Goal: Task Accomplishment & Management: Complete application form

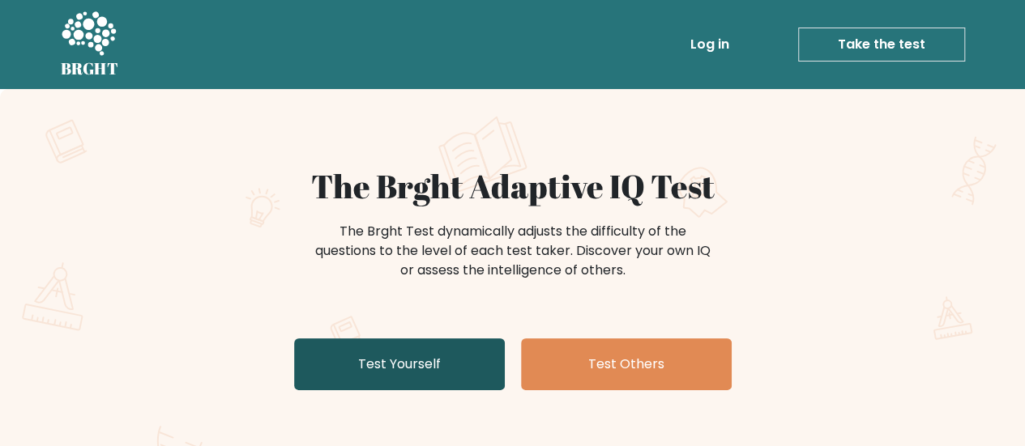
click at [459, 356] on link "Test Yourself" at bounding box center [399, 365] width 211 height 52
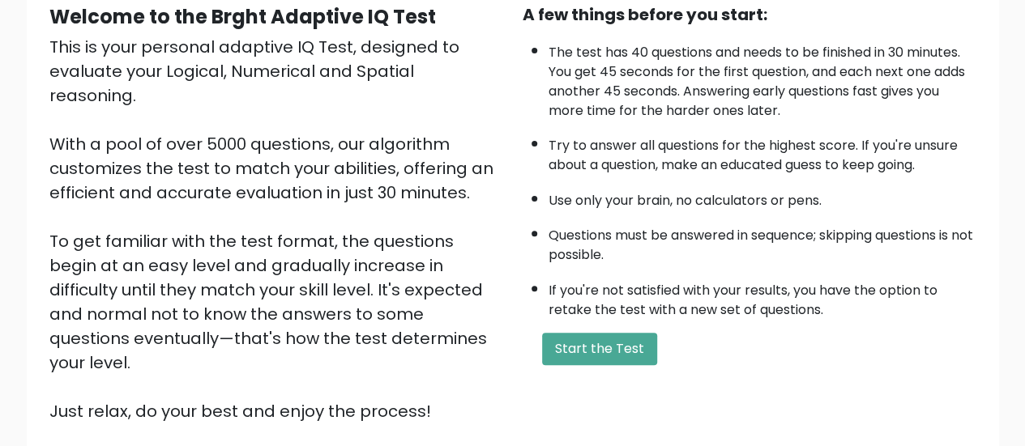
scroll to position [192, 0]
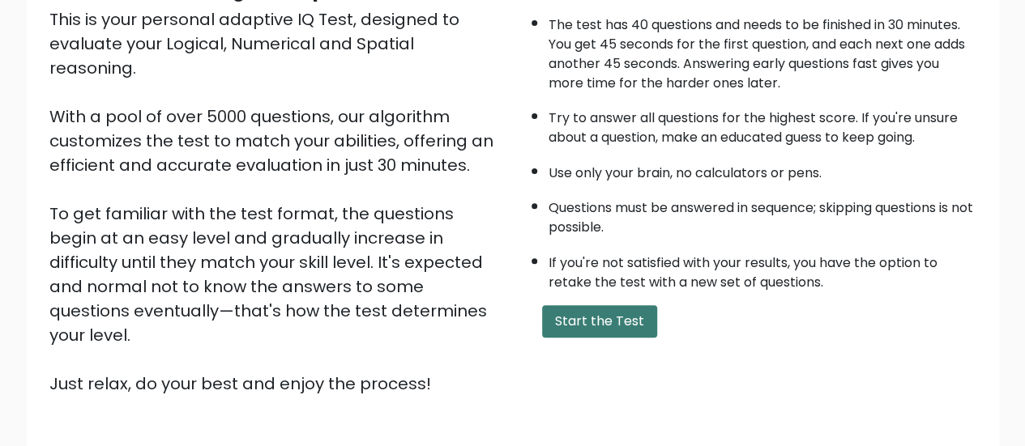
click at [586, 309] on button "Start the Test" at bounding box center [599, 321] width 115 height 32
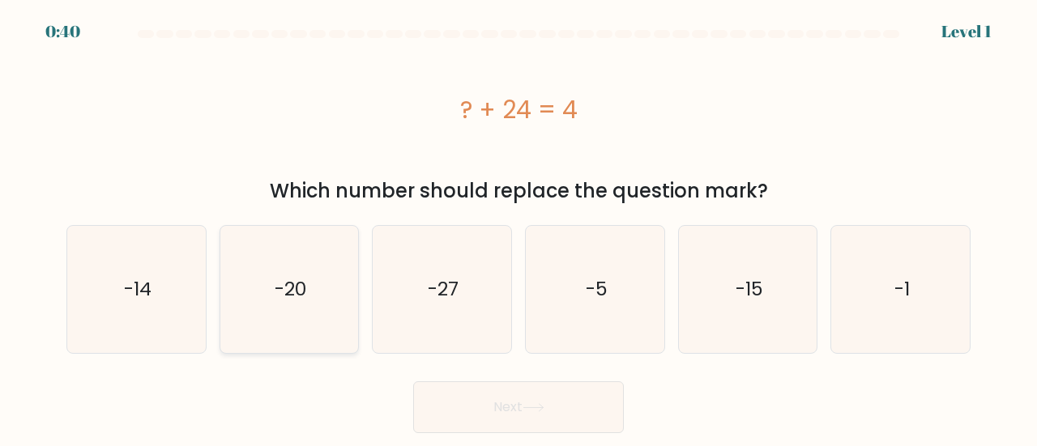
click at [275, 285] on text "-20" at bounding box center [291, 289] width 32 height 27
click at [518, 228] on input "b. -20" at bounding box center [518, 226] width 1 height 4
radio input "true"
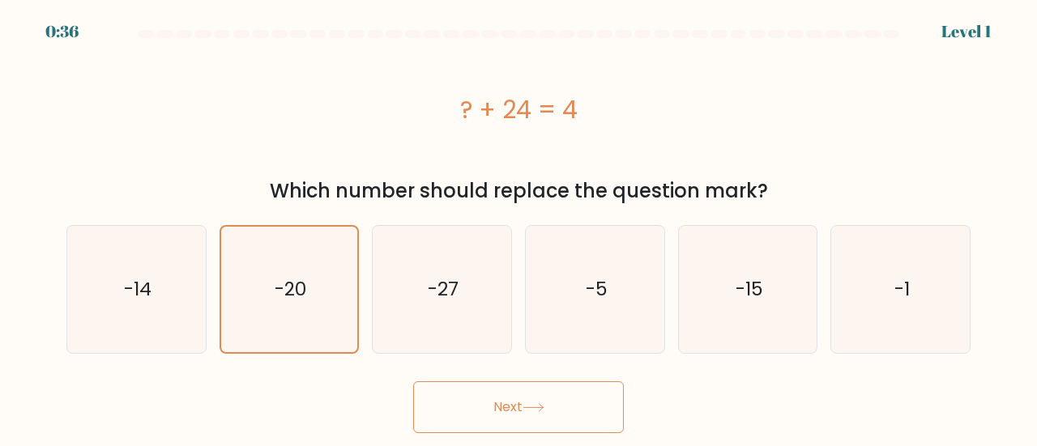
click at [477, 406] on button "Next" at bounding box center [518, 408] width 211 height 52
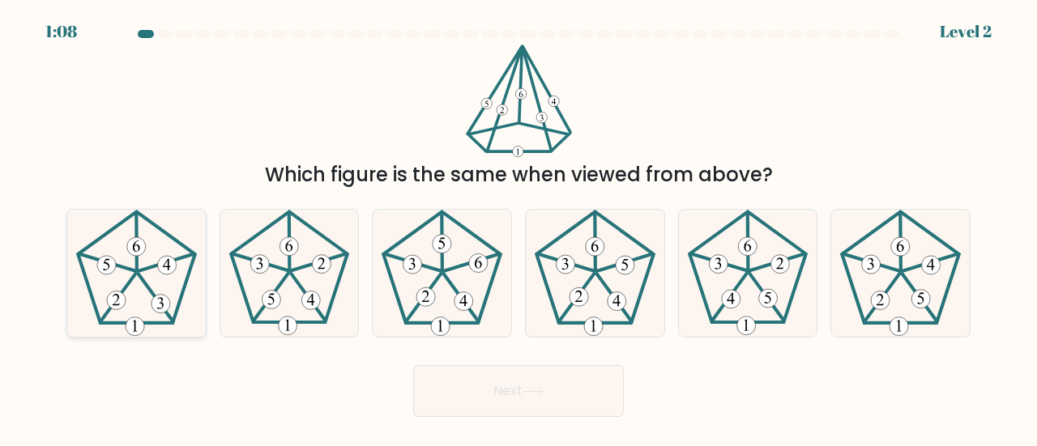
click at [154, 265] on 338 at bounding box center [166, 262] width 55 height 17
click at [518, 228] on input "a." at bounding box center [518, 226] width 1 height 4
radio input "true"
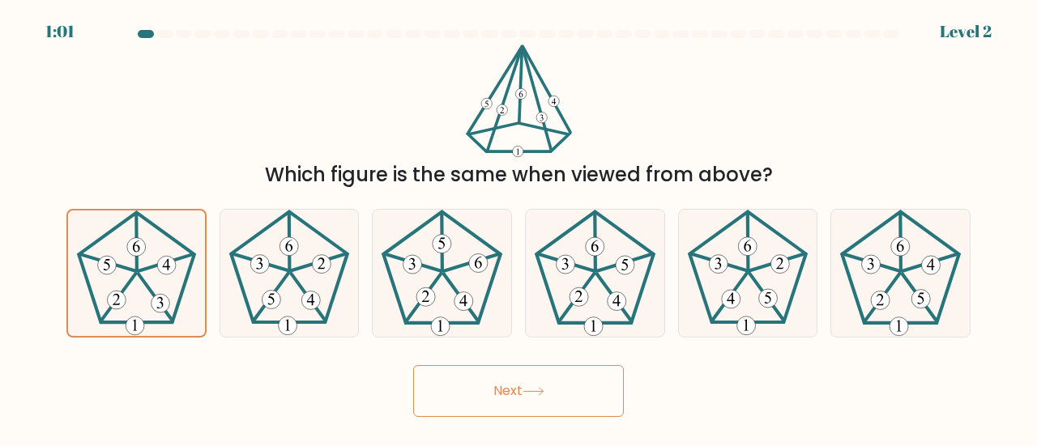
click at [557, 379] on button "Next" at bounding box center [518, 391] width 211 height 52
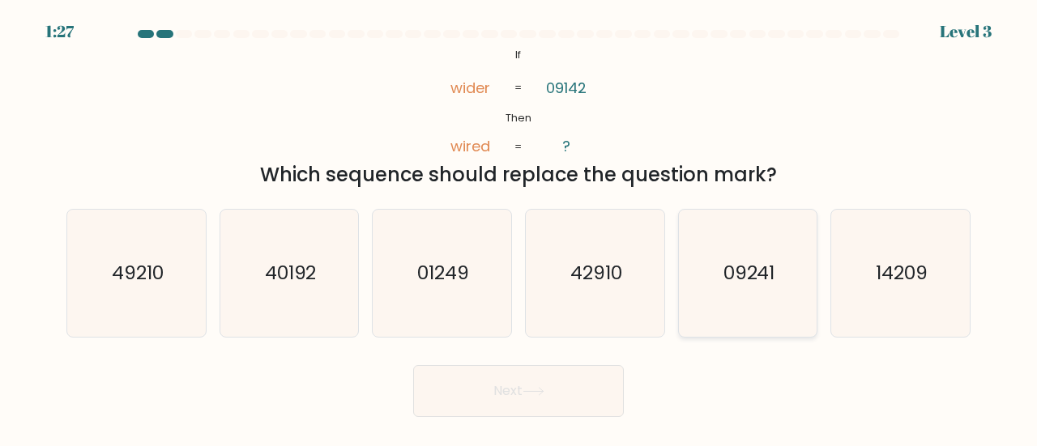
click at [762, 301] on icon "09241" at bounding box center [747, 273] width 127 height 127
click at [519, 228] on input "e. 09241" at bounding box center [518, 226] width 1 height 4
radio input "true"
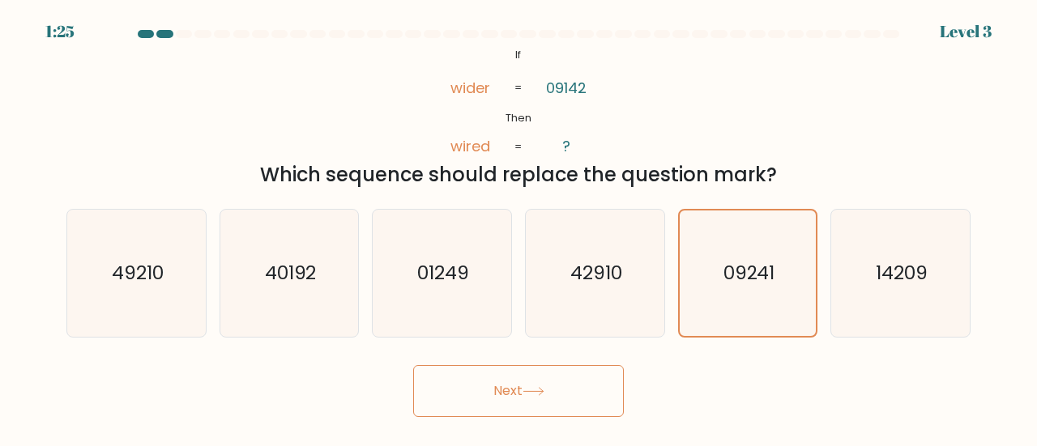
click at [544, 387] on icon at bounding box center [533, 391] width 22 height 9
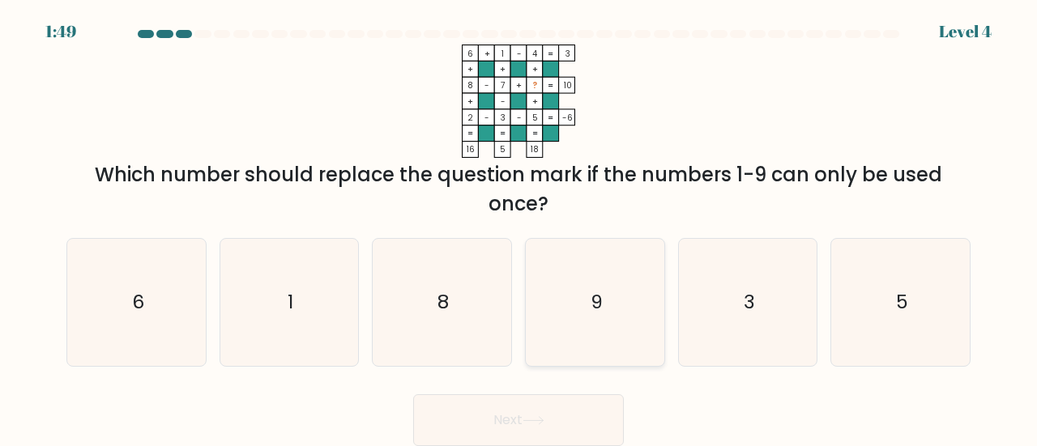
click at [617, 315] on icon "9" at bounding box center [594, 302] width 127 height 127
click at [519, 228] on input "d. 9" at bounding box center [518, 226] width 1 height 4
radio input "true"
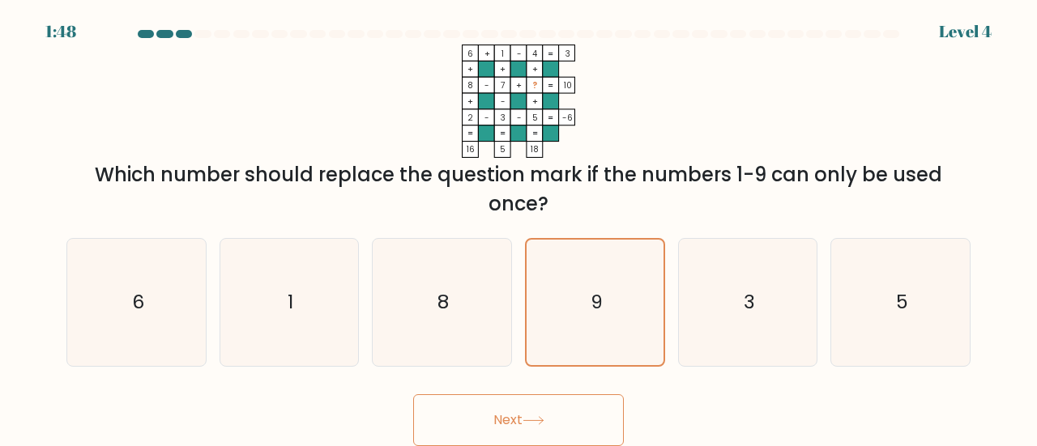
click at [569, 419] on button "Next" at bounding box center [518, 420] width 211 height 52
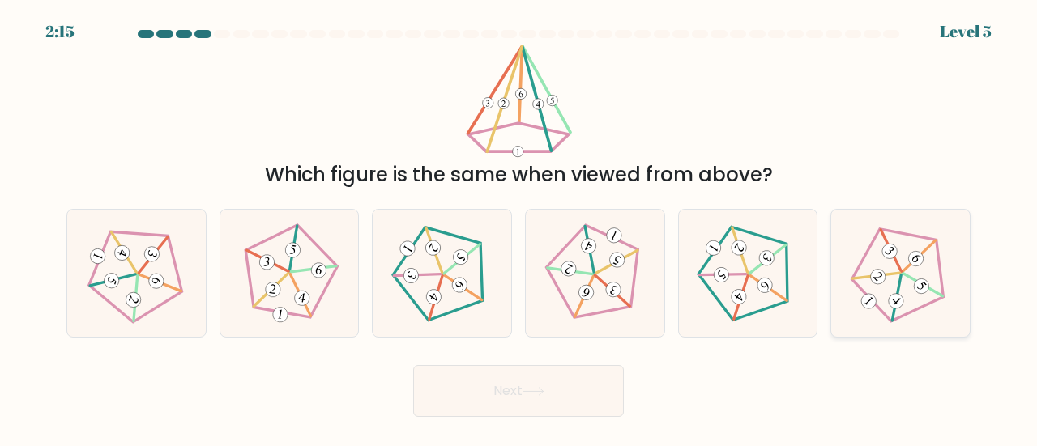
click at [873, 295] on icon at bounding box center [900, 273] width 101 height 101
click at [519, 228] on input "f." at bounding box center [518, 226] width 1 height 4
radio input "true"
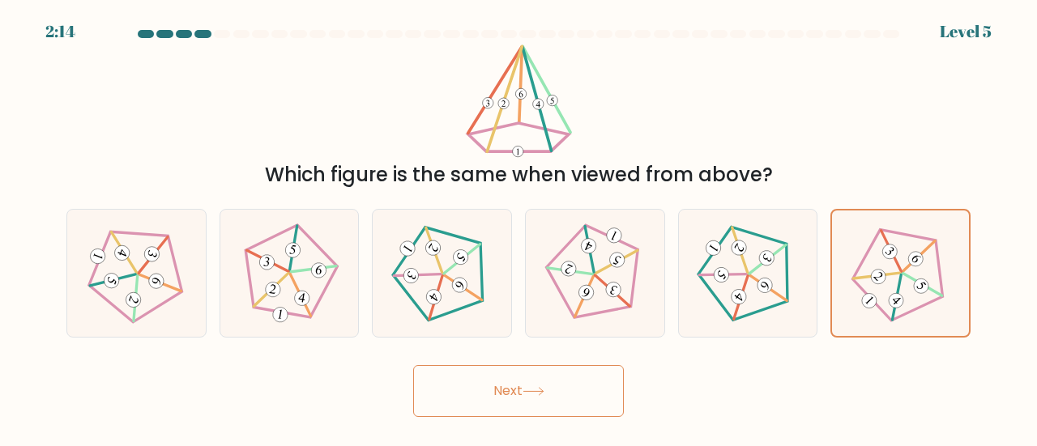
click at [557, 406] on button "Next" at bounding box center [518, 391] width 211 height 52
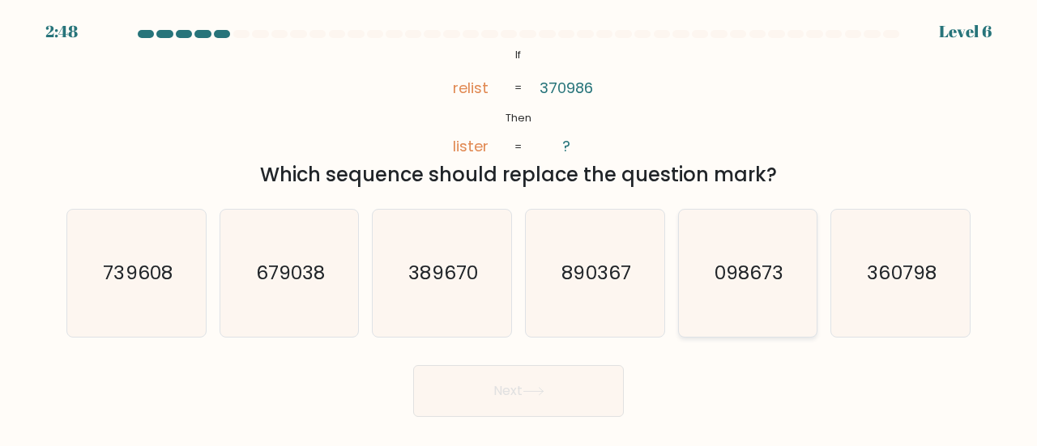
click at [755, 279] on text "098673" at bounding box center [748, 272] width 69 height 27
click at [519, 228] on input "e. 098673" at bounding box center [518, 226] width 1 height 4
radio input "true"
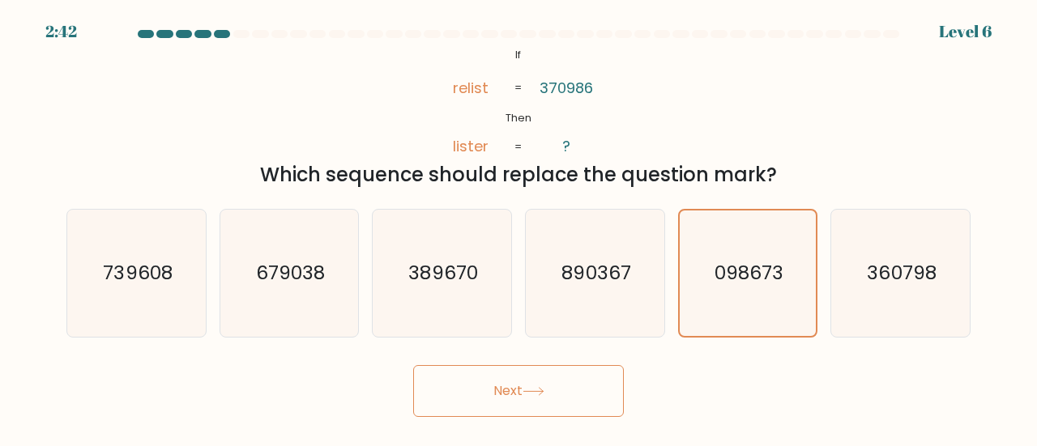
click at [536, 394] on icon at bounding box center [533, 391] width 22 height 9
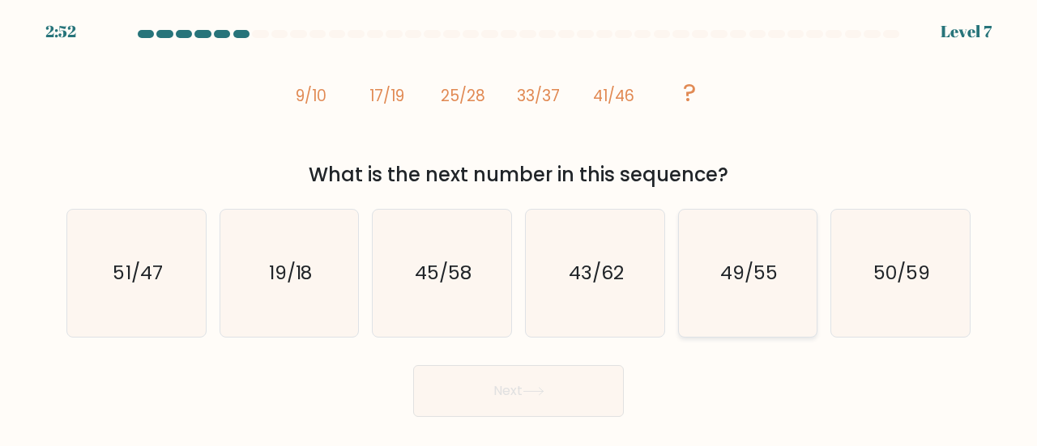
click at [749, 296] on icon "49/55" at bounding box center [747, 273] width 127 height 127
click at [519, 228] on input "e. 49/55" at bounding box center [518, 226] width 1 height 4
radio input "true"
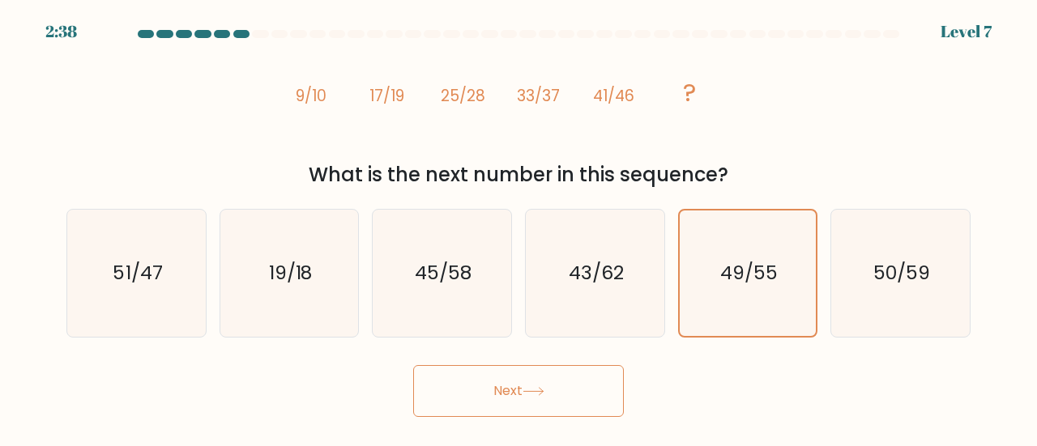
click at [546, 384] on button "Next" at bounding box center [518, 391] width 211 height 52
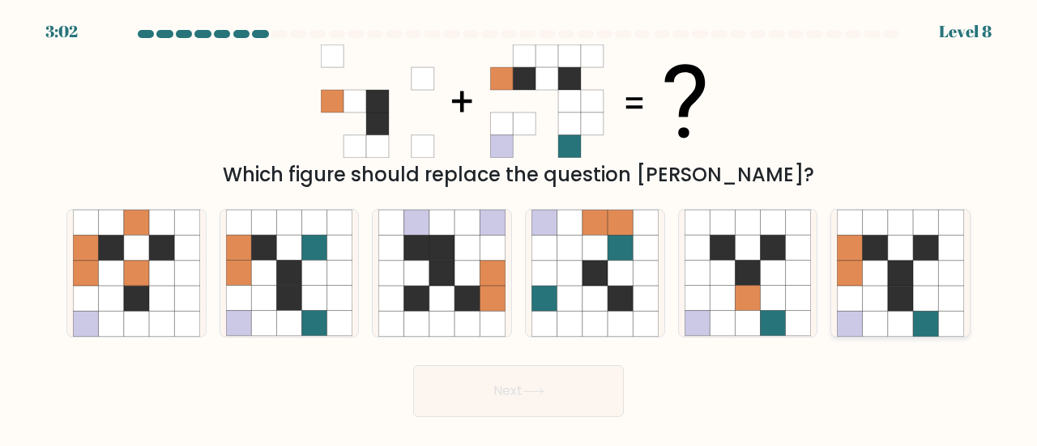
click at [924, 306] on icon at bounding box center [925, 298] width 25 height 25
click at [519, 228] on input "f." at bounding box center [518, 226] width 1 height 4
radio input "true"
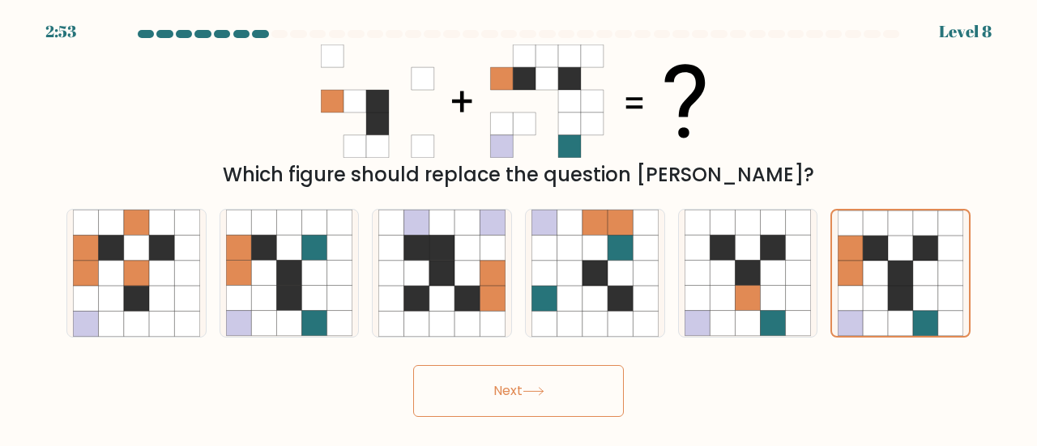
click at [538, 394] on icon at bounding box center [533, 391] width 22 height 9
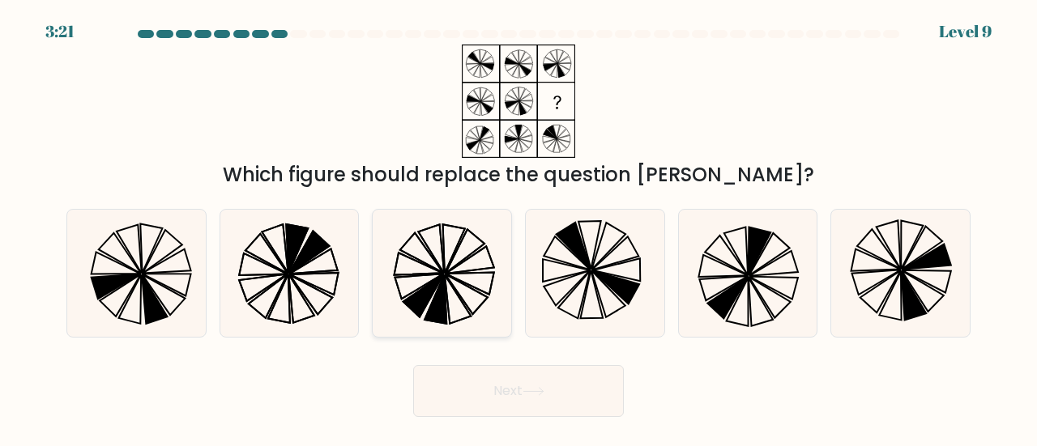
click at [441, 298] on icon at bounding box center [435, 299] width 22 height 49
click at [518, 228] on input "c." at bounding box center [518, 226] width 1 height 4
radio input "true"
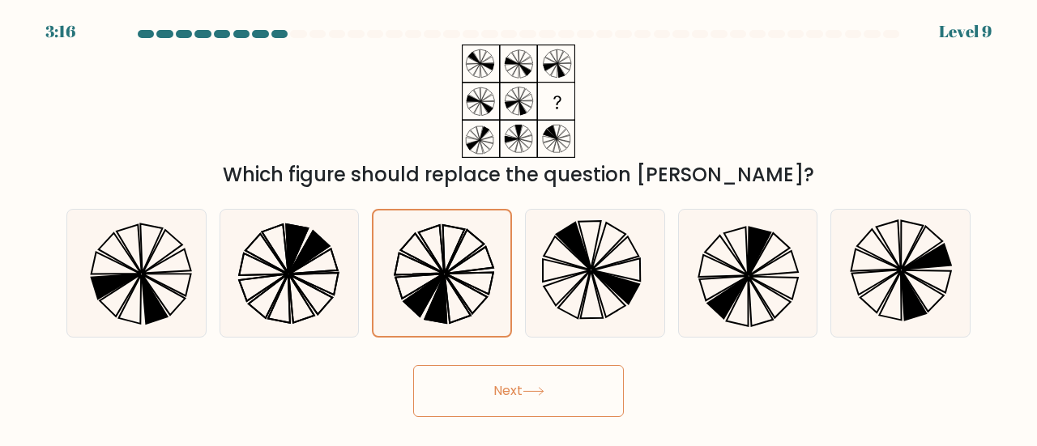
click at [536, 407] on button "Next" at bounding box center [518, 391] width 211 height 52
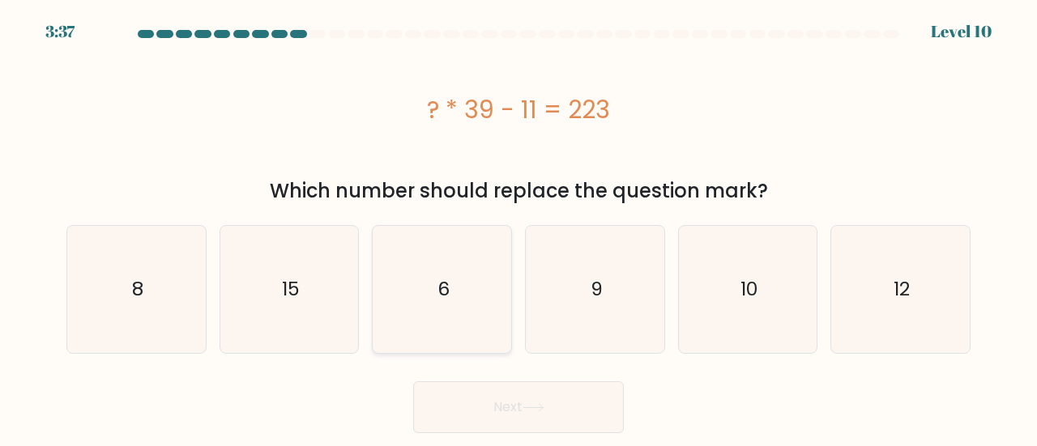
click at [463, 302] on icon "6" at bounding box center [441, 289] width 127 height 127
click at [518, 228] on input "c. 6" at bounding box center [518, 226] width 1 height 4
radio input "true"
click at [578, 406] on button "Next" at bounding box center [518, 408] width 211 height 52
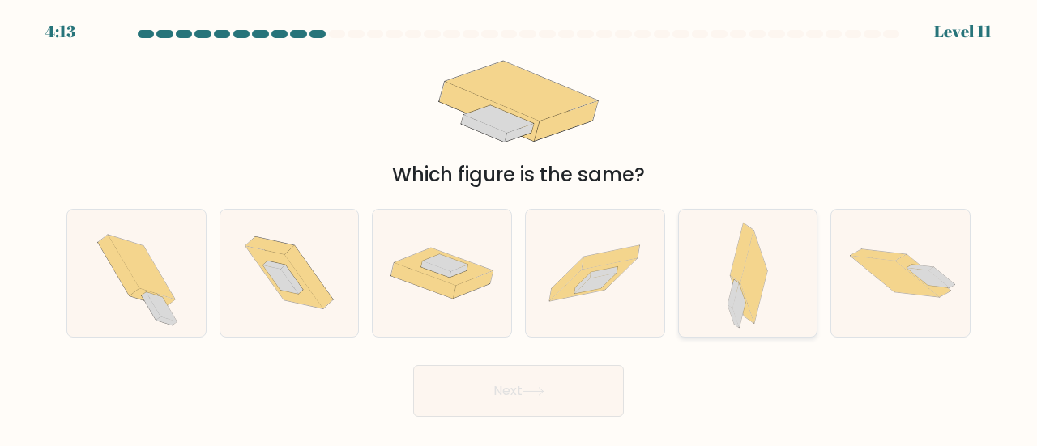
click at [740, 289] on icon at bounding box center [739, 306] width 13 height 45
click at [519, 228] on input "e." at bounding box center [518, 226] width 1 height 4
radio input "true"
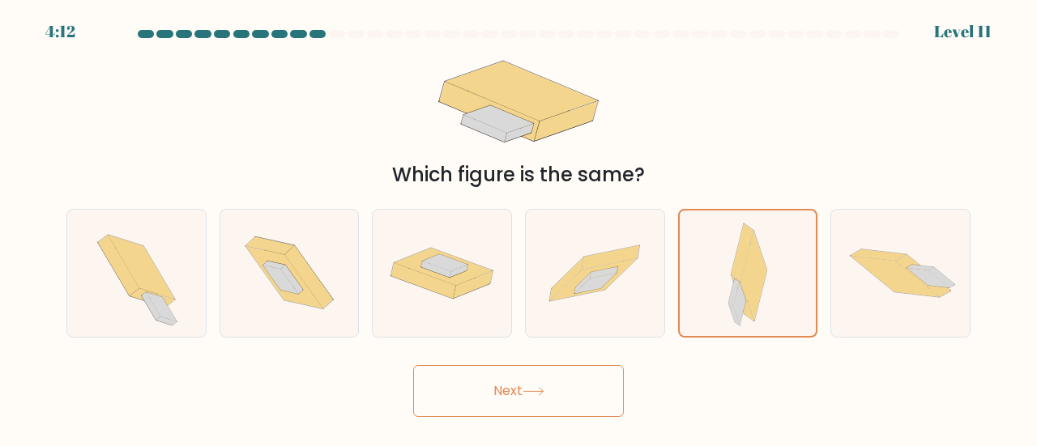
click at [568, 394] on button "Next" at bounding box center [518, 391] width 211 height 52
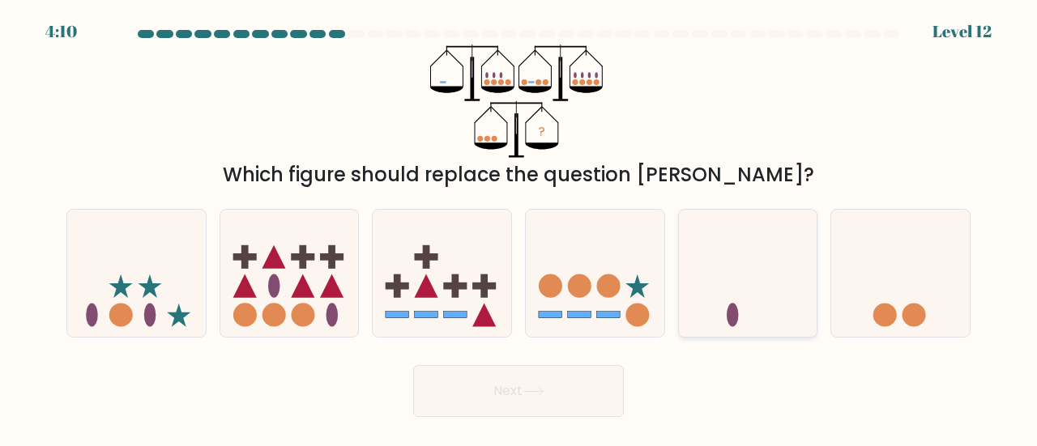
click at [739, 269] on icon at bounding box center [748, 273] width 139 height 114
click at [519, 228] on input "e." at bounding box center [518, 226] width 1 height 4
radio input "true"
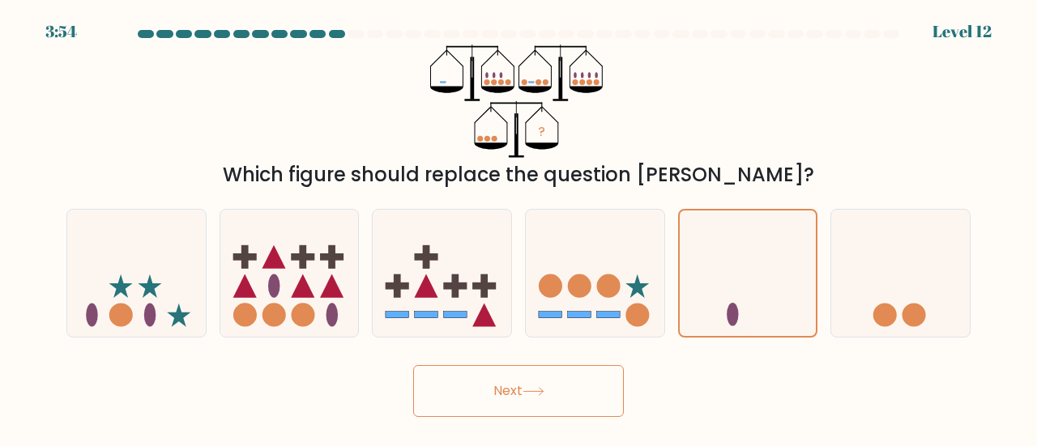
click at [499, 393] on button "Next" at bounding box center [518, 391] width 211 height 52
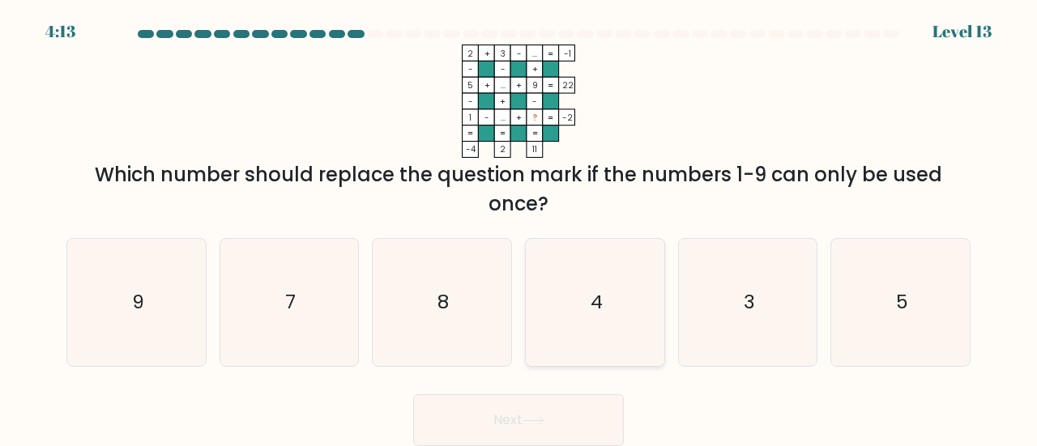
click at [591, 313] on text "4" at bounding box center [596, 301] width 12 height 27
click at [519, 228] on input "d. 4" at bounding box center [518, 226] width 1 height 4
radio input "true"
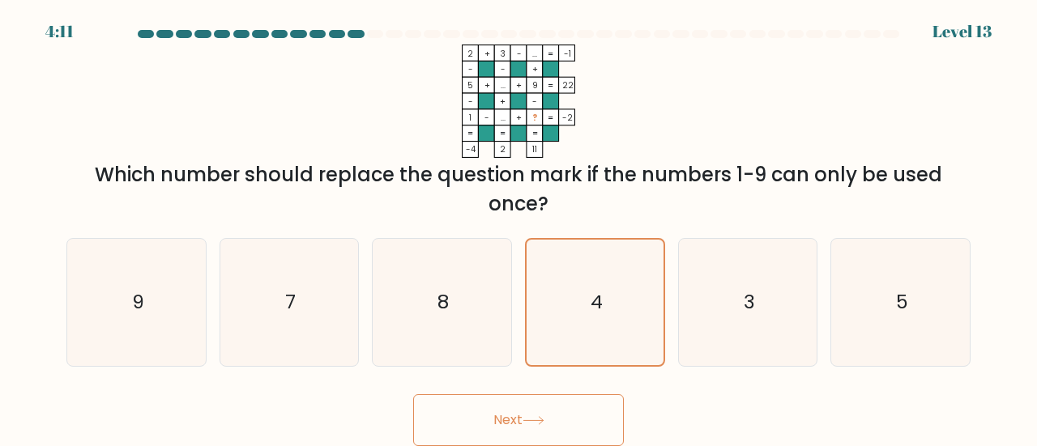
click at [535, 420] on icon at bounding box center [533, 420] width 22 height 9
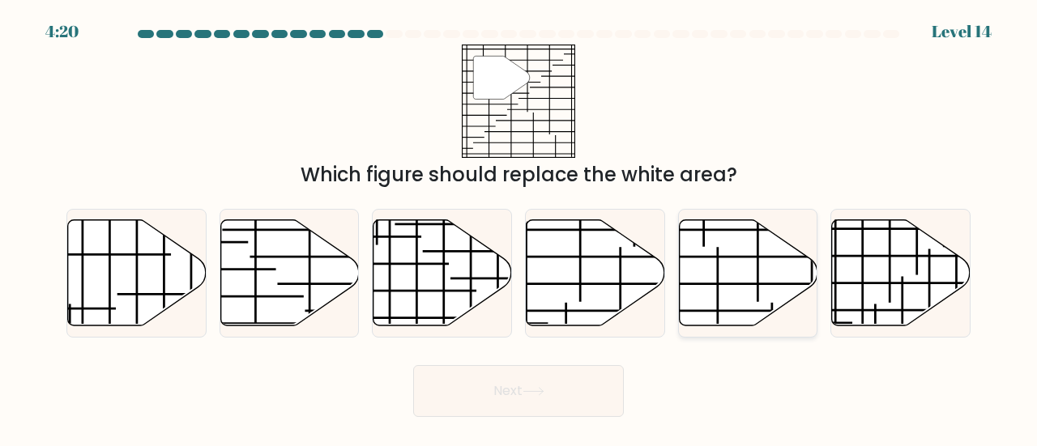
click at [752, 268] on icon at bounding box center [748, 273] width 139 height 106
click at [519, 228] on input "e." at bounding box center [518, 226] width 1 height 4
radio input "true"
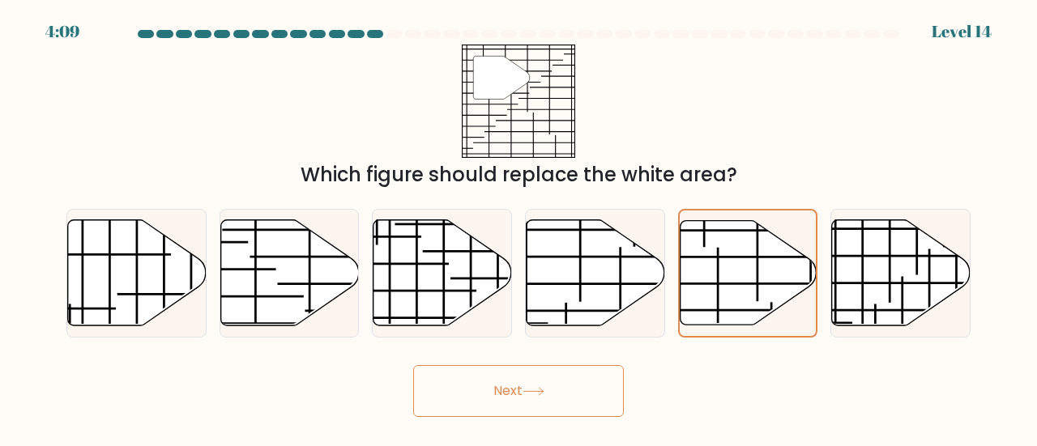
click at [552, 376] on button "Next" at bounding box center [518, 391] width 211 height 52
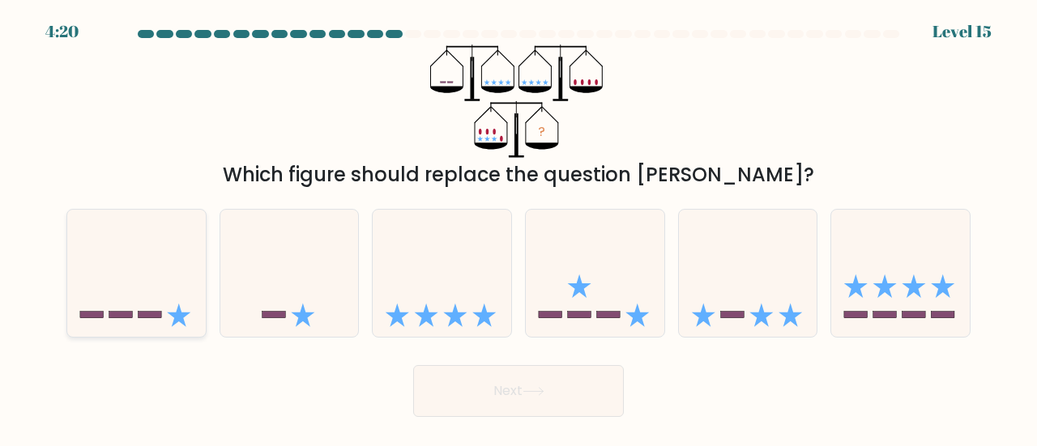
click at [164, 315] on icon at bounding box center [136, 273] width 139 height 114
click at [518, 228] on input "a." at bounding box center [518, 226] width 1 height 4
radio input "true"
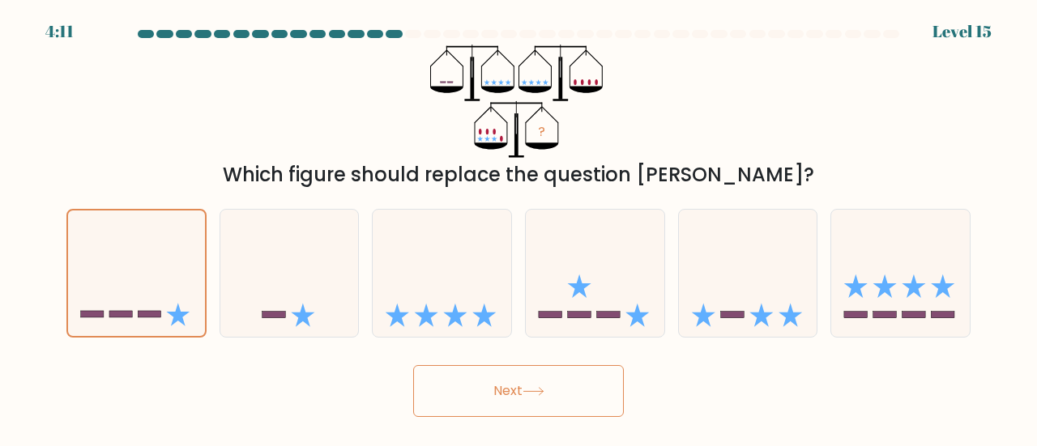
click at [538, 390] on icon at bounding box center [533, 391] width 22 height 9
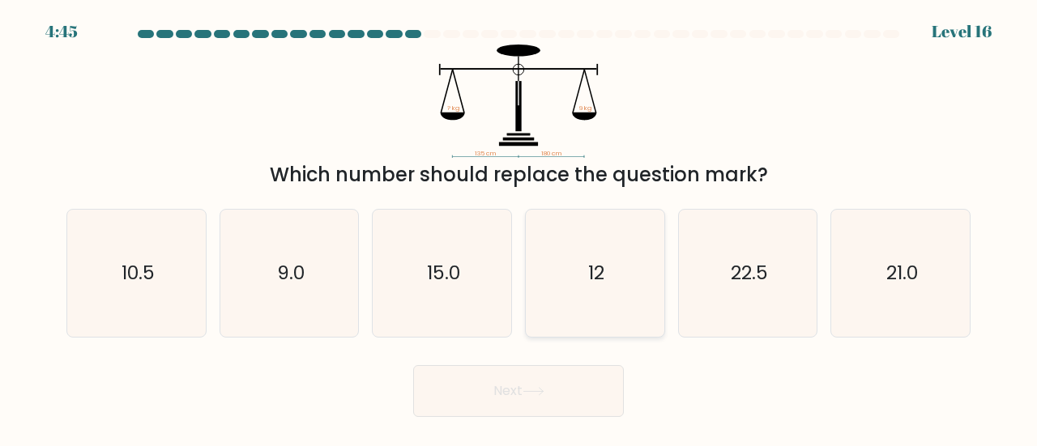
click at [640, 288] on icon "12" at bounding box center [594, 273] width 127 height 127
click at [519, 228] on input "d. 12" at bounding box center [518, 226] width 1 height 4
radio input "true"
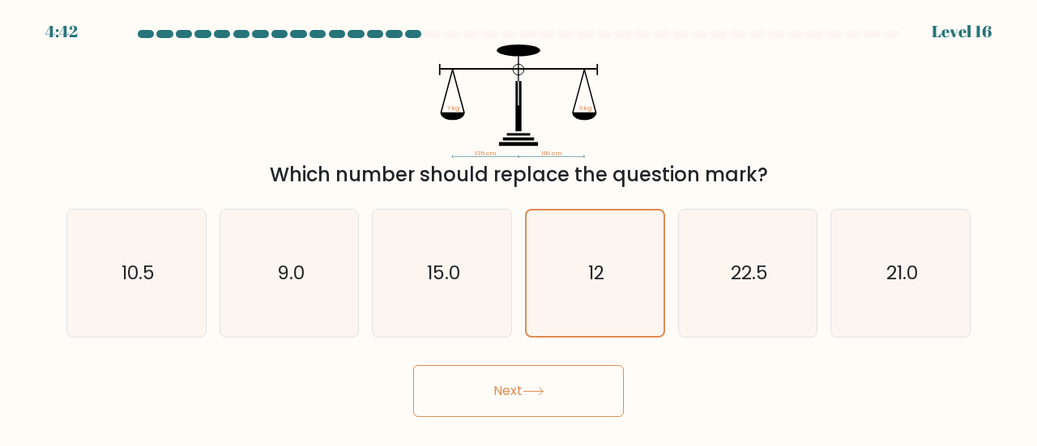
click at [533, 403] on button "Next" at bounding box center [518, 391] width 211 height 52
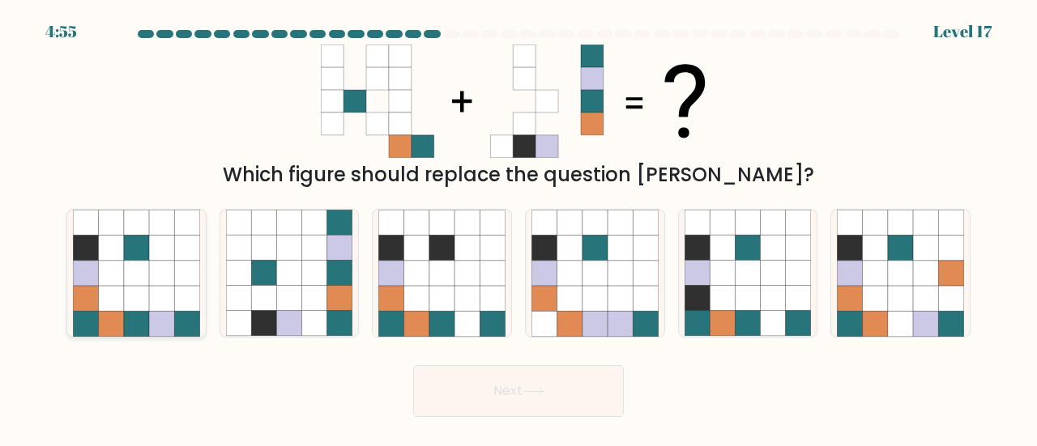
click at [78, 314] on icon at bounding box center [85, 323] width 25 height 25
click at [518, 228] on input "a." at bounding box center [518, 226] width 1 height 4
radio input "true"
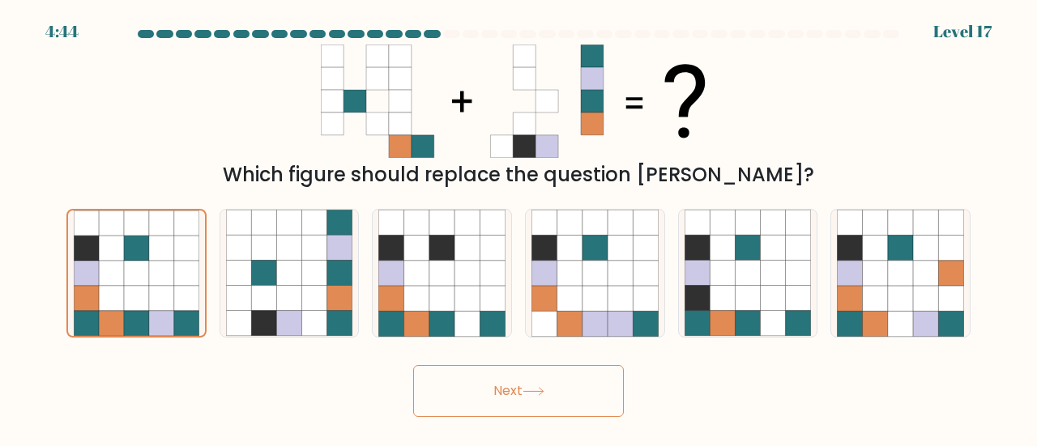
click at [557, 388] on button "Next" at bounding box center [518, 391] width 211 height 52
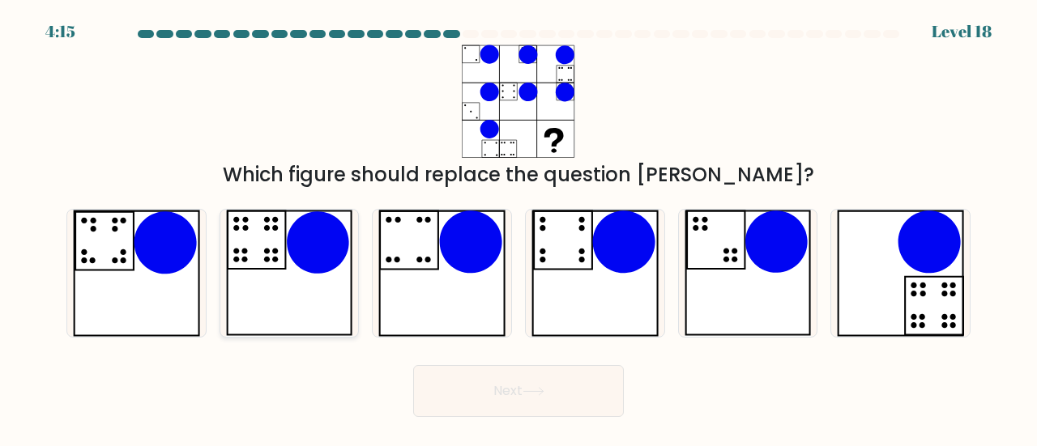
click at [286, 303] on icon at bounding box center [289, 273] width 127 height 127
click at [518, 228] on input "b." at bounding box center [518, 226] width 1 height 4
radio input "true"
click at [115, 296] on icon at bounding box center [136, 273] width 127 height 127
click at [518, 228] on input "a." at bounding box center [518, 226] width 1 height 4
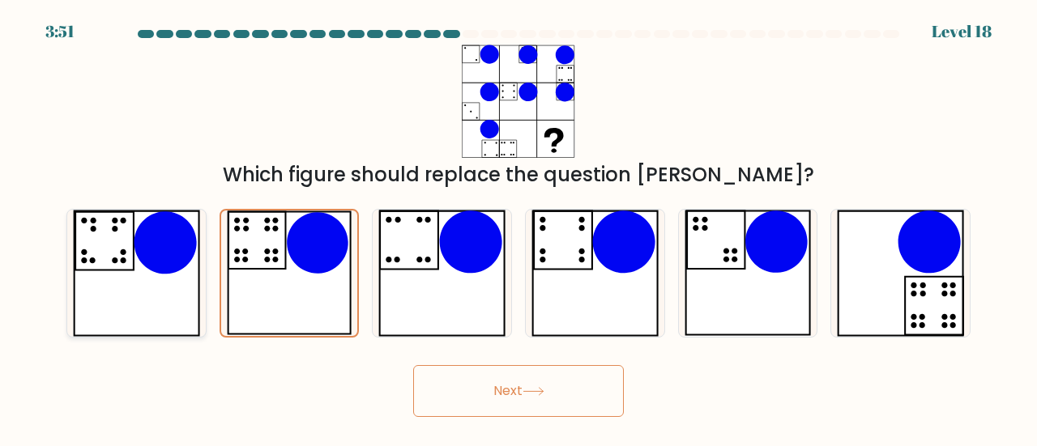
radio input "true"
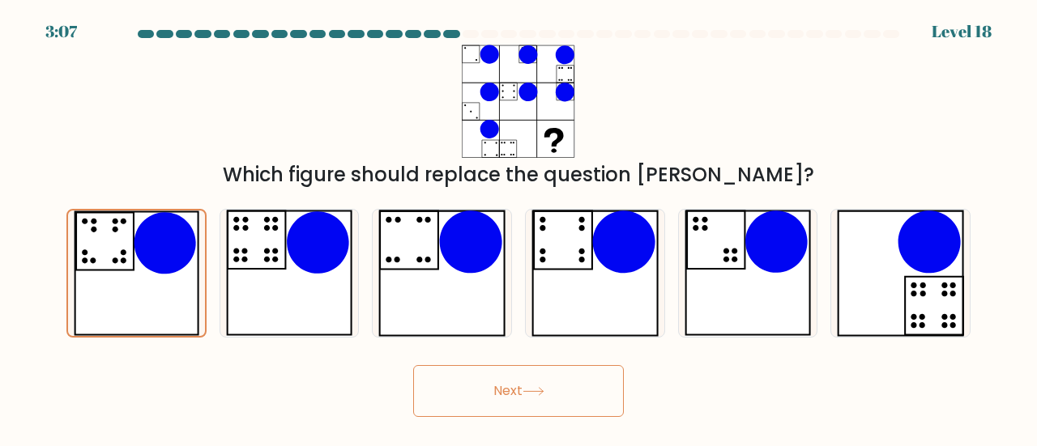
click at [518, 398] on button "Next" at bounding box center [518, 391] width 211 height 52
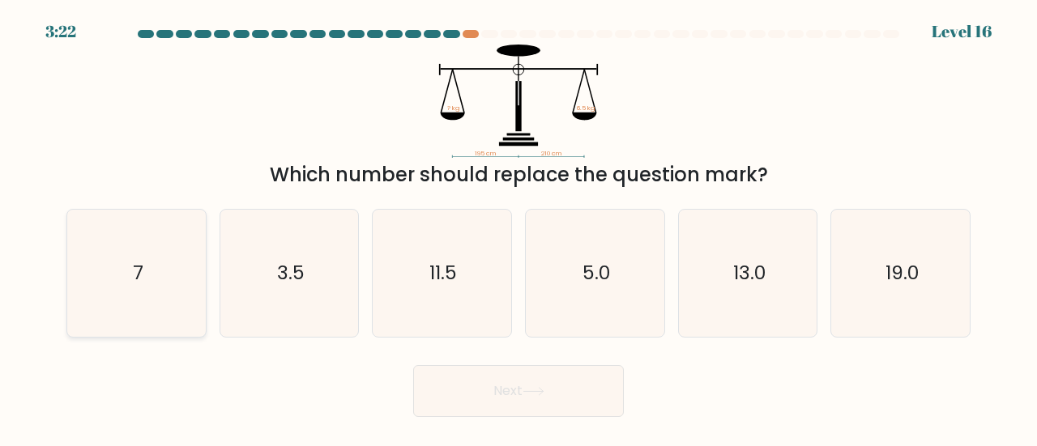
click at [133, 299] on icon "7" at bounding box center [136, 273] width 127 height 127
click at [518, 228] on input "a. 7" at bounding box center [518, 226] width 1 height 4
radio input "true"
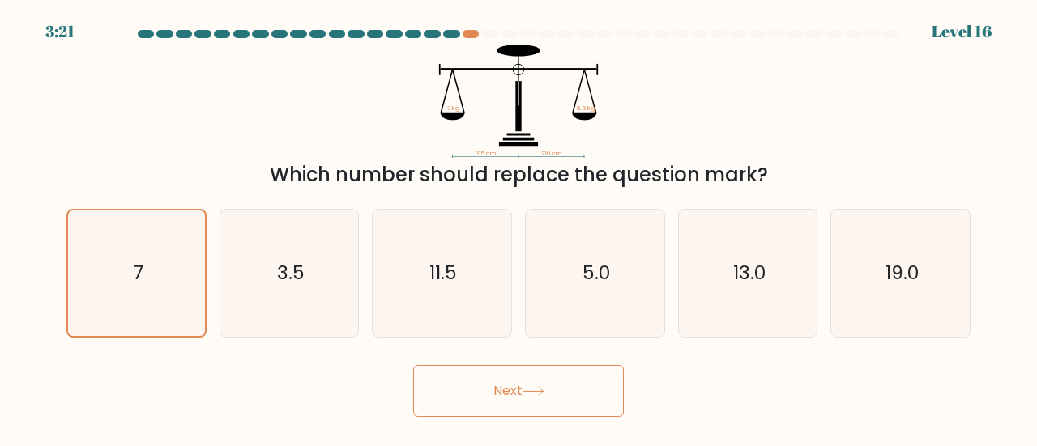
click at [501, 375] on button "Next" at bounding box center [518, 391] width 211 height 52
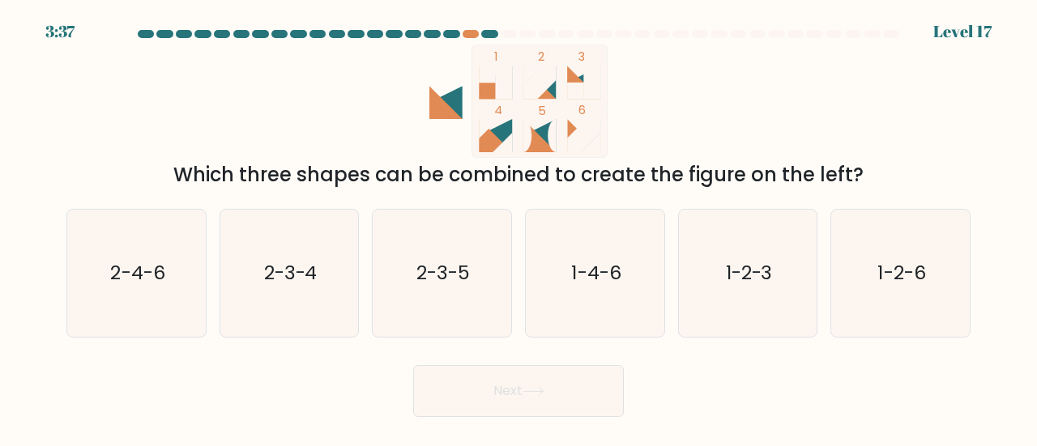
click at [168, 338] on form at bounding box center [518, 223] width 1037 height 387
click at [122, 291] on icon "2-4-6" at bounding box center [136, 273] width 127 height 127
click at [518, 228] on input "a. 2-4-6" at bounding box center [518, 226] width 1 height 4
radio input "true"
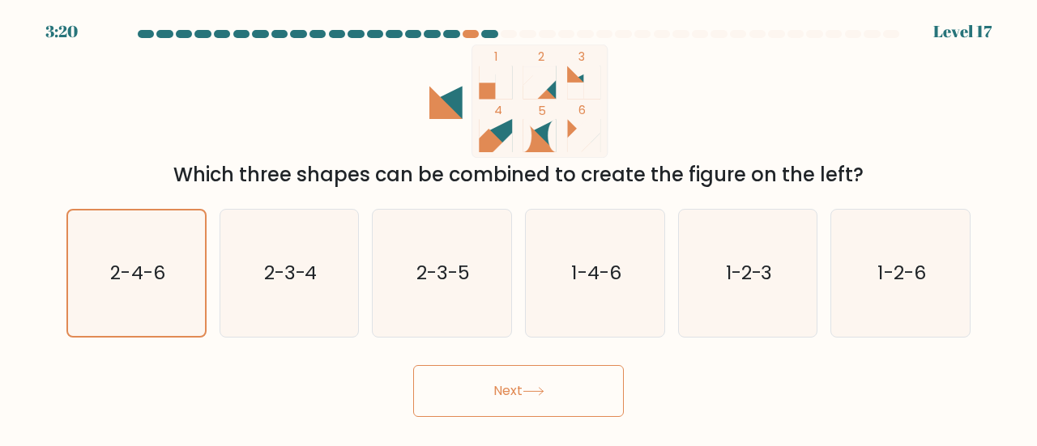
click at [544, 406] on button "Next" at bounding box center [518, 391] width 211 height 52
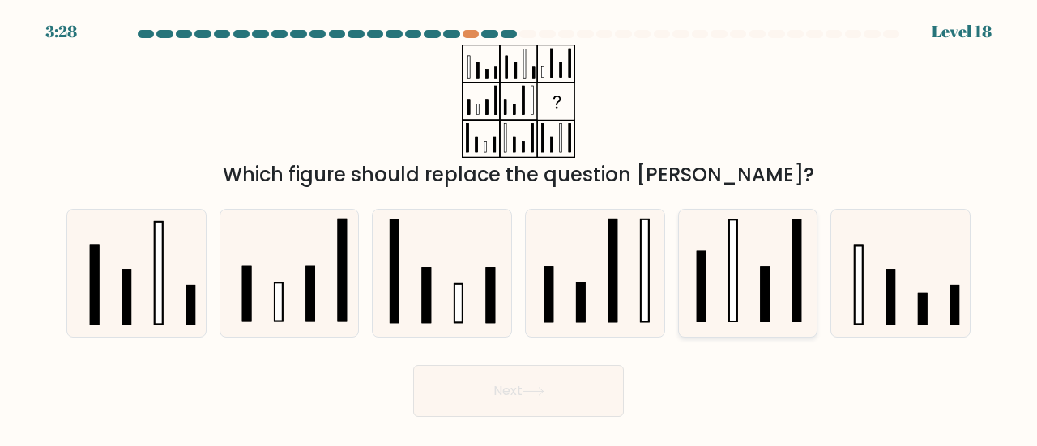
click at [768, 282] on rect at bounding box center [765, 295] width 8 height 54
click at [519, 228] on input "e." at bounding box center [518, 226] width 1 height 4
radio input "true"
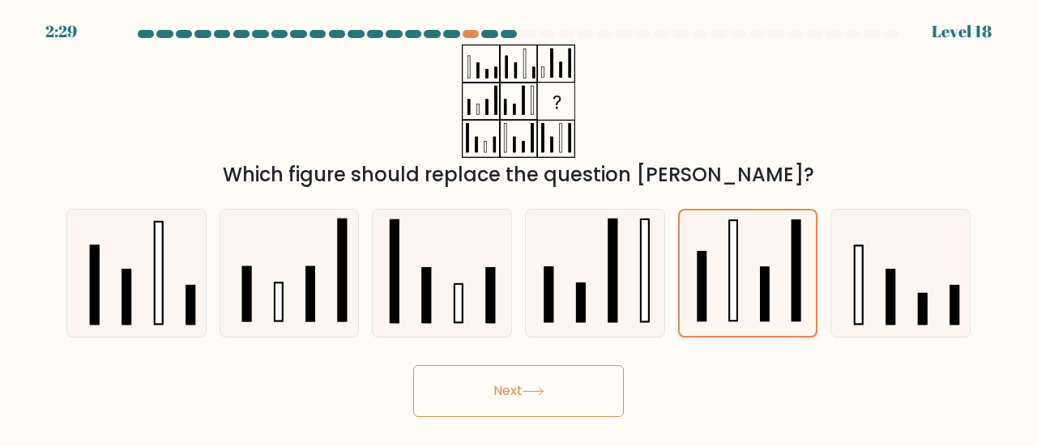
click at [765, 302] on rect at bounding box center [765, 294] width 8 height 53
click at [519, 228] on input "e." at bounding box center [518, 226] width 1 height 4
click at [296, 307] on icon at bounding box center [289, 273] width 127 height 127
click at [518, 228] on input "b." at bounding box center [518, 226] width 1 height 4
radio input "true"
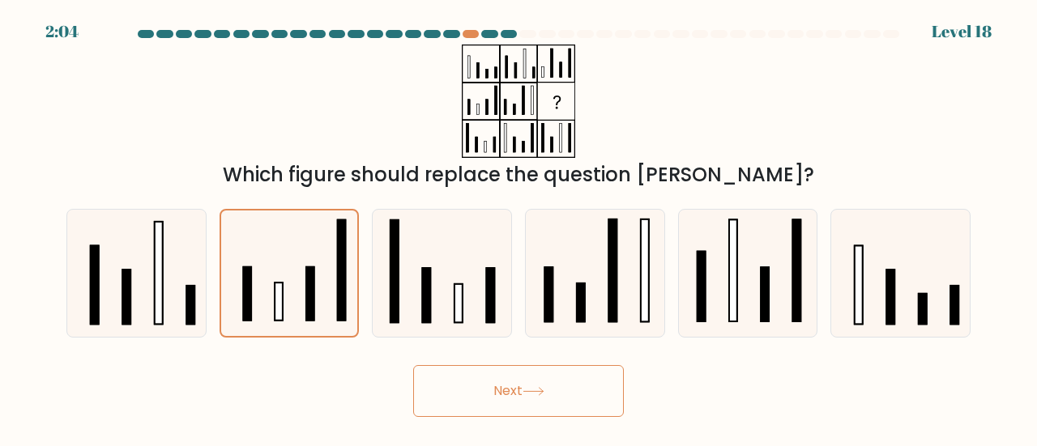
click at [556, 393] on button "Next" at bounding box center [518, 391] width 211 height 52
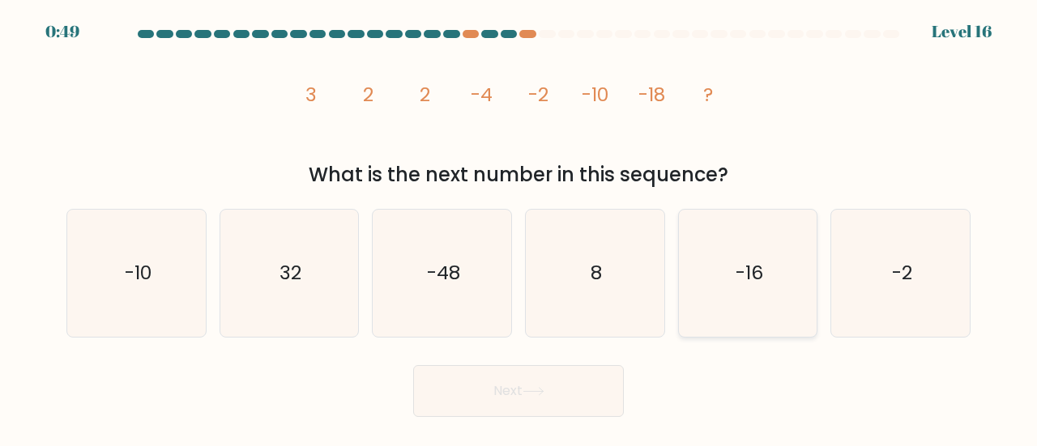
click at [760, 288] on icon "-16" at bounding box center [747, 273] width 127 height 127
click at [519, 228] on input "e. -16" at bounding box center [518, 226] width 1 height 4
radio input "true"
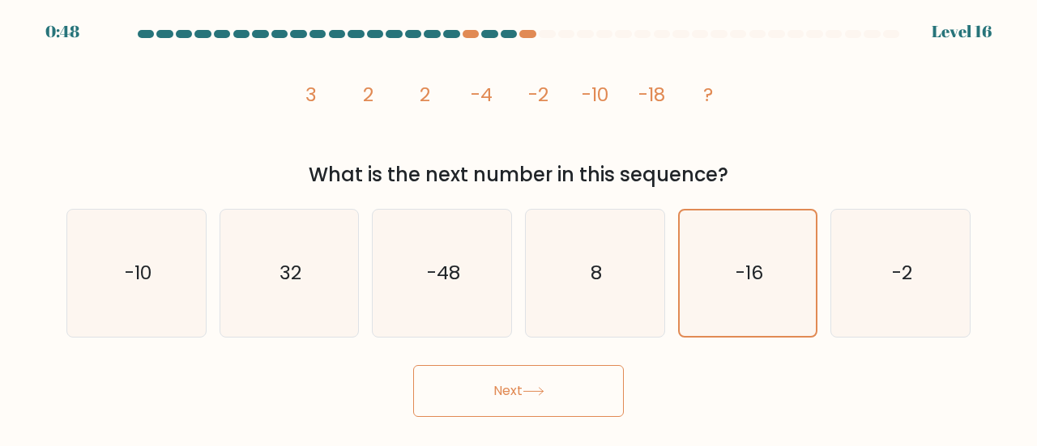
click at [572, 394] on button "Next" at bounding box center [518, 391] width 211 height 52
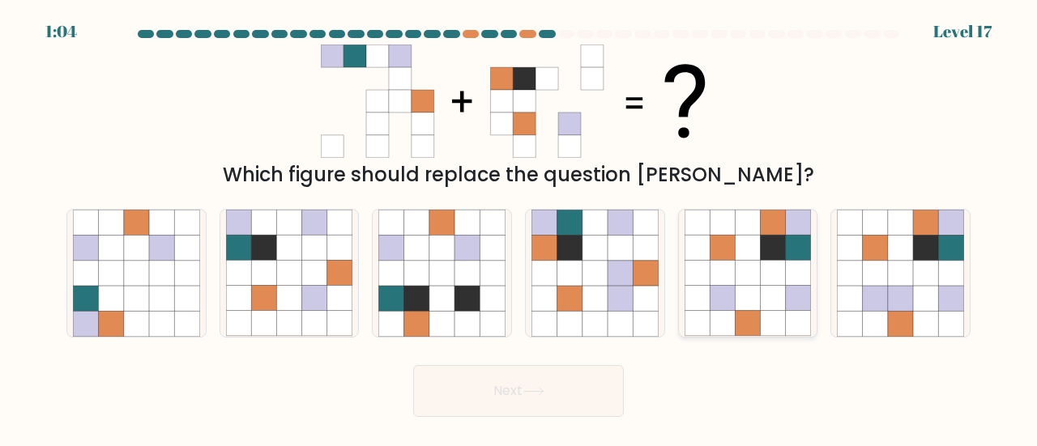
click at [733, 314] on icon at bounding box center [722, 323] width 25 height 25
click at [519, 228] on input "e." at bounding box center [518, 226] width 1 height 4
radio input "true"
click at [482, 406] on button "Next" at bounding box center [518, 391] width 211 height 52
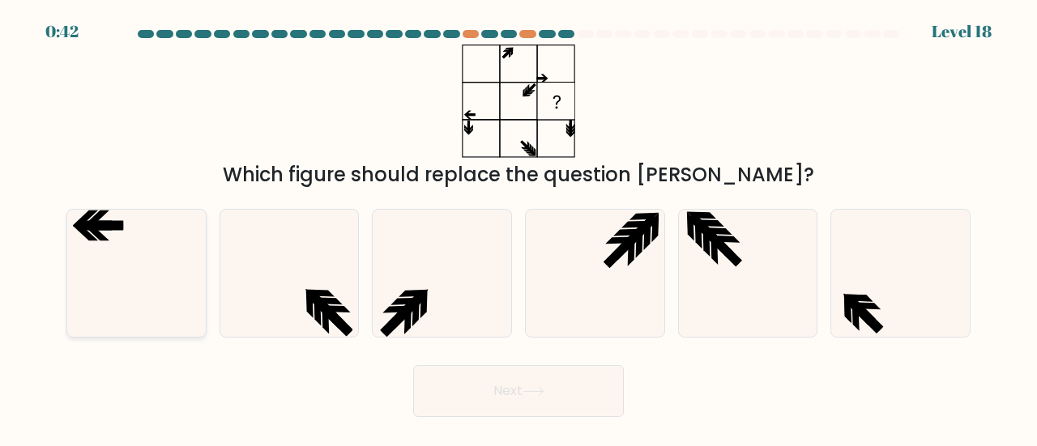
click at [122, 263] on icon at bounding box center [136, 273] width 127 height 127
click at [518, 228] on input "a." at bounding box center [518, 226] width 1 height 4
radio input "true"
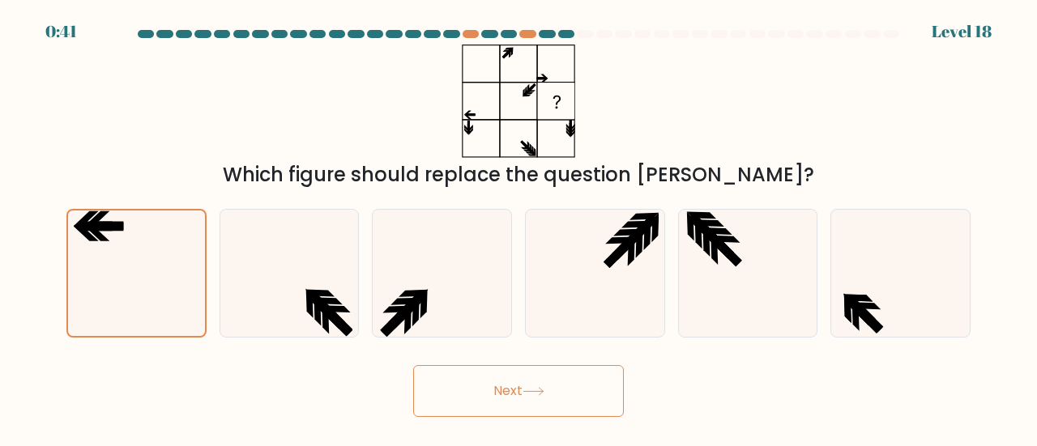
click at [513, 390] on button "Next" at bounding box center [518, 391] width 211 height 52
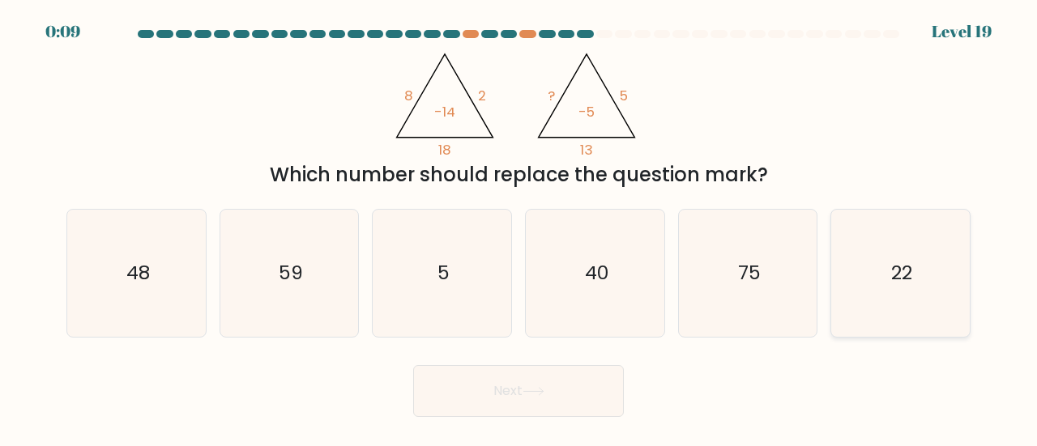
click at [901, 301] on icon "22" at bounding box center [900, 273] width 127 height 127
click at [519, 228] on input "f. 22" at bounding box center [518, 226] width 1 height 4
radio input "true"
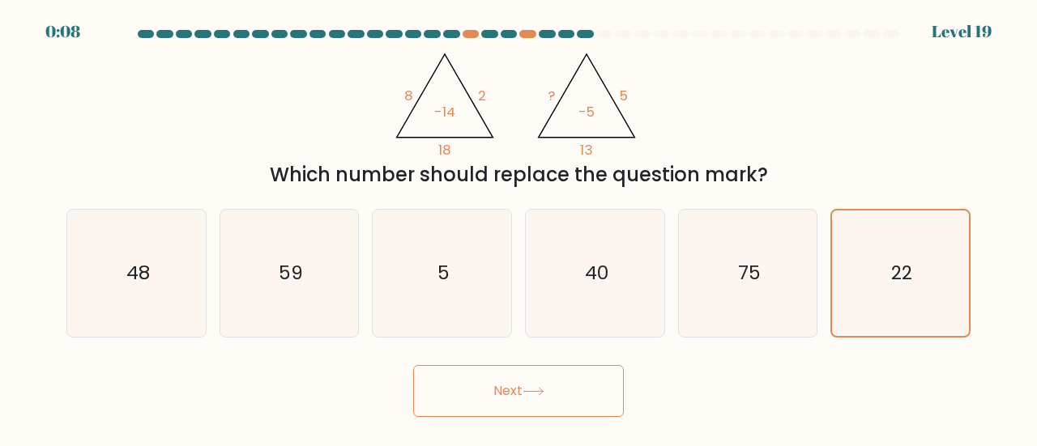
click at [528, 379] on button "Next" at bounding box center [518, 391] width 211 height 52
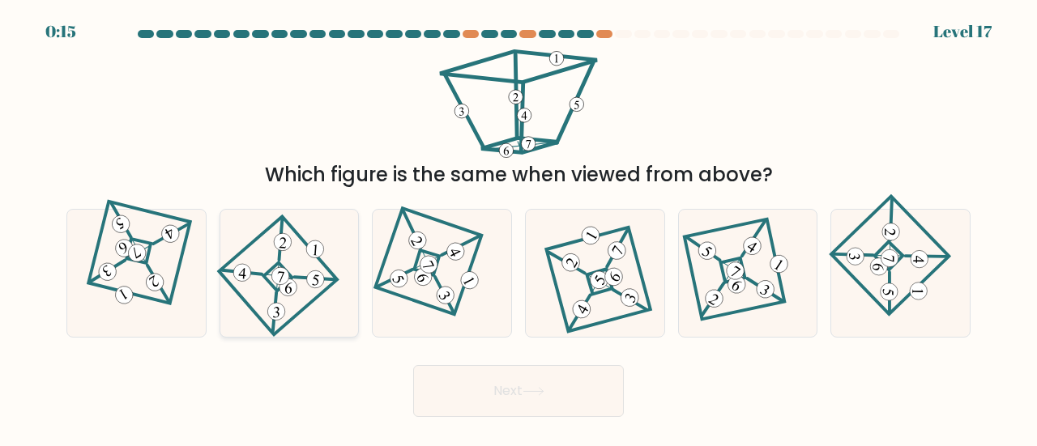
click at [316, 312] on icon at bounding box center [288, 273] width 87 height 101
click at [518, 228] on input "b." at bounding box center [518, 226] width 1 height 4
radio input "true"
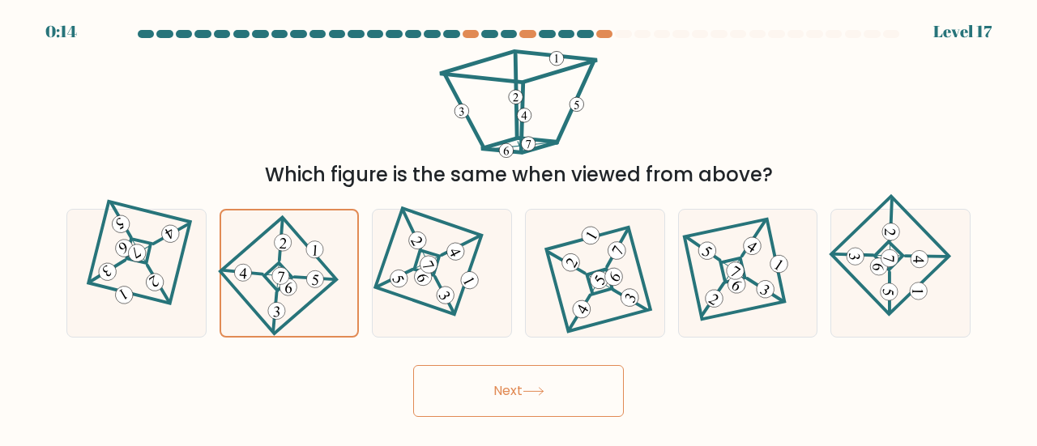
click at [529, 398] on button "Next" at bounding box center [518, 391] width 211 height 52
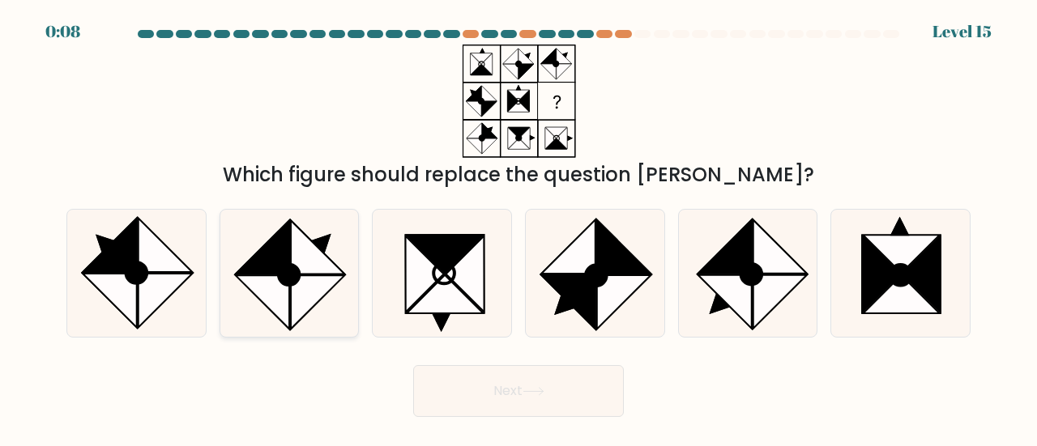
click at [287, 278] on circle at bounding box center [289, 275] width 29 height 29
click at [518, 228] on input "b." at bounding box center [518, 226] width 1 height 4
radio input "true"
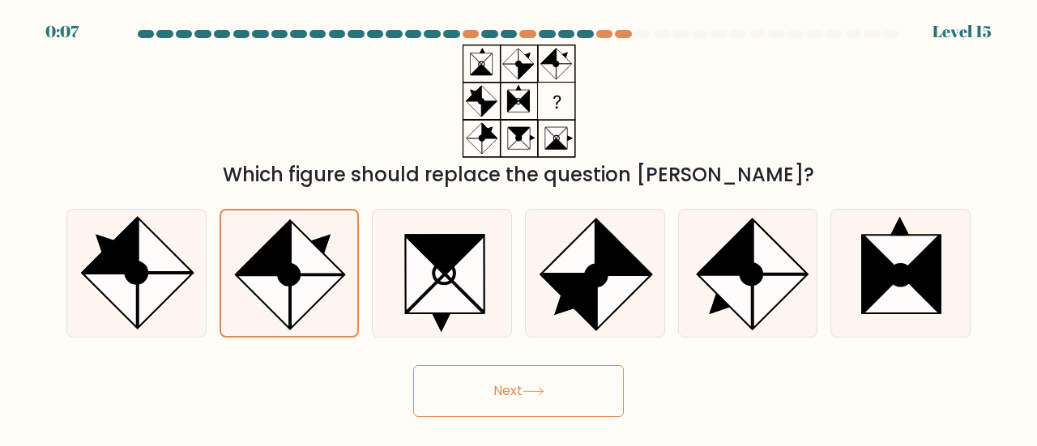
click at [529, 398] on button "Next" at bounding box center [518, 391] width 211 height 52
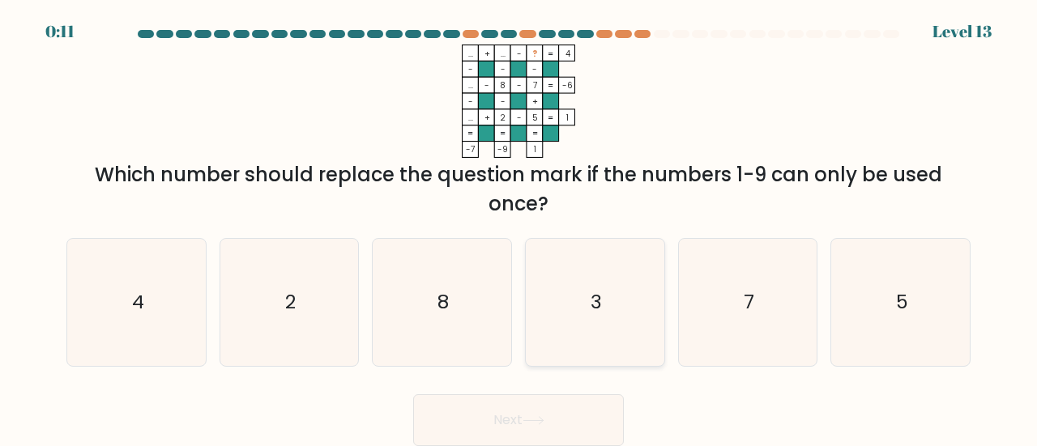
click at [598, 281] on icon "3" at bounding box center [594, 302] width 127 height 127
click at [519, 228] on input "d. 3" at bounding box center [518, 226] width 1 height 4
radio input "true"
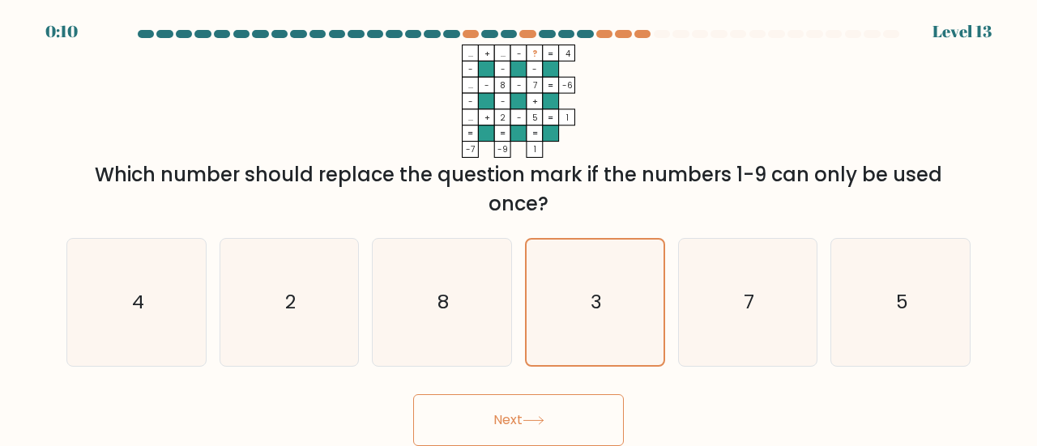
click at [552, 420] on button "Next" at bounding box center [518, 420] width 211 height 52
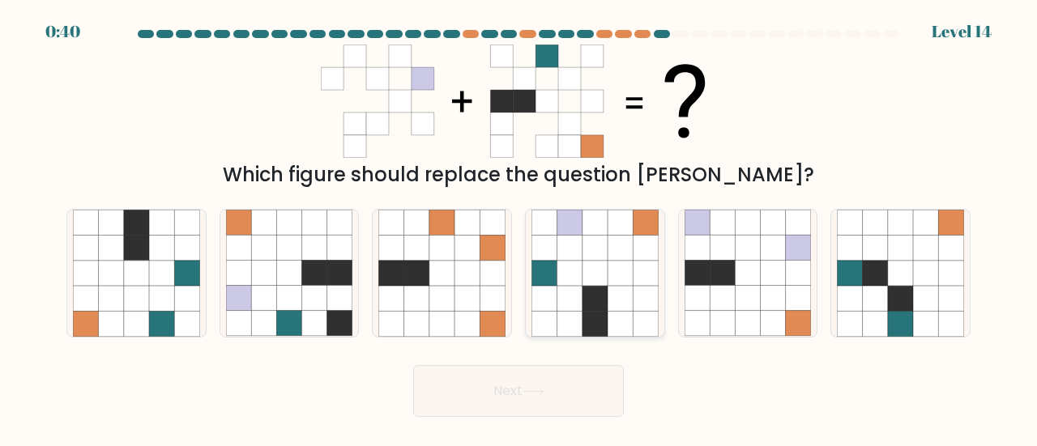
click at [622, 291] on icon at bounding box center [620, 298] width 25 height 25
click at [519, 228] on input "d." at bounding box center [518, 226] width 1 height 4
radio input "true"
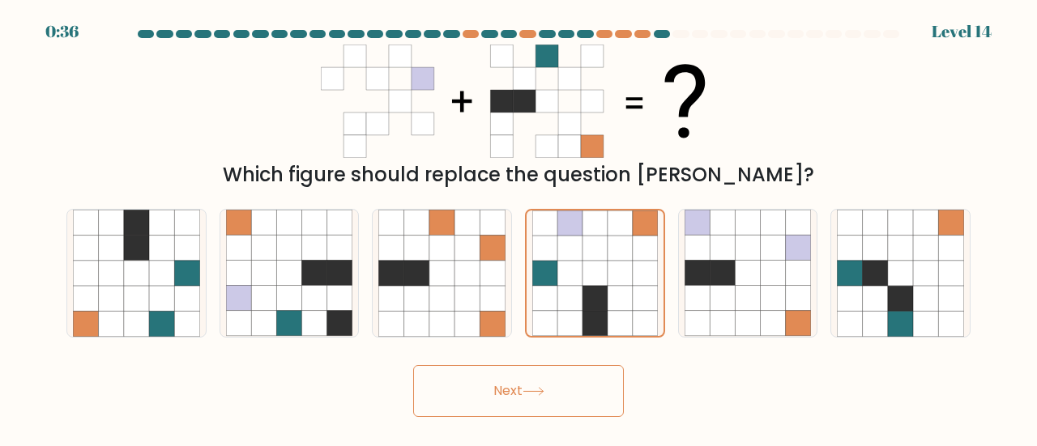
click at [543, 407] on button "Next" at bounding box center [518, 391] width 211 height 52
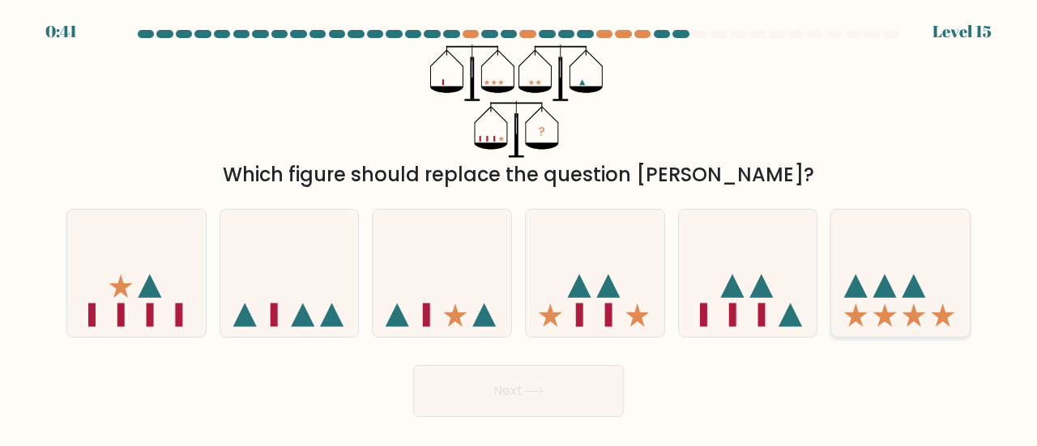
click at [956, 308] on icon at bounding box center [900, 273] width 139 height 114
click at [519, 228] on input "f." at bounding box center [518, 226] width 1 height 4
radio input "true"
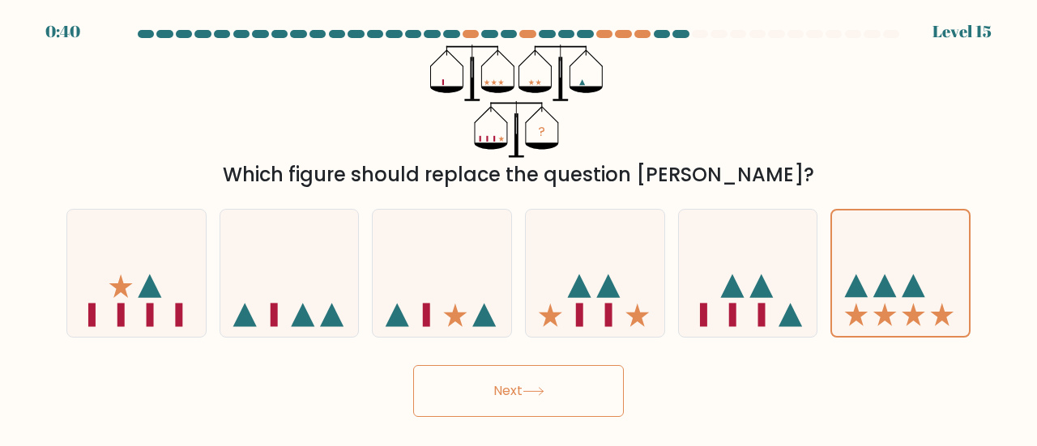
click at [582, 390] on button "Next" at bounding box center [518, 391] width 211 height 52
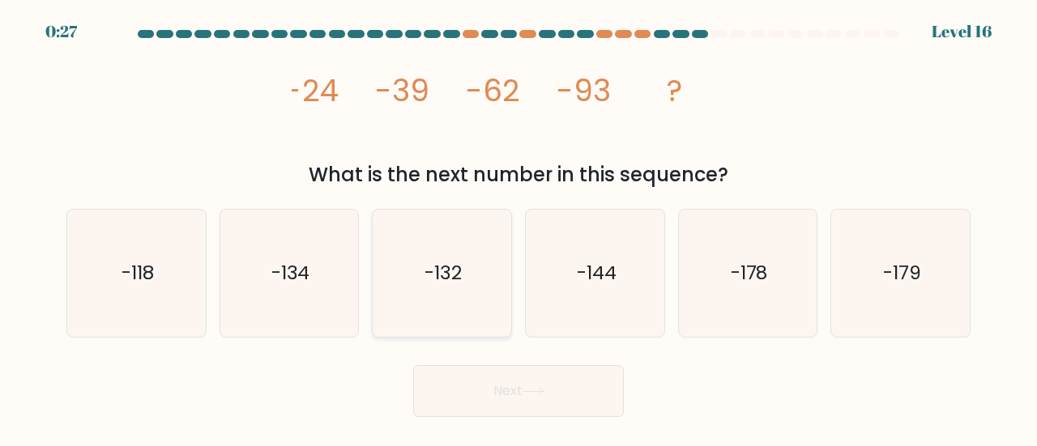
click at [409, 284] on icon "-132" at bounding box center [441, 273] width 127 height 127
click at [518, 228] on input "c. -132" at bounding box center [518, 226] width 1 height 4
radio input "true"
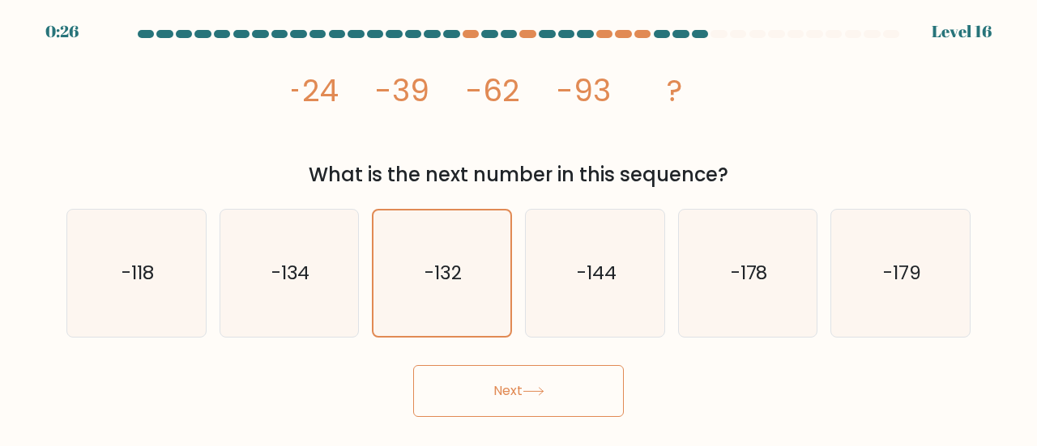
click at [532, 386] on button "Next" at bounding box center [518, 391] width 211 height 52
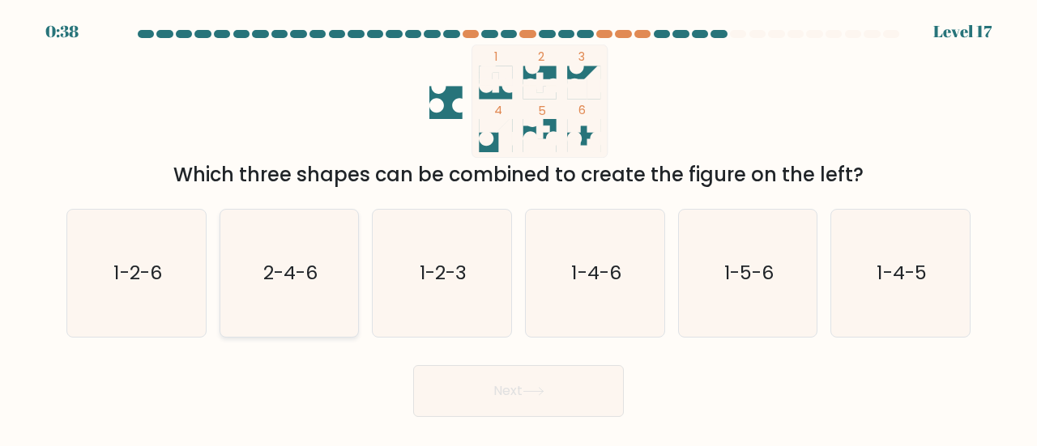
click at [318, 296] on icon "2-4-6" at bounding box center [289, 273] width 127 height 127
click at [518, 228] on input "b. 2-4-6" at bounding box center [518, 226] width 1 height 4
radio input "true"
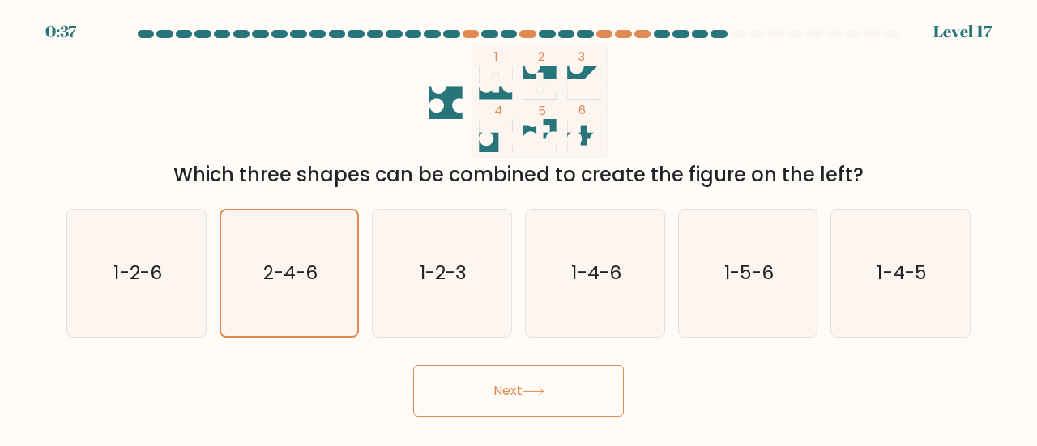
click at [562, 400] on button "Next" at bounding box center [518, 391] width 211 height 52
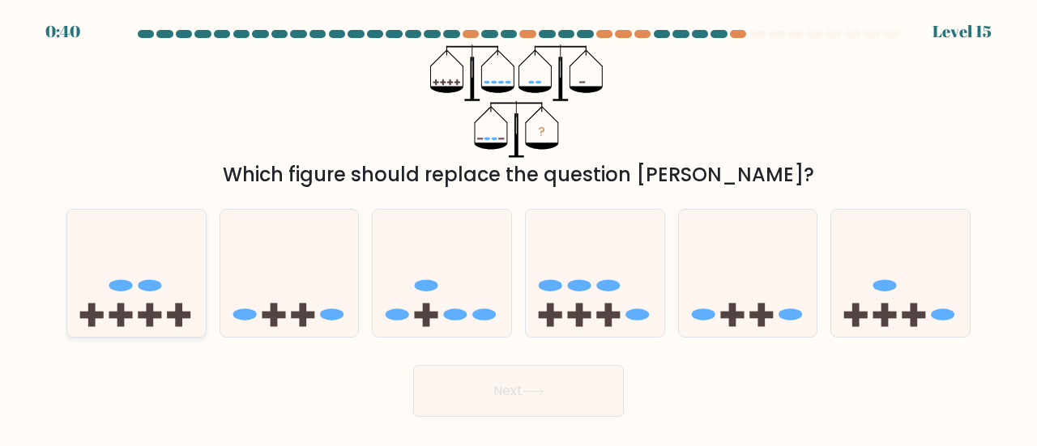
click at [168, 304] on icon at bounding box center [136, 273] width 139 height 114
click at [518, 228] on input "a." at bounding box center [518, 226] width 1 height 4
radio input "true"
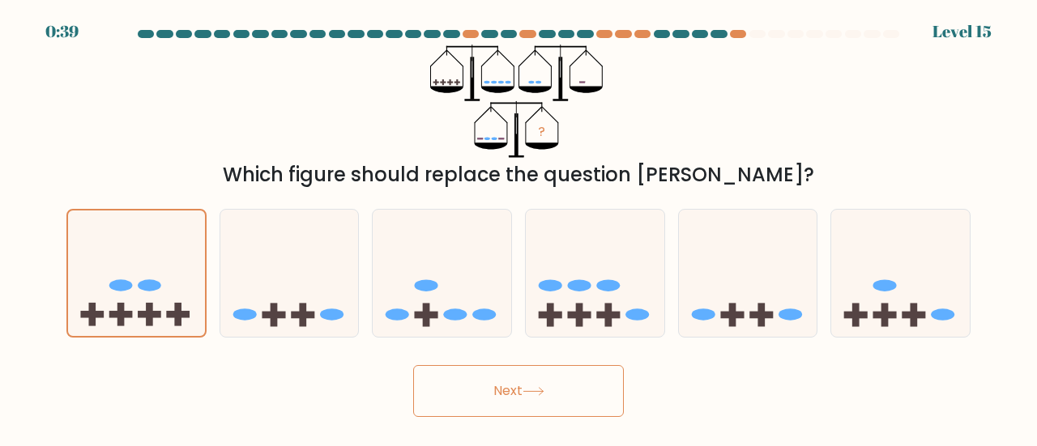
click at [522, 396] on button "Next" at bounding box center [518, 391] width 211 height 52
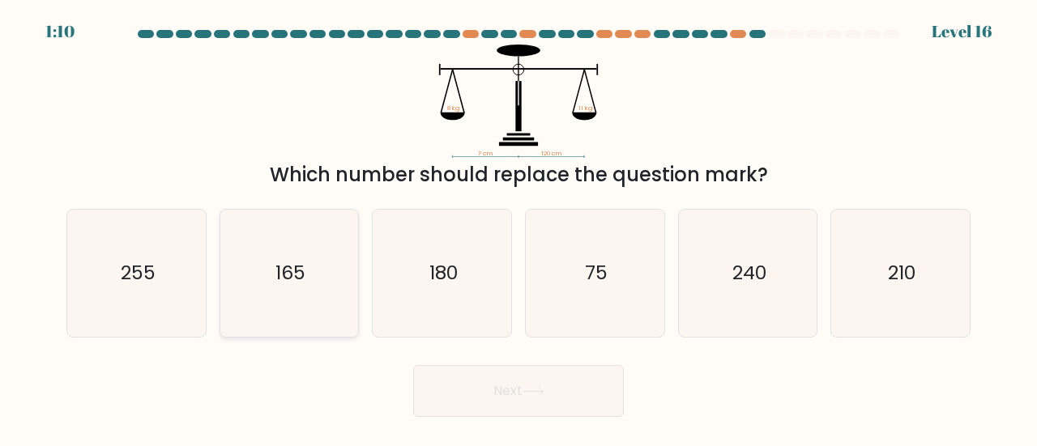
drag, startPoint x: 273, startPoint y: 285, endPoint x: 276, endPoint y: 276, distance: 9.5
click at [276, 276] on icon "165" at bounding box center [289, 273] width 127 height 127
click at [518, 228] on input "b. 165" at bounding box center [518, 226] width 1 height 4
radio input "true"
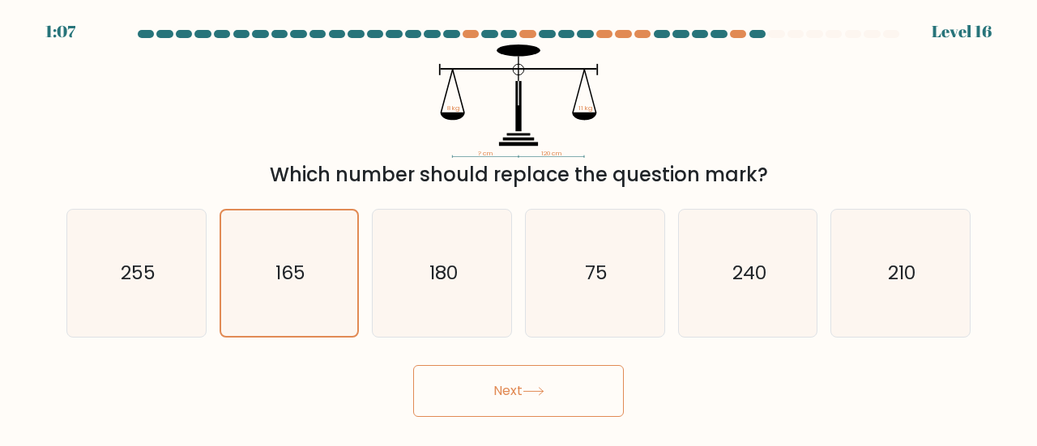
click at [517, 386] on button "Next" at bounding box center [518, 391] width 211 height 52
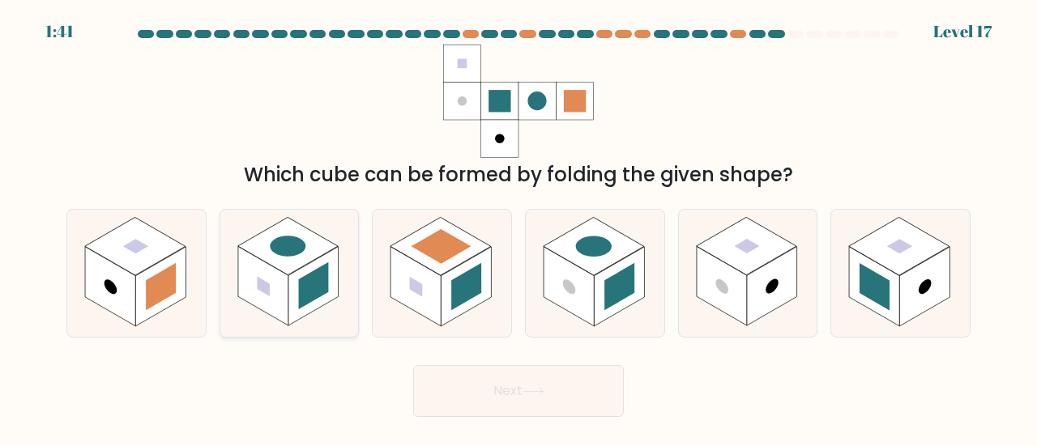
click at [276, 313] on rect at bounding box center [263, 286] width 50 height 79
click at [518, 228] on input "b." at bounding box center [518, 226] width 1 height 4
radio input "true"
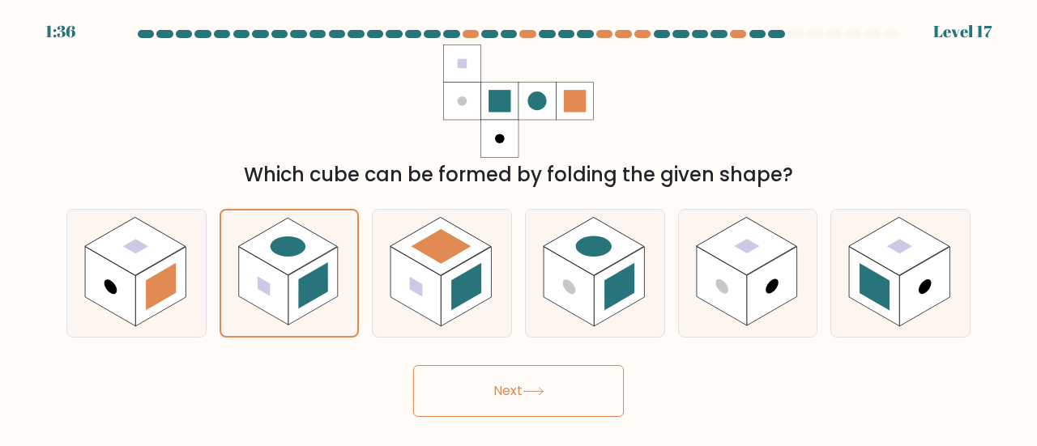
click at [530, 401] on button "Next" at bounding box center [518, 391] width 211 height 52
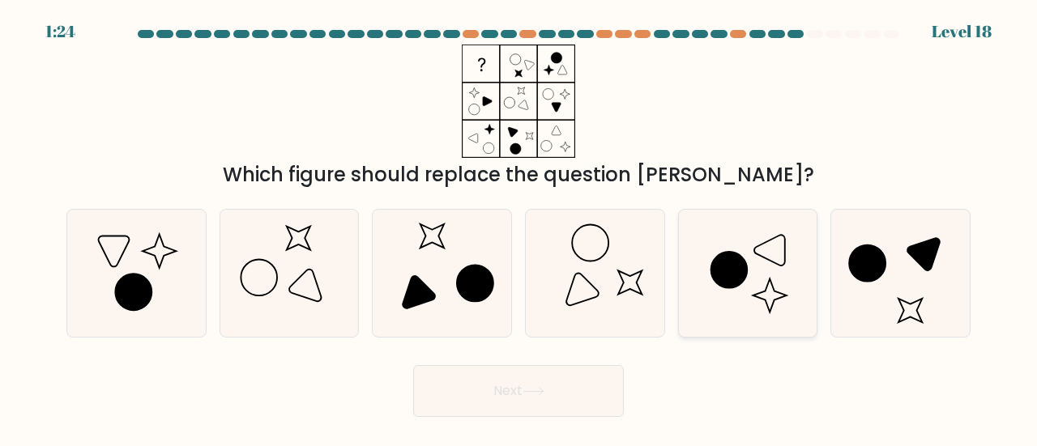
click at [749, 296] on icon at bounding box center [747, 273] width 127 height 127
click at [519, 228] on input "e." at bounding box center [518, 226] width 1 height 4
radio input "true"
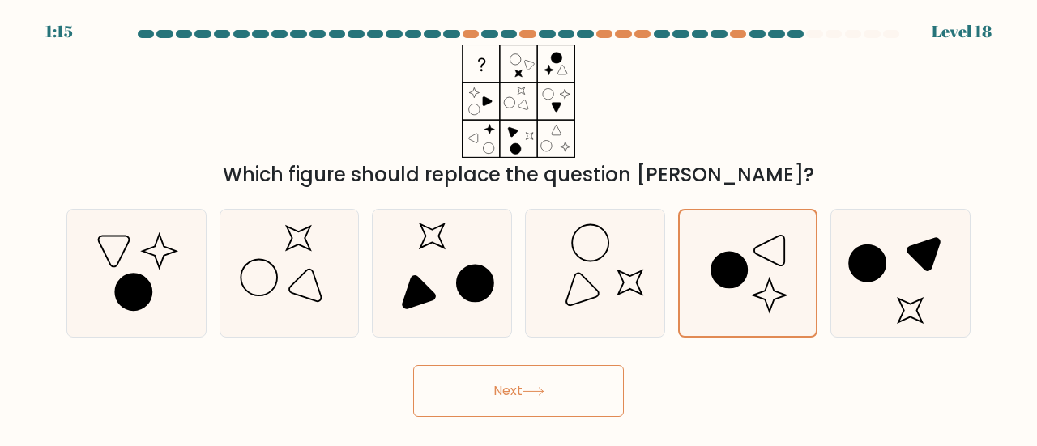
click at [544, 388] on icon at bounding box center [533, 391] width 22 height 9
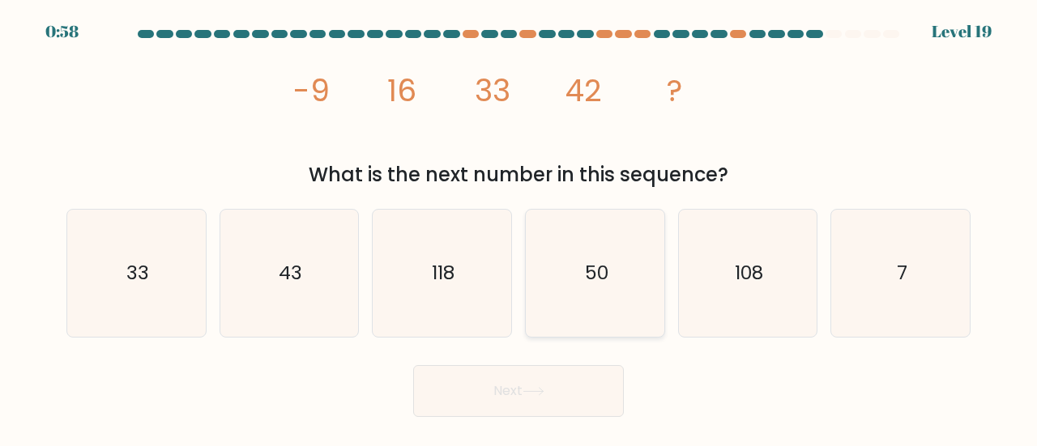
click at [565, 292] on icon "50" at bounding box center [594, 273] width 127 height 127
click at [519, 228] on input "d. 50" at bounding box center [518, 226] width 1 height 4
radio input "true"
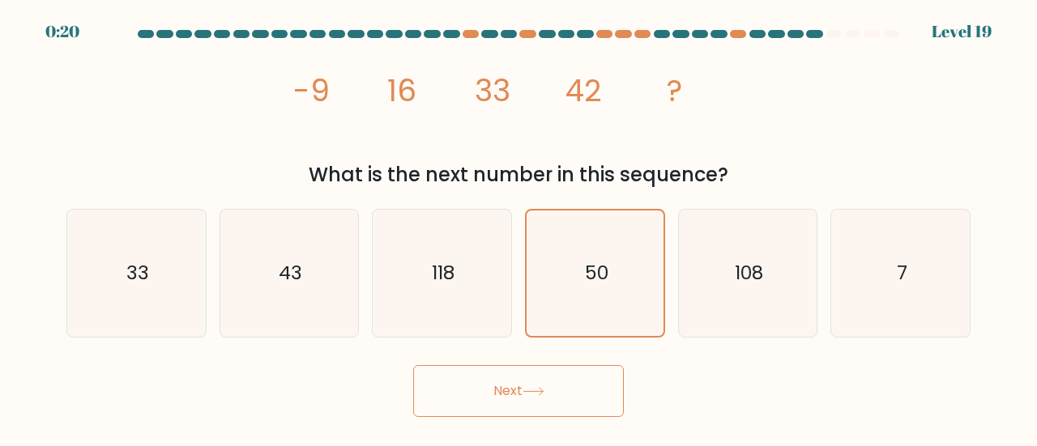
click at [507, 394] on button "Next" at bounding box center [518, 391] width 211 height 52
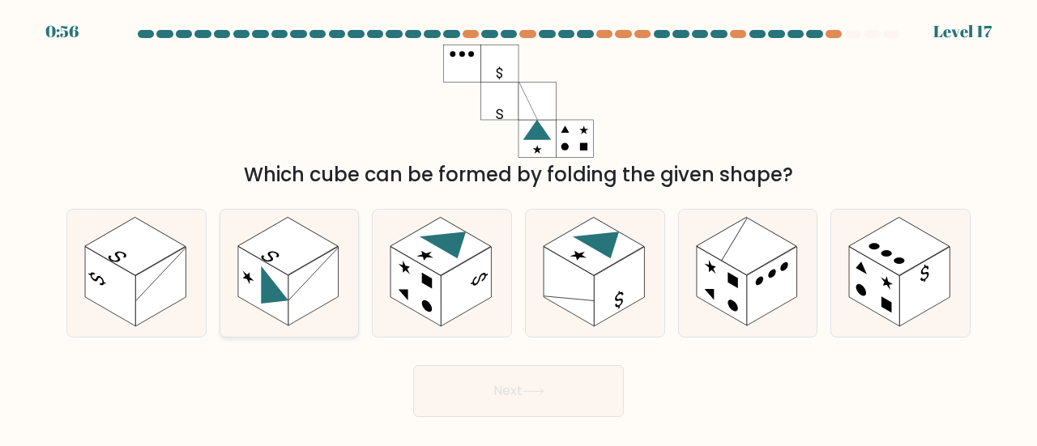
click at [287, 304] on rect at bounding box center [263, 286] width 50 height 79
click at [518, 228] on input "b." at bounding box center [518, 226] width 1 height 4
radio input "true"
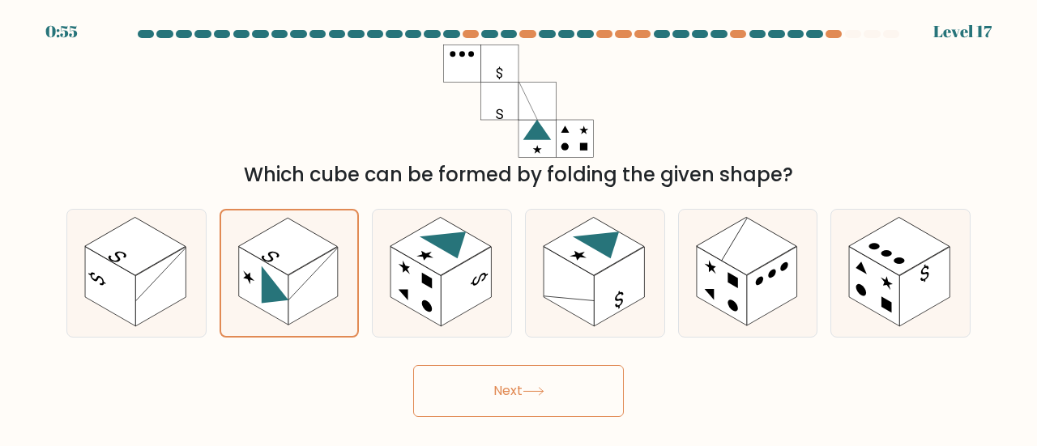
click at [543, 398] on button "Next" at bounding box center [518, 391] width 211 height 52
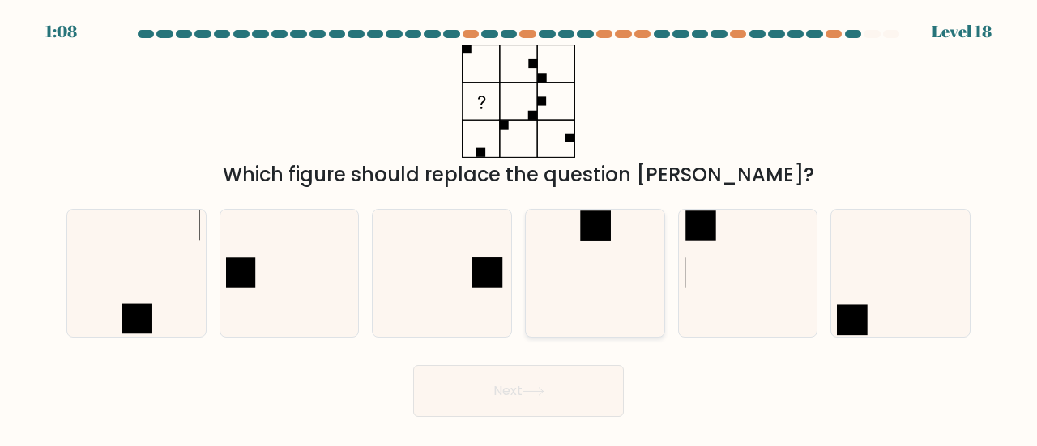
click at [588, 273] on icon at bounding box center [594, 273] width 127 height 127
click at [519, 228] on input "d." at bounding box center [518, 226] width 1 height 4
radio input "true"
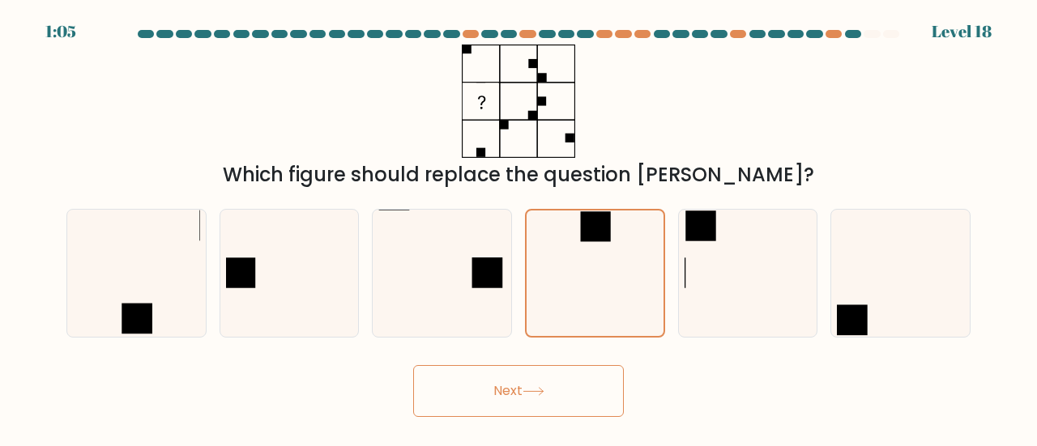
click at [564, 401] on button "Next" at bounding box center [518, 391] width 211 height 52
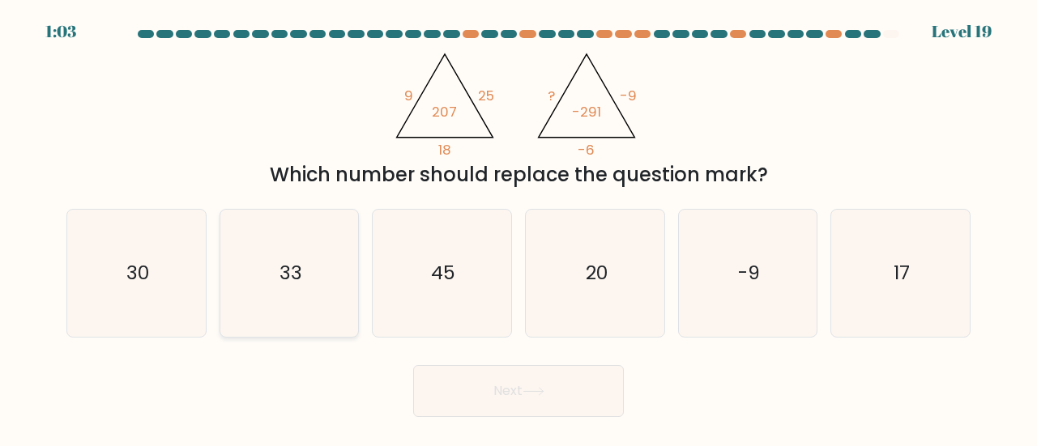
click at [309, 298] on icon "33" at bounding box center [289, 273] width 127 height 127
click at [518, 228] on input "b. 33" at bounding box center [518, 226] width 1 height 4
radio input "true"
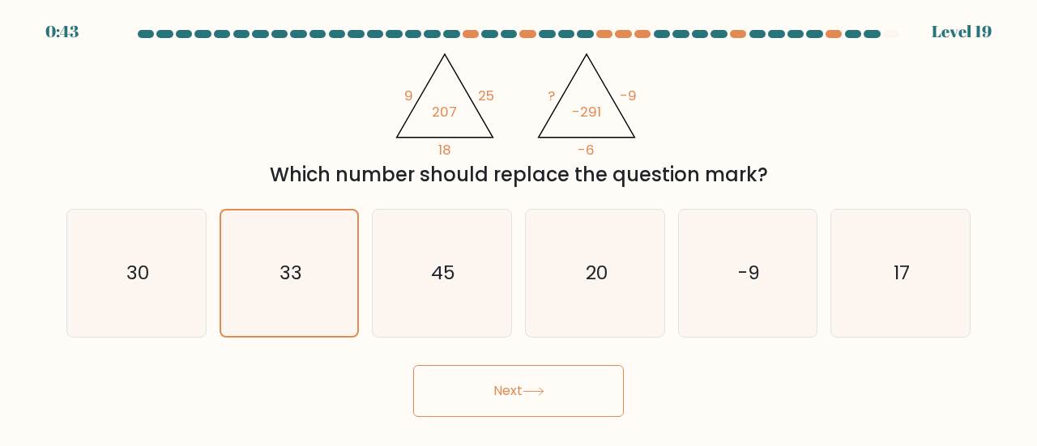
click at [514, 405] on button "Next" at bounding box center [518, 391] width 211 height 52
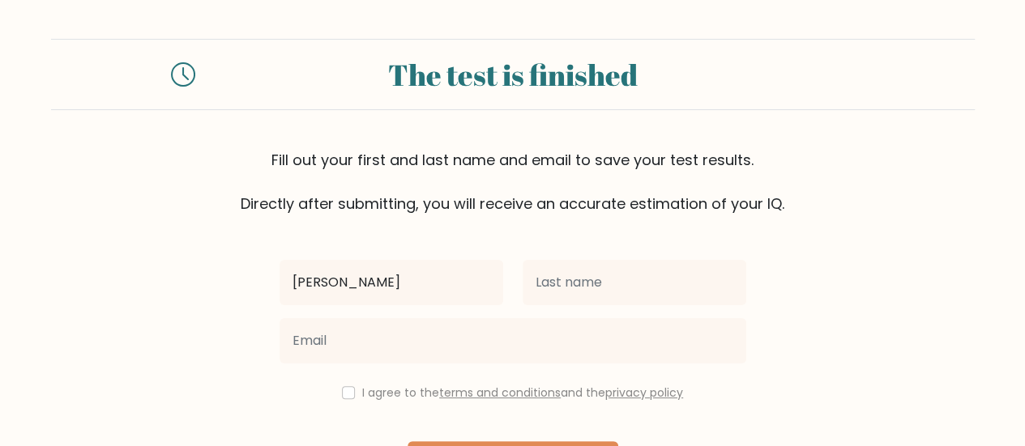
type input "Pedro"
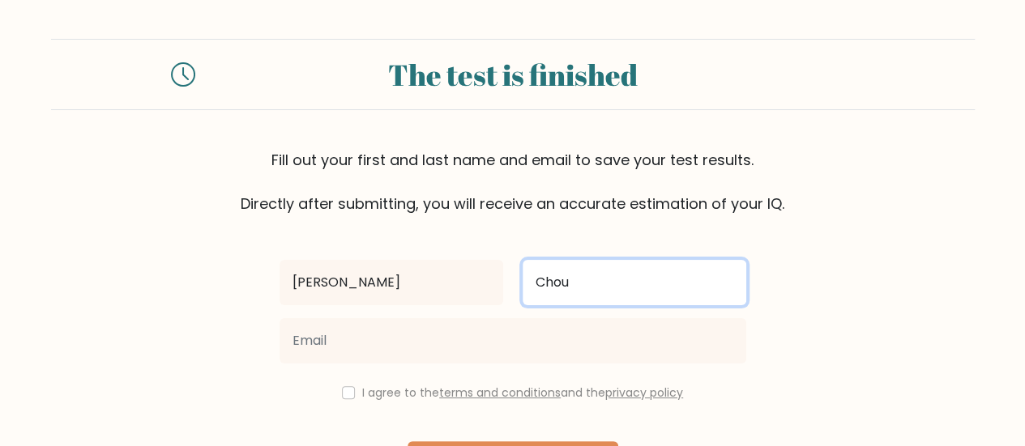
type input "Chou"
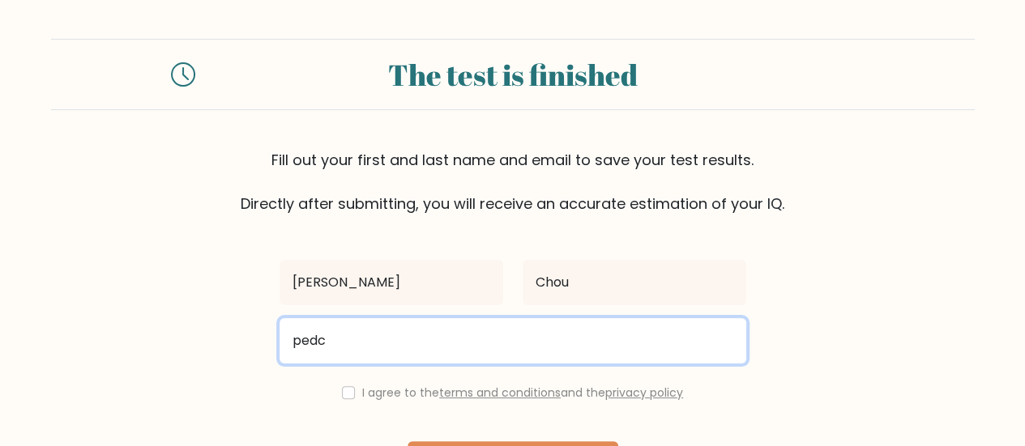
type input "pedchoro@yahoo.es"
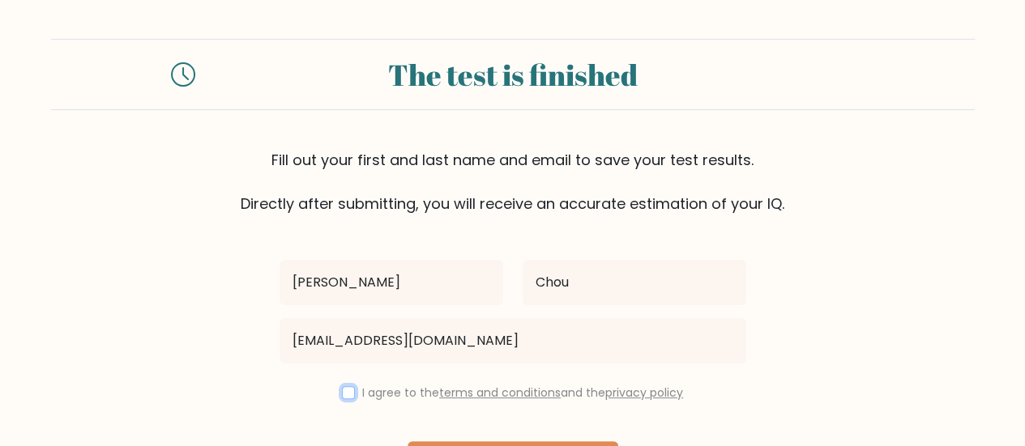
click at [348, 392] on input "checkbox" at bounding box center [348, 392] width 13 height 13
checkbox input "true"
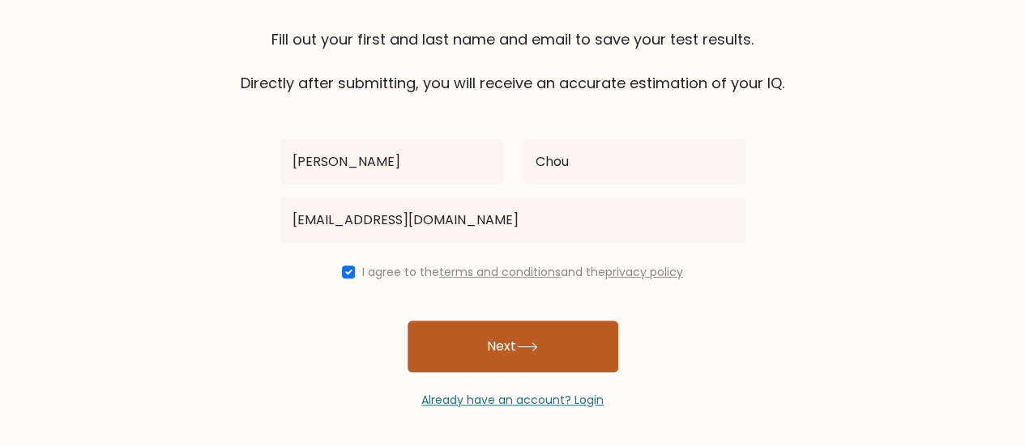
click at [544, 344] on button "Next" at bounding box center [512, 347] width 211 height 52
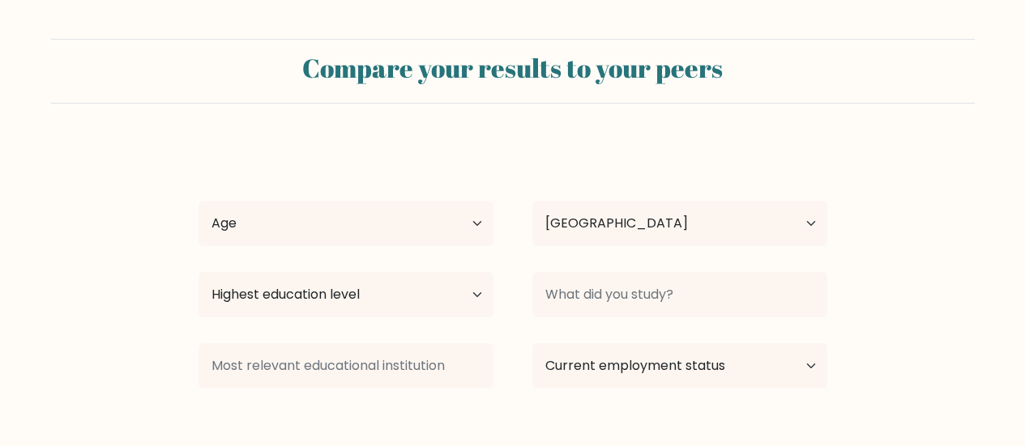
select select "MX"
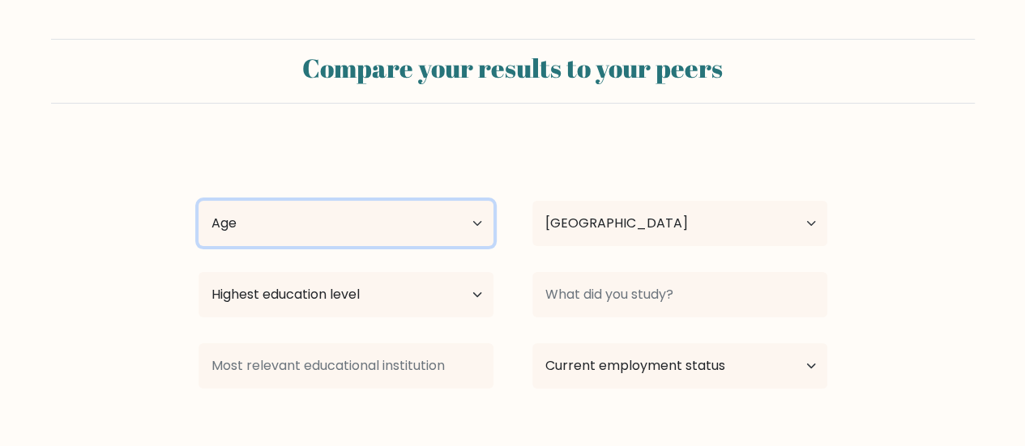
click at [459, 232] on select "Age Under 18 years old 18-24 years old 25-34 years old 35-44 years old 45-54 ye…" at bounding box center [345, 223] width 295 height 45
select select "35_44"
click at [198, 201] on select "Age Under 18 years old 18-24 years old 25-34 years old 35-44 years old 45-54 ye…" at bounding box center [345, 223] width 295 height 45
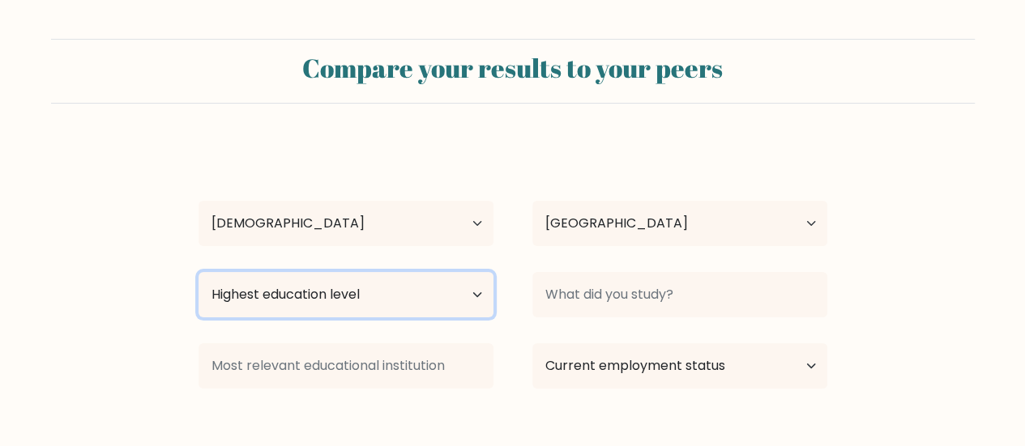
click at [478, 301] on select "Highest education level No schooling Primary Lower Secondary Upper Secondary Oc…" at bounding box center [345, 294] width 295 height 45
select select "masters_degree"
click at [198, 272] on select "Highest education level No schooling Primary Lower Secondary Upper Secondary Oc…" at bounding box center [345, 294] width 295 height 45
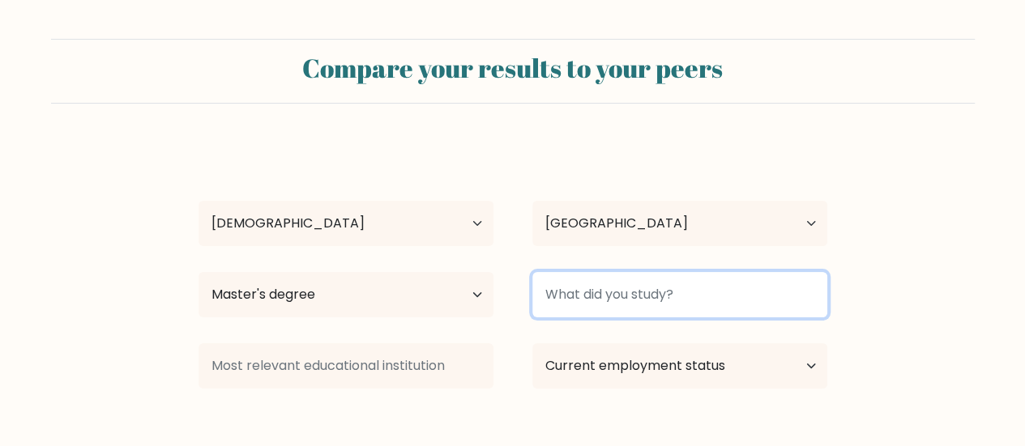
click at [685, 296] on input at bounding box center [679, 294] width 295 height 45
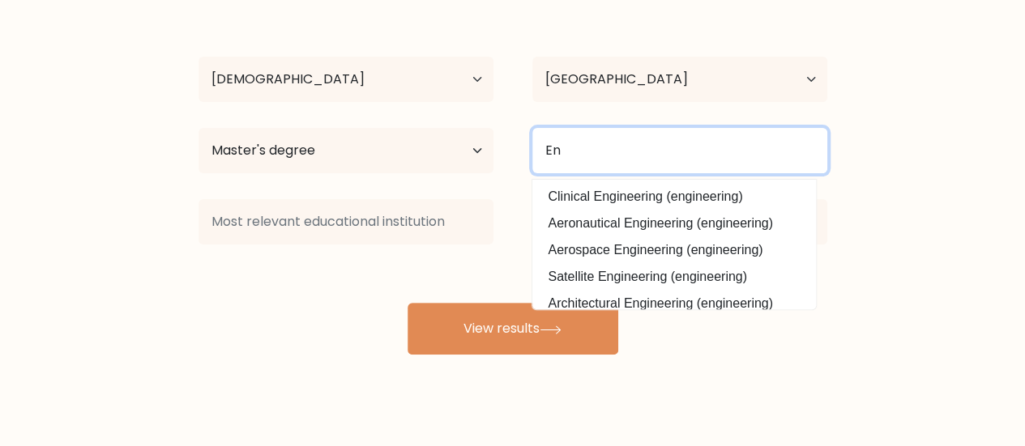
type input "E"
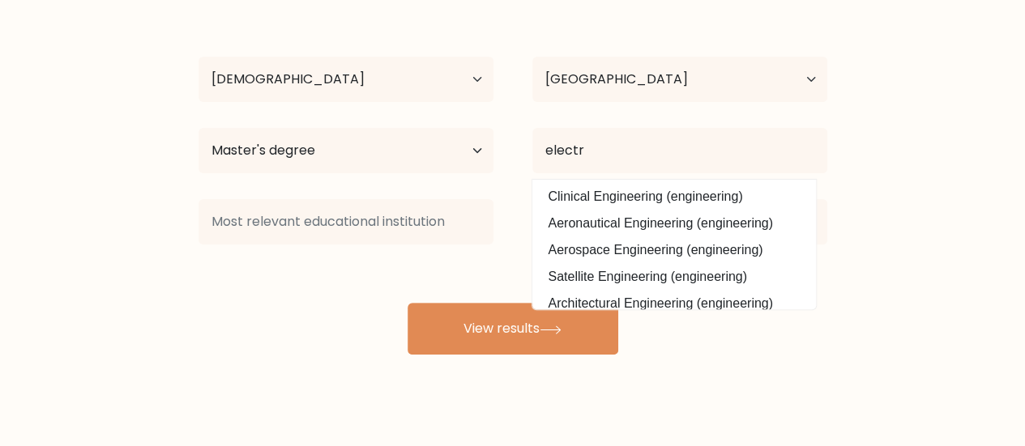
click at [933, 221] on form "Compare your results to your peers Pedro Chou Age Under 18 years old 18-24 year…" at bounding box center [512, 125] width 1025 height 460
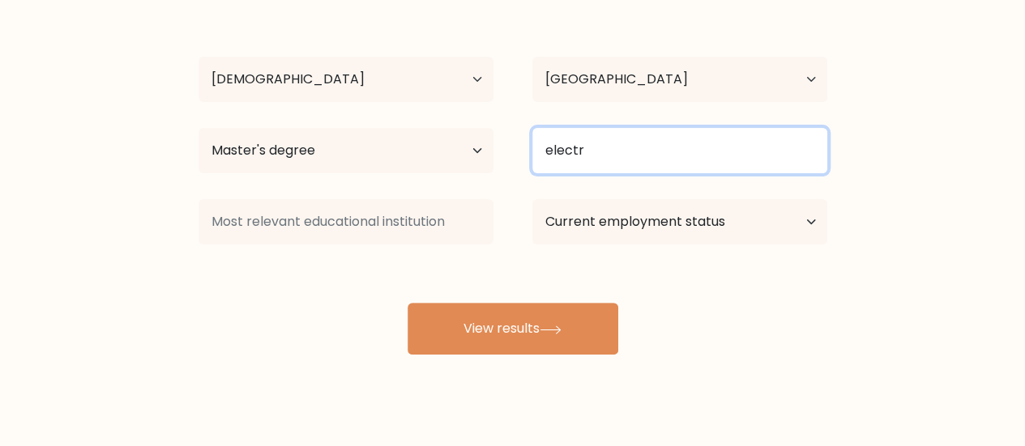
click at [617, 148] on input "electr" at bounding box center [679, 150] width 295 height 45
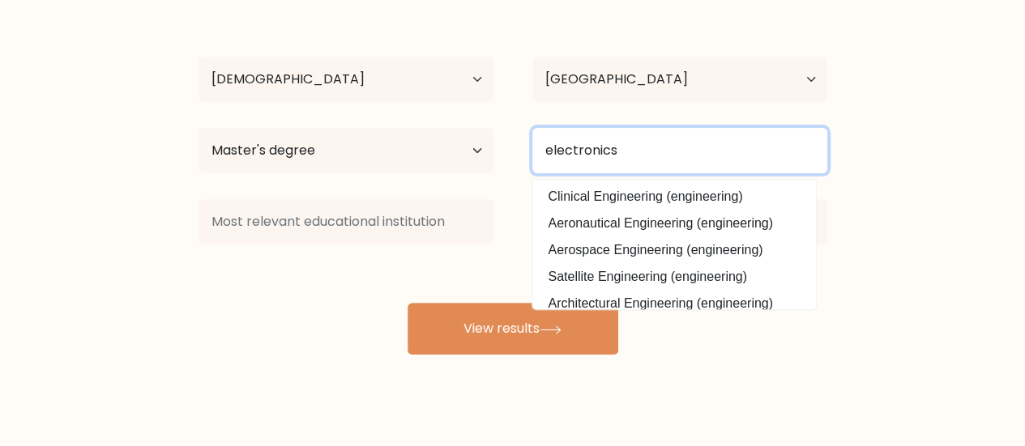
drag, startPoint x: 671, startPoint y: 151, endPoint x: 480, endPoint y: 127, distance: 192.7
click at [480, 127] on div "Highest education level No schooling Primary Lower Secondary Upper Secondary Oc…" at bounding box center [512, 151] width 667 height 58
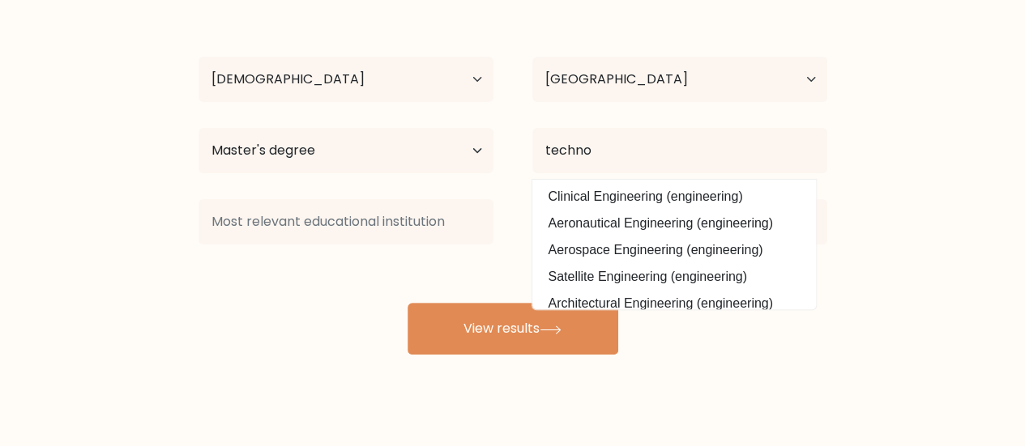
click at [885, 202] on form "Compare your results to your peers Pedro Chou Age Under 18 years old 18-24 year…" at bounding box center [512, 125] width 1025 height 460
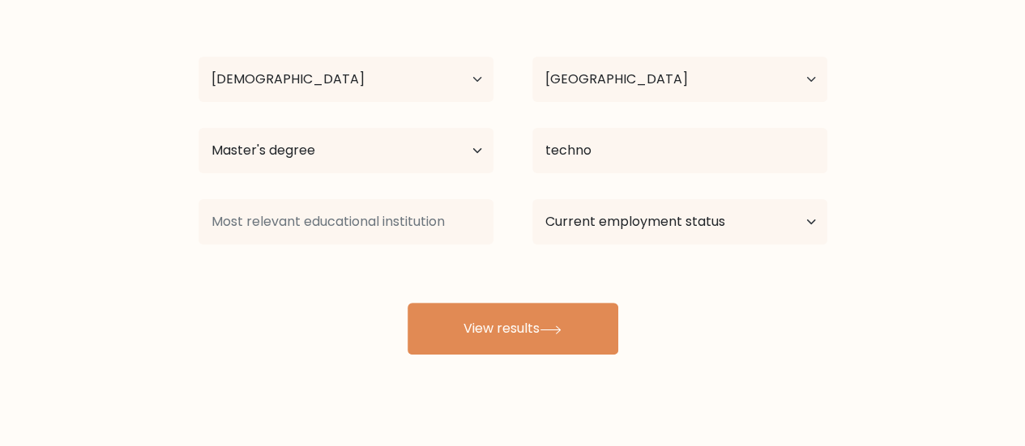
click at [726, 120] on div "Pedro Chou Age Under 18 years old 18-24 years old 25-34 years old 35-44 years o…" at bounding box center [513, 176] width 648 height 356
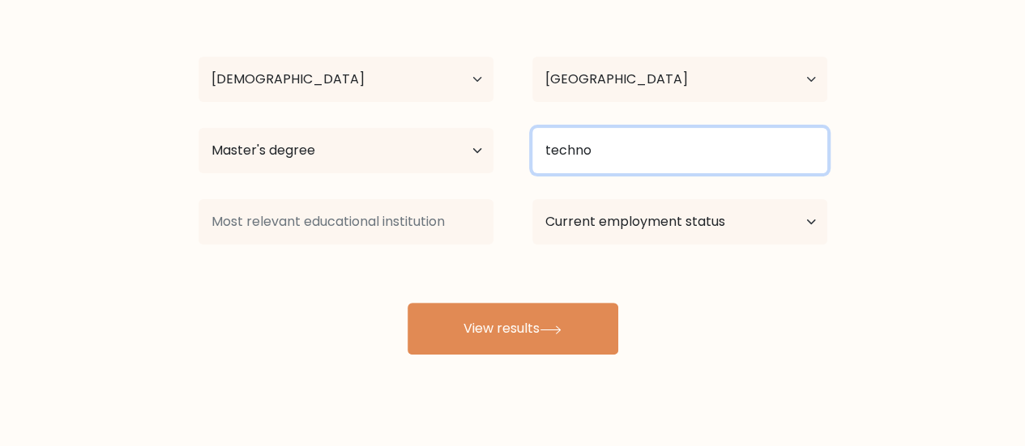
click at [699, 130] on input "techno" at bounding box center [679, 150] width 295 height 45
type input "t"
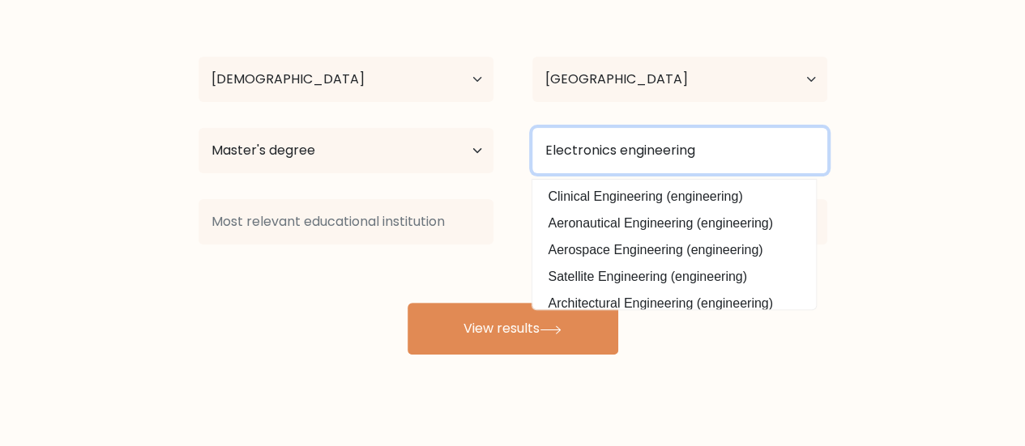
type input "Electronics engineering"
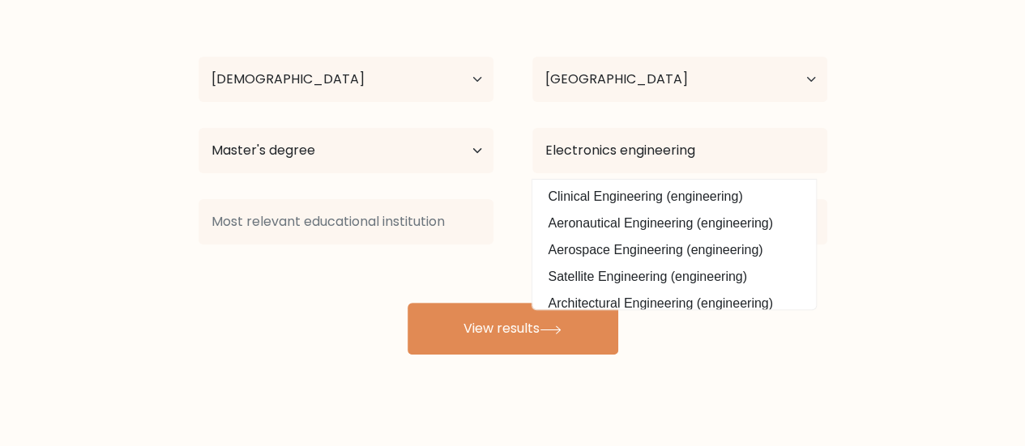
click at [898, 262] on form "Compare your results to your peers Pedro Chou Age Under 18 years old 18-24 year…" at bounding box center [512, 125] width 1025 height 460
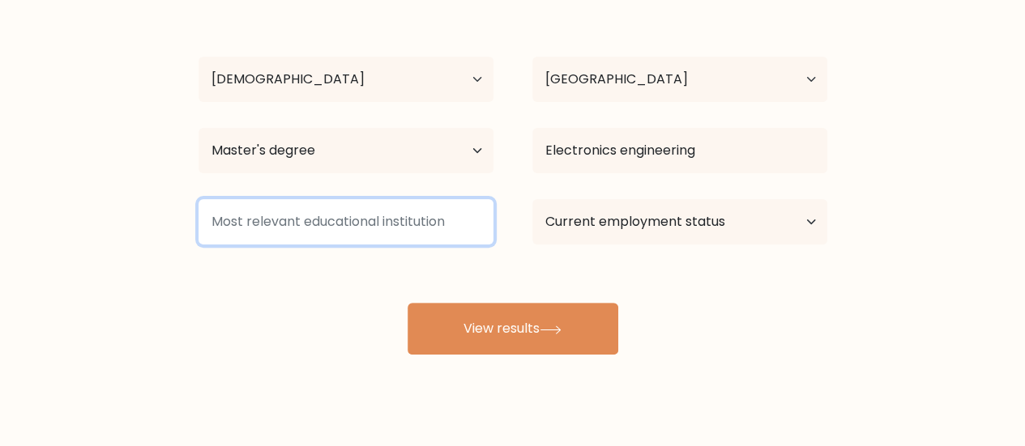
click at [324, 215] on input at bounding box center [345, 221] width 295 height 45
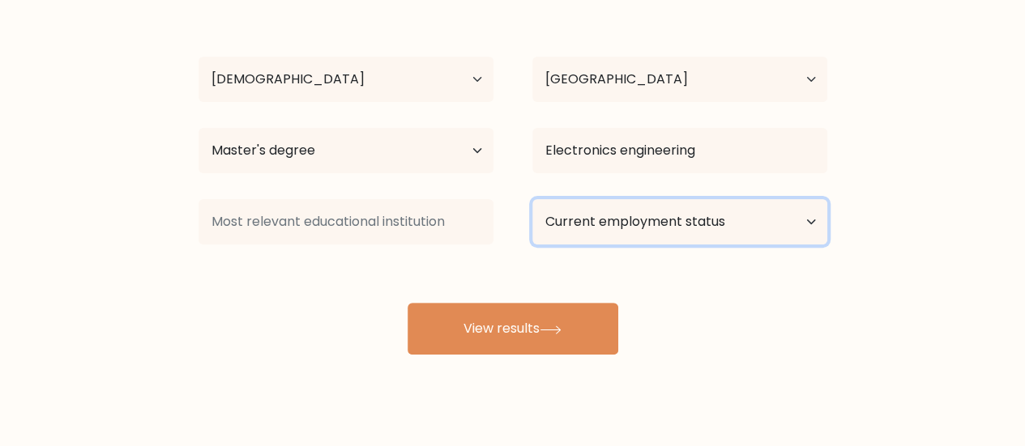
click at [787, 228] on select "Current employment status Employed Student Retired Other / prefer not to answer" at bounding box center [679, 221] width 295 height 45
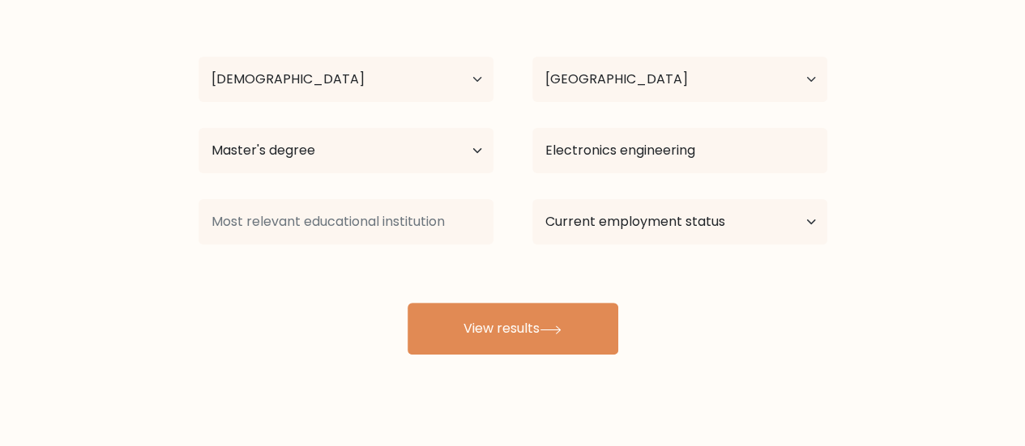
click at [881, 245] on form "Compare your results to your peers Pedro Chou Age Under 18 years old 18-24 year…" at bounding box center [512, 125] width 1025 height 460
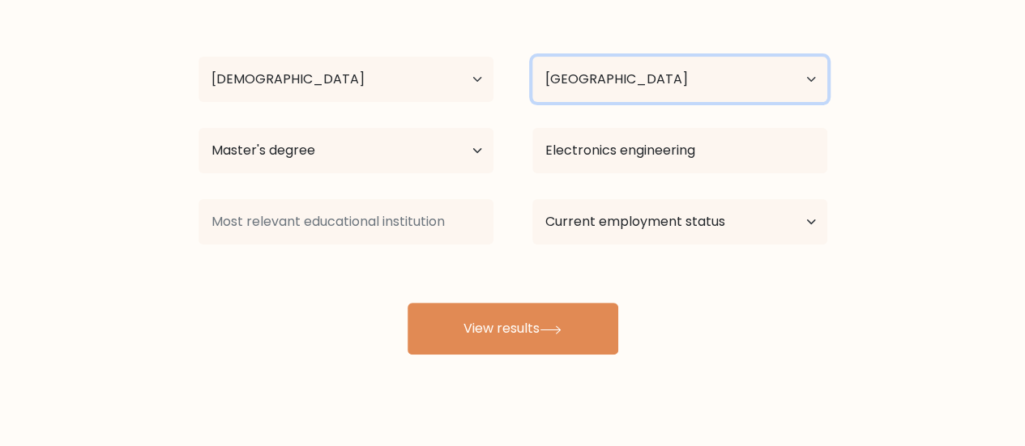
click at [782, 77] on select "Country Afghanistan Albania Algeria American Samoa Andorra Angola Anguilla Anta…" at bounding box center [679, 79] width 295 height 45
select select "CR"
click at [532, 57] on select "Country Afghanistan Albania Algeria American Samoa Andorra Angola Anguilla Anta…" at bounding box center [679, 79] width 295 height 45
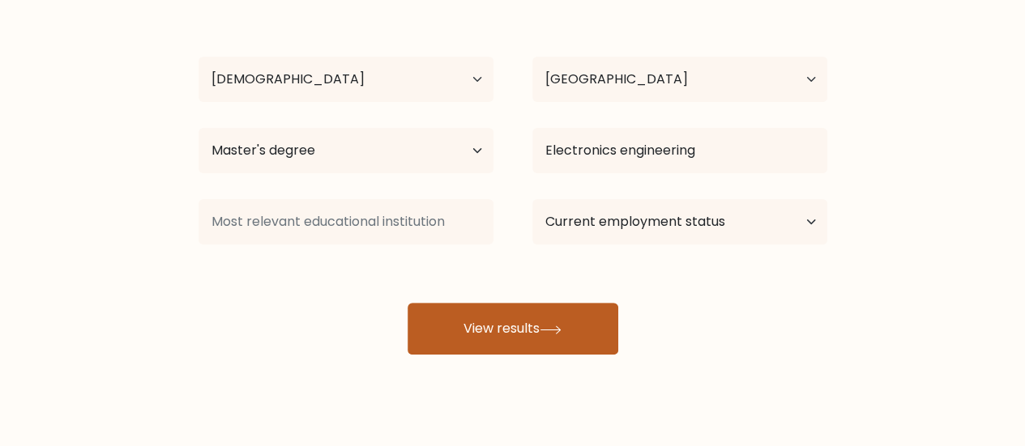
click at [474, 335] on button "View results" at bounding box center [512, 329] width 211 height 52
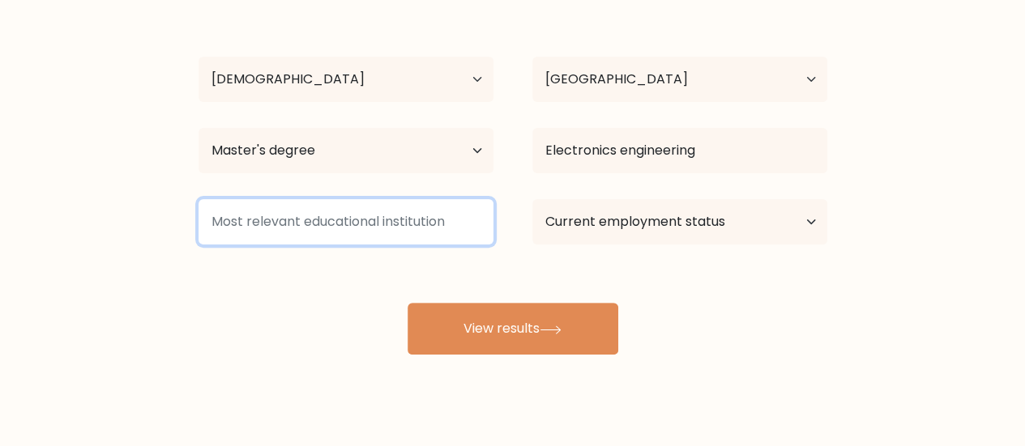
click at [439, 230] on input at bounding box center [345, 221] width 295 height 45
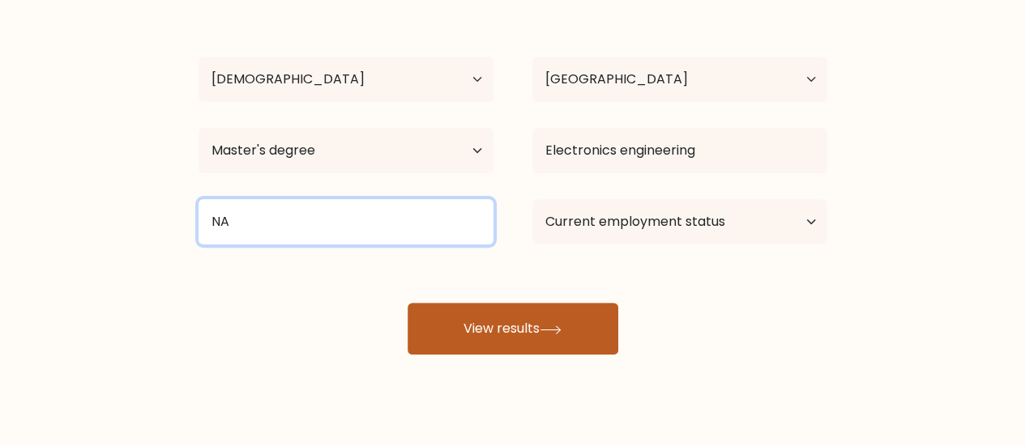
type input "NA"
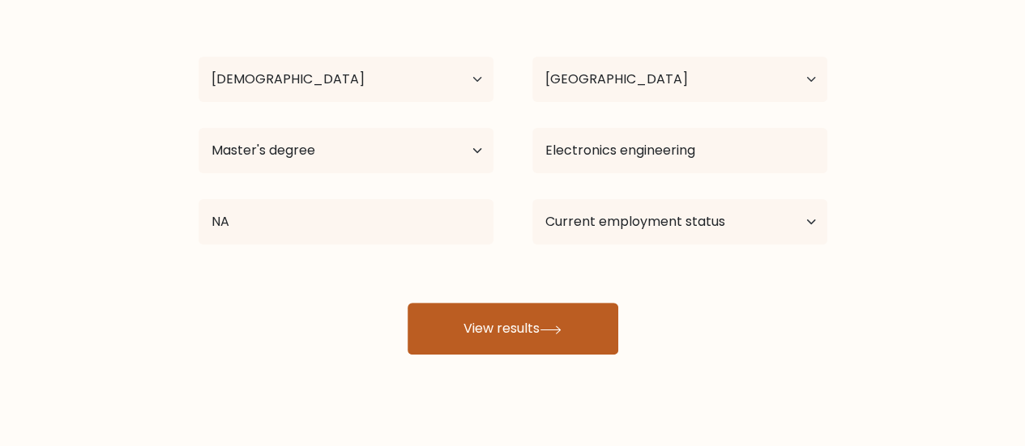
click at [473, 326] on button "View results" at bounding box center [512, 329] width 211 height 52
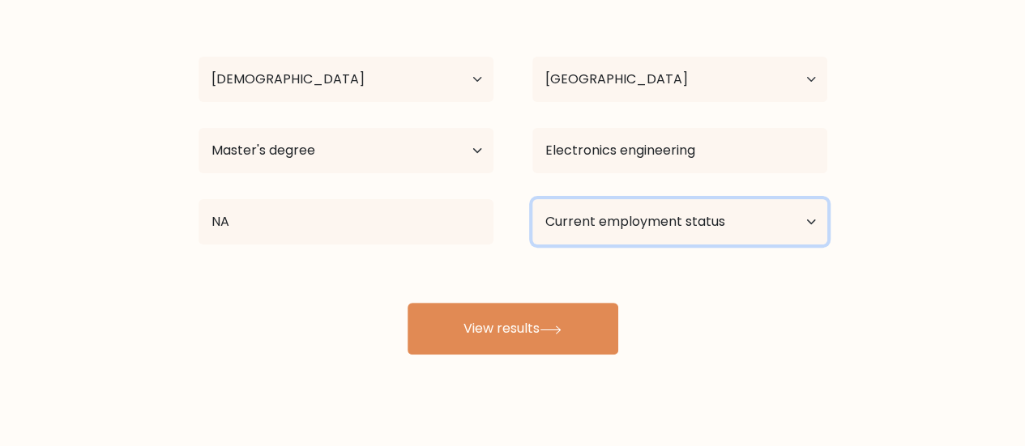
click at [749, 214] on select "Current employment status Employed Student Retired Other / prefer not to answer" at bounding box center [679, 221] width 295 height 45
select select "other"
click at [532, 199] on select "Current employment status Employed Student Retired Other / prefer not to answer" at bounding box center [679, 221] width 295 height 45
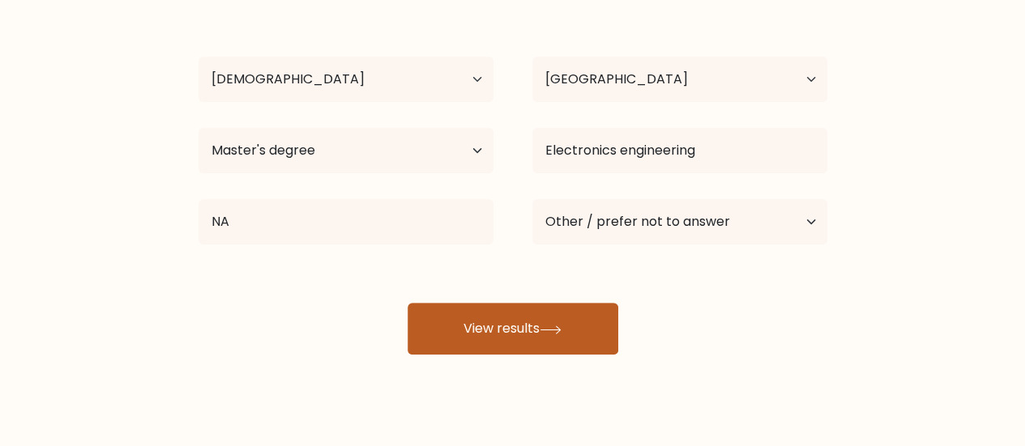
click at [488, 329] on button "View results" at bounding box center [512, 329] width 211 height 52
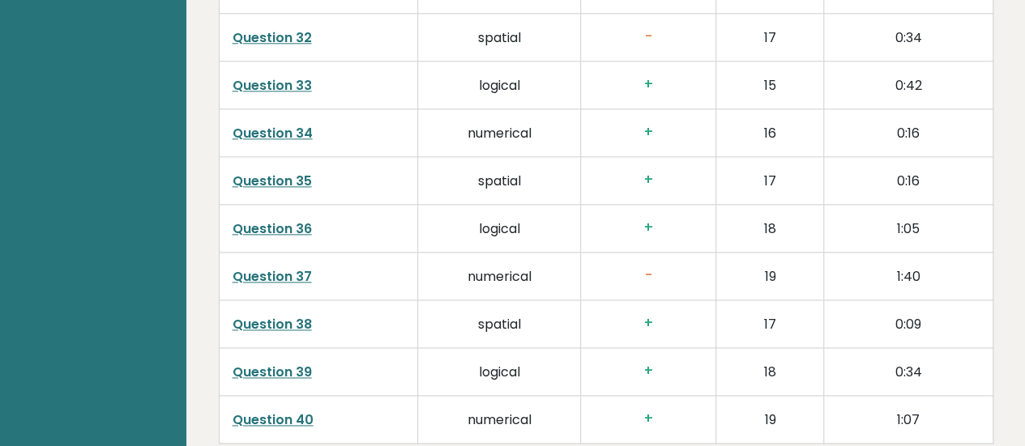
scroll to position [4058, 0]
click at [261, 267] on link "Question 37" at bounding box center [271, 276] width 79 height 19
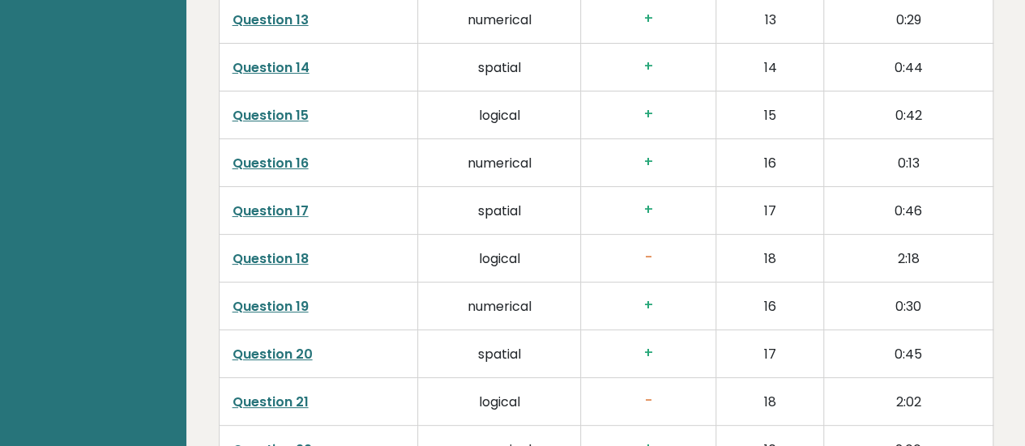
scroll to position [3204, 0]
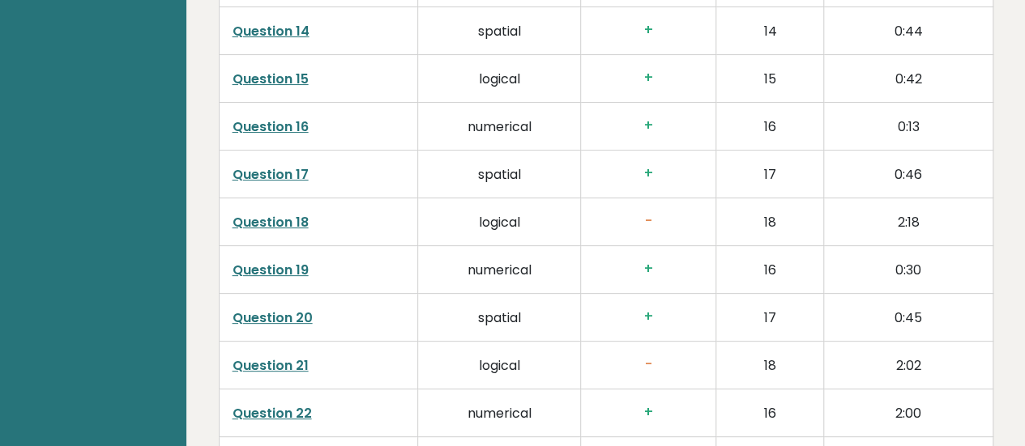
click at [284, 213] on link "Question 18" at bounding box center [270, 222] width 76 height 19
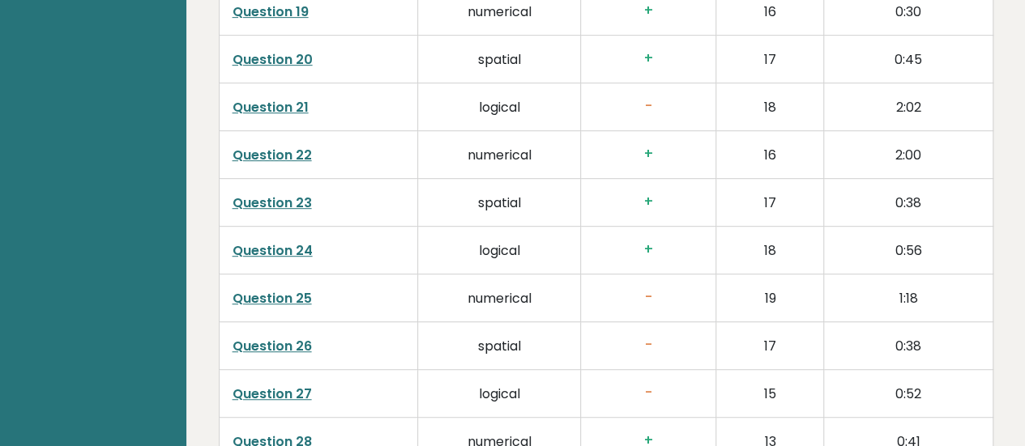
scroll to position [3468, 0]
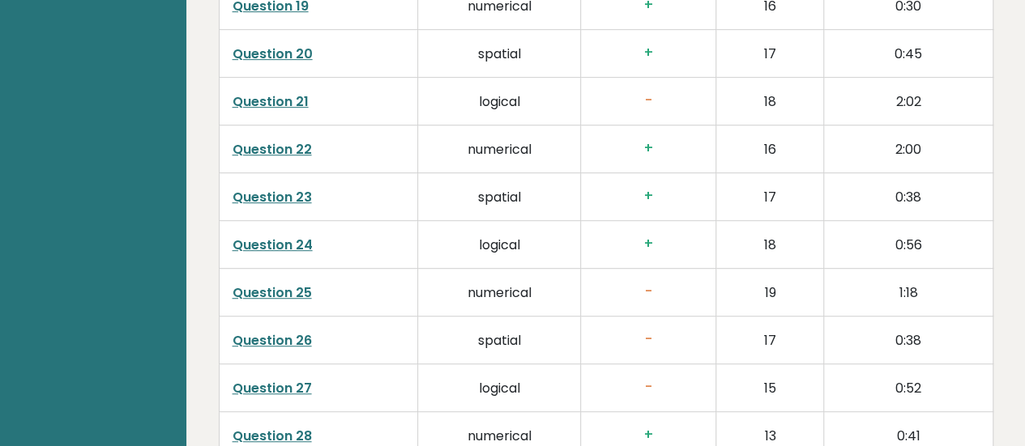
click at [261, 92] on link "Question 21" at bounding box center [270, 101] width 76 height 19
click at [270, 284] on link "Question 25" at bounding box center [271, 293] width 79 height 19
click at [291, 331] on link "Question 26" at bounding box center [271, 340] width 79 height 19
click at [284, 379] on link "Question 27" at bounding box center [271, 388] width 79 height 19
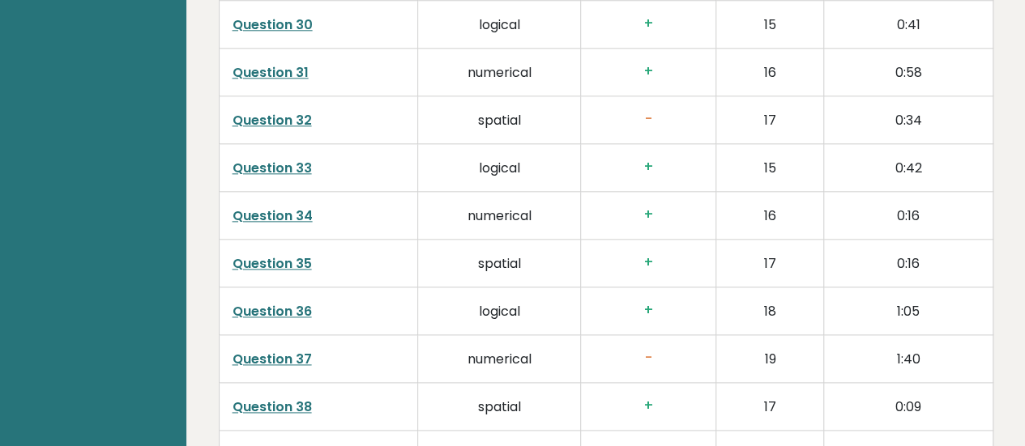
scroll to position [3982, 0]
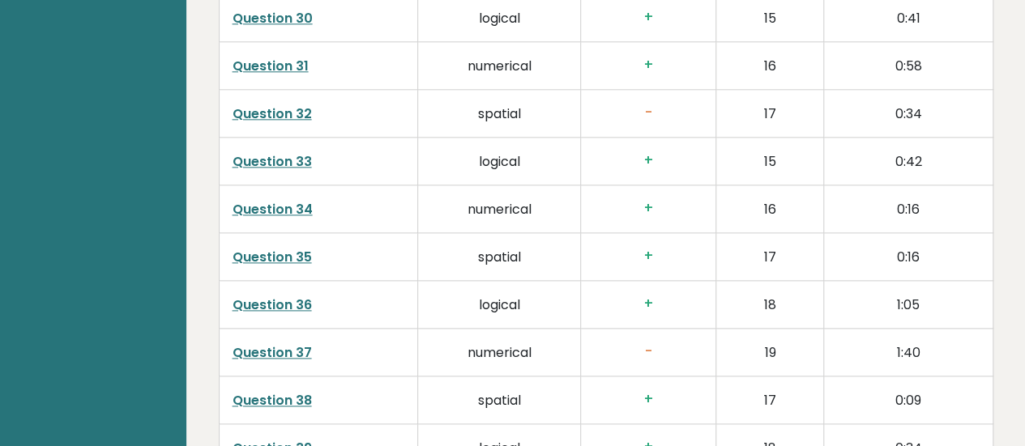
click at [268, 104] on link "Question 32" at bounding box center [271, 113] width 79 height 19
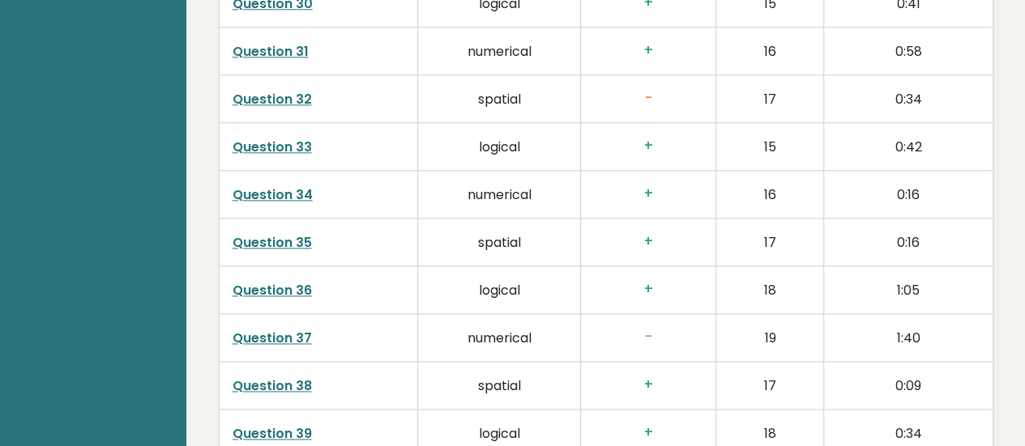
scroll to position [3991, 0]
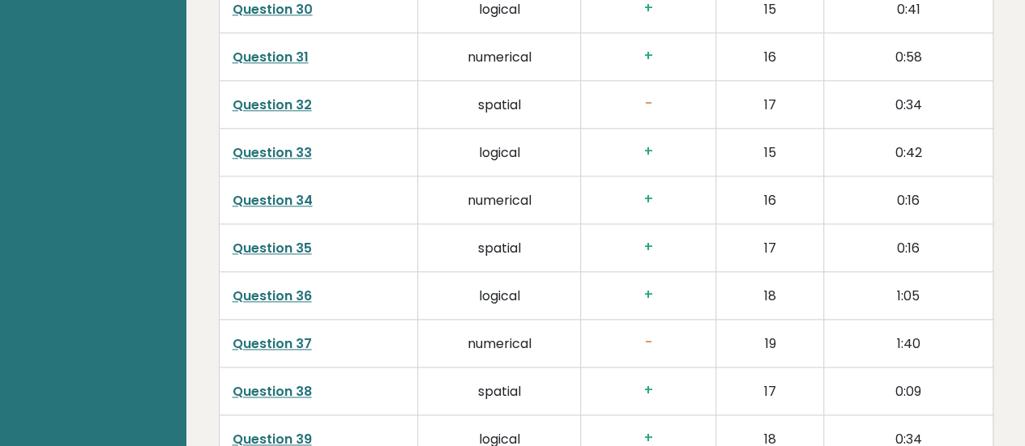
click at [292, 335] on link "Question 37" at bounding box center [271, 344] width 79 height 19
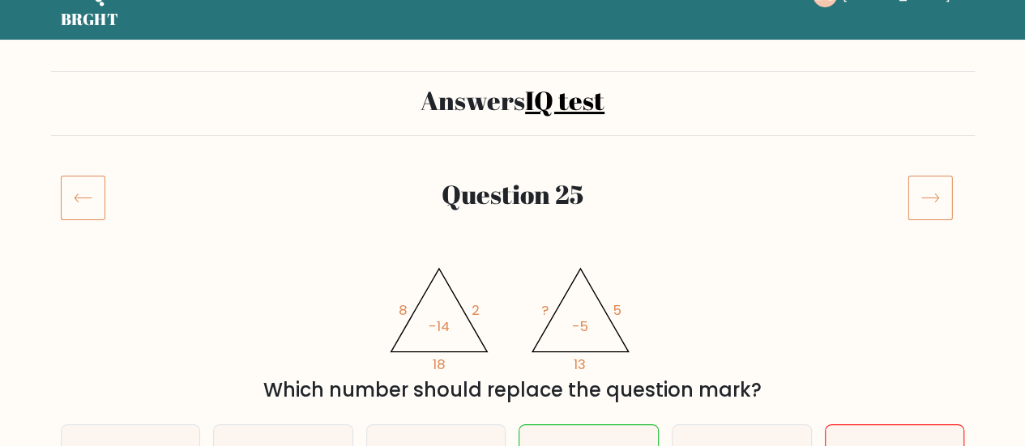
scroll to position [41, 0]
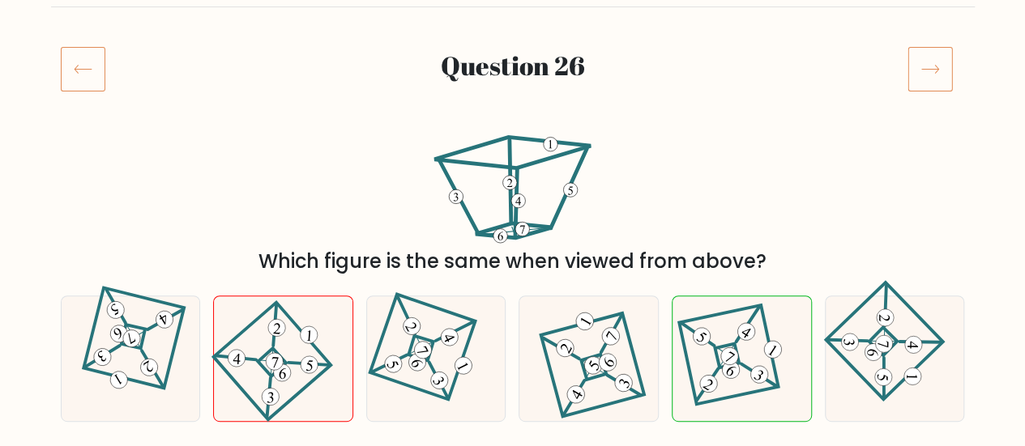
scroll to position [186, 0]
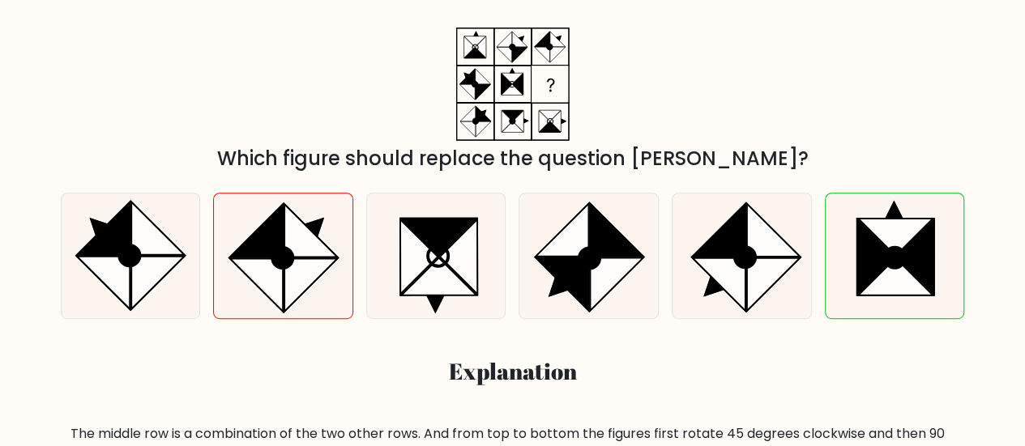
scroll to position [271, 0]
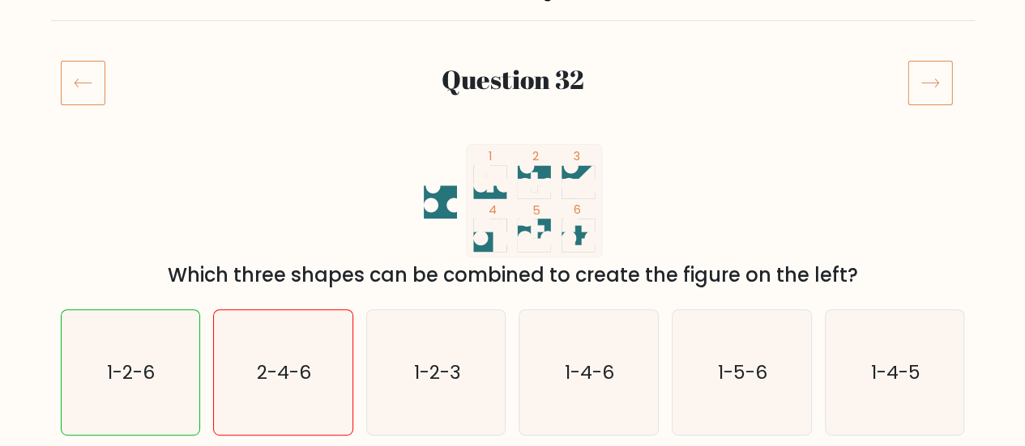
scroll to position [156, 0]
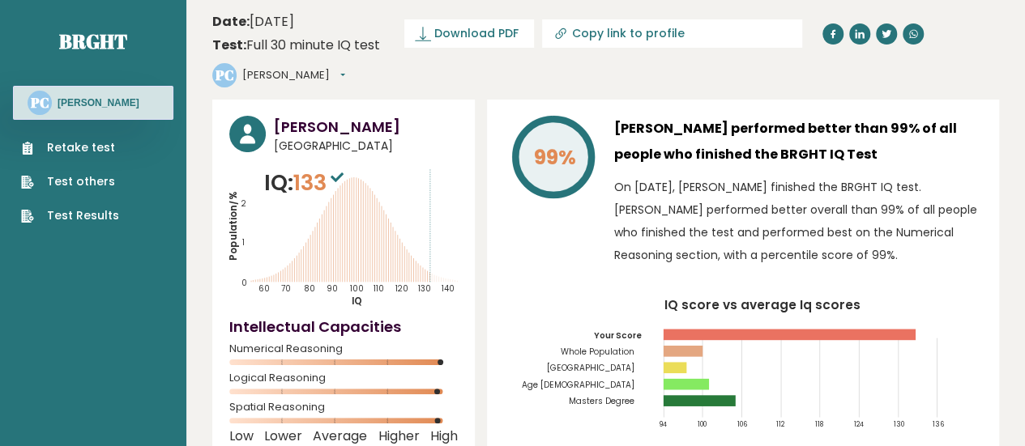
click at [85, 150] on link "Retake test" at bounding box center [70, 147] width 98 height 17
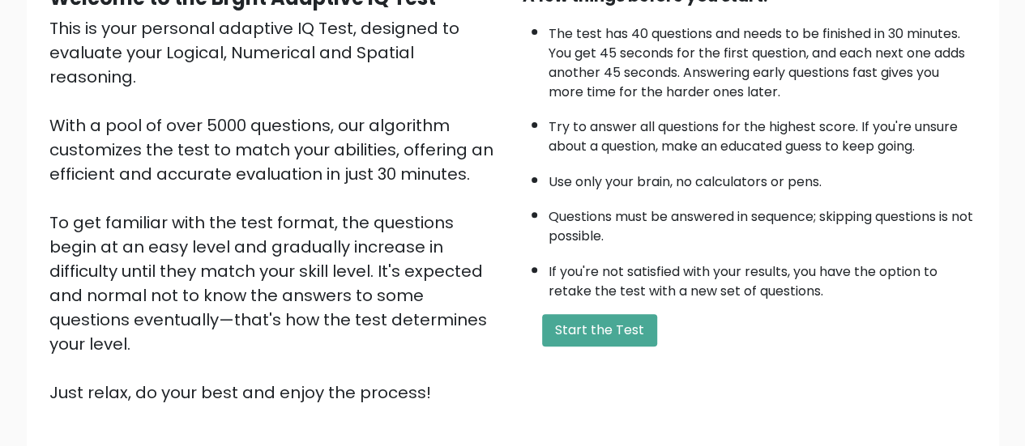
scroll to position [202, 0]
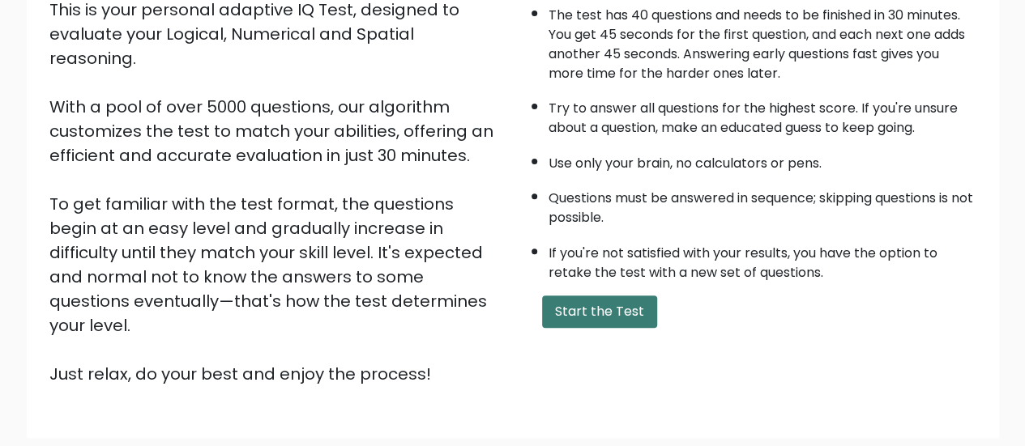
click at [604, 313] on button "Start the Test" at bounding box center [599, 312] width 115 height 32
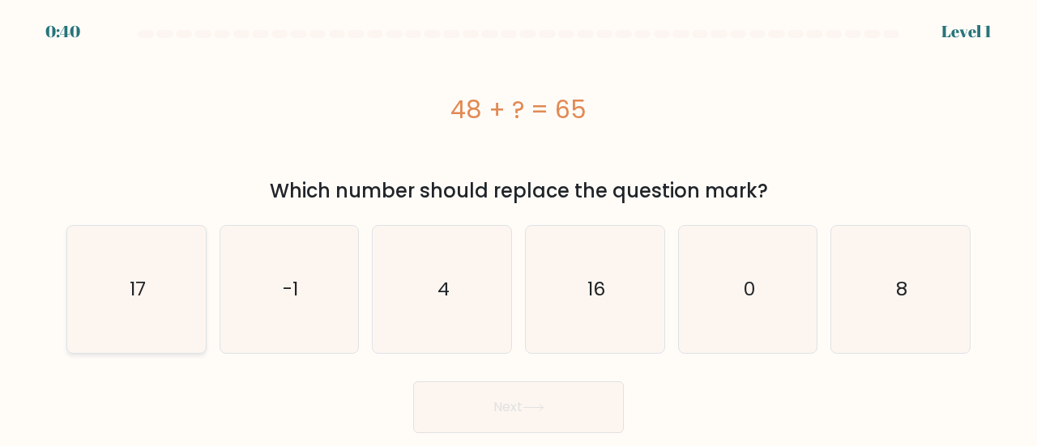
click at [117, 309] on icon "17" at bounding box center [136, 289] width 127 height 127
click at [518, 228] on input "a. 17" at bounding box center [518, 226] width 1 height 4
radio input "true"
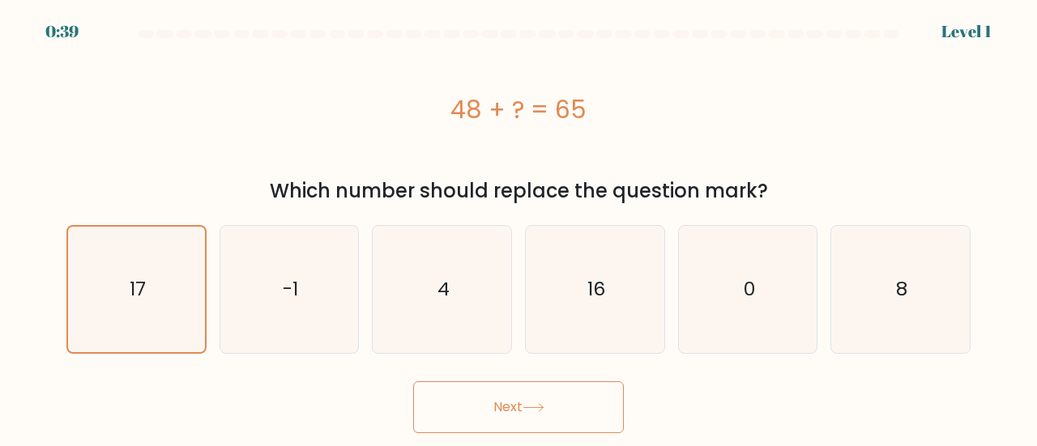
click at [535, 415] on button "Next" at bounding box center [518, 408] width 211 height 52
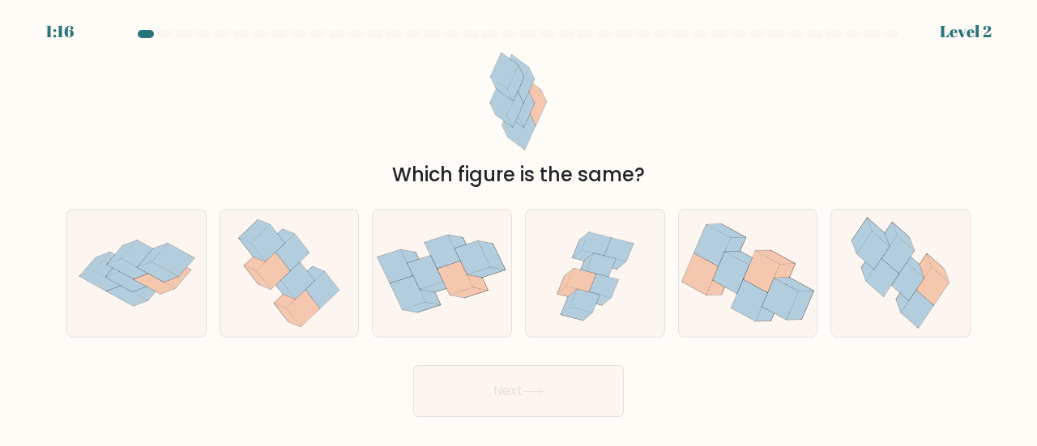
click at [901, 203] on div "a. b. c." at bounding box center [518, 267] width 917 height 142
click at [889, 272] on icon at bounding box center [882, 278] width 32 height 38
click at [519, 228] on input "f." at bounding box center [518, 226] width 1 height 4
radio input "true"
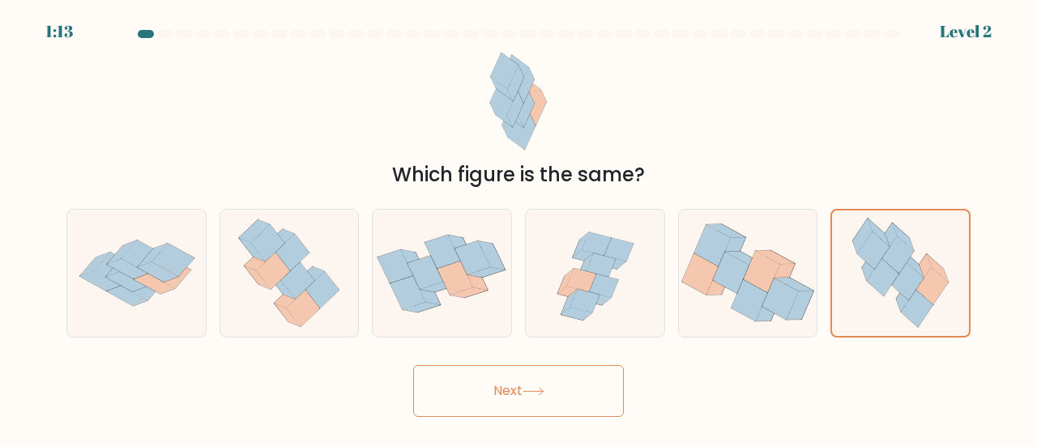
click at [544, 400] on button "Next" at bounding box center [518, 391] width 211 height 52
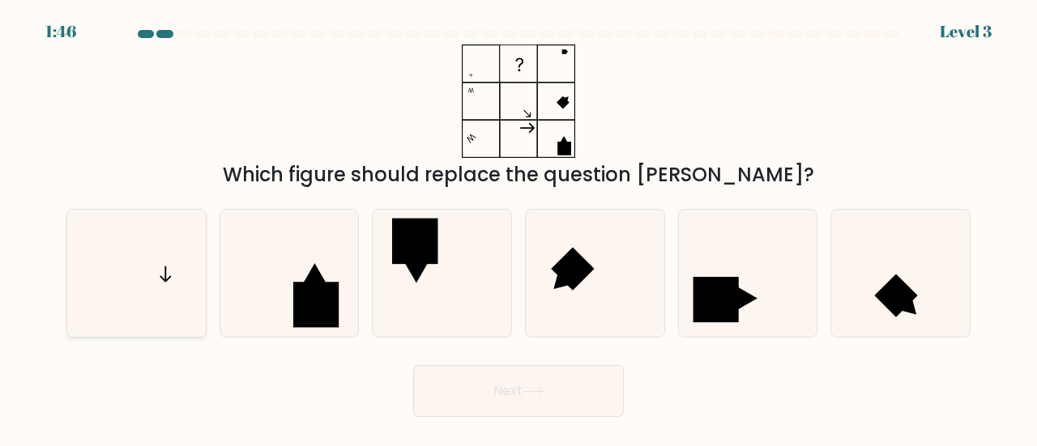
click at [153, 302] on icon at bounding box center [136, 273] width 127 height 127
click at [518, 228] on input "a." at bounding box center [518, 226] width 1 height 4
radio input "true"
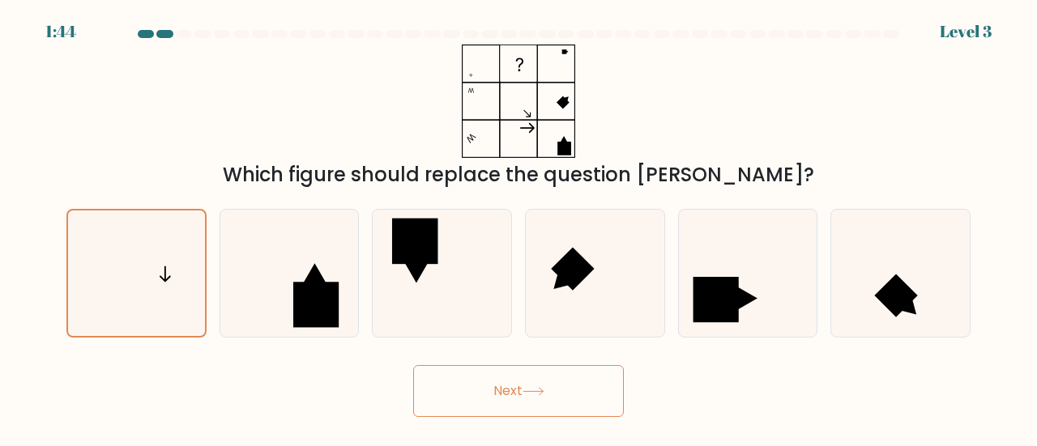
click at [481, 385] on button "Next" at bounding box center [518, 391] width 211 height 52
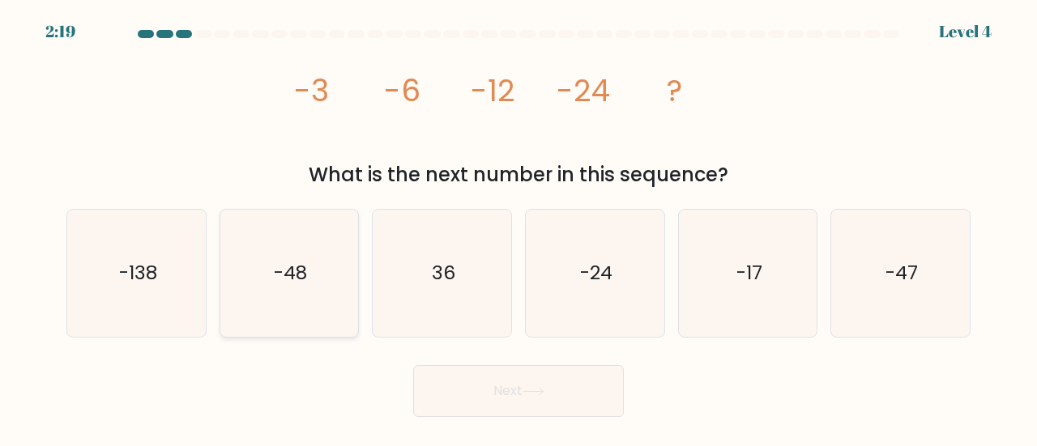
click at [254, 238] on icon "-48" at bounding box center [289, 273] width 127 height 127
click at [518, 228] on input "b. -48" at bounding box center [518, 226] width 1 height 4
radio input "true"
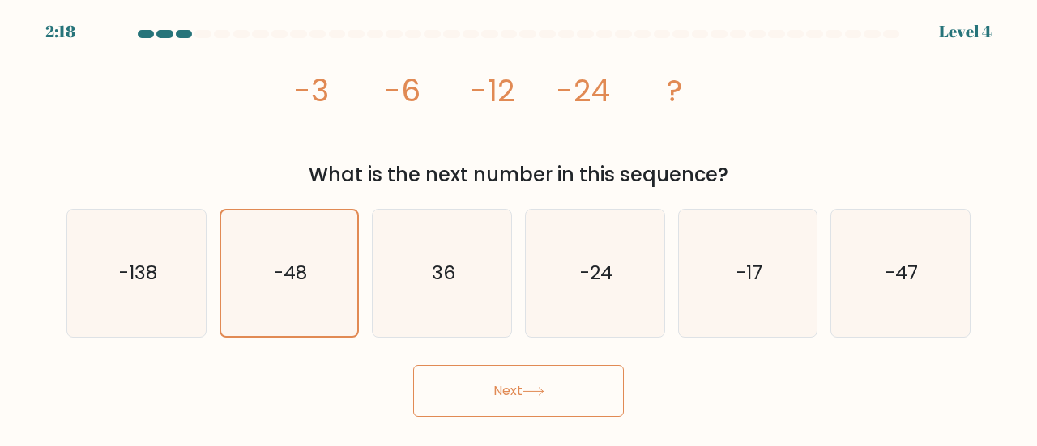
click at [544, 387] on icon at bounding box center [533, 391] width 22 height 9
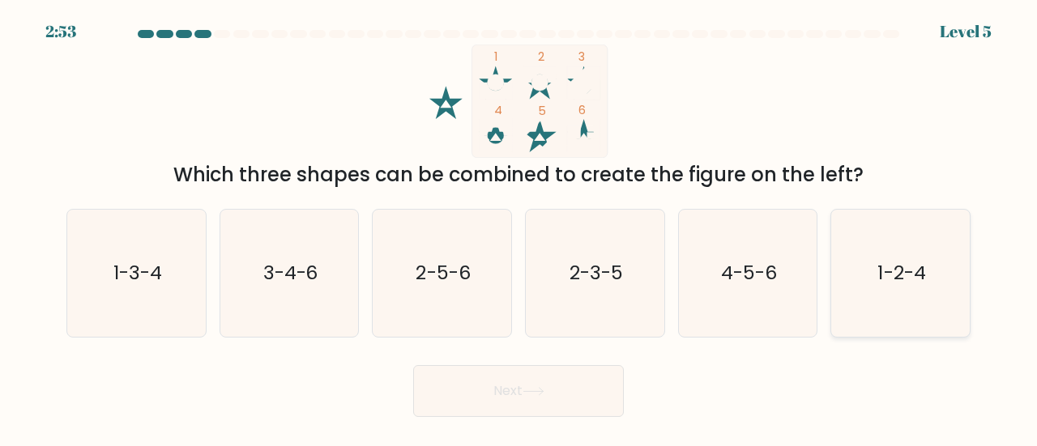
click at [876, 307] on icon "1-2-4" at bounding box center [900, 273] width 127 height 127
click at [519, 228] on input "f. 1-2-4" at bounding box center [518, 226] width 1 height 4
radio input "true"
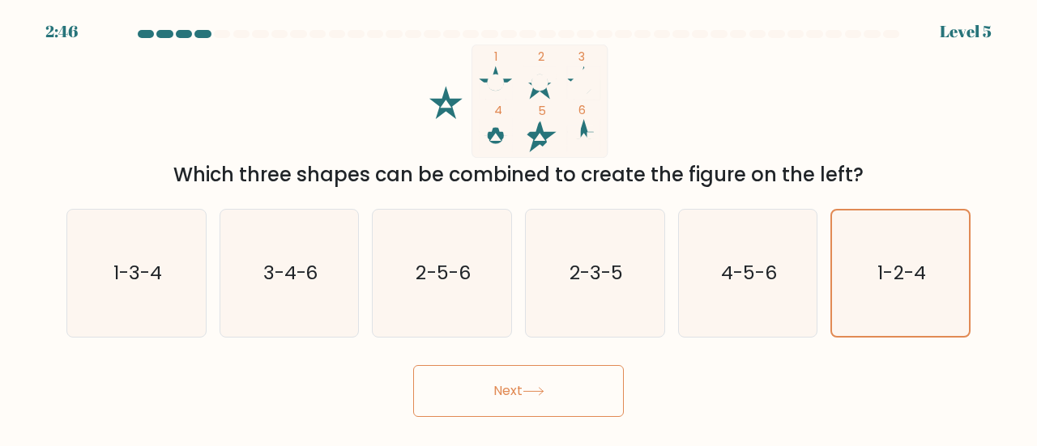
click at [518, 390] on button "Next" at bounding box center [518, 391] width 211 height 52
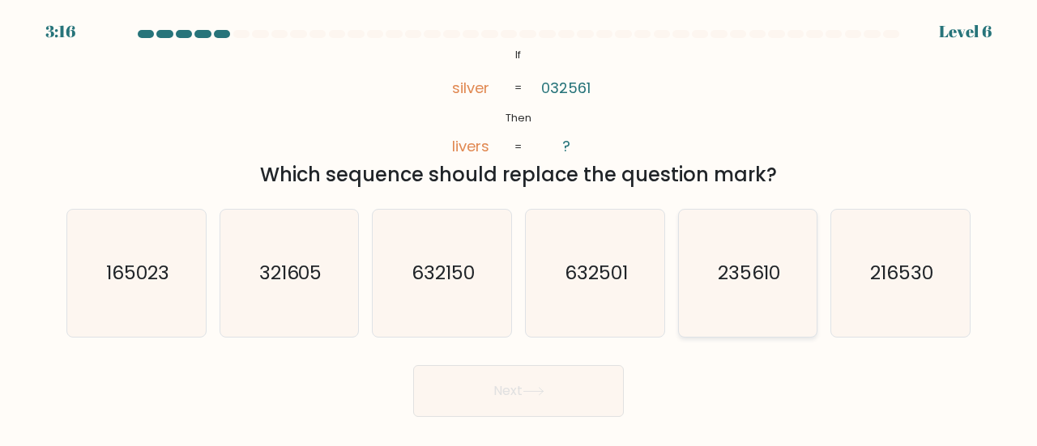
click at [742, 315] on icon "235610" at bounding box center [747, 273] width 127 height 127
click at [519, 228] on input "e. 235610" at bounding box center [518, 226] width 1 height 4
radio input "true"
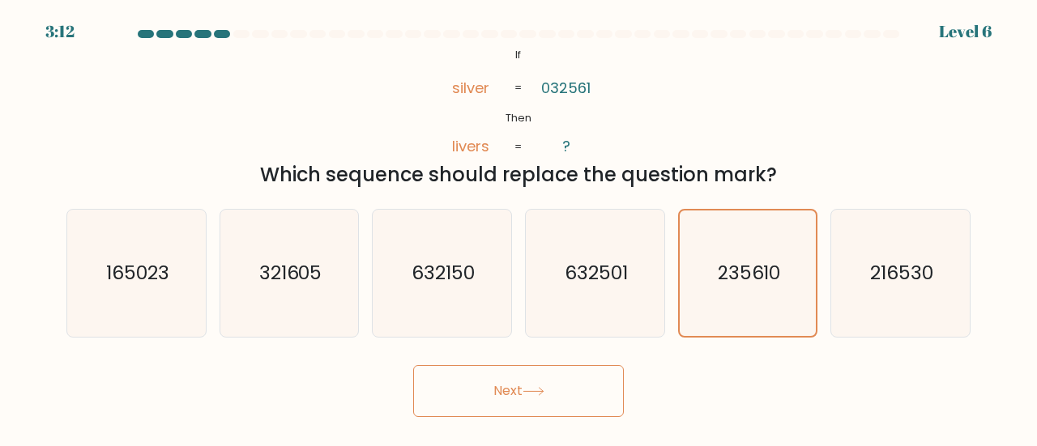
click at [515, 399] on button "Next" at bounding box center [518, 391] width 211 height 52
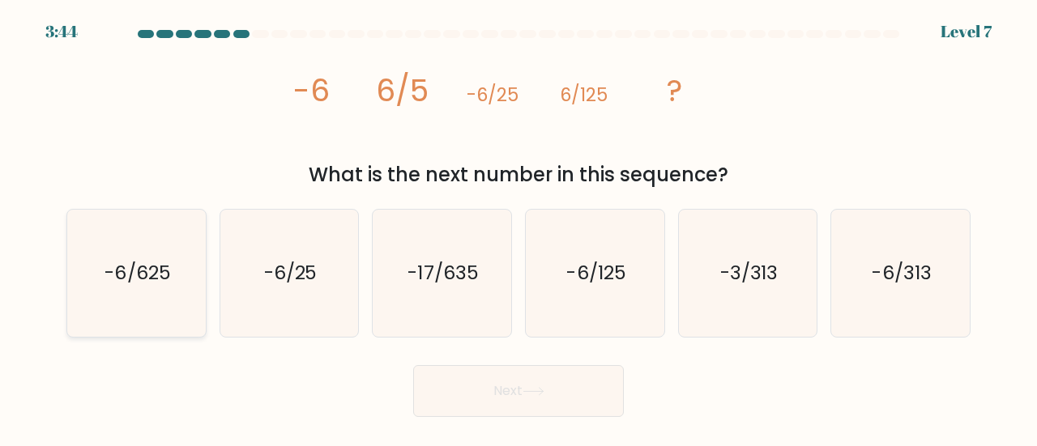
click at [164, 317] on icon "-6/625" at bounding box center [136, 273] width 127 height 127
click at [518, 228] on input "a. -6/625" at bounding box center [518, 226] width 1 height 4
radio input "true"
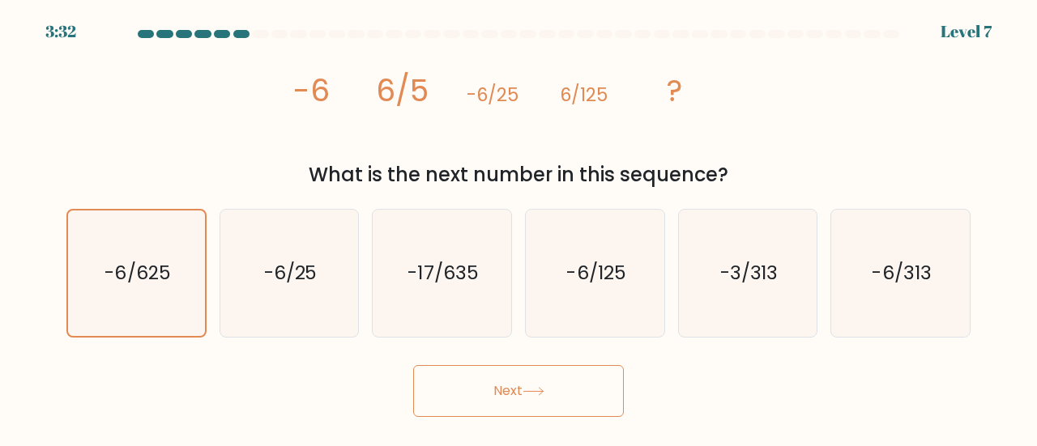
click at [465, 396] on button "Next" at bounding box center [518, 391] width 211 height 52
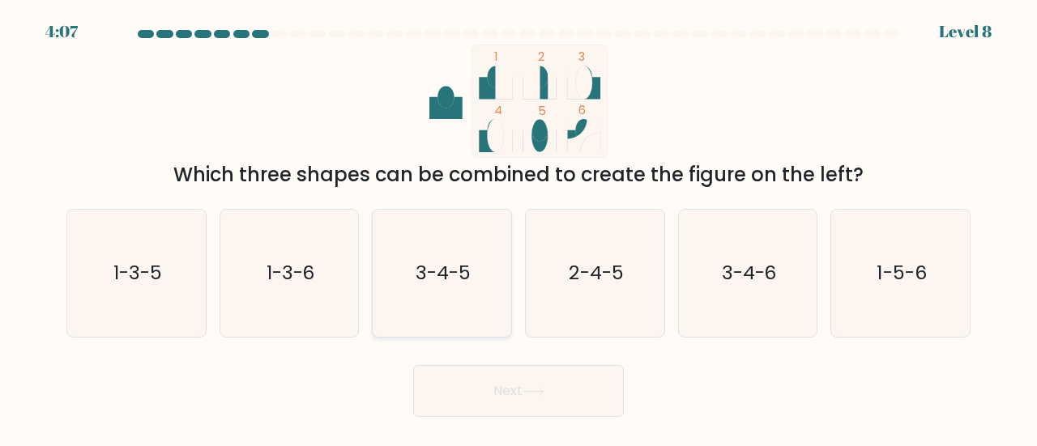
click at [436, 279] on text "3-4-5" at bounding box center [443, 272] width 55 height 27
click at [518, 228] on input "c. 3-4-5" at bounding box center [518, 226] width 1 height 4
radio input "true"
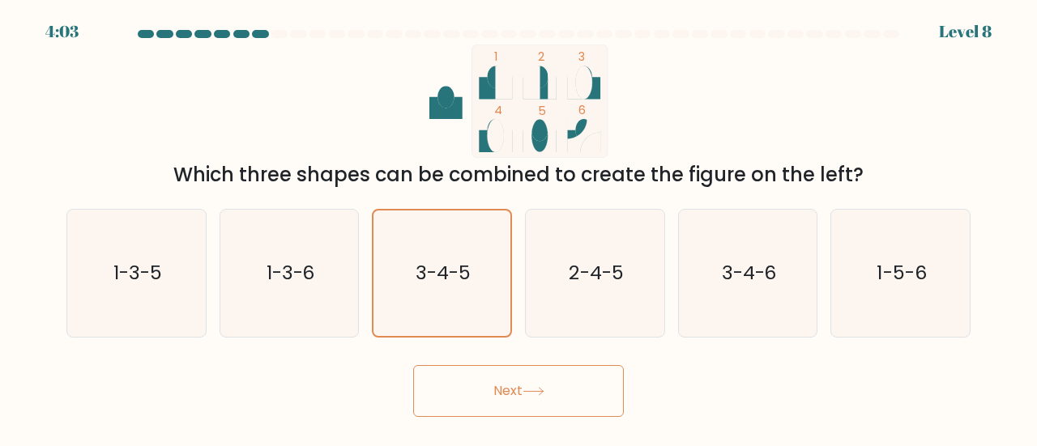
click at [494, 398] on button "Next" at bounding box center [518, 391] width 211 height 52
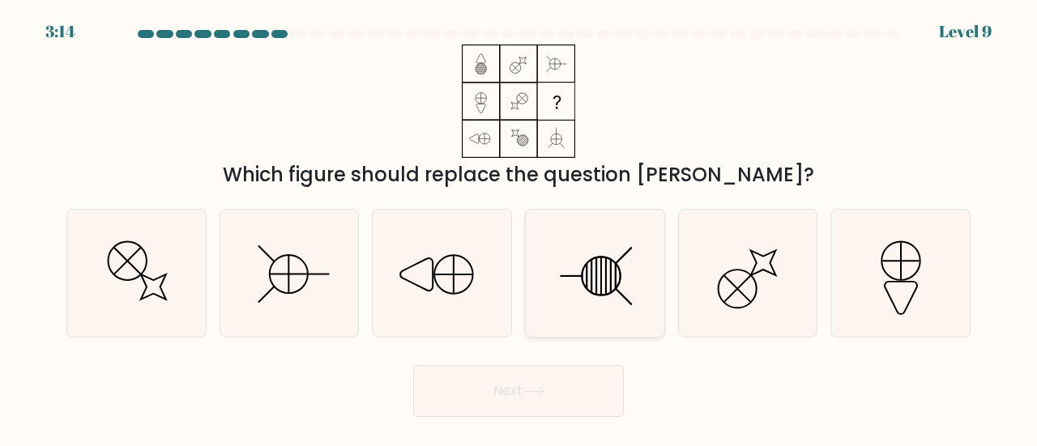
click at [600, 298] on icon at bounding box center [594, 273] width 127 height 127
click at [519, 228] on input "d." at bounding box center [518, 226] width 1 height 4
radio input "true"
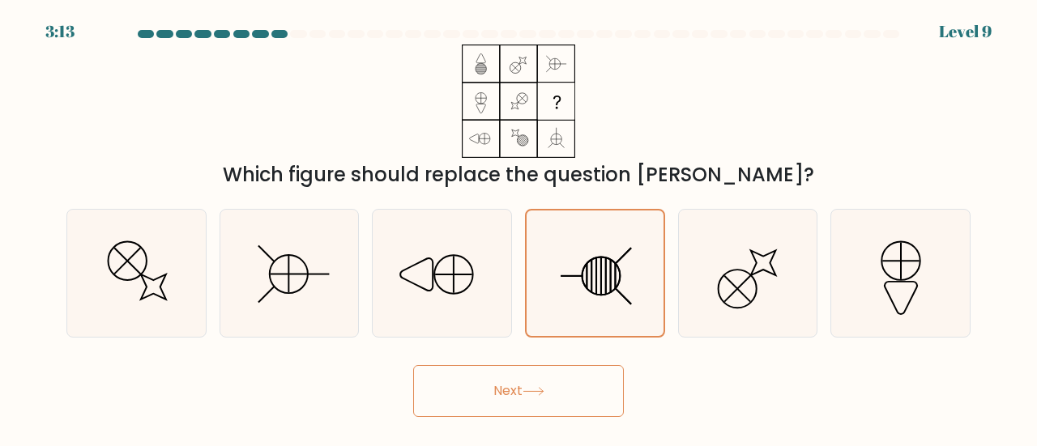
click at [552, 394] on button "Next" at bounding box center [518, 391] width 211 height 52
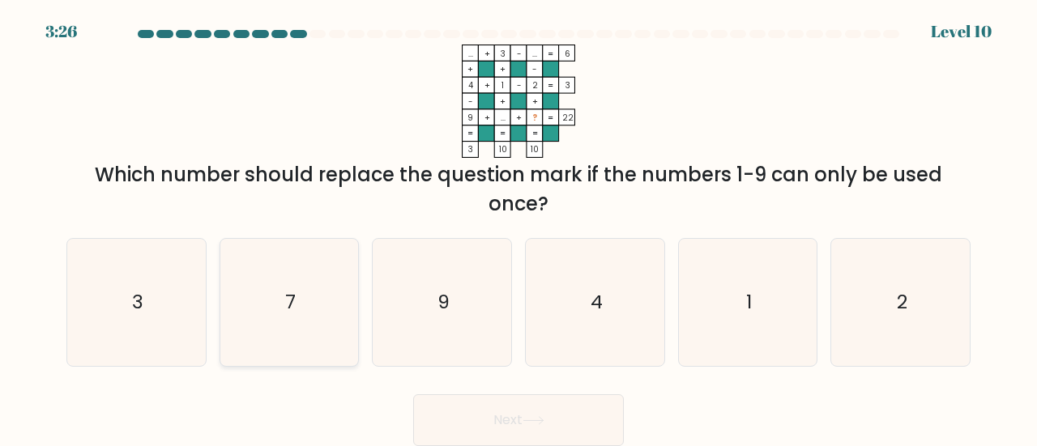
click at [270, 318] on icon "7" at bounding box center [289, 302] width 127 height 127
click at [518, 228] on input "b. 7" at bounding box center [518, 226] width 1 height 4
radio input "true"
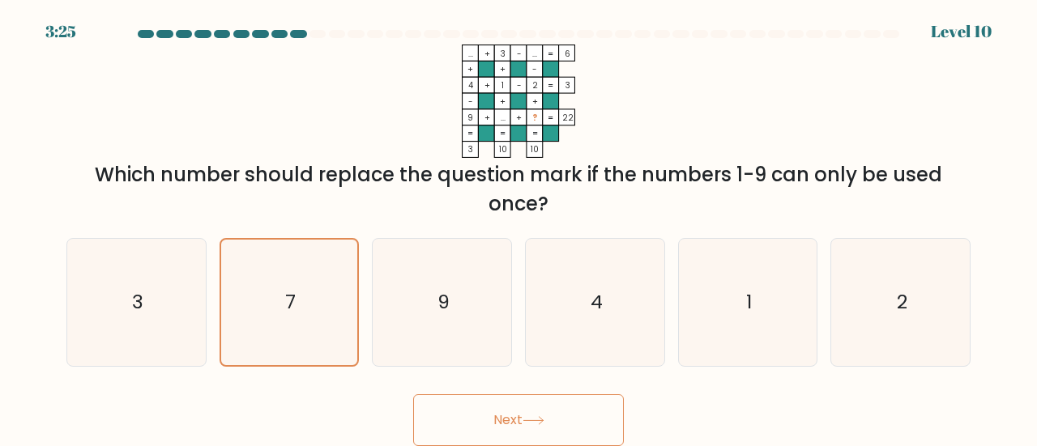
click at [480, 428] on button "Next" at bounding box center [518, 420] width 211 height 52
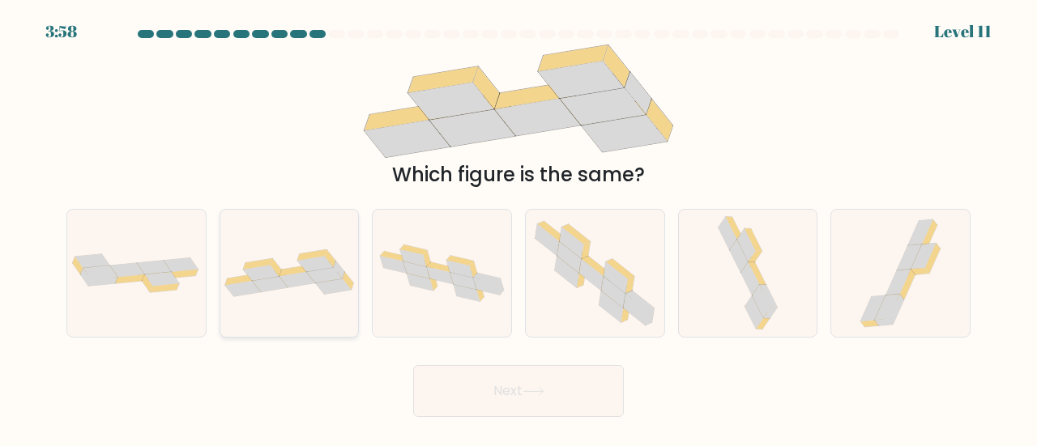
click at [272, 299] on div at bounding box center [290, 273] width 140 height 129
click at [518, 228] on input "b." at bounding box center [518, 226] width 1 height 4
radio input "true"
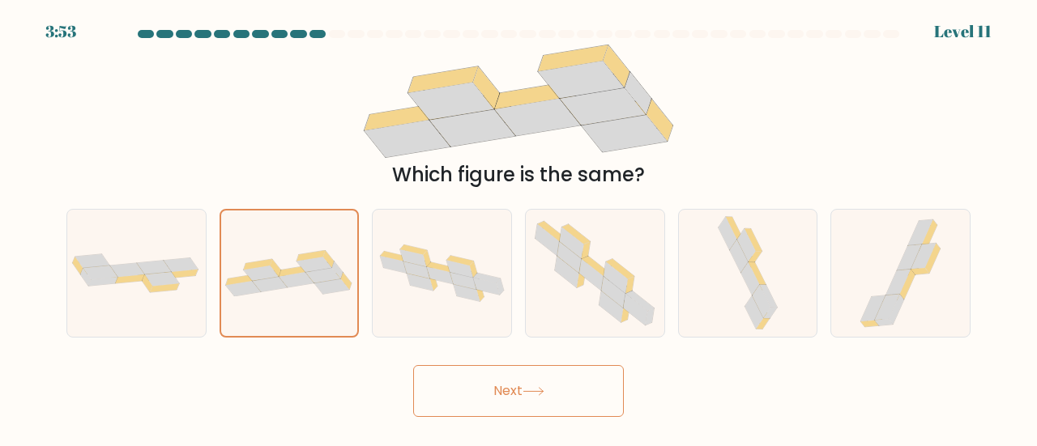
click at [531, 403] on button "Next" at bounding box center [518, 391] width 211 height 52
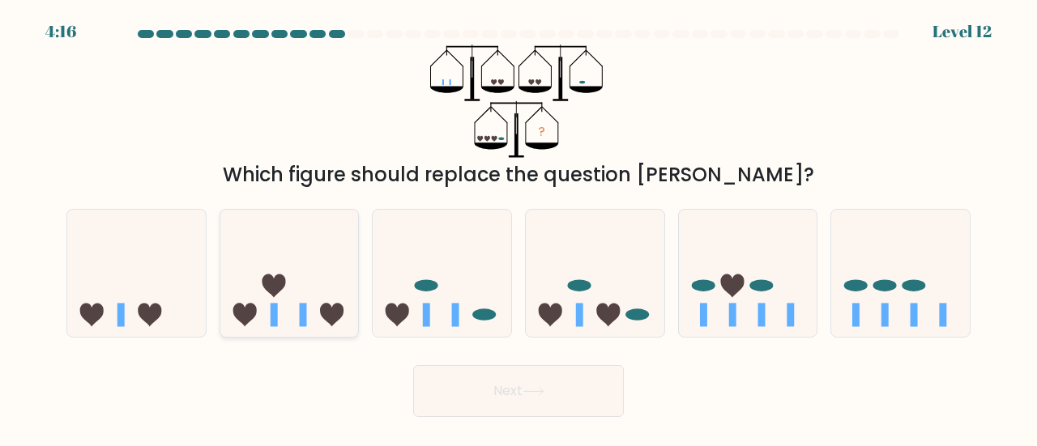
click at [255, 299] on icon at bounding box center [289, 273] width 139 height 114
click at [518, 228] on input "b." at bounding box center [518, 226] width 1 height 4
radio input "true"
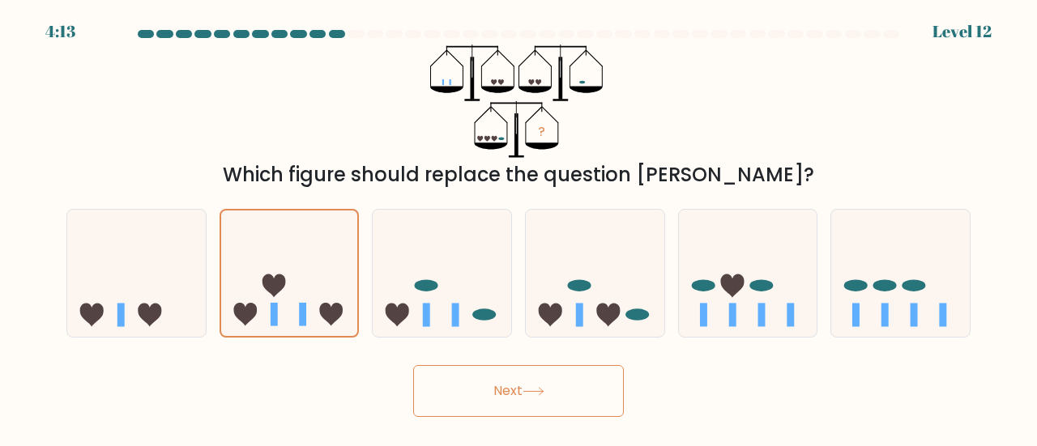
click at [498, 398] on button "Next" at bounding box center [518, 391] width 211 height 52
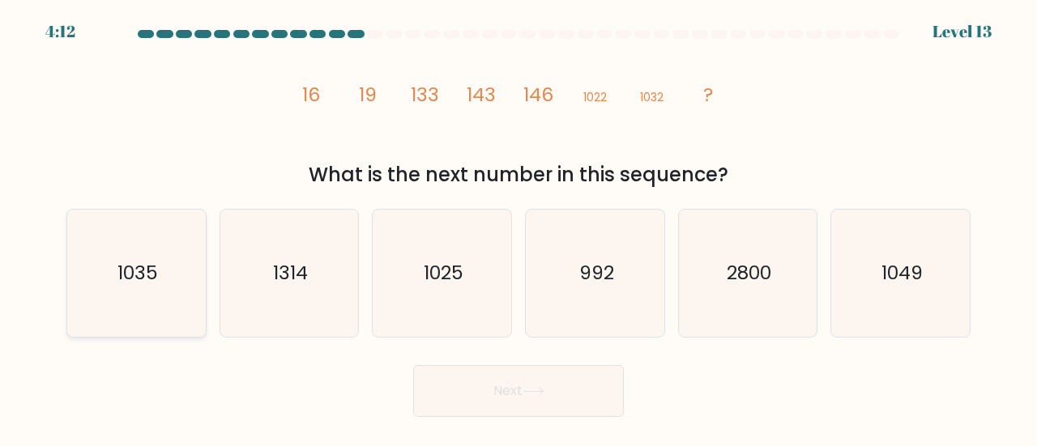
click at [122, 325] on icon "1035" at bounding box center [136, 273] width 127 height 127
click at [518, 228] on input "a. 1035" at bounding box center [518, 226] width 1 height 4
radio input "true"
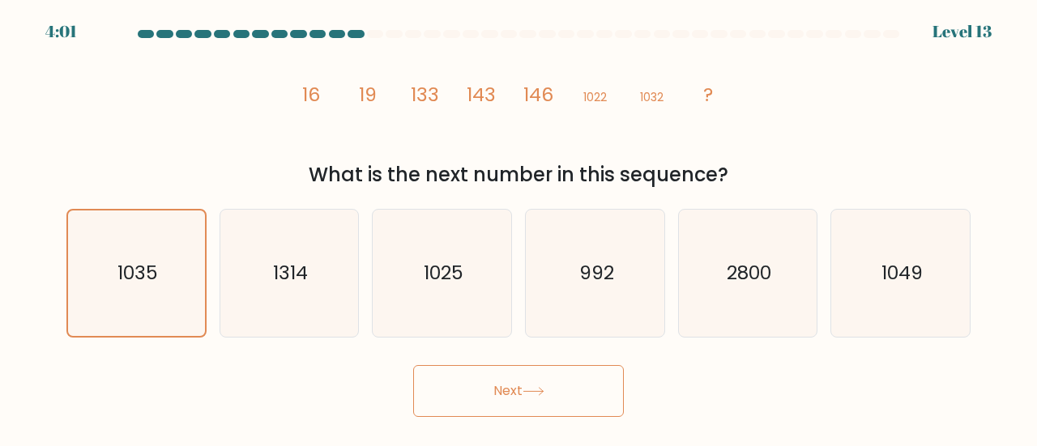
click at [506, 403] on button "Next" at bounding box center [518, 391] width 211 height 52
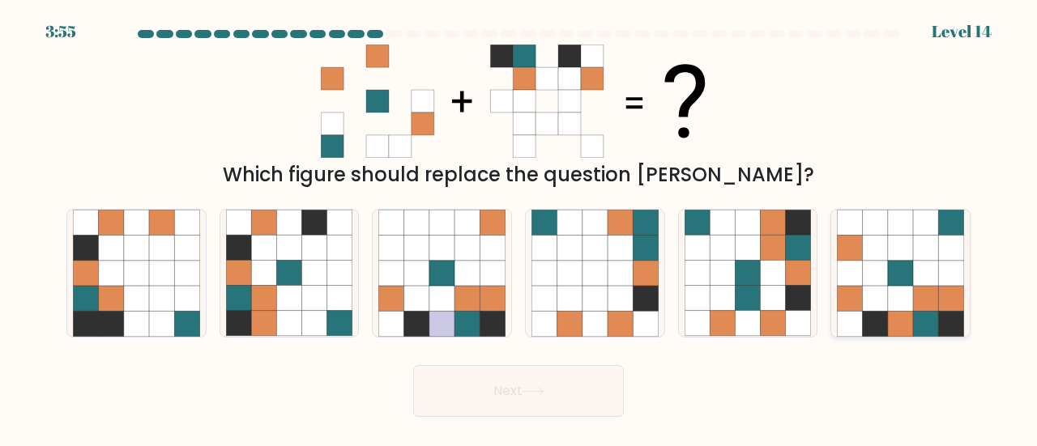
click at [921, 305] on icon at bounding box center [925, 298] width 25 height 25
click at [519, 228] on input "f." at bounding box center [518, 226] width 1 height 4
radio input "true"
click at [557, 393] on button "Next" at bounding box center [518, 391] width 211 height 52
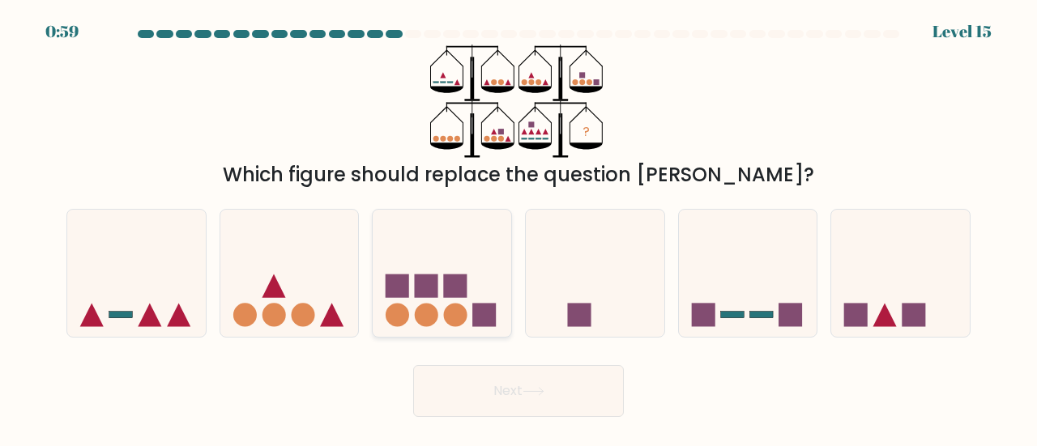
click at [434, 309] on circle at bounding box center [426, 315] width 23 height 23
click at [518, 228] on input "c." at bounding box center [518, 226] width 1 height 4
radio input "true"
click at [572, 388] on button "Next" at bounding box center [518, 391] width 211 height 52
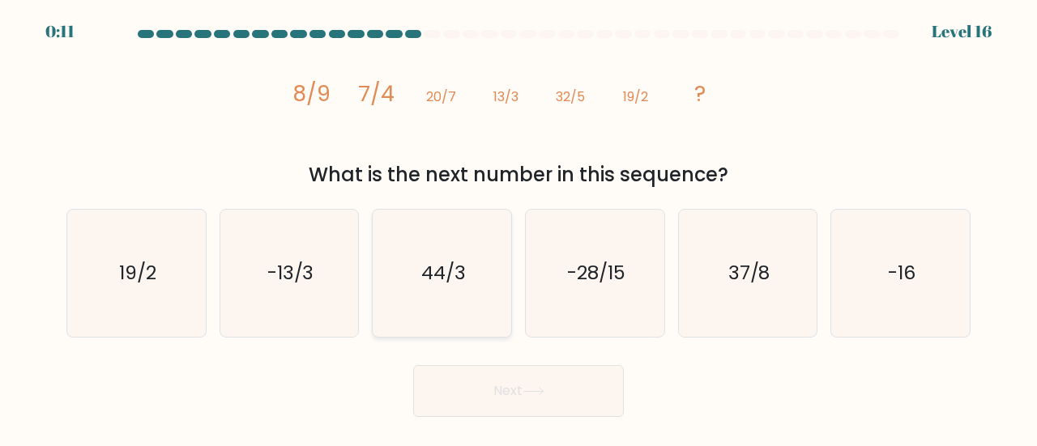
click at [433, 302] on icon "44/3" at bounding box center [441, 273] width 127 height 127
click at [518, 228] on input "c. 44/3" at bounding box center [518, 226] width 1 height 4
radio input "true"
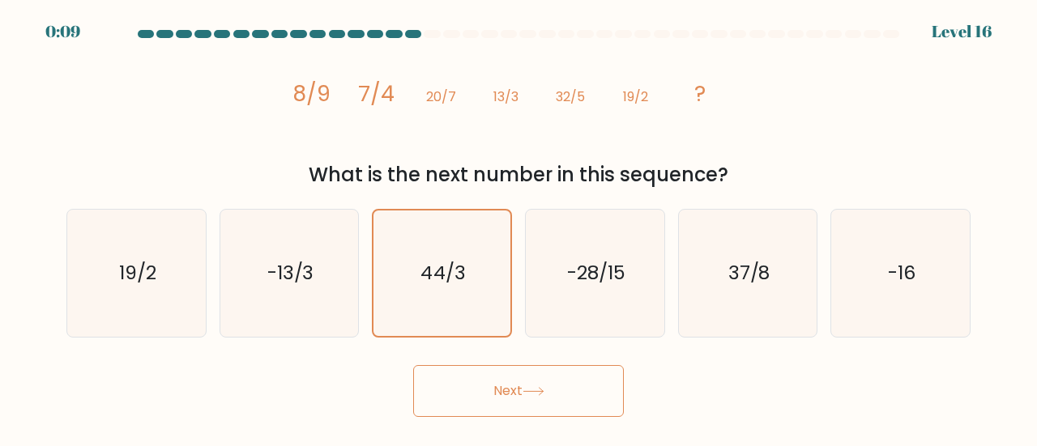
click at [544, 396] on icon at bounding box center [533, 391] width 22 height 9
click at [508, 404] on button "Next" at bounding box center [518, 391] width 211 height 52
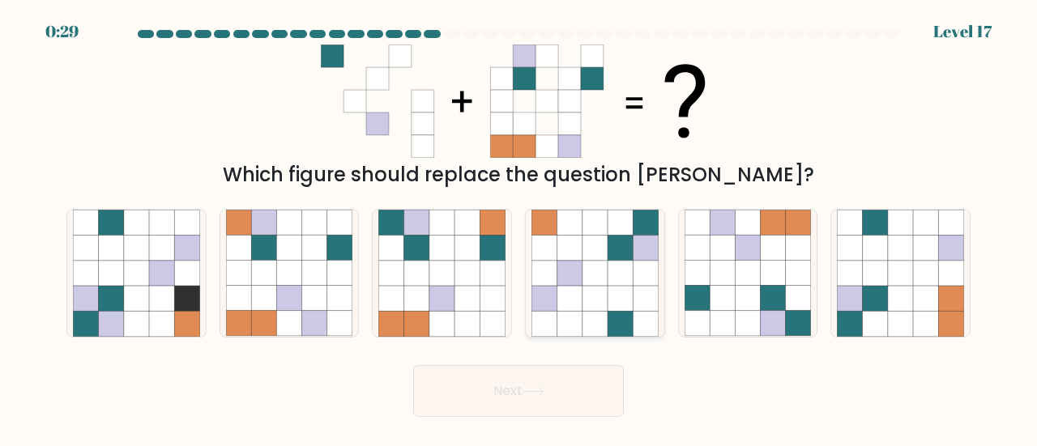
click at [576, 230] on icon at bounding box center [568, 222] width 25 height 25
click at [519, 228] on input "d." at bounding box center [518, 226] width 1 height 4
radio input "true"
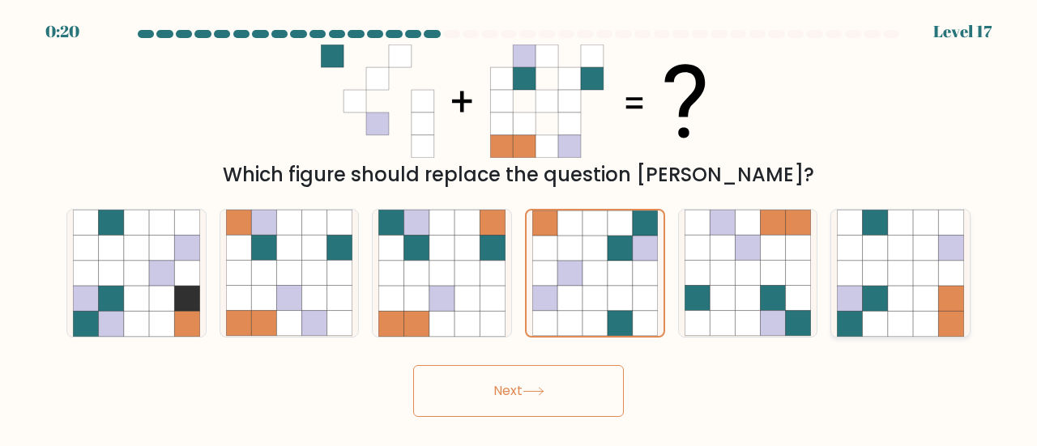
drag, startPoint x: 915, startPoint y: 309, endPoint x: 932, endPoint y: 309, distance: 17.0
click at [932, 309] on icon at bounding box center [925, 298] width 25 height 25
click at [519, 228] on input "f." at bounding box center [518, 226] width 1 height 4
radio input "true"
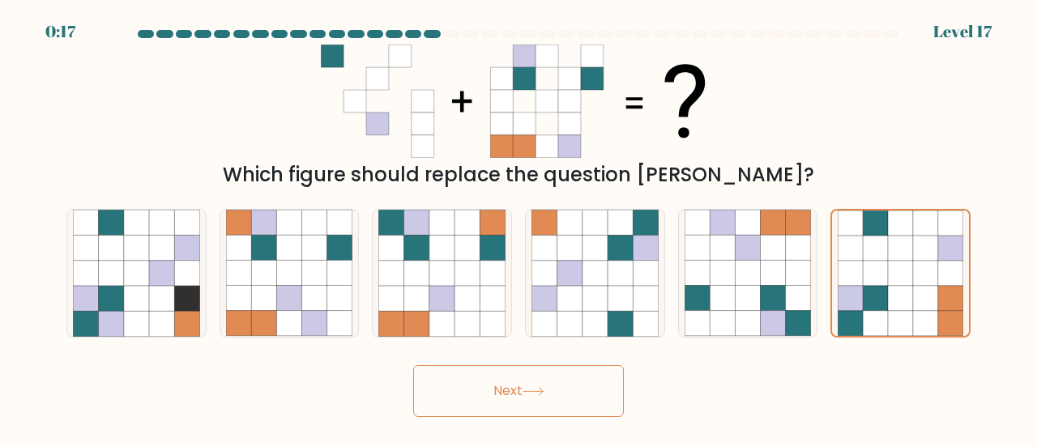
click at [513, 404] on button "Next" at bounding box center [518, 391] width 211 height 52
click at [517, 386] on button "Next" at bounding box center [518, 391] width 211 height 52
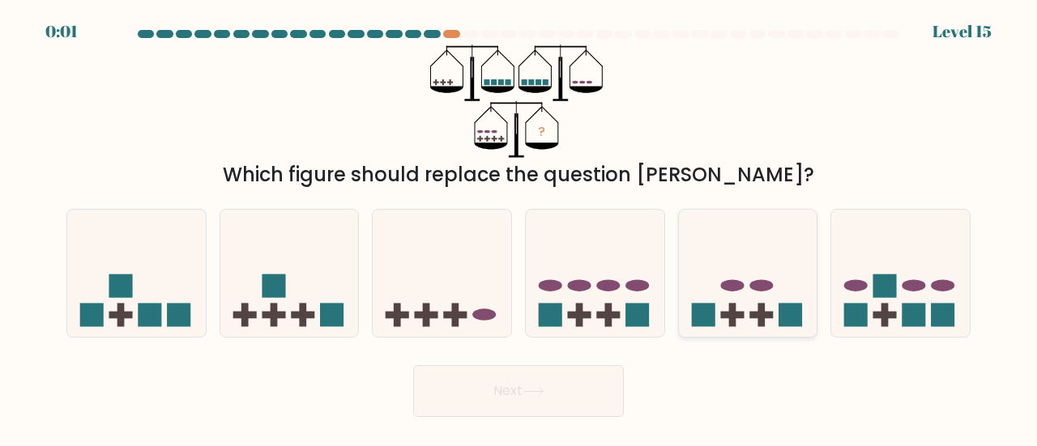
click at [694, 305] on rect at bounding box center [702, 315] width 23 height 23
click at [519, 228] on input "e." at bounding box center [518, 226] width 1 height 4
radio input "true"
click at [694, 305] on rect at bounding box center [703, 314] width 23 height 23
click at [519, 228] on input "e." at bounding box center [518, 226] width 1 height 4
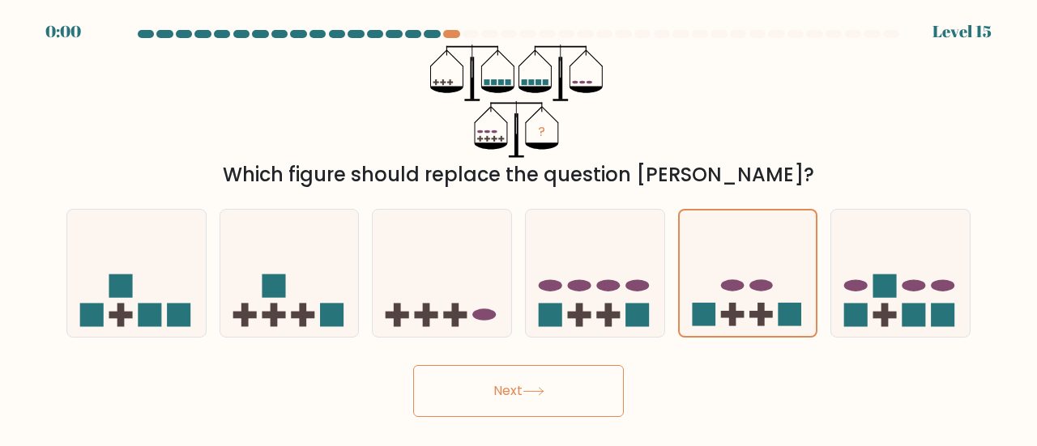
click at [569, 390] on button "Next" at bounding box center [518, 391] width 211 height 52
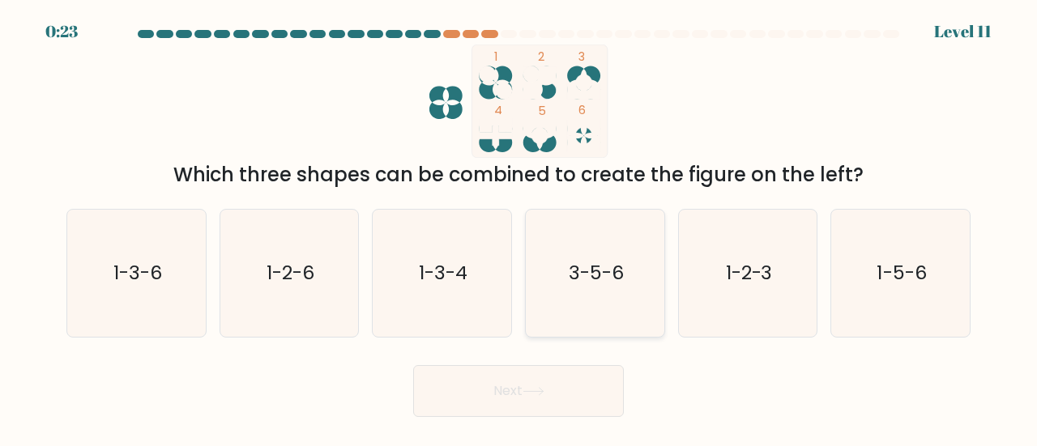
click at [619, 274] on text "3-5-6" at bounding box center [596, 272] width 55 height 27
click at [519, 228] on input "d. 3-5-6" at bounding box center [518, 226] width 1 height 4
radio input "true"
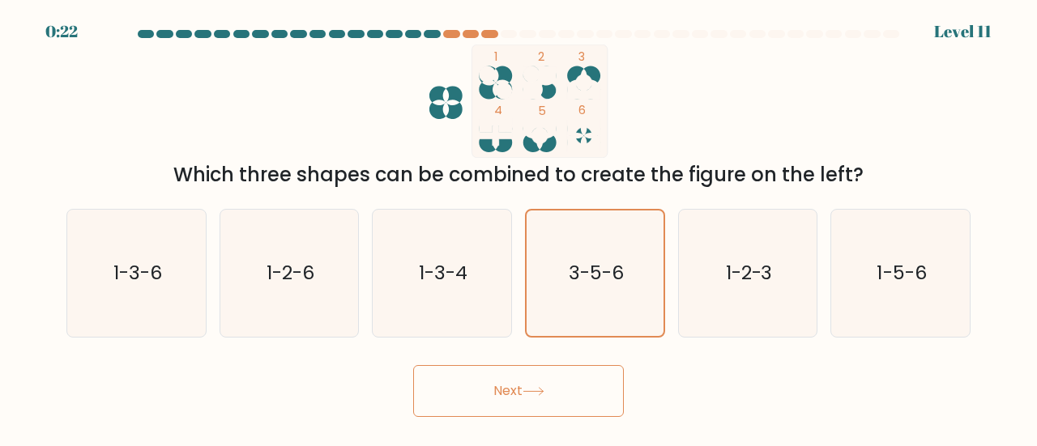
click at [598, 393] on button "Next" at bounding box center [518, 391] width 211 height 52
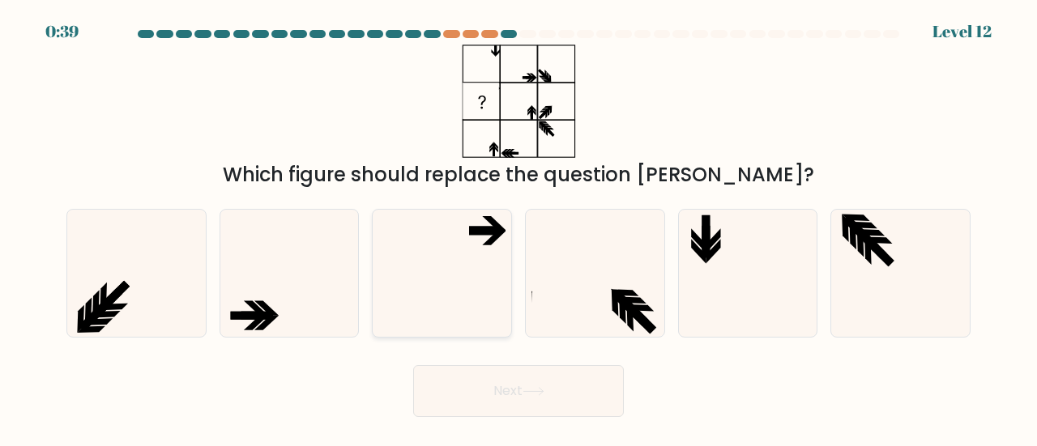
click at [476, 309] on icon at bounding box center [441, 273] width 127 height 127
click at [518, 228] on input "c." at bounding box center [518, 226] width 1 height 4
radio input "true"
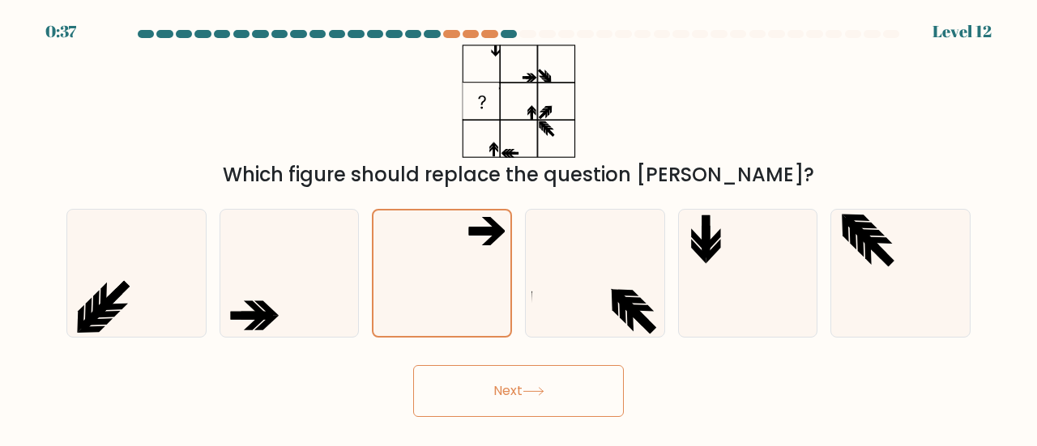
click at [544, 396] on icon at bounding box center [533, 391] width 22 height 9
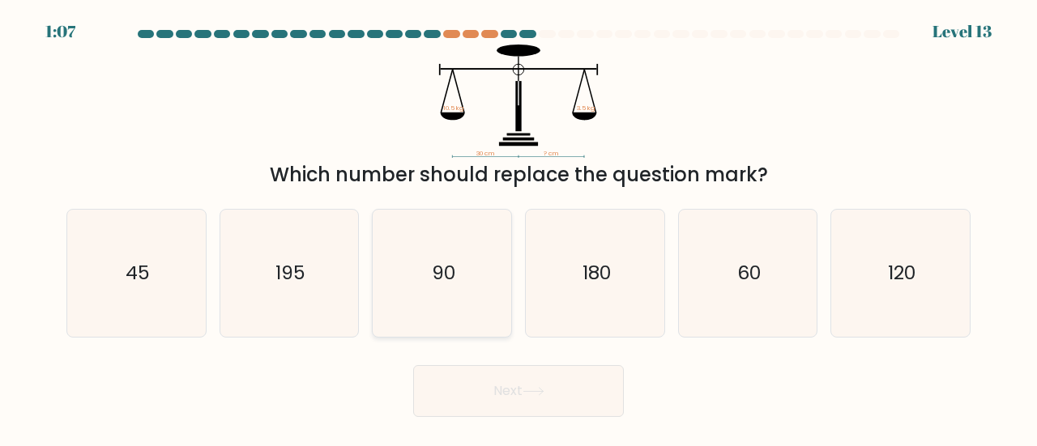
click at [433, 320] on icon "90" at bounding box center [441, 273] width 127 height 127
click at [518, 228] on input "c. 90" at bounding box center [518, 226] width 1 height 4
radio input "true"
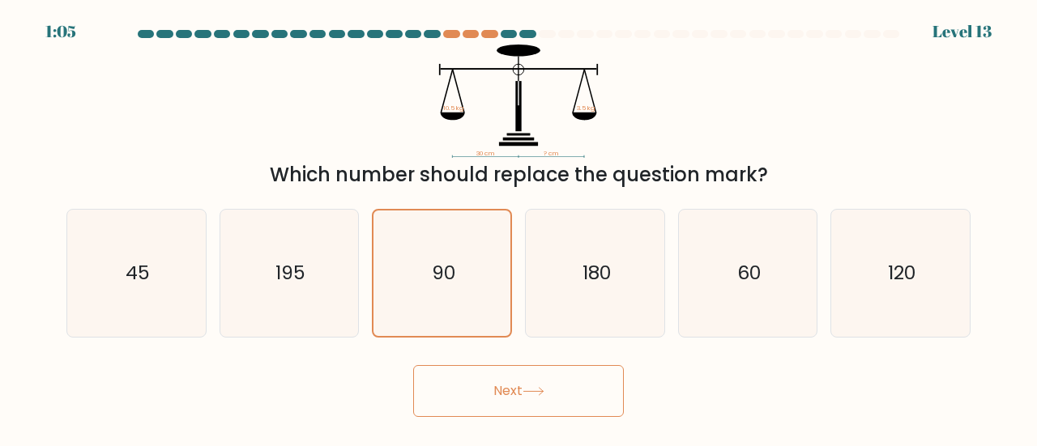
click at [530, 377] on button "Next" at bounding box center [518, 391] width 211 height 52
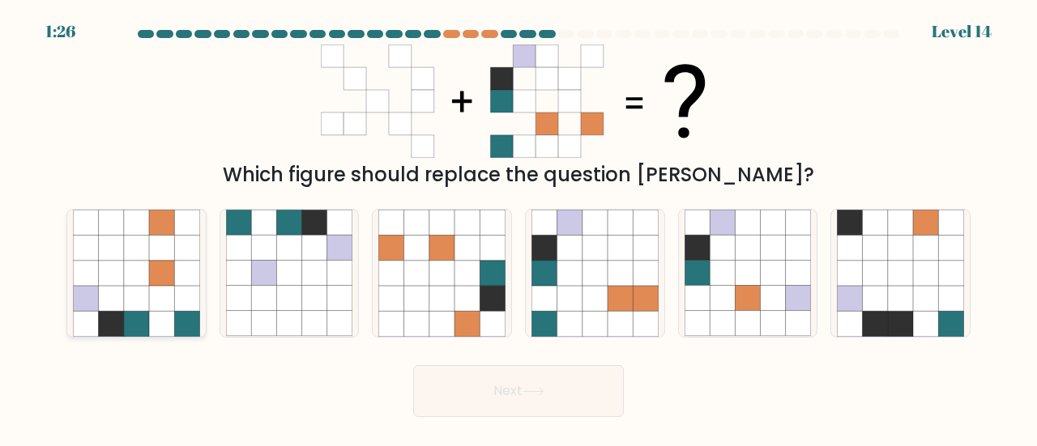
click at [155, 322] on icon at bounding box center [161, 323] width 25 height 25
click at [518, 228] on input "a." at bounding box center [518, 226] width 1 height 4
radio input "true"
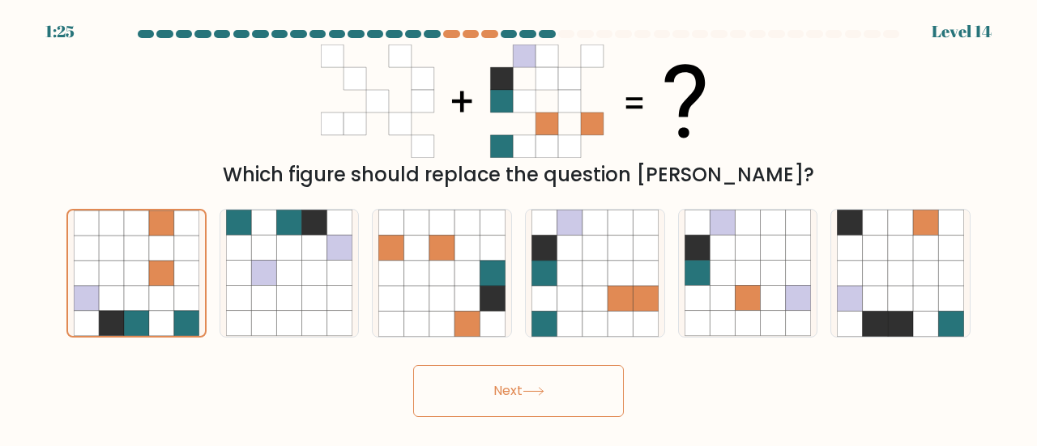
click at [531, 384] on button "Next" at bounding box center [518, 391] width 211 height 52
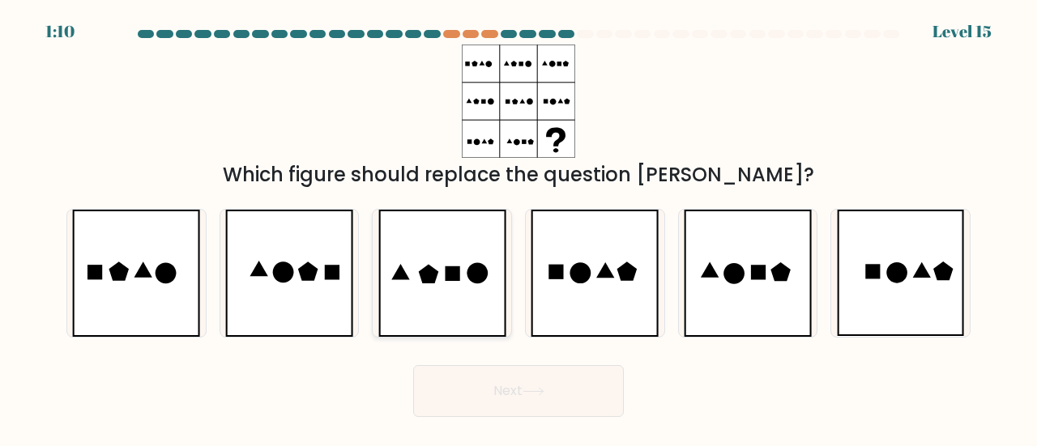
click at [418, 283] on icon at bounding box center [442, 273] width 128 height 127
click at [518, 228] on input "c." at bounding box center [518, 226] width 1 height 4
radio input "true"
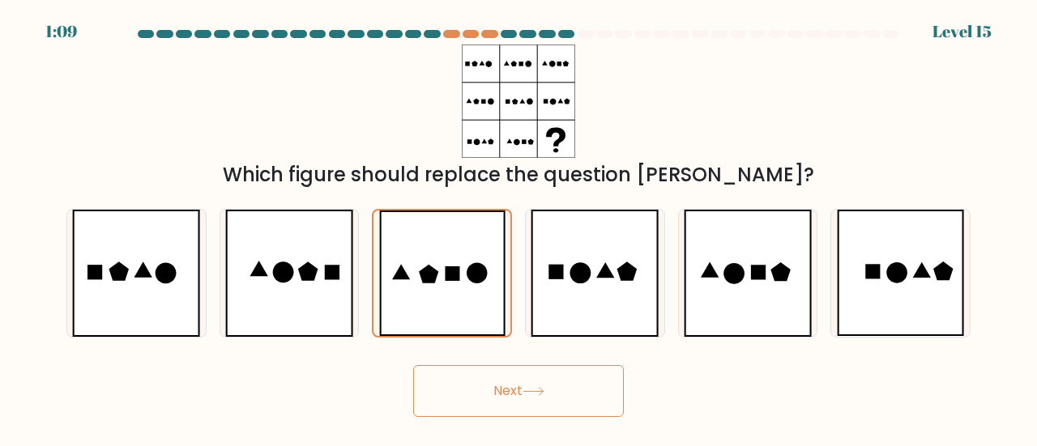
click at [585, 404] on button "Next" at bounding box center [518, 391] width 211 height 52
click at [553, 399] on button "Next" at bounding box center [518, 391] width 211 height 52
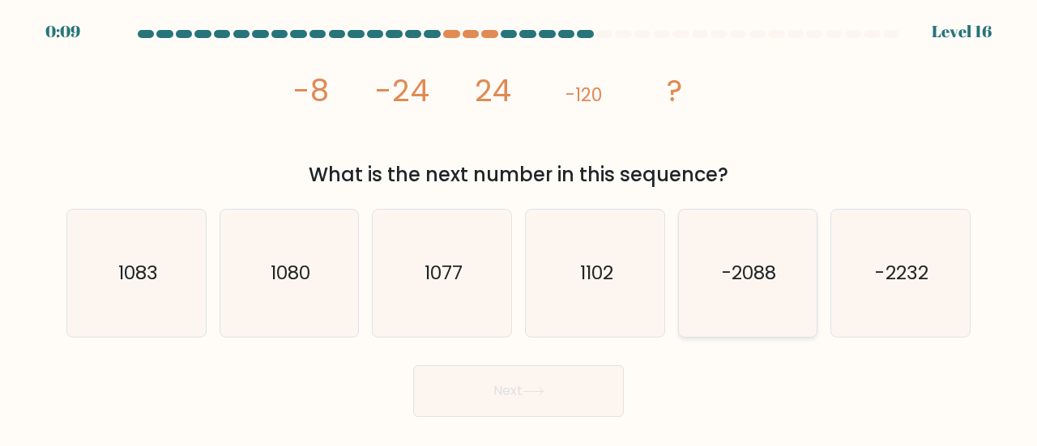
click at [763, 304] on icon "-2088" at bounding box center [747, 273] width 127 height 127
click at [519, 228] on input "e. -2088" at bounding box center [518, 226] width 1 height 4
radio input "true"
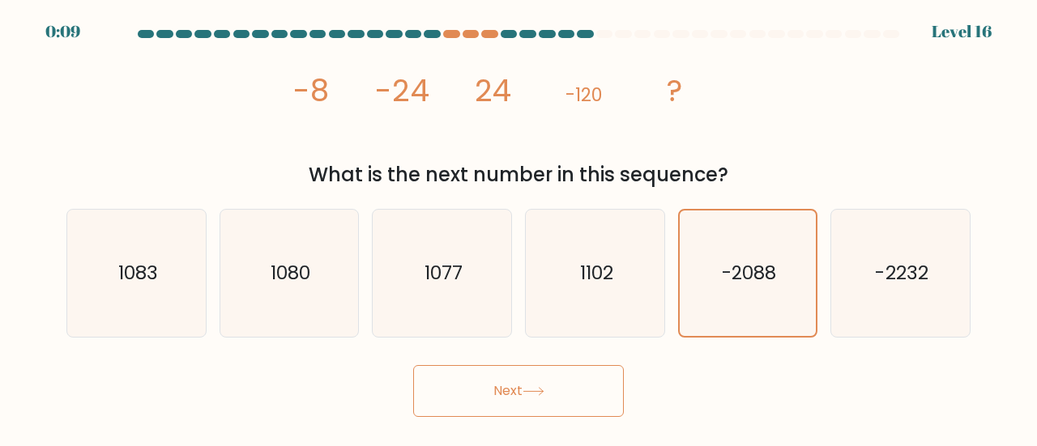
click at [577, 391] on button "Next" at bounding box center [518, 391] width 211 height 52
click at [527, 397] on button "Next" at bounding box center [518, 391] width 211 height 52
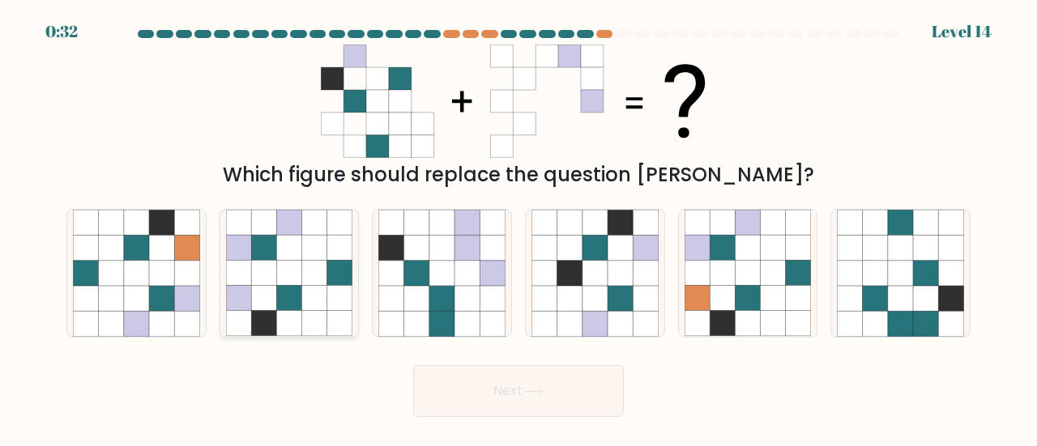
click at [332, 304] on icon at bounding box center [339, 298] width 25 height 25
click at [518, 228] on input "b." at bounding box center [518, 226] width 1 height 4
radio input "true"
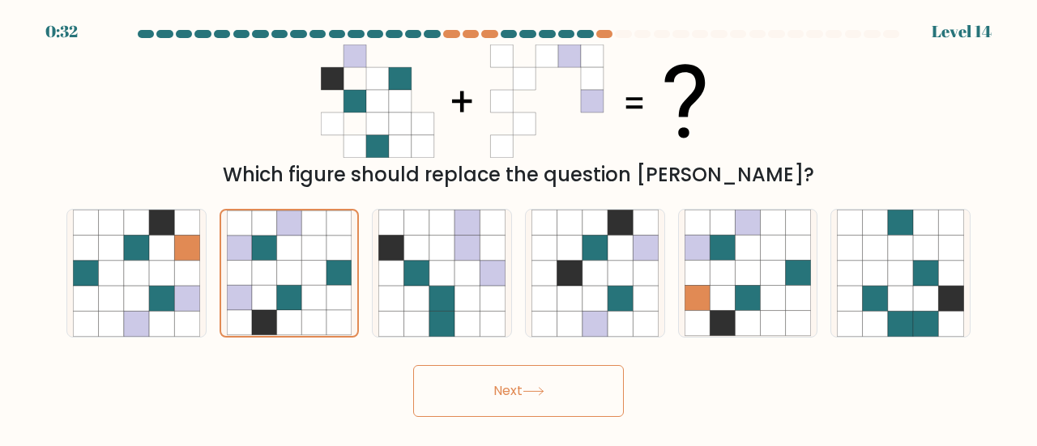
click at [590, 393] on button "Next" at bounding box center [518, 391] width 211 height 52
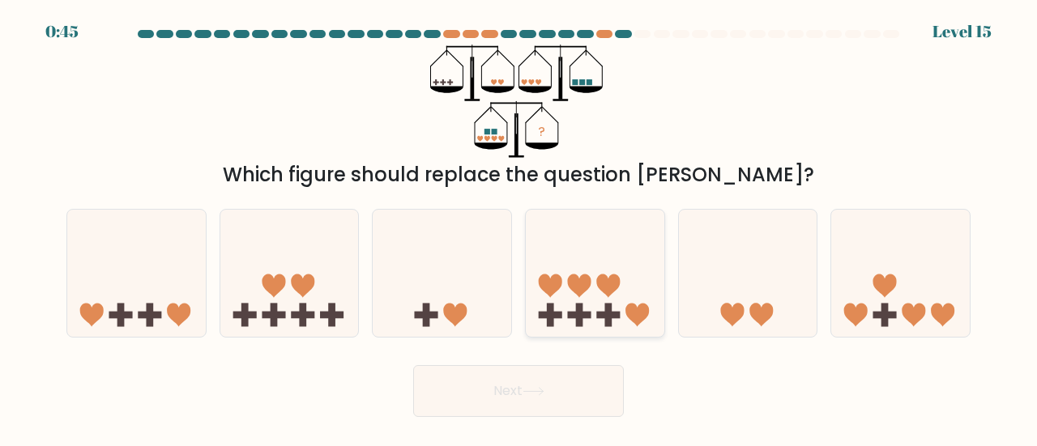
click at [594, 312] on icon at bounding box center [595, 273] width 139 height 114
click at [519, 228] on input "d." at bounding box center [518, 226] width 1 height 4
radio input "true"
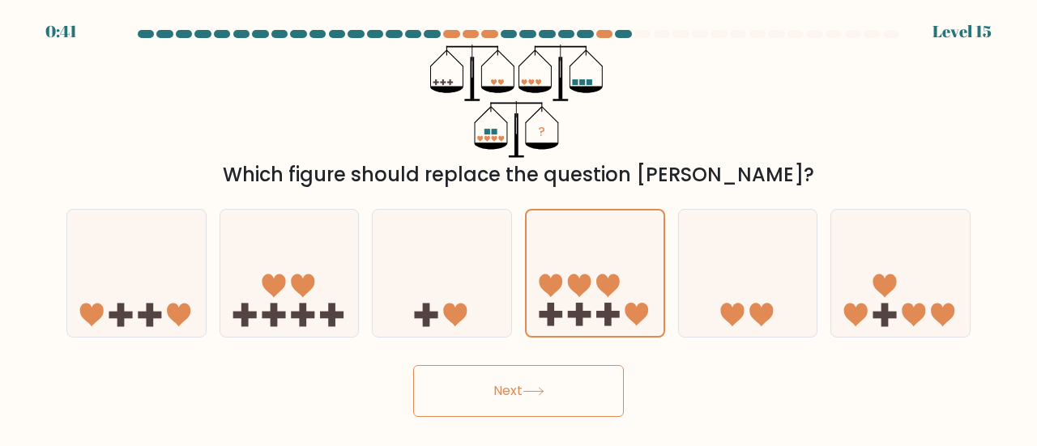
click at [552, 386] on button "Next" at bounding box center [518, 391] width 211 height 52
click at [530, 398] on button "Next" at bounding box center [518, 391] width 211 height 52
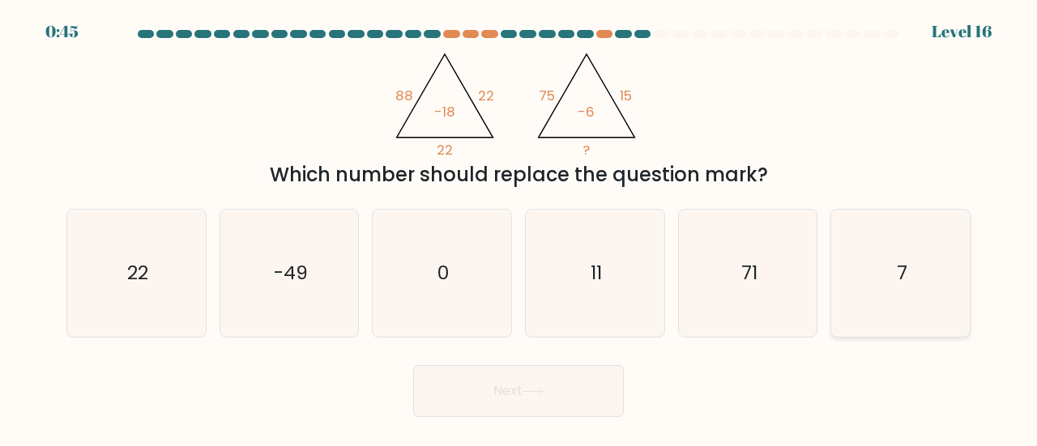
click at [900, 296] on icon "7" at bounding box center [900, 273] width 127 height 127
click at [519, 228] on input "f. 7" at bounding box center [518, 226] width 1 height 4
radio input "true"
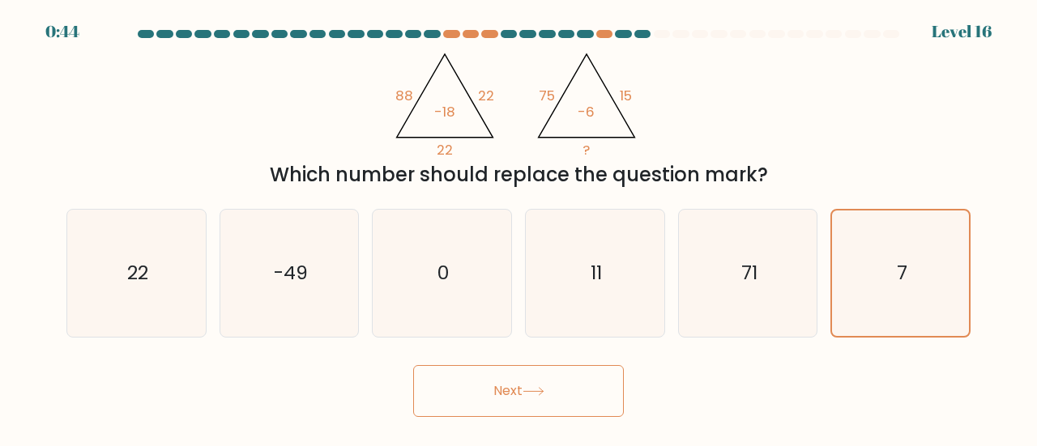
click at [554, 394] on button "Next" at bounding box center [518, 391] width 211 height 52
click at [530, 397] on button "Next" at bounding box center [518, 391] width 211 height 52
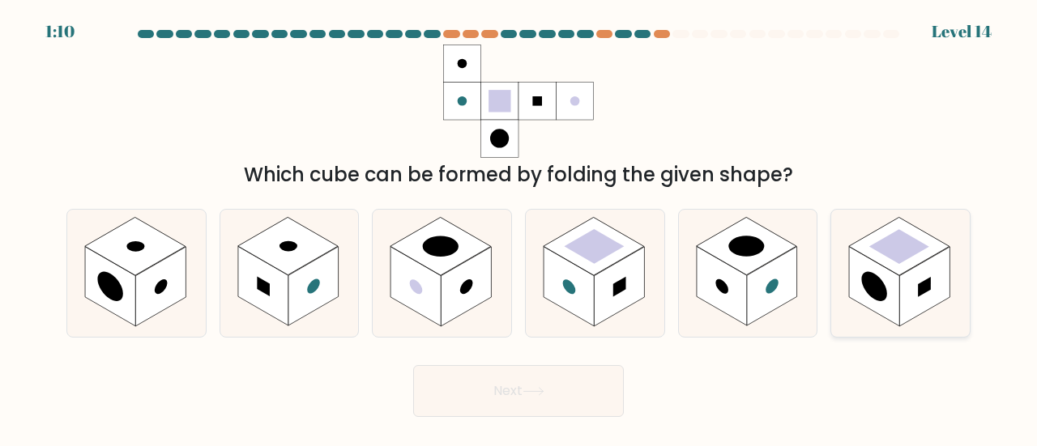
click at [927, 286] on rect at bounding box center [924, 287] width 13 height 20
click at [519, 228] on input "f." at bounding box center [518, 226] width 1 height 4
radio input "true"
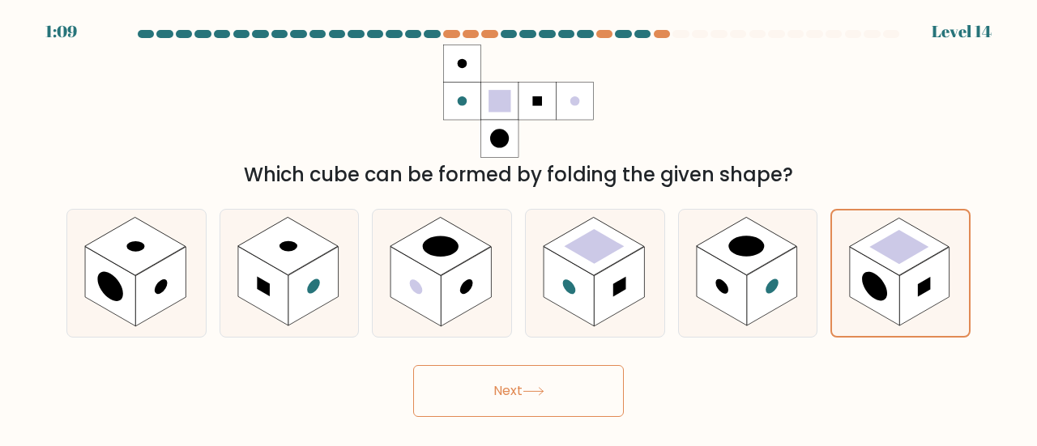
click at [590, 390] on button "Next" at bounding box center [518, 391] width 211 height 52
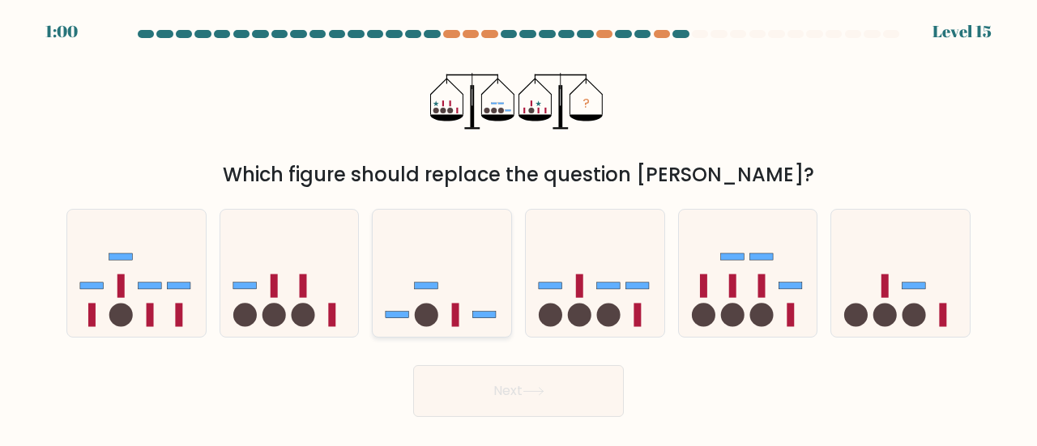
click at [463, 314] on icon at bounding box center [442, 273] width 139 height 114
click at [518, 228] on input "c." at bounding box center [518, 226] width 1 height 4
radio input "true"
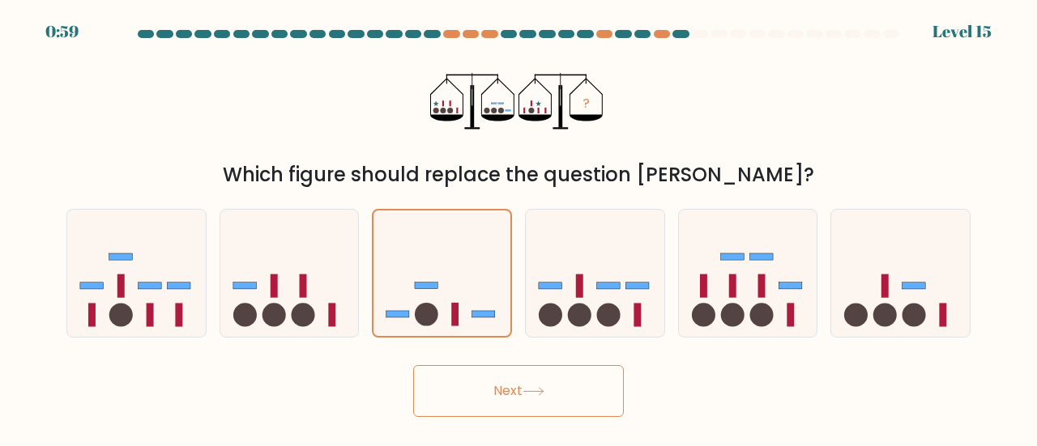
click at [575, 389] on button "Next" at bounding box center [518, 391] width 211 height 52
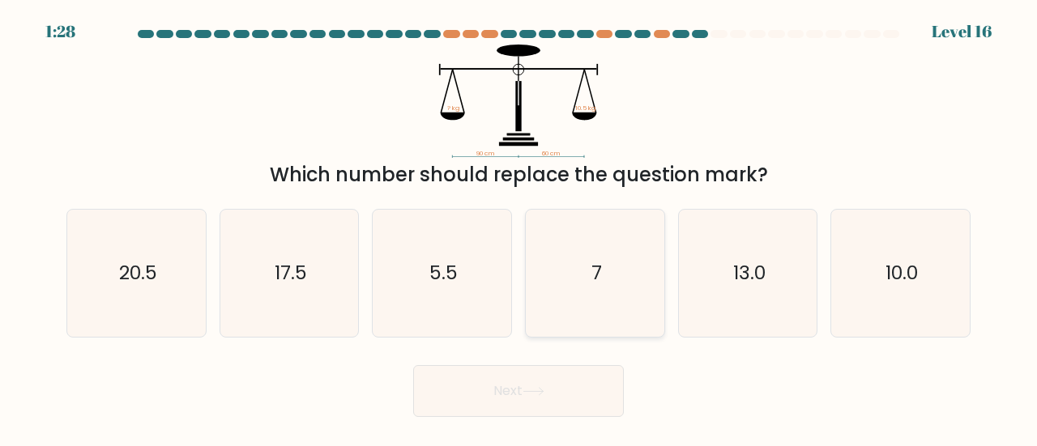
click at [582, 312] on icon "7" at bounding box center [594, 273] width 127 height 127
click at [519, 228] on input "d. 7" at bounding box center [518, 226] width 1 height 4
radio input "true"
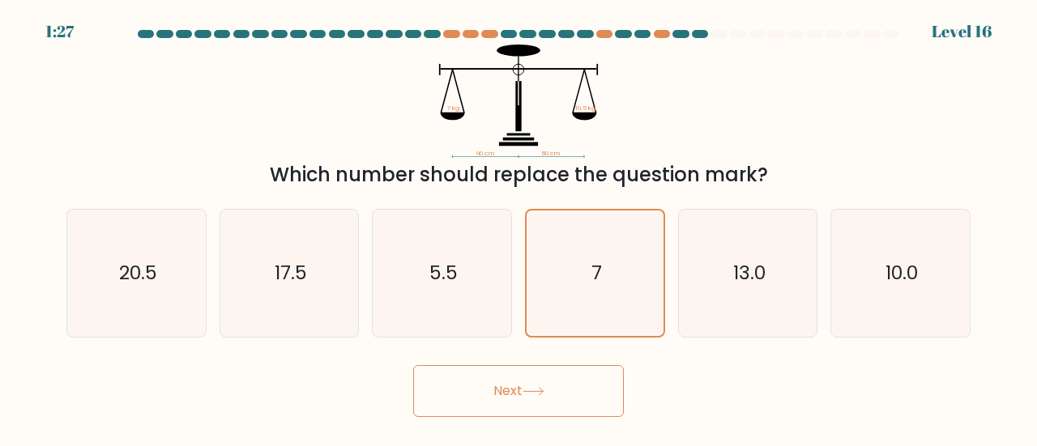
click at [531, 386] on button "Next" at bounding box center [518, 391] width 211 height 52
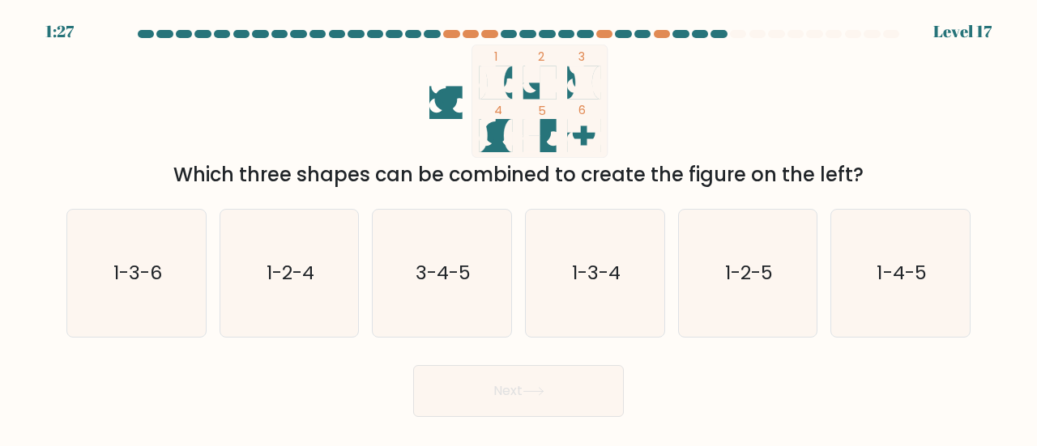
click at [531, 386] on button "Next" at bounding box center [518, 391] width 211 height 52
drag, startPoint x: 531, startPoint y: 386, endPoint x: 274, endPoint y: 412, distance: 258.9
click at [274, 412] on div "Next" at bounding box center [518, 387] width 923 height 60
click at [603, 291] on icon "1-3-4" at bounding box center [594, 273] width 127 height 127
click at [519, 228] on input "d. 1-3-4" at bounding box center [518, 226] width 1 height 4
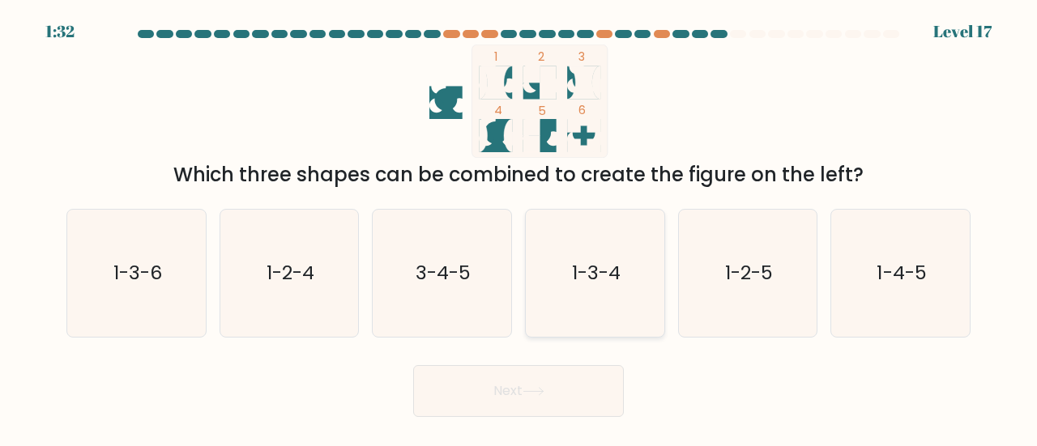
radio input "true"
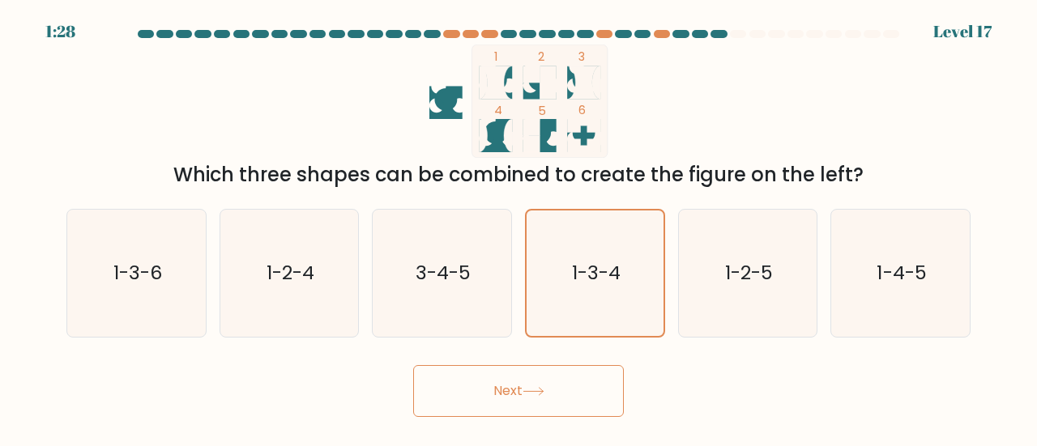
click at [556, 394] on button "Next" at bounding box center [518, 391] width 211 height 52
click at [509, 381] on button "Next" at bounding box center [518, 391] width 211 height 52
click at [590, 375] on button "Next" at bounding box center [518, 391] width 211 height 52
click at [502, 403] on button "Next" at bounding box center [518, 391] width 211 height 52
click at [529, 396] on button "Next" at bounding box center [518, 391] width 211 height 52
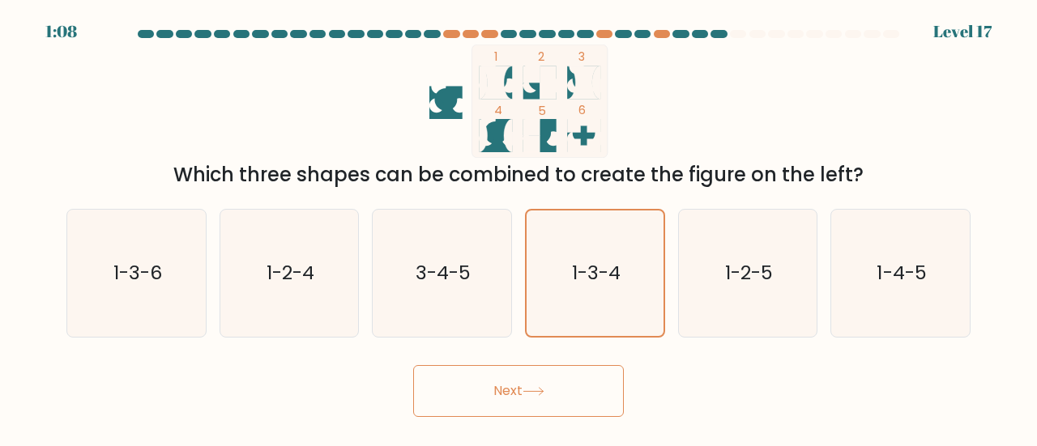
click at [996, 341] on form at bounding box center [518, 223] width 1037 height 387
click at [887, 358] on div "Next" at bounding box center [518, 387] width 923 height 60
click at [676, 390] on div "Next" at bounding box center [518, 387] width 923 height 60
click at [528, 398] on button "Next" at bounding box center [518, 391] width 211 height 52
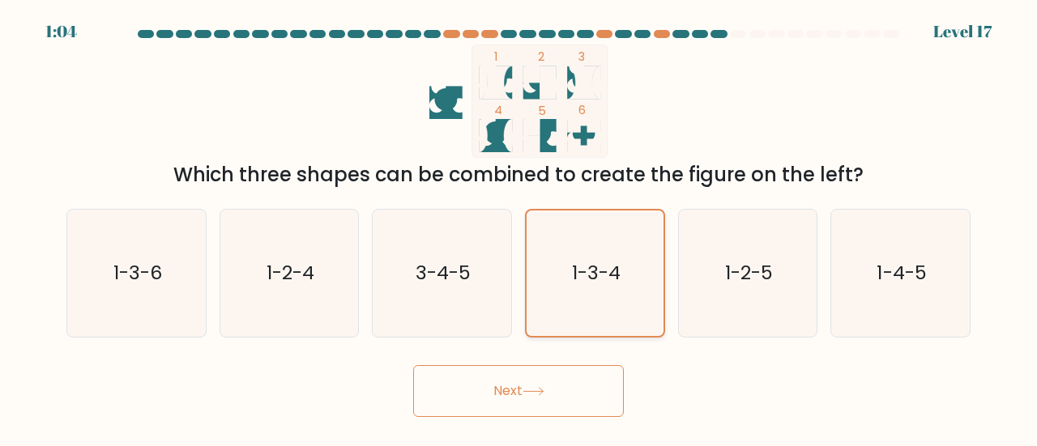
click at [582, 286] on icon "1-3-4" at bounding box center [595, 274] width 126 height 126
click at [519, 228] on input "d. 1-3-4" at bounding box center [518, 226] width 1 height 4
click at [501, 389] on button "Next" at bounding box center [518, 391] width 211 height 52
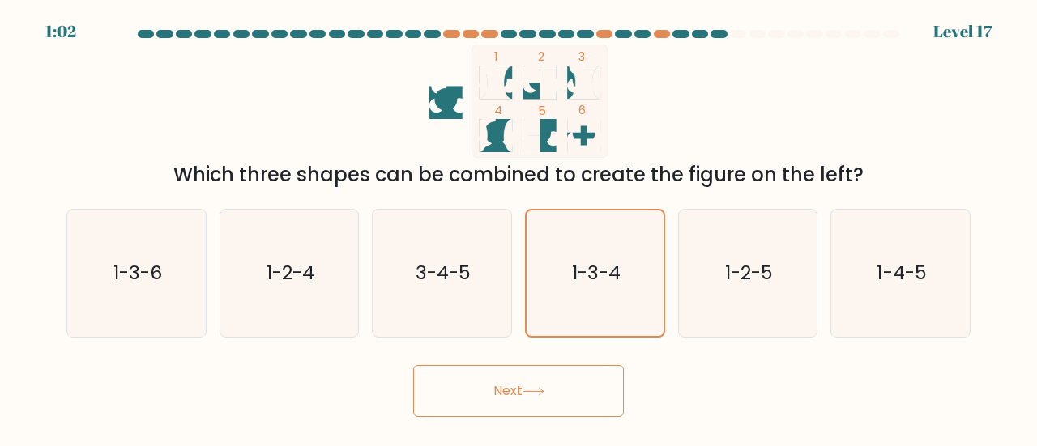
click at [501, 389] on button "Next" at bounding box center [518, 391] width 211 height 52
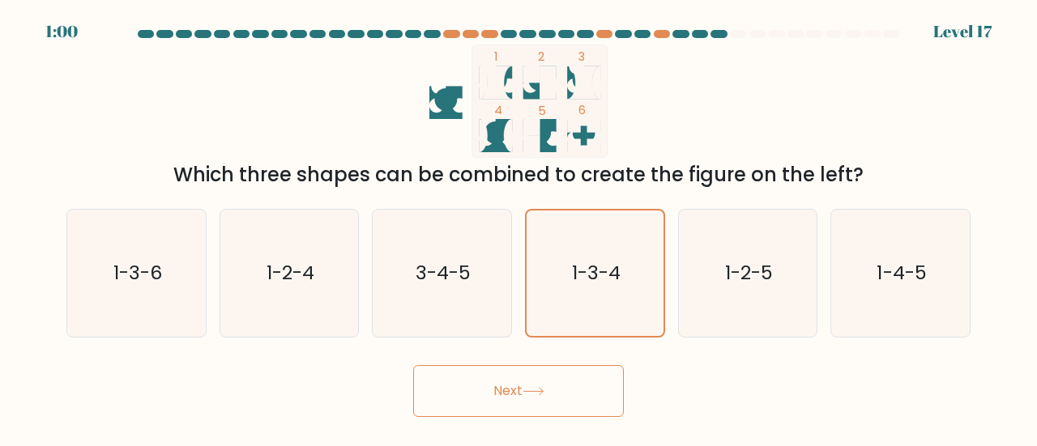
click at [501, 389] on button "Next" at bounding box center [518, 391] width 211 height 52
click at [694, 386] on div "Next" at bounding box center [518, 387] width 923 height 60
click at [561, 399] on button "Next" at bounding box center [518, 391] width 211 height 52
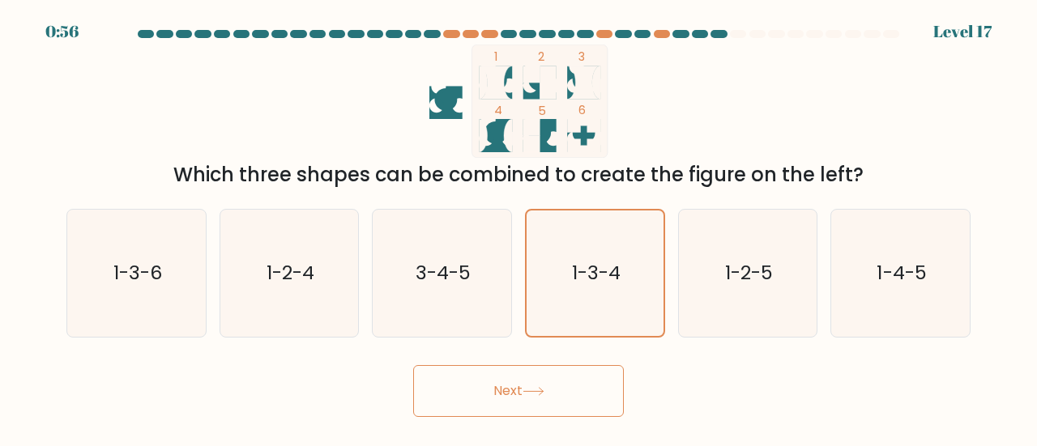
click at [561, 399] on button "Next" at bounding box center [518, 391] width 211 height 52
click at [596, 258] on icon "1-3-4" at bounding box center [595, 274] width 126 height 126
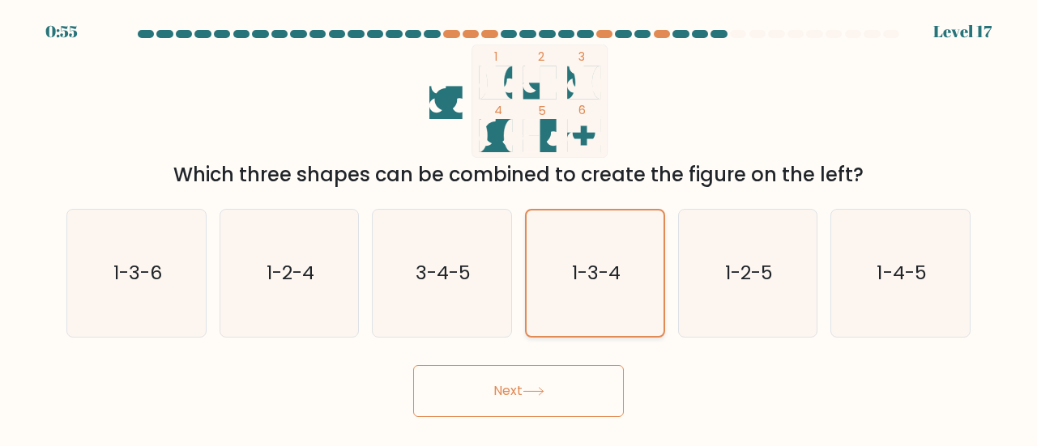
click at [519, 228] on input "d. 1-3-4" at bounding box center [518, 226] width 1 height 4
click at [596, 258] on icon "1-3-4" at bounding box center [595, 274] width 126 height 126
click at [519, 228] on input "d. 1-3-4" at bounding box center [518, 226] width 1 height 4
click at [596, 258] on icon "1-3-4" at bounding box center [595, 274] width 126 height 126
click at [519, 228] on input "d. 1-3-4" at bounding box center [518, 226] width 1 height 4
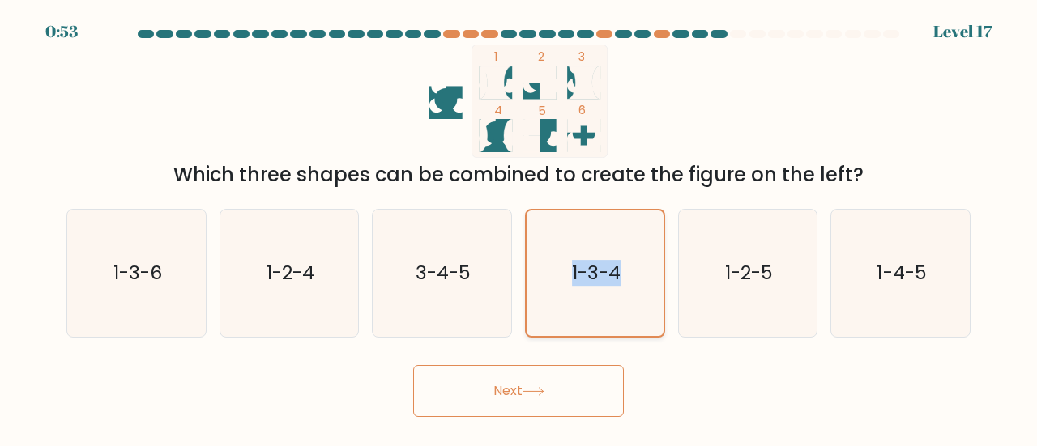
click at [635, 331] on icon "1-3-4" at bounding box center [595, 274] width 126 height 126
click at [519, 228] on input "d. 1-3-4" at bounding box center [518, 226] width 1 height 4
click at [761, 309] on icon "1-2-5" at bounding box center [747, 273] width 127 height 127
click at [519, 228] on input "e. 1-2-5" at bounding box center [518, 226] width 1 height 4
radio input "true"
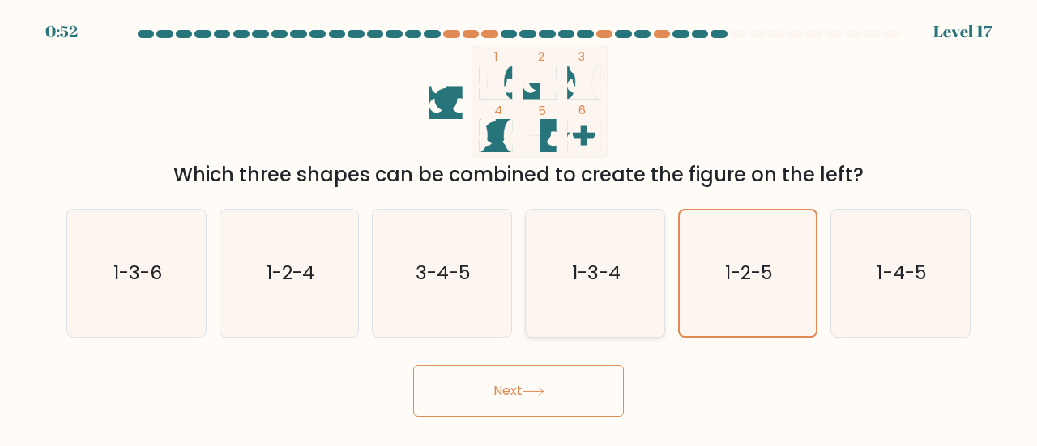
click at [616, 285] on text "1-3-4" at bounding box center [596, 272] width 49 height 27
click at [519, 228] on input "d. 1-3-4" at bounding box center [518, 226] width 1 height 4
radio input "true"
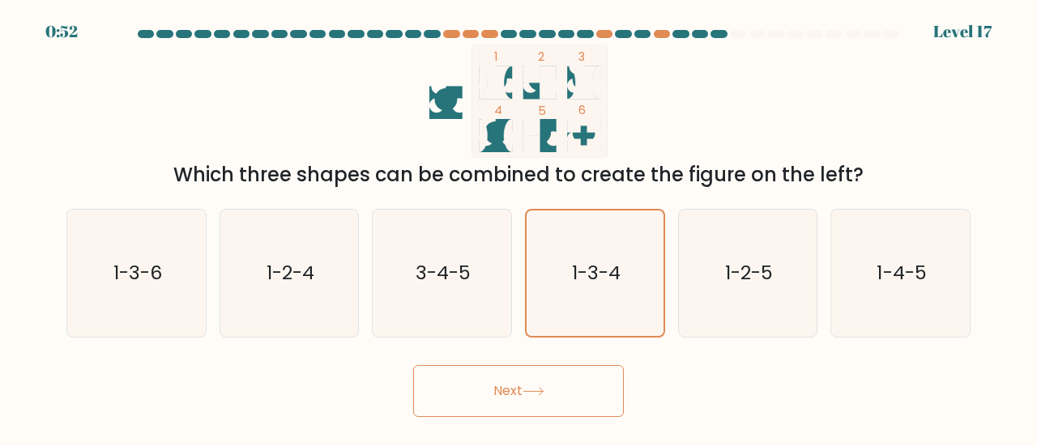
click at [546, 386] on button "Next" at bounding box center [518, 391] width 211 height 52
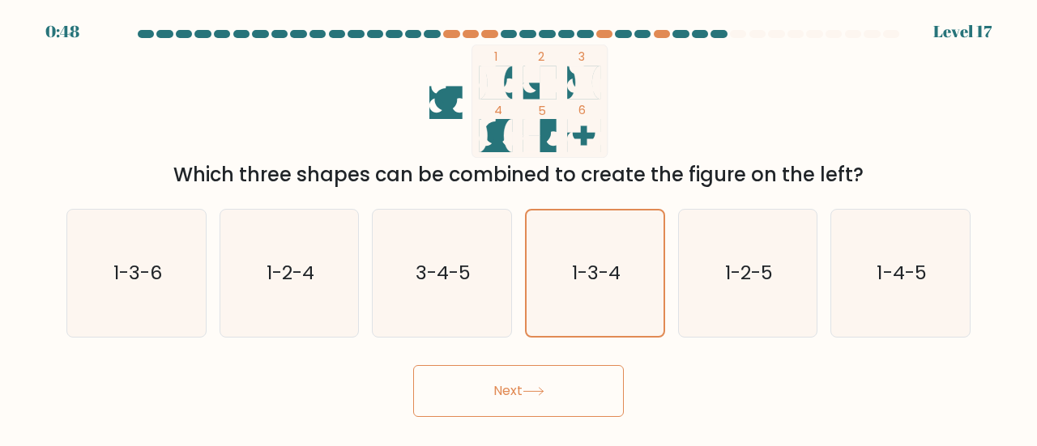
click at [546, 386] on button "Next" at bounding box center [518, 391] width 211 height 52
click at [744, 383] on div "Next" at bounding box center [518, 387] width 923 height 60
click at [521, 386] on button "Next" at bounding box center [518, 391] width 211 height 52
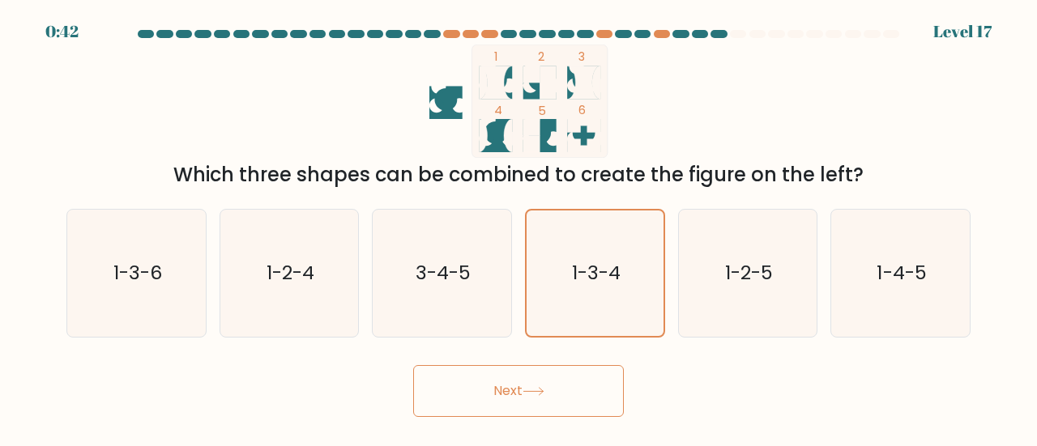
click at [521, 386] on button "Next" at bounding box center [518, 391] width 211 height 52
click at [522, 380] on button "Next" at bounding box center [518, 391] width 211 height 52
drag, startPoint x: 522, startPoint y: 380, endPoint x: 530, endPoint y: 368, distance: 14.2
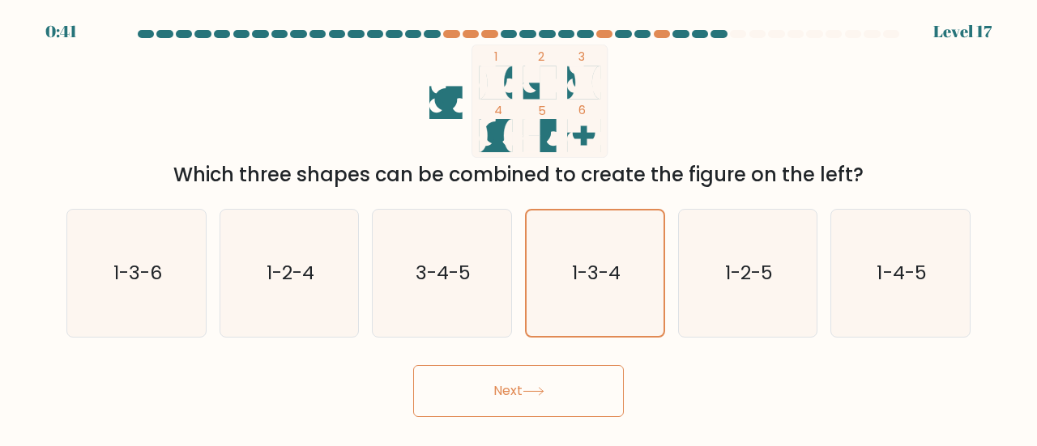
click at [530, 368] on button "Next" at bounding box center [518, 391] width 211 height 52
click at [622, 382] on button "Next" at bounding box center [518, 391] width 211 height 52
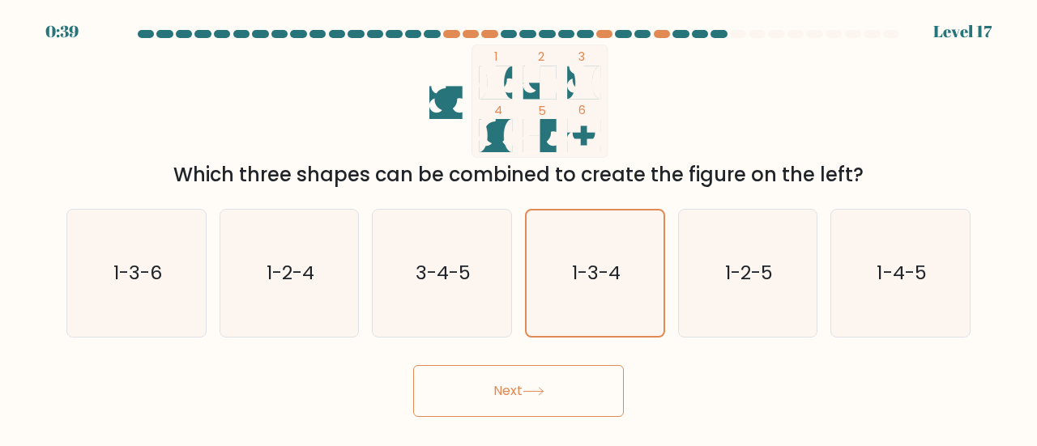
click at [622, 382] on button "Next" at bounding box center [518, 391] width 211 height 52
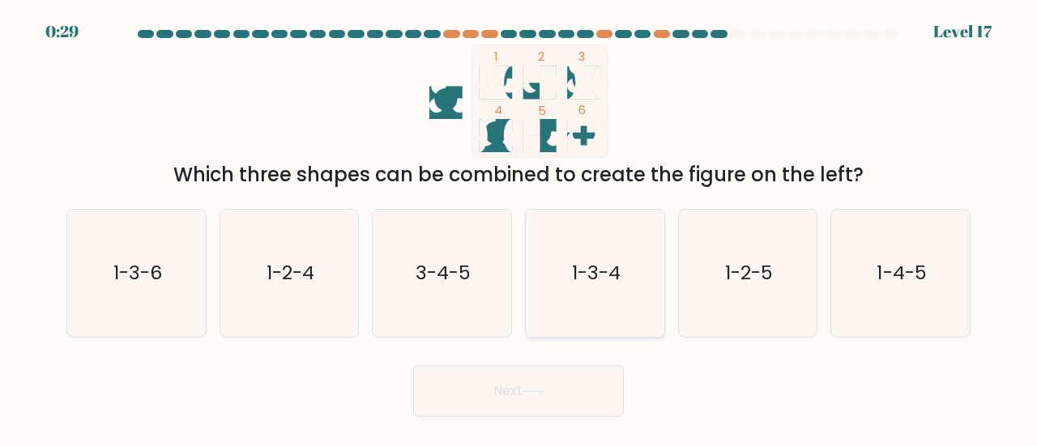
click at [600, 304] on icon "1-3-4" at bounding box center [594, 273] width 127 height 127
click at [519, 228] on input "d. 1-3-4" at bounding box center [518, 226] width 1 height 4
radio input "true"
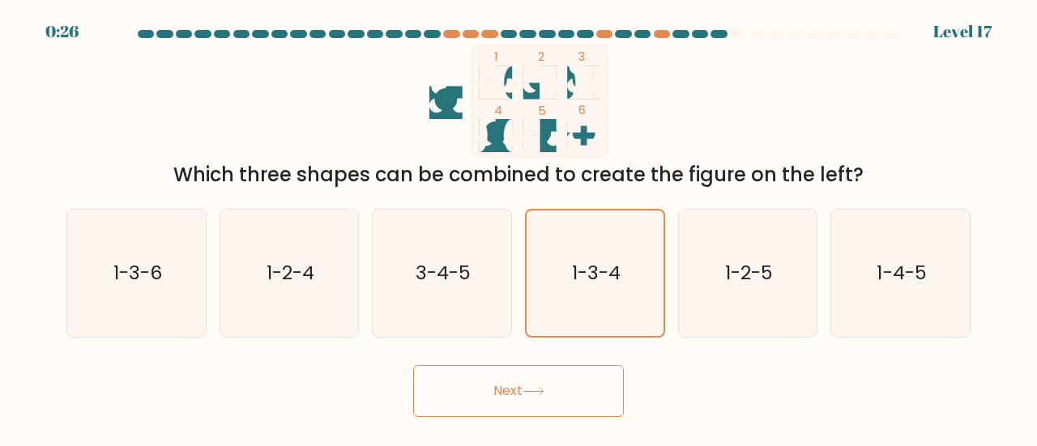
click at [502, 402] on button "Next" at bounding box center [518, 391] width 211 height 52
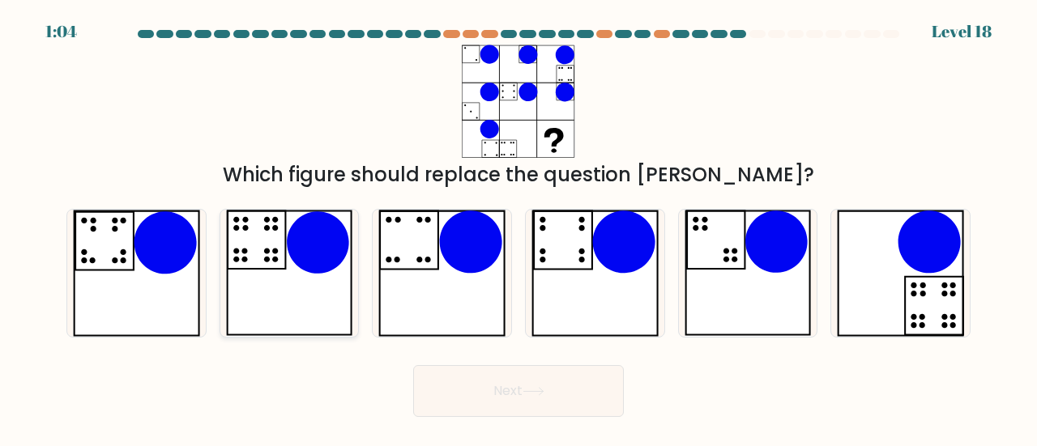
click at [271, 307] on icon at bounding box center [289, 273] width 127 height 127
click at [518, 228] on input "b." at bounding box center [518, 226] width 1 height 4
radio input "true"
click at [572, 394] on button "Next" at bounding box center [518, 391] width 211 height 52
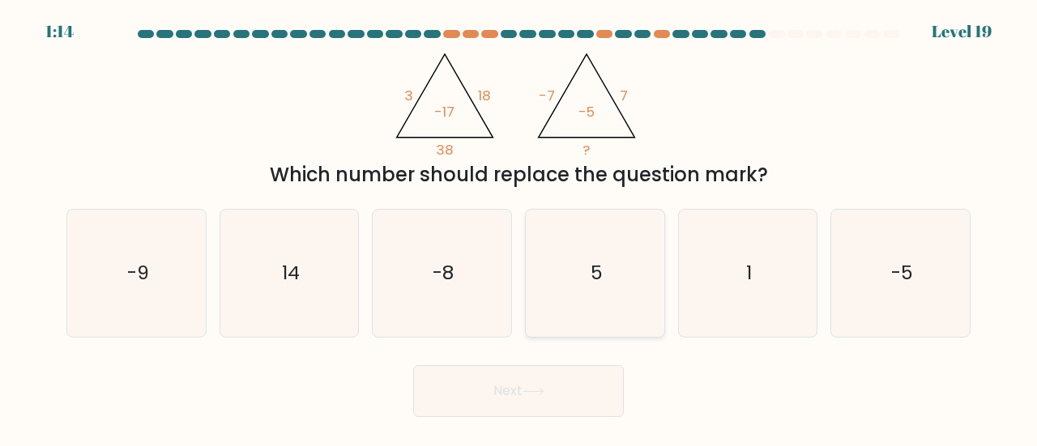
click at [593, 268] on text "5" at bounding box center [596, 272] width 12 height 27
click at [519, 228] on input "d. 5" at bounding box center [518, 226] width 1 height 4
radio input "true"
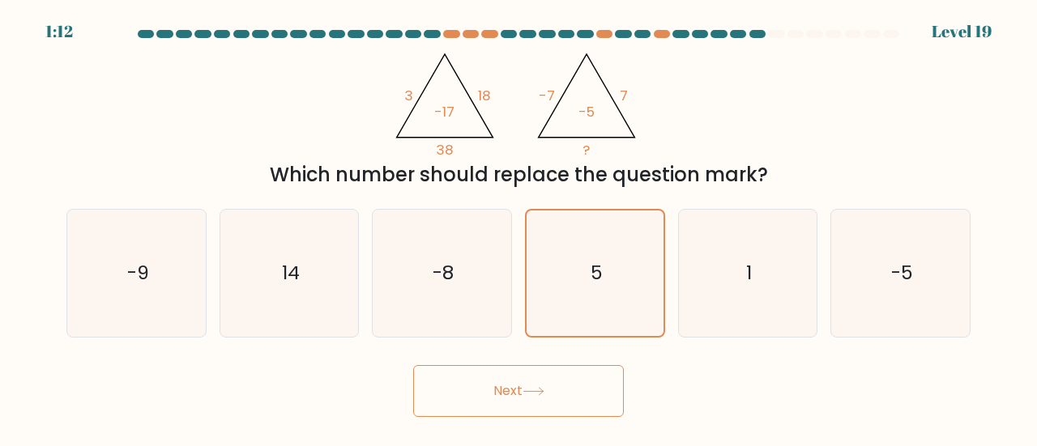
click at [526, 400] on button "Next" at bounding box center [518, 391] width 211 height 52
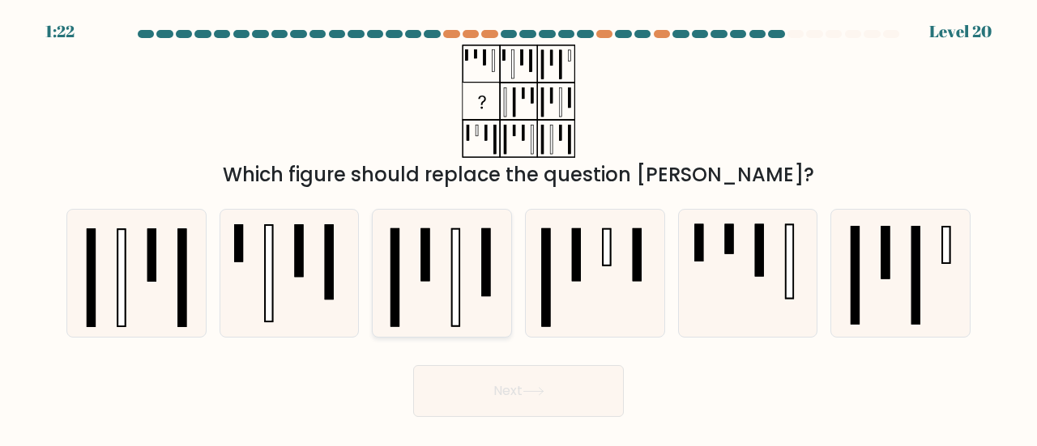
click at [476, 297] on icon at bounding box center [441, 273] width 127 height 127
click at [518, 228] on input "c." at bounding box center [518, 226] width 1 height 4
radio input "true"
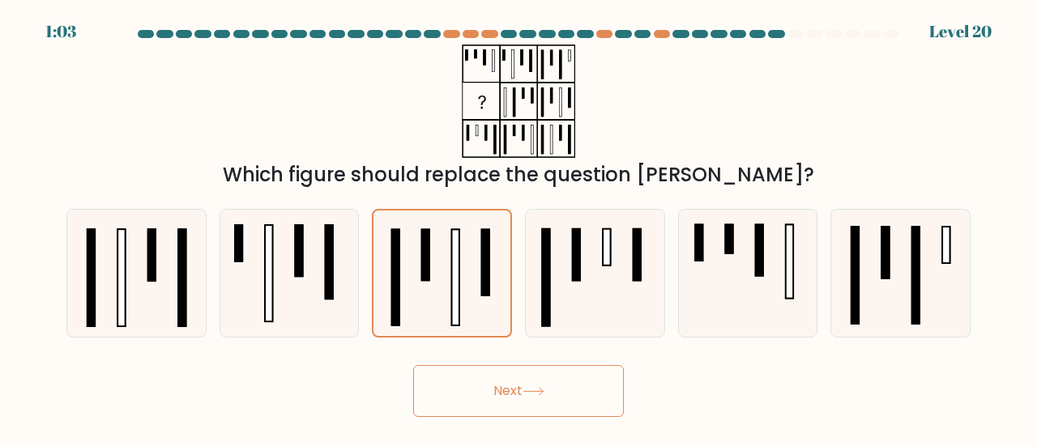
click at [549, 390] on button "Next" at bounding box center [518, 391] width 211 height 52
click at [546, 381] on button "Next" at bounding box center [518, 391] width 211 height 52
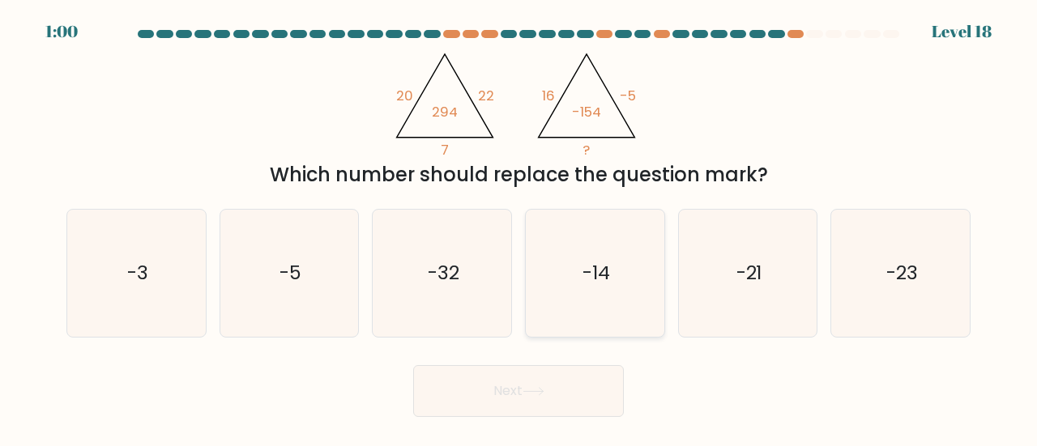
click at [599, 258] on icon "-14" at bounding box center [594, 273] width 127 height 127
click at [519, 228] on input "d. -14" at bounding box center [518, 226] width 1 height 4
radio input "true"
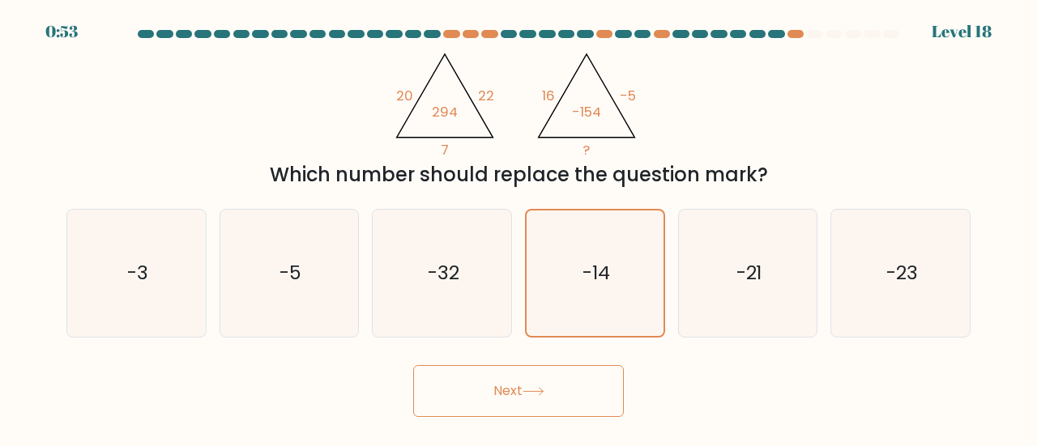
click at [569, 394] on button "Next" at bounding box center [518, 391] width 211 height 52
click at [573, 395] on button "Next" at bounding box center [518, 391] width 211 height 52
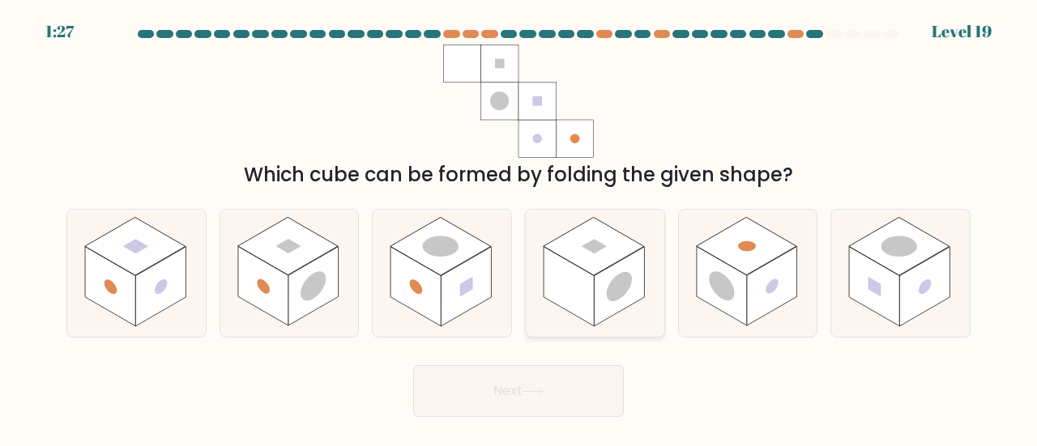
click at [605, 296] on rect at bounding box center [619, 286] width 50 height 79
click at [519, 228] on input "d." at bounding box center [518, 226] width 1 height 4
radio input "true"
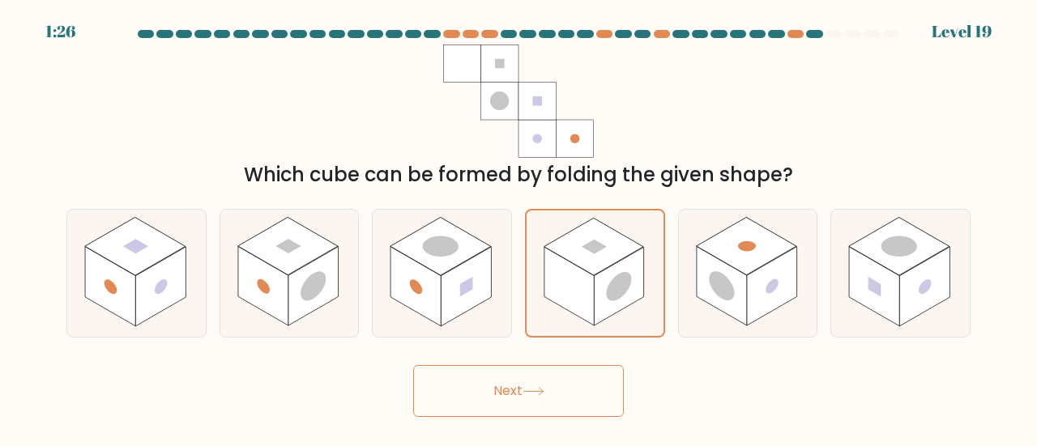
click at [585, 396] on button "Next" at bounding box center [518, 391] width 211 height 52
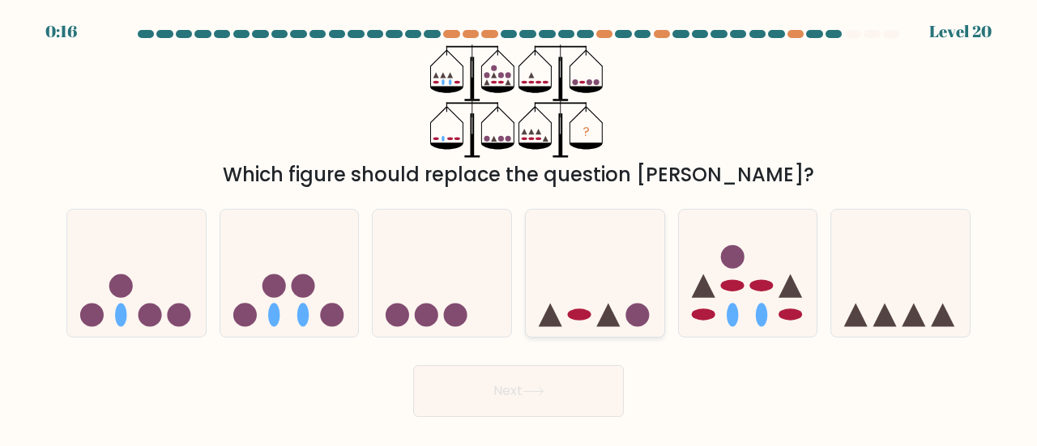
click at [562, 318] on icon at bounding box center [595, 273] width 139 height 114
click at [519, 228] on input "d." at bounding box center [518, 226] width 1 height 4
radio input "true"
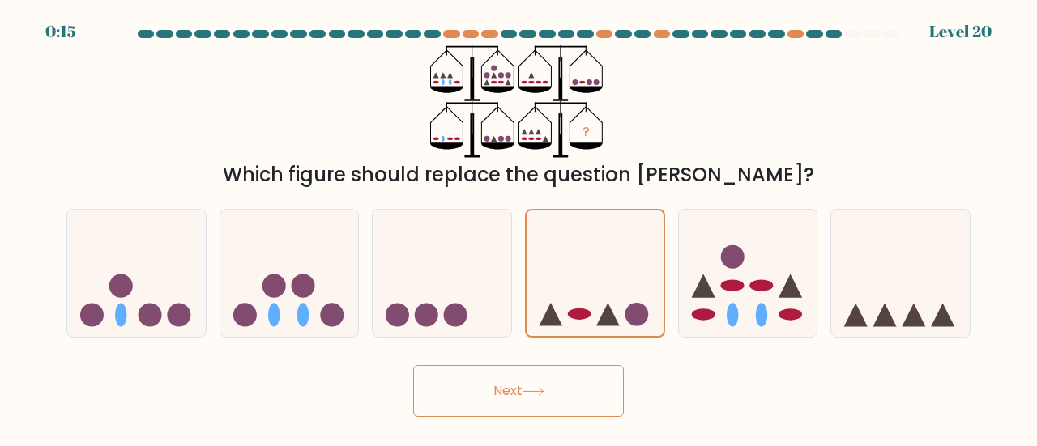
click at [603, 397] on button "Next" at bounding box center [518, 391] width 211 height 52
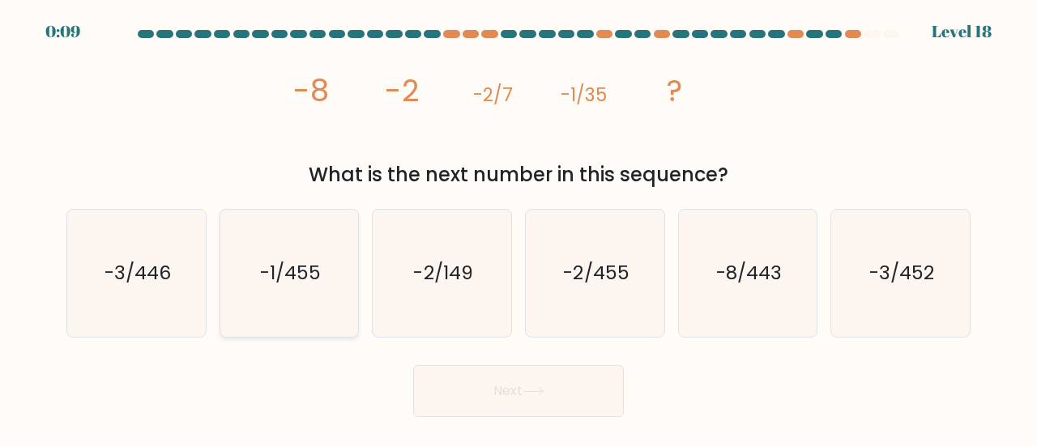
click at [298, 315] on icon "-1/455" at bounding box center [289, 273] width 127 height 127
click at [518, 228] on input "b. -1/455" at bounding box center [518, 226] width 1 height 4
radio input "true"
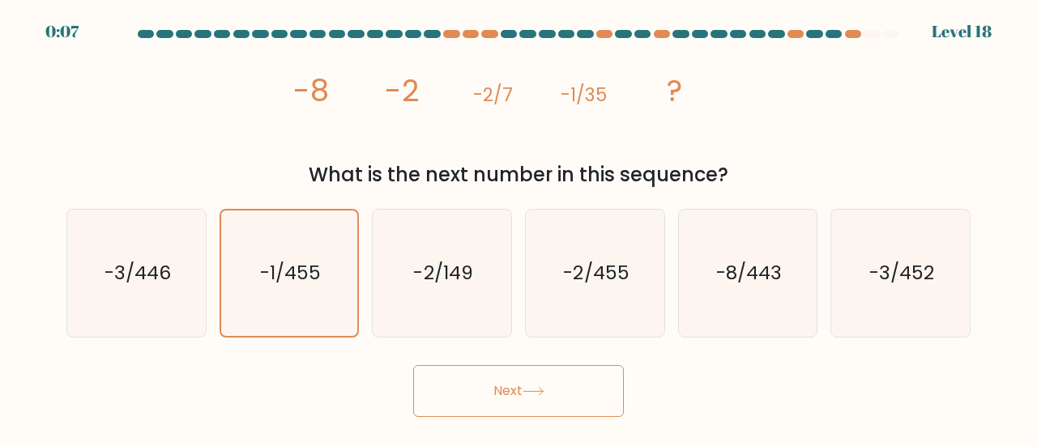
click at [549, 424] on body "0:07 Level 18" at bounding box center [518, 223] width 1037 height 446
click at [607, 389] on button "Next" at bounding box center [518, 391] width 211 height 52
click at [570, 360] on div "Next" at bounding box center [518, 387] width 923 height 60
click at [584, 365] on button "Next" at bounding box center [518, 391] width 211 height 52
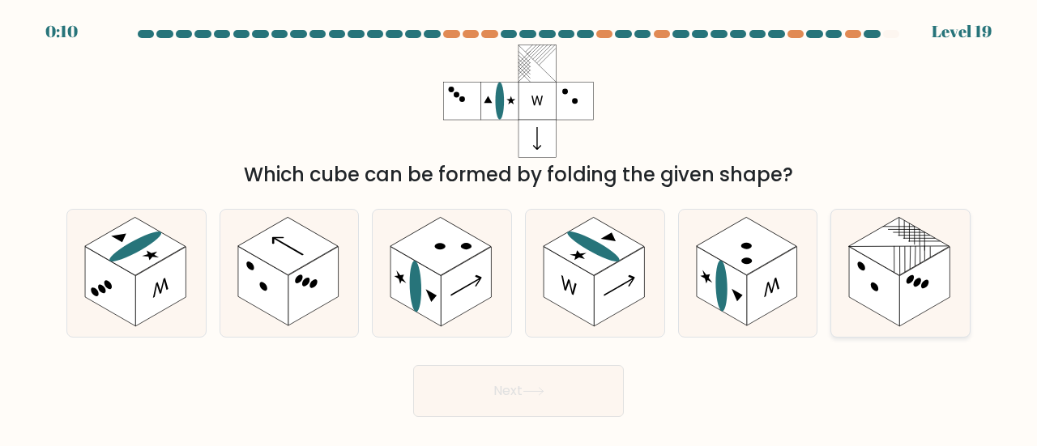
click at [891, 299] on rect at bounding box center [874, 286] width 50 height 79
click at [519, 228] on input "f." at bounding box center [518, 226] width 1 height 4
radio input "true"
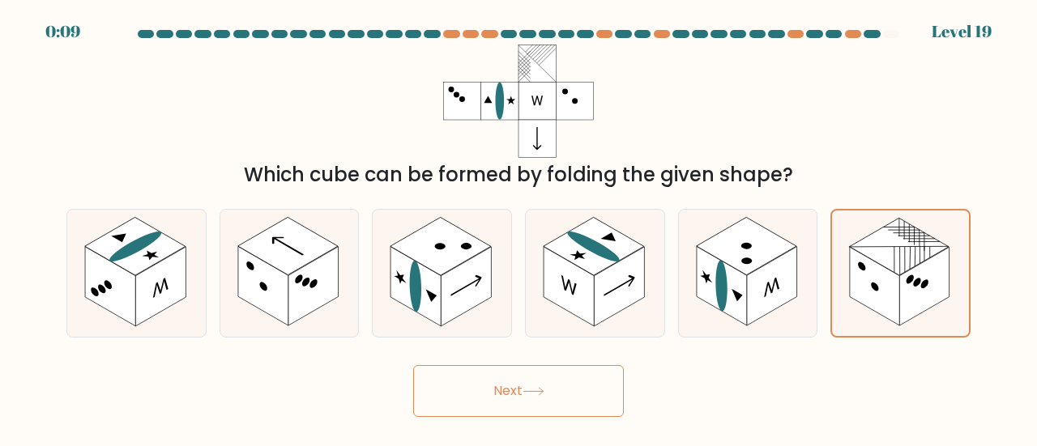
click at [522, 384] on button "Next" at bounding box center [518, 391] width 211 height 52
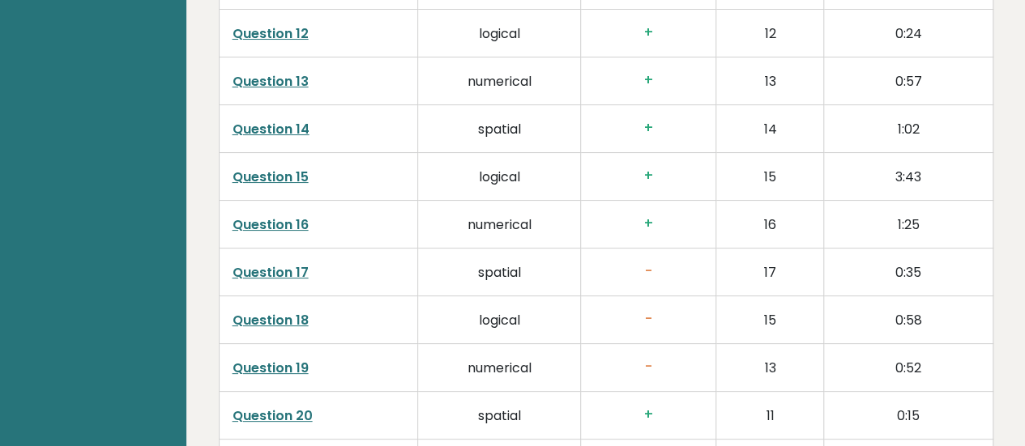
scroll to position [3112, 0]
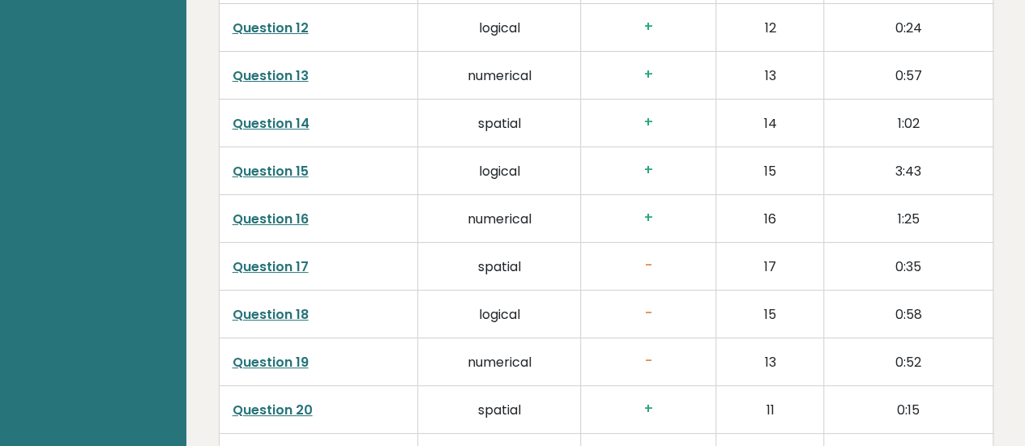
click at [261, 258] on link "Question 17" at bounding box center [270, 267] width 76 height 19
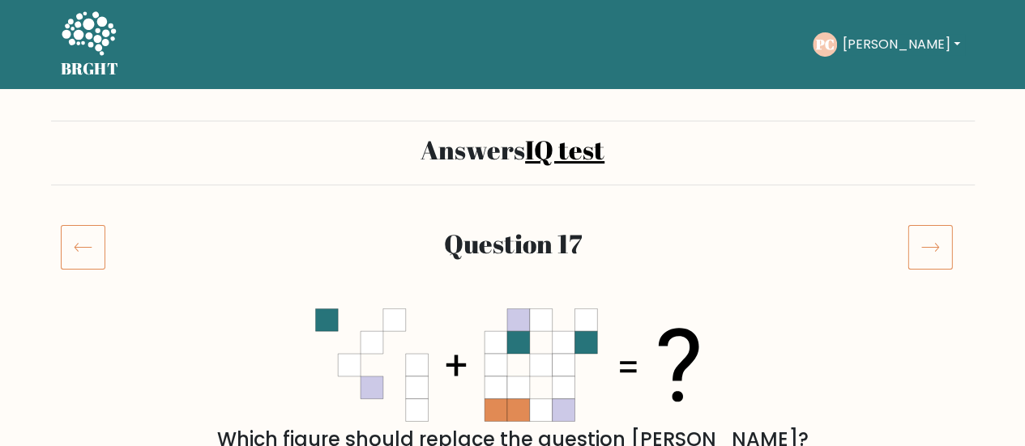
click at [899, 41] on button "[PERSON_NAME]" at bounding box center [900, 44] width 127 height 21
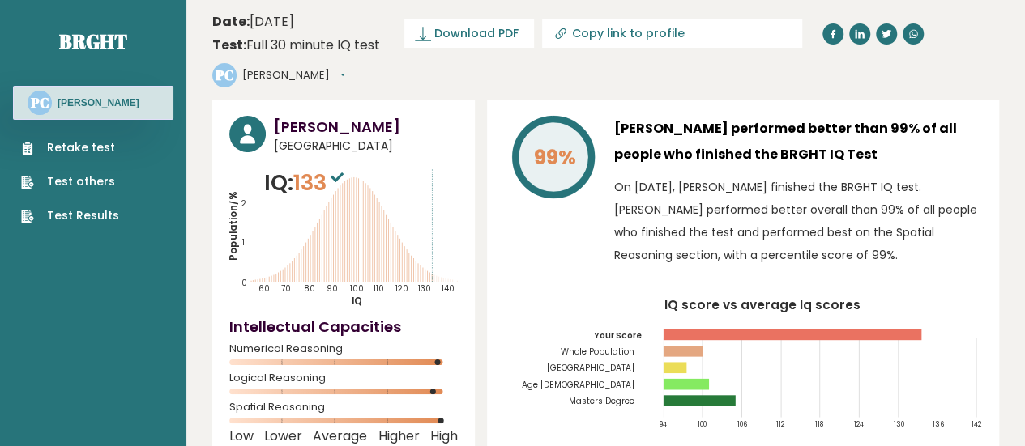
click at [84, 144] on link "Retake test" at bounding box center [70, 147] width 98 height 17
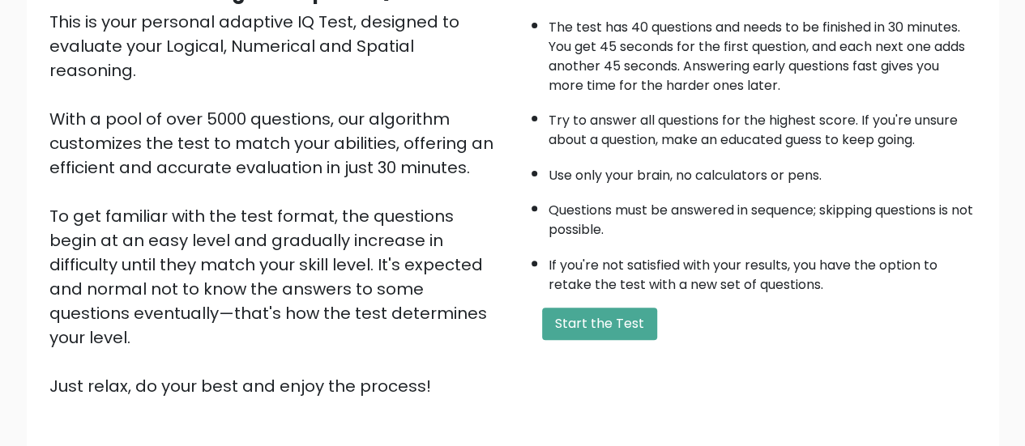
scroll to position [192, 0]
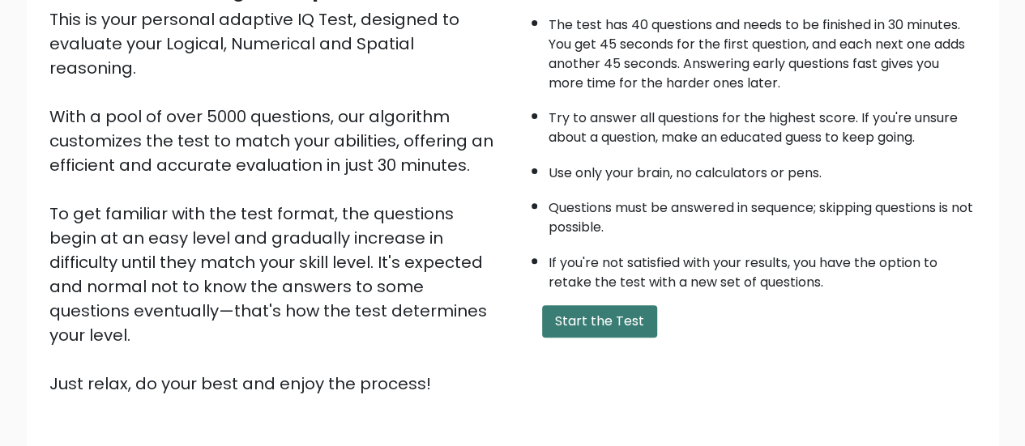
click at [562, 323] on button "Start the Test" at bounding box center [599, 321] width 115 height 32
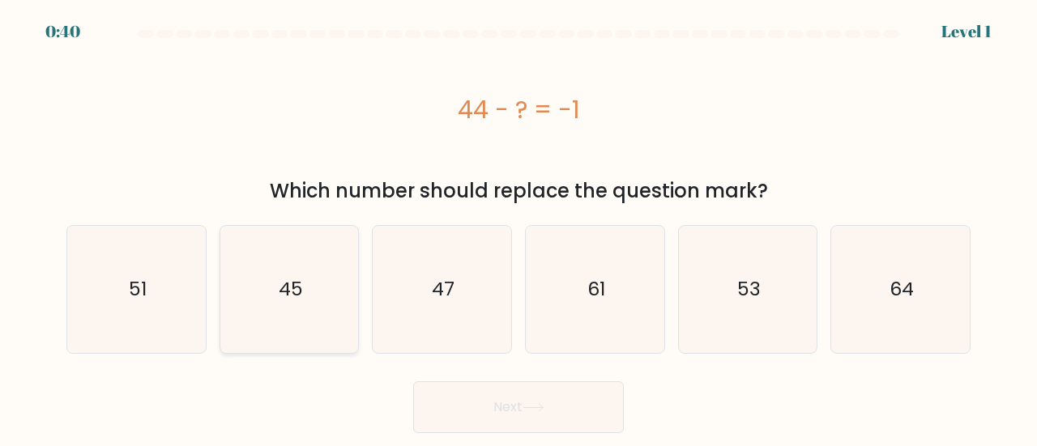
click at [278, 294] on icon "45" at bounding box center [289, 289] width 127 height 127
click at [518, 228] on input "b. 45" at bounding box center [518, 226] width 1 height 4
radio input "true"
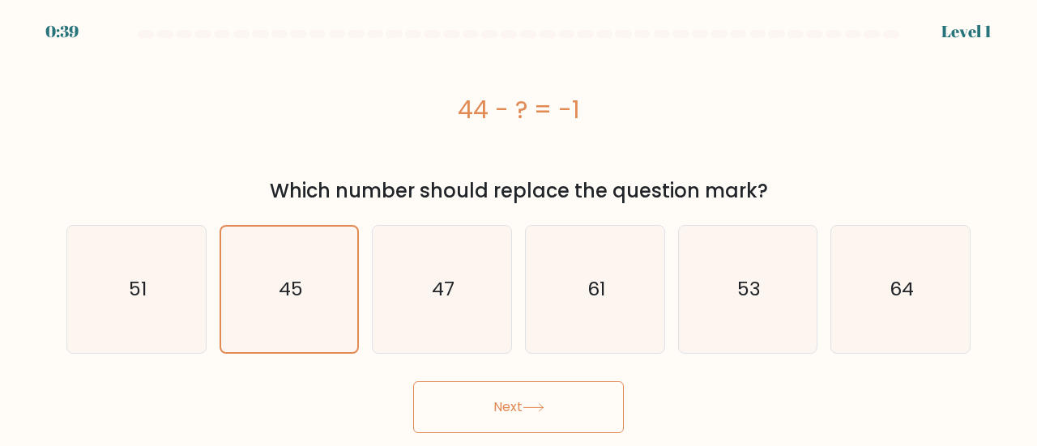
click at [579, 407] on button "Next" at bounding box center [518, 408] width 211 height 52
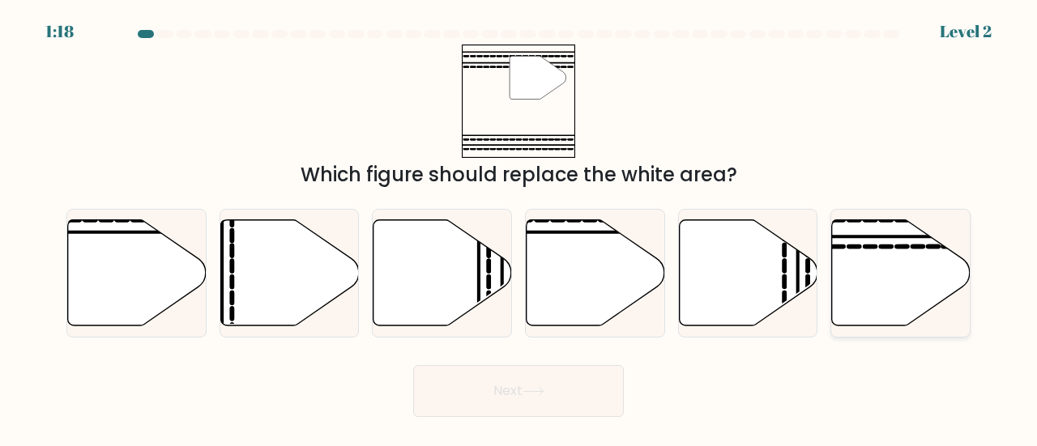
click at [875, 268] on icon at bounding box center [901, 273] width 139 height 106
click at [519, 228] on input "f." at bounding box center [518, 226] width 1 height 4
radio input "true"
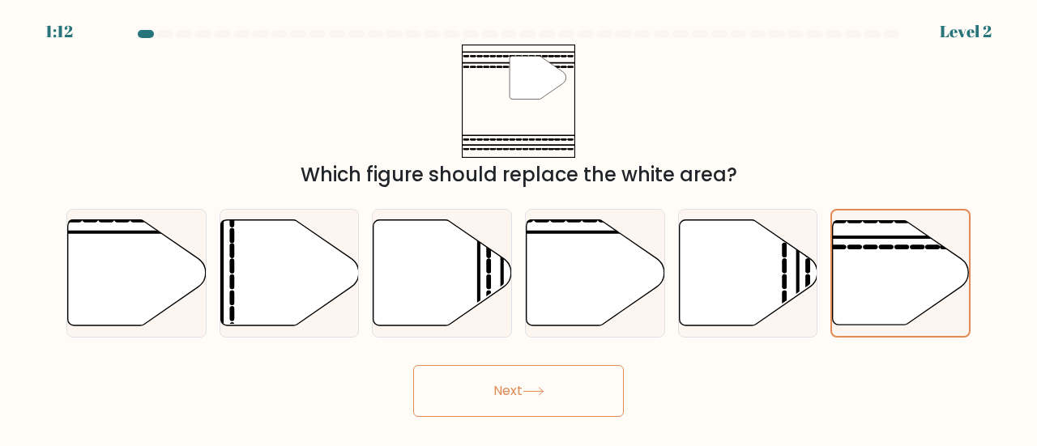
click at [539, 393] on icon at bounding box center [533, 391] width 22 height 9
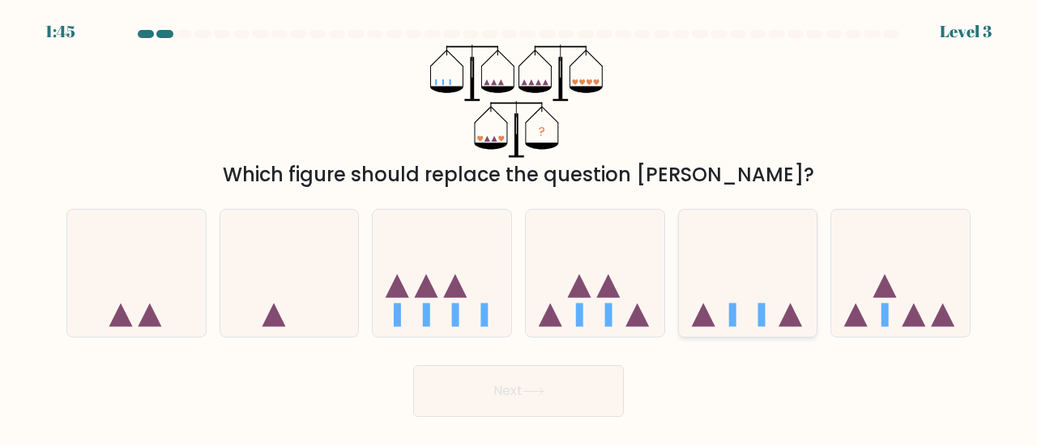
click at [737, 285] on icon at bounding box center [748, 273] width 139 height 114
click at [519, 228] on input "e." at bounding box center [518, 226] width 1 height 4
radio input "true"
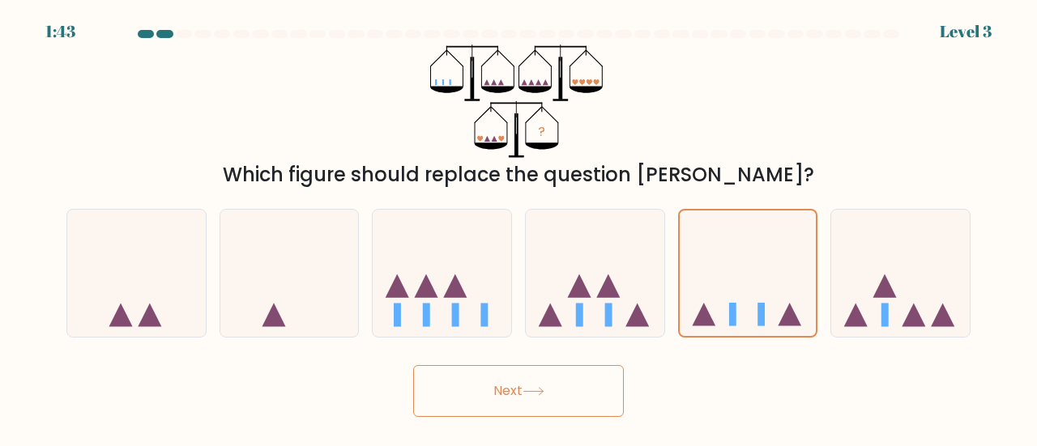
click at [564, 388] on button "Next" at bounding box center [518, 391] width 211 height 52
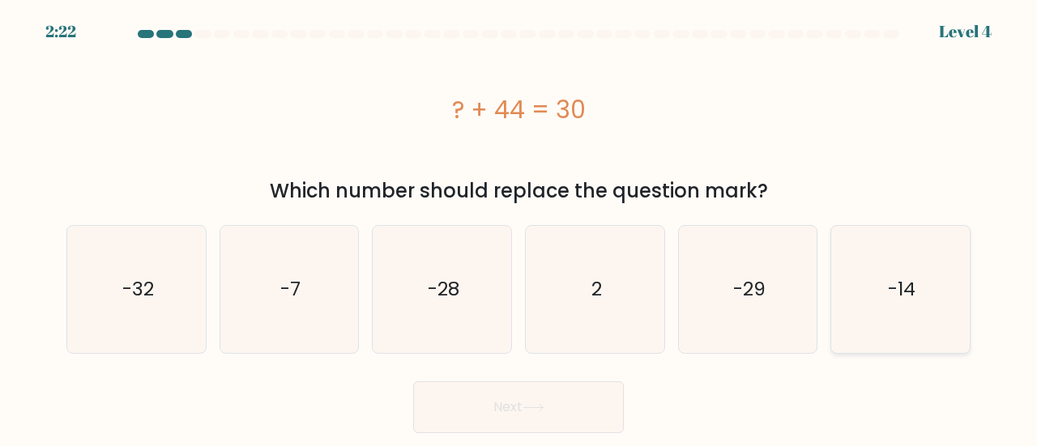
click at [893, 291] on text "-14" at bounding box center [902, 289] width 28 height 27
click at [519, 228] on input "f. -14" at bounding box center [518, 226] width 1 height 4
radio input "true"
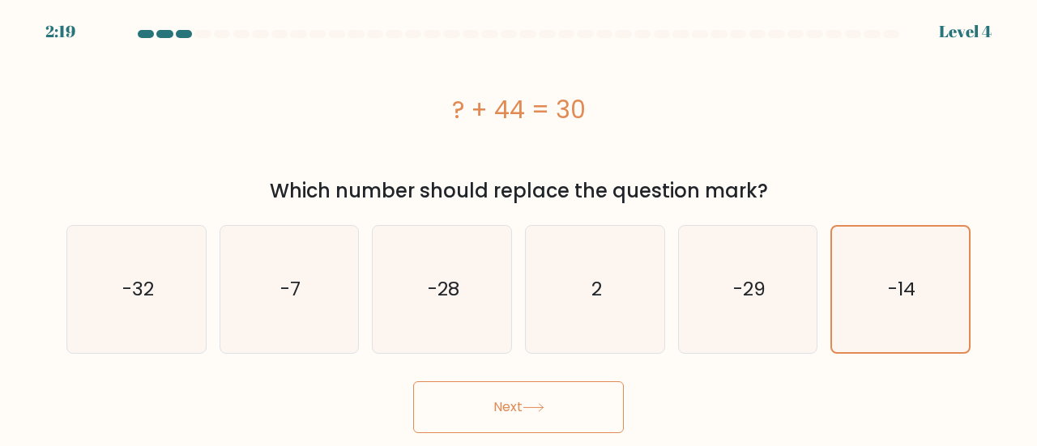
click at [563, 398] on button "Next" at bounding box center [518, 408] width 211 height 52
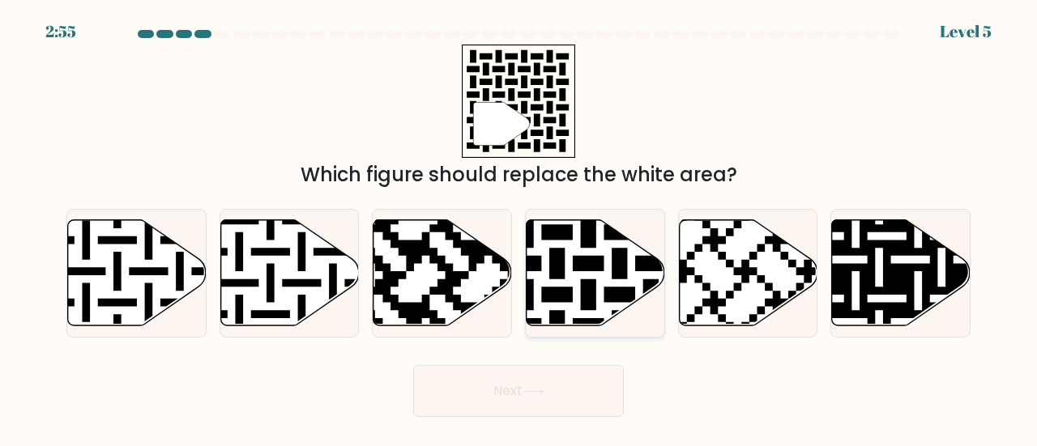
click at [595, 279] on icon at bounding box center [635, 217] width 251 height 251
click at [519, 228] on input "d." at bounding box center [518, 226] width 1 height 4
radio input "true"
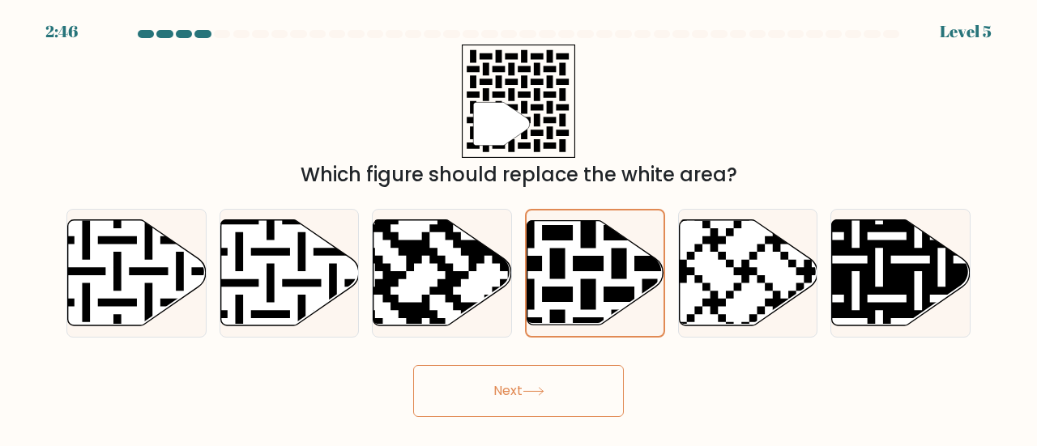
click at [558, 391] on button "Next" at bounding box center [518, 391] width 211 height 52
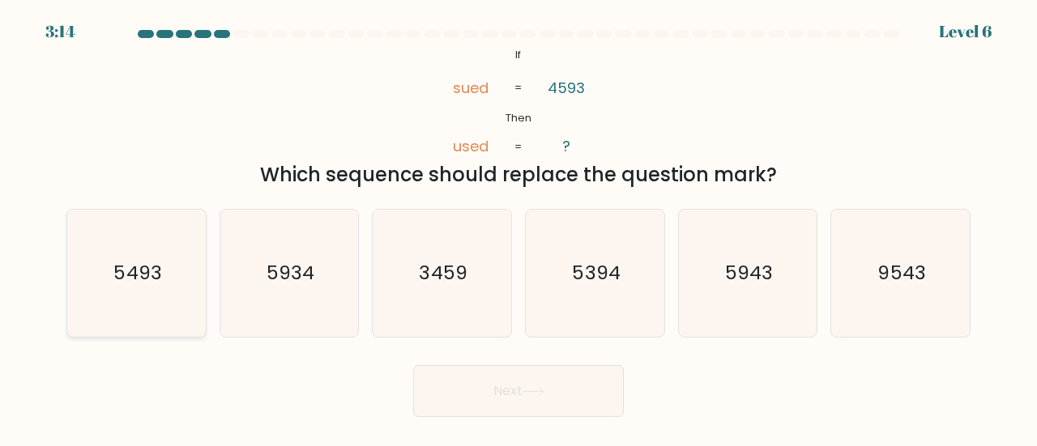
click at [89, 317] on icon "5493" at bounding box center [136, 273] width 127 height 127
click at [518, 228] on input "a. 5493" at bounding box center [518, 226] width 1 height 4
radio input "true"
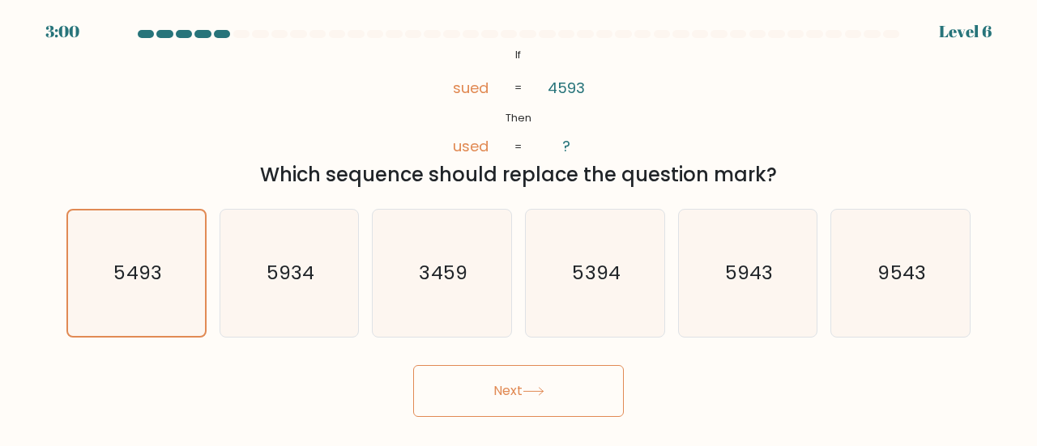
click at [539, 403] on button "Next" at bounding box center [518, 391] width 211 height 52
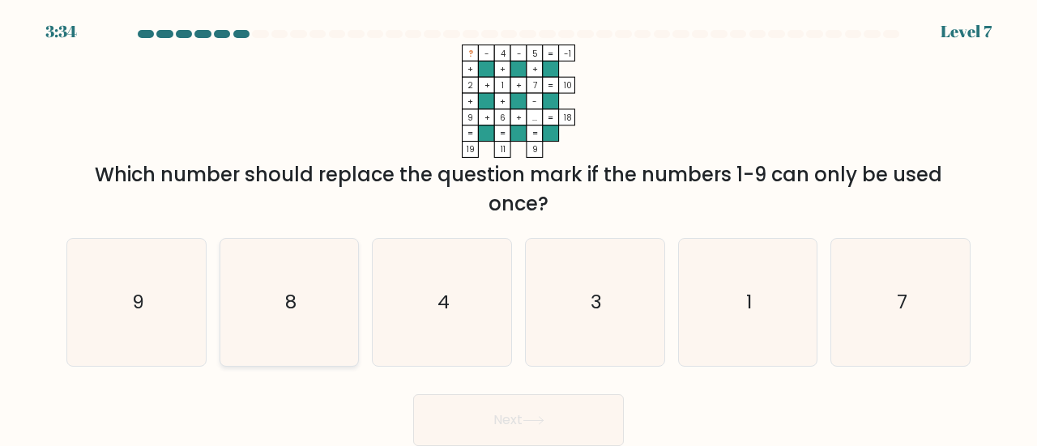
click at [270, 309] on icon "8" at bounding box center [289, 302] width 127 height 127
click at [518, 228] on input "b. 8" at bounding box center [518, 226] width 1 height 4
radio input "true"
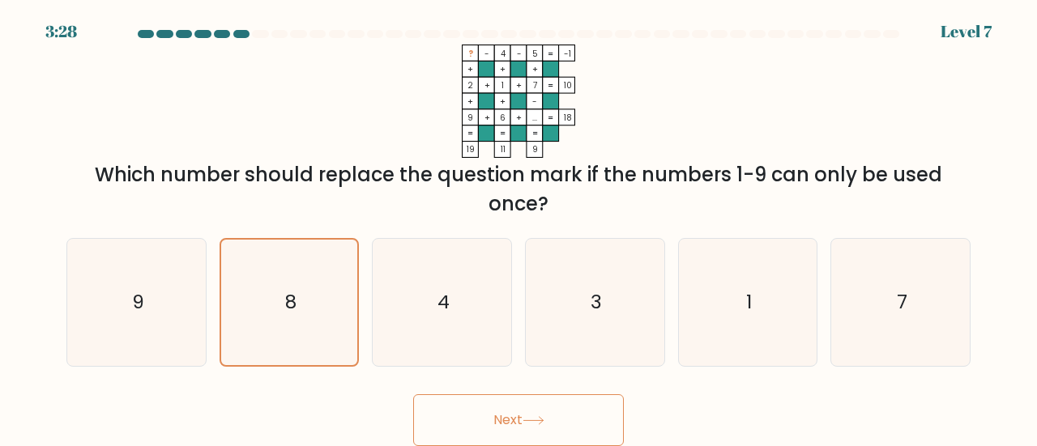
click at [569, 419] on button "Next" at bounding box center [518, 420] width 211 height 52
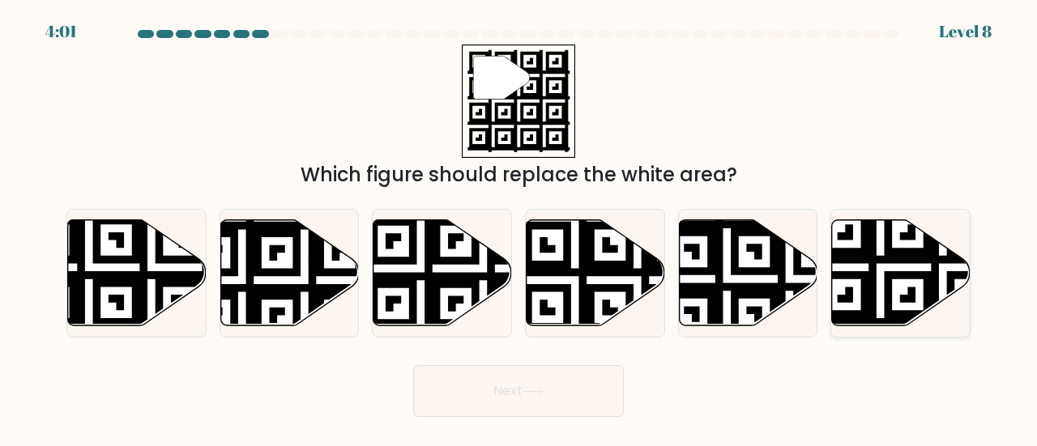
click at [904, 267] on icon at bounding box center [901, 273] width 139 height 106
click at [519, 228] on input "f." at bounding box center [518, 226] width 1 height 4
radio input "true"
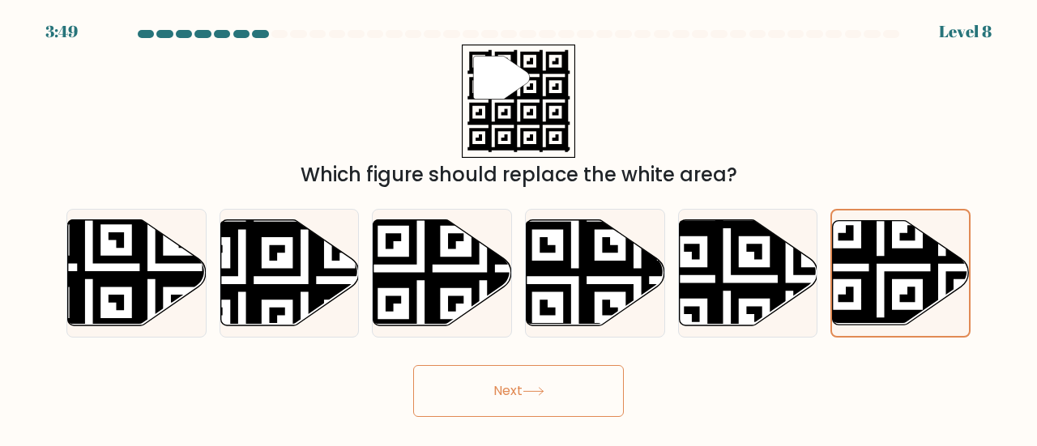
click at [582, 398] on button "Next" at bounding box center [518, 391] width 211 height 52
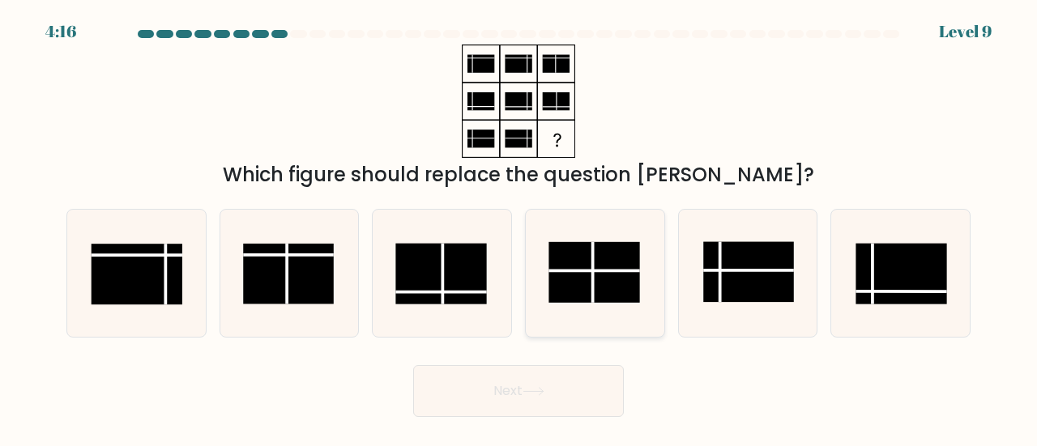
click at [633, 271] on line at bounding box center [593, 271] width 91 height 0
click at [519, 228] on input "d." at bounding box center [518, 226] width 1 height 4
radio input "true"
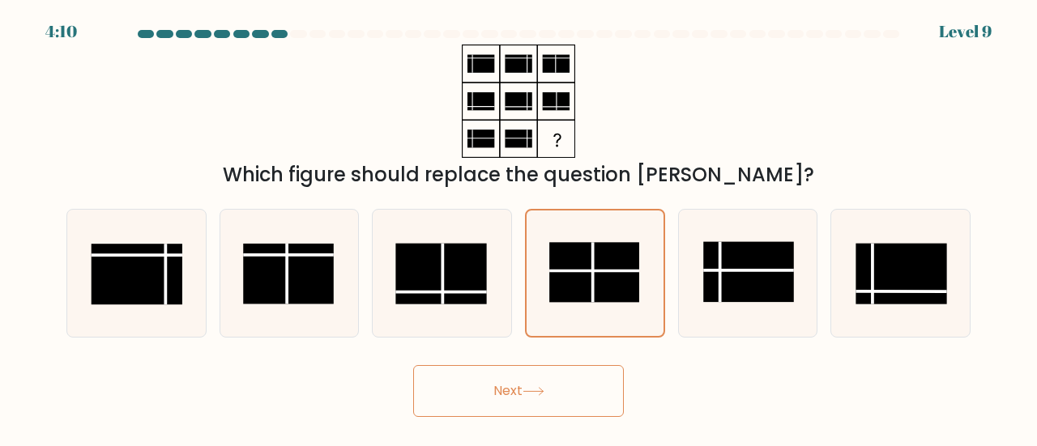
click at [554, 393] on button "Next" at bounding box center [518, 391] width 211 height 52
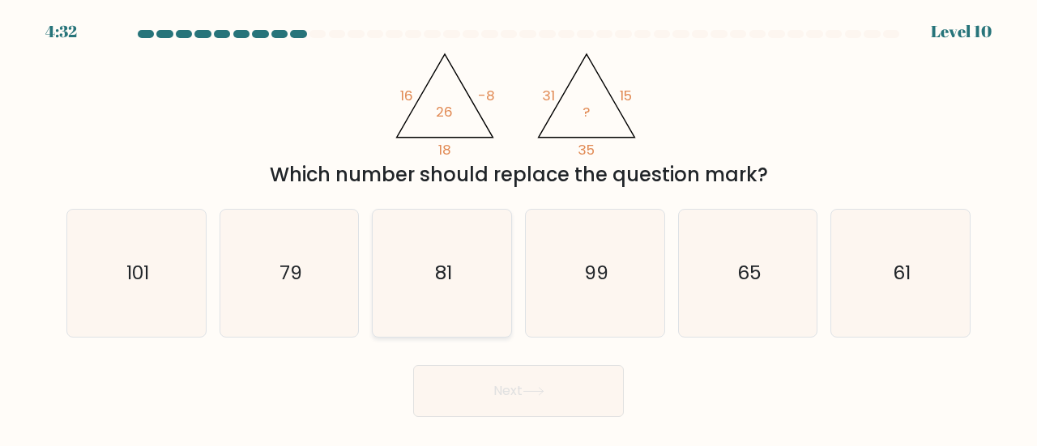
click at [437, 279] on text "81" at bounding box center [443, 272] width 17 height 27
click at [518, 228] on input "c. 81" at bounding box center [518, 226] width 1 height 4
radio input "true"
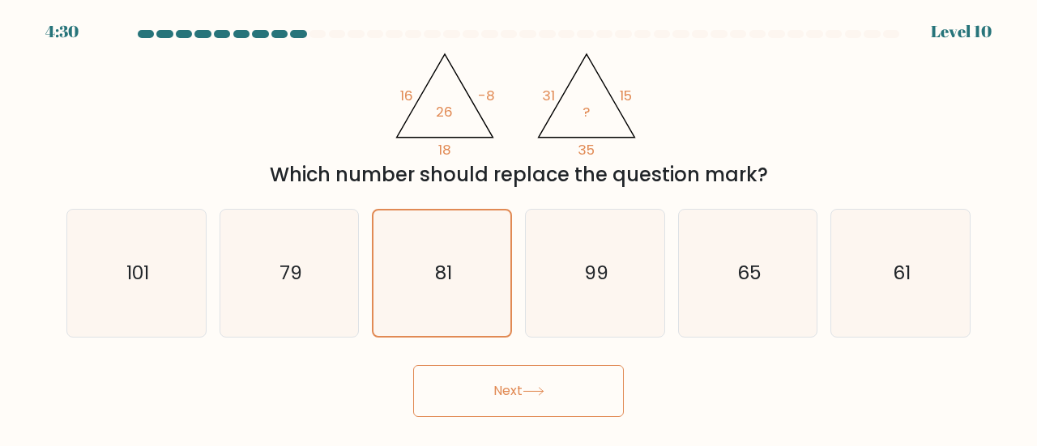
click at [593, 394] on button "Next" at bounding box center [518, 391] width 211 height 52
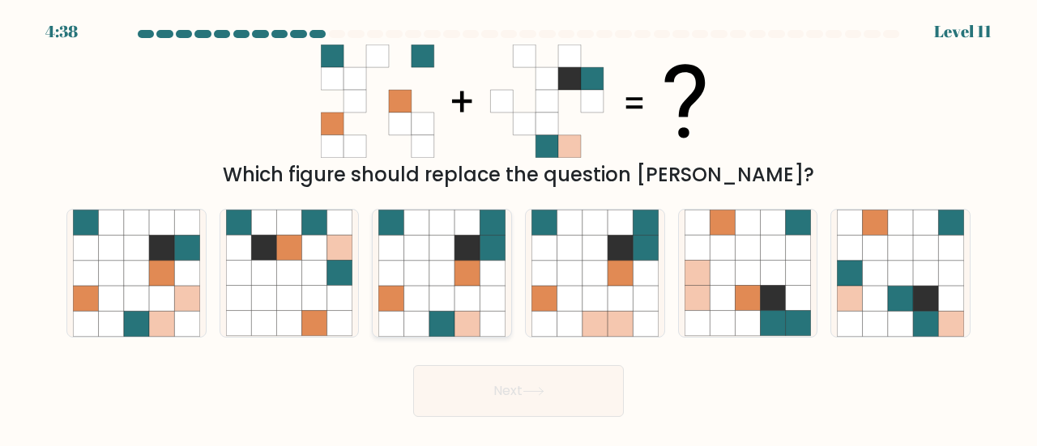
click at [467, 318] on icon at bounding box center [466, 323] width 25 height 25
click at [518, 228] on input "c." at bounding box center [518, 226] width 1 height 4
radio input "true"
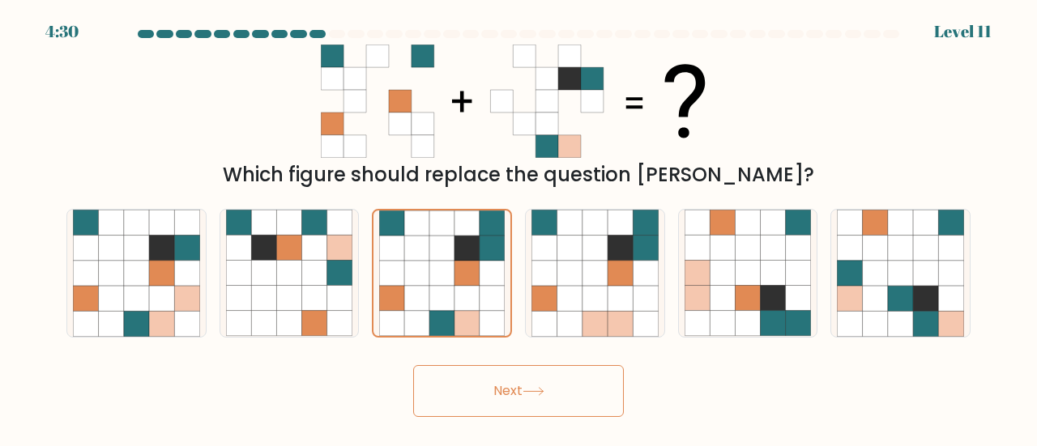
drag, startPoint x: 585, startPoint y: 412, endPoint x: 569, endPoint y: 412, distance: 15.4
click at [569, 412] on button "Next" at bounding box center [518, 391] width 211 height 52
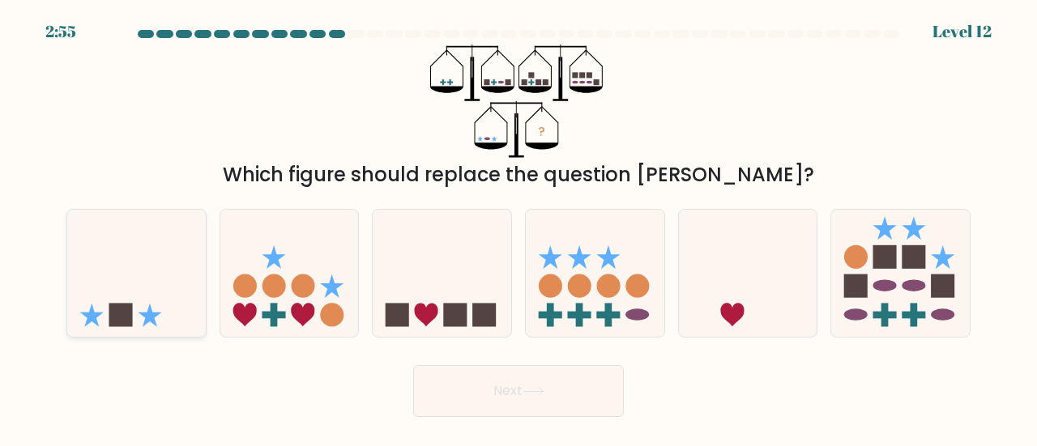
click at [150, 239] on icon at bounding box center [136, 273] width 139 height 114
click at [518, 228] on input "a." at bounding box center [518, 226] width 1 height 4
radio input "true"
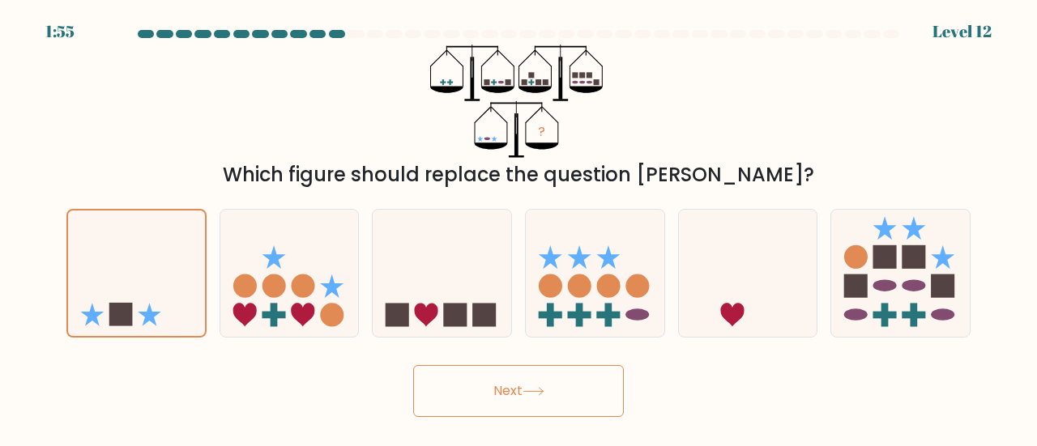
click at [575, 403] on button "Next" at bounding box center [518, 391] width 211 height 52
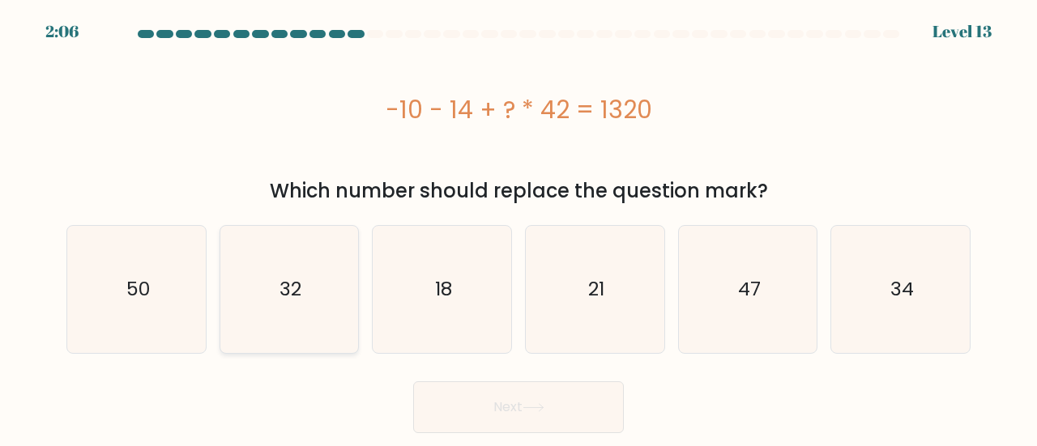
click at [316, 249] on icon "32" at bounding box center [289, 289] width 127 height 127
click at [518, 228] on input "b. 32" at bounding box center [518, 226] width 1 height 4
radio input "true"
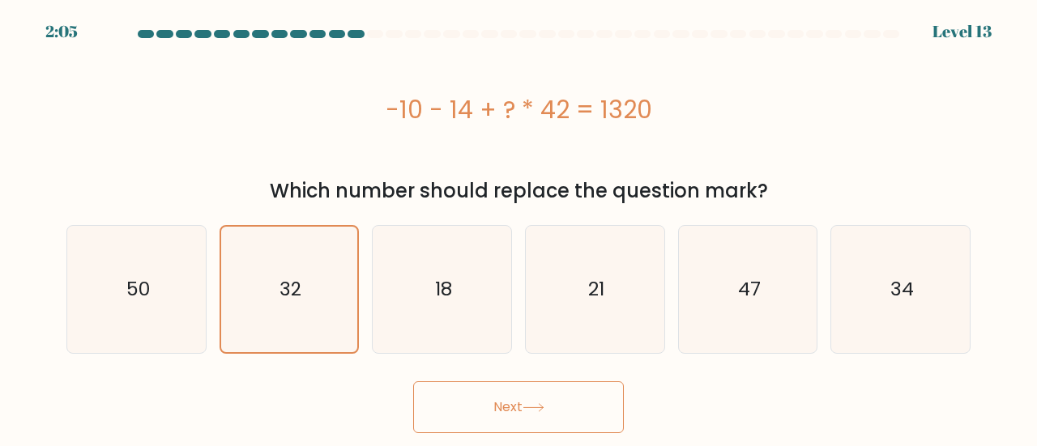
click at [560, 403] on button "Next" at bounding box center [518, 408] width 211 height 52
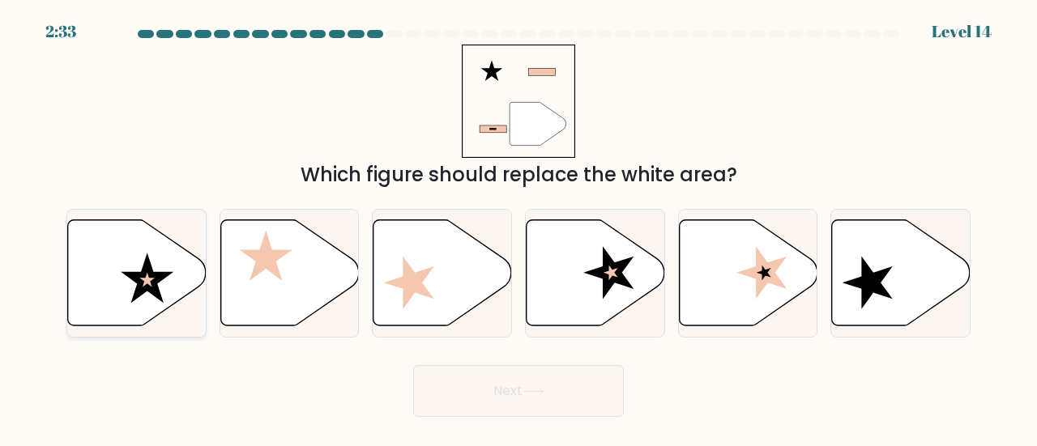
click at [170, 275] on icon at bounding box center [137, 273] width 139 height 106
click at [518, 228] on input "a." at bounding box center [518, 226] width 1 height 4
radio input "true"
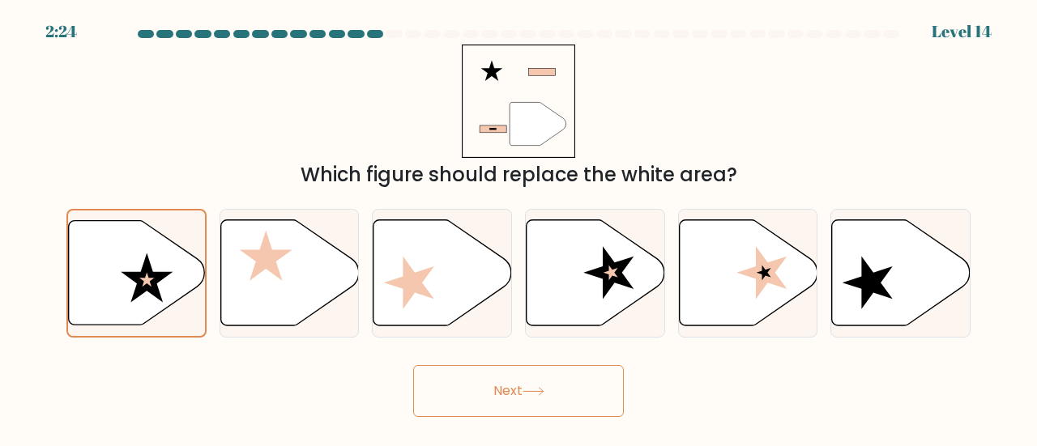
click at [602, 386] on button "Next" at bounding box center [518, 391] width 211 height 52
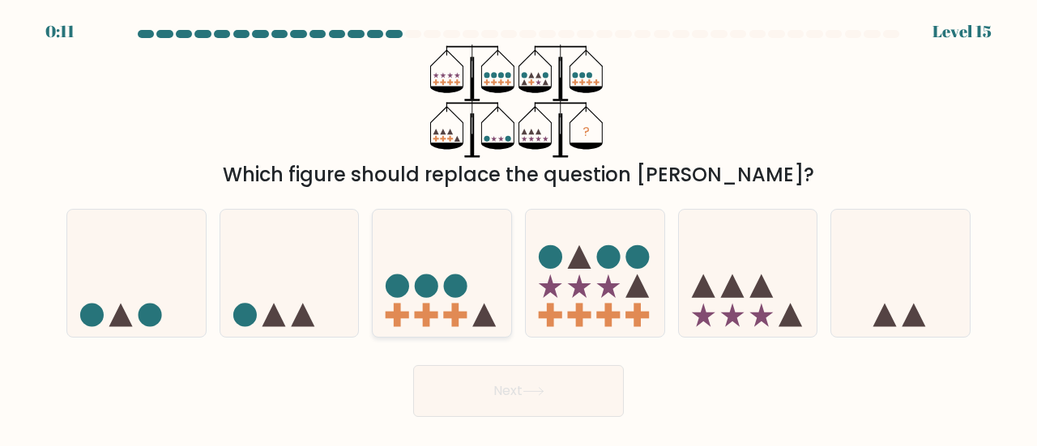
click at [458, 271] on icon at bounding box center [442, 273] width 139 height 114
click at [518, 228] on input "c." at bounding box center [518, 226] width 1 height 4
radio input "true"
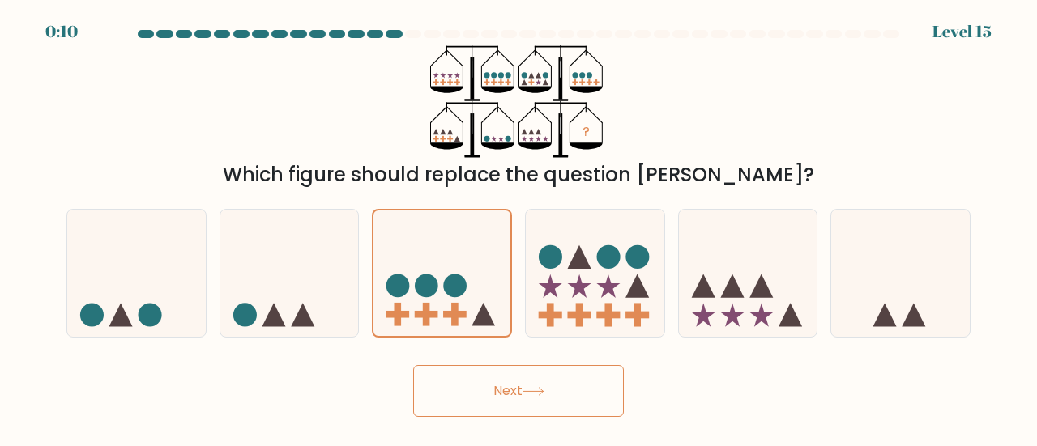
click at [543, 393] on icon at bounding box center [533, 391] width 22 height 9
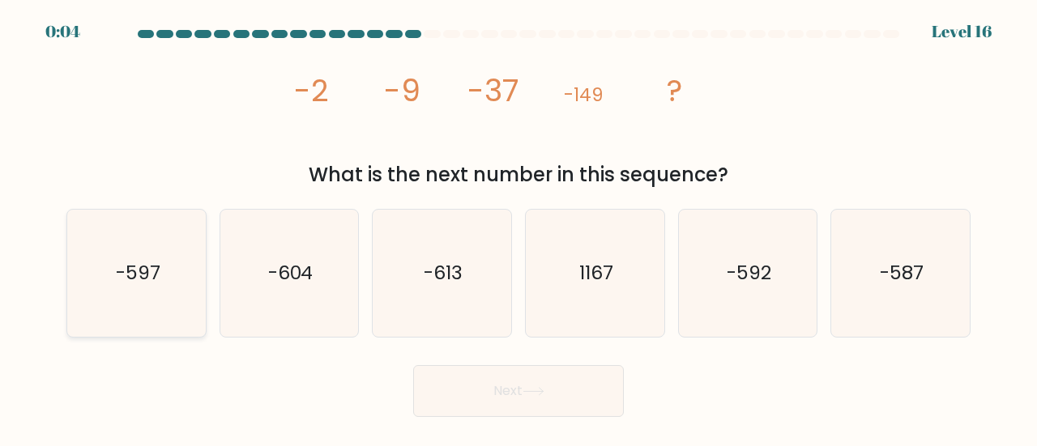
click at [181, 292] on icon "-597" at bounding box center [136, 273] width 127 height 127
click at [518, 228] on input "a. -597" at bounding box center [518, 226] width 1 height 4
radio input "true"
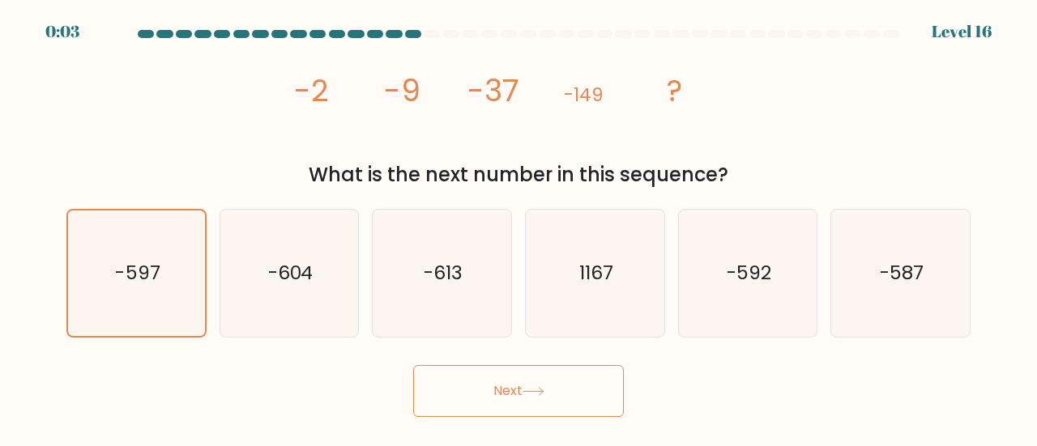
click at [539, 390] on icon at bounding box center [533, 391] width 22 height 9
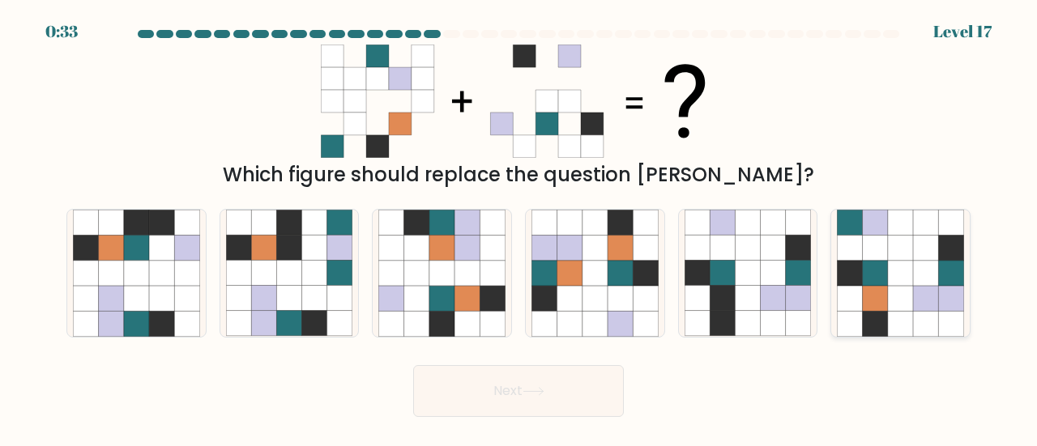
click at [860, 300] on icon at bounding box center [850, 298] width 25 height 25
click at [519, 228] on input "f." at bounding box center [518, 226] width 1 height 4
radio input "true"
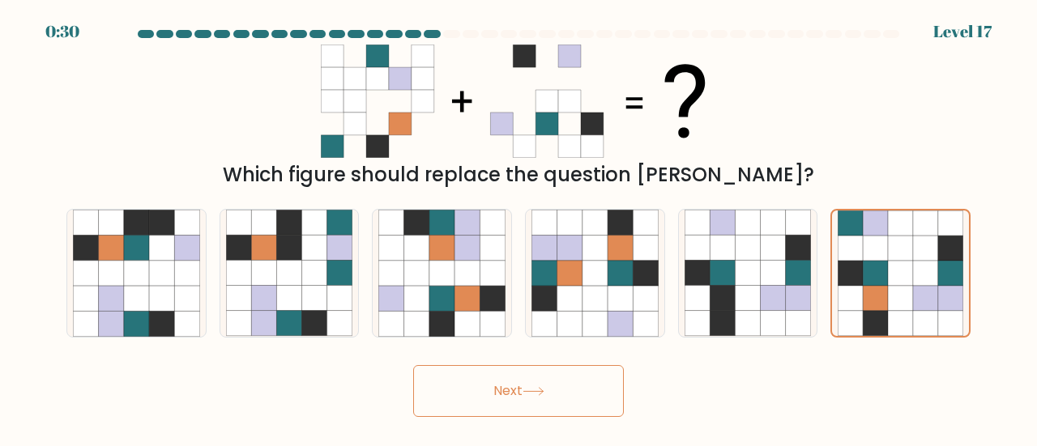
click at [540, 396] on button "Next" at bounding box center [518, 391] width 211 height 52
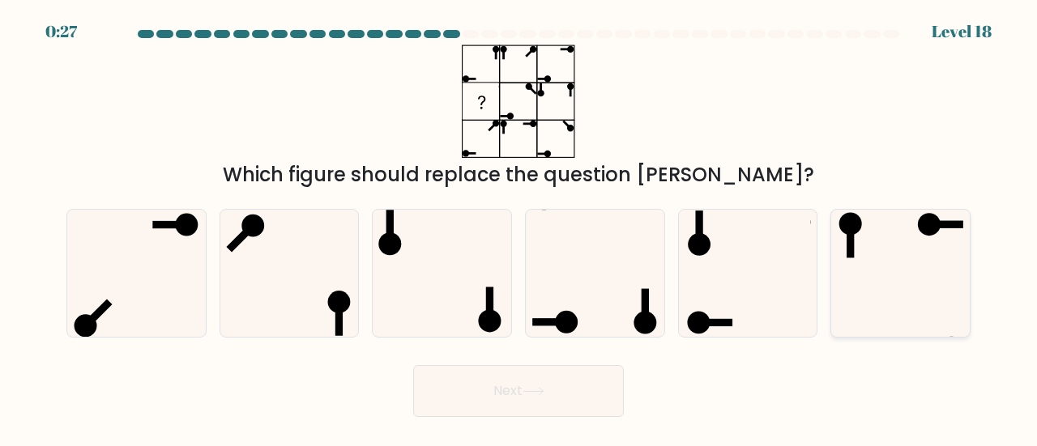
click at [920, 264] on icon at bounding box center [900, 273] width 127 height 127
click at [519, 228] on input "f." at bounding box center [518, 226] width 1 height 4
radio input "true"
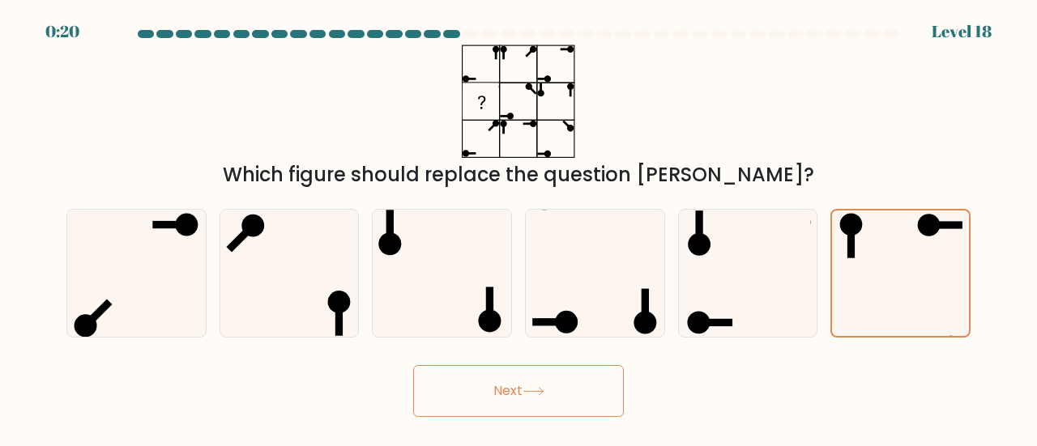
click at [556, 398] on button "Next" at bounding box center [518, 391] width 211 height 52
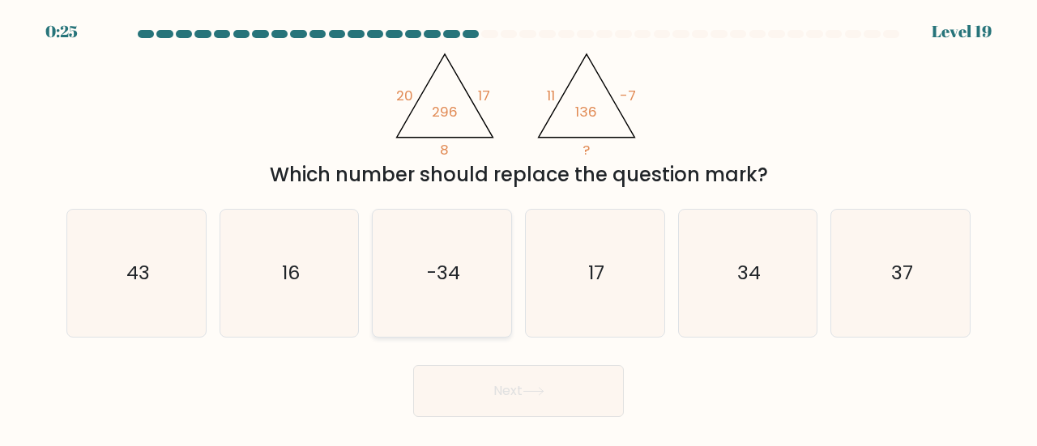
click at [510, 267] on div "-34" at bounding box center [442, 273] width 140 height 129
click at [518, 228] on input "c. -34" at bounding box center [518, 226] width 1 height 4
radio input "true"
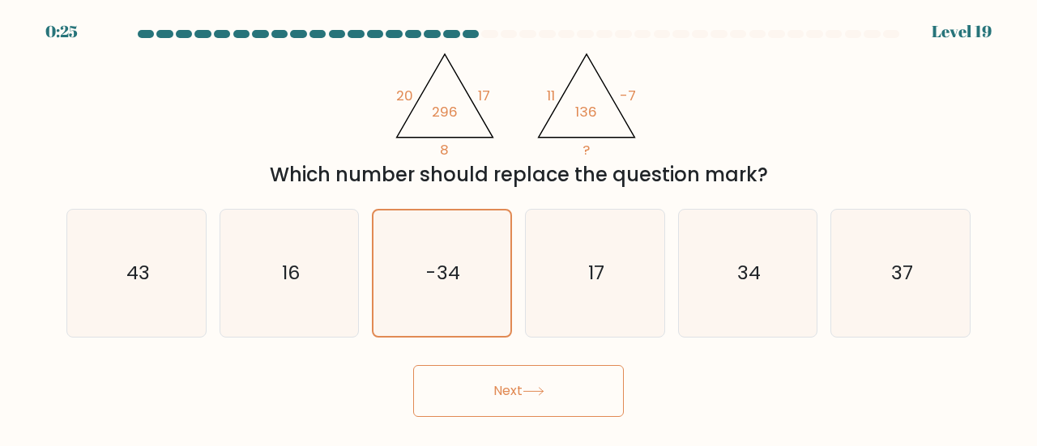
click at [592, 388] on button "Next" at bounding box center [518, 391] width 211 height 52
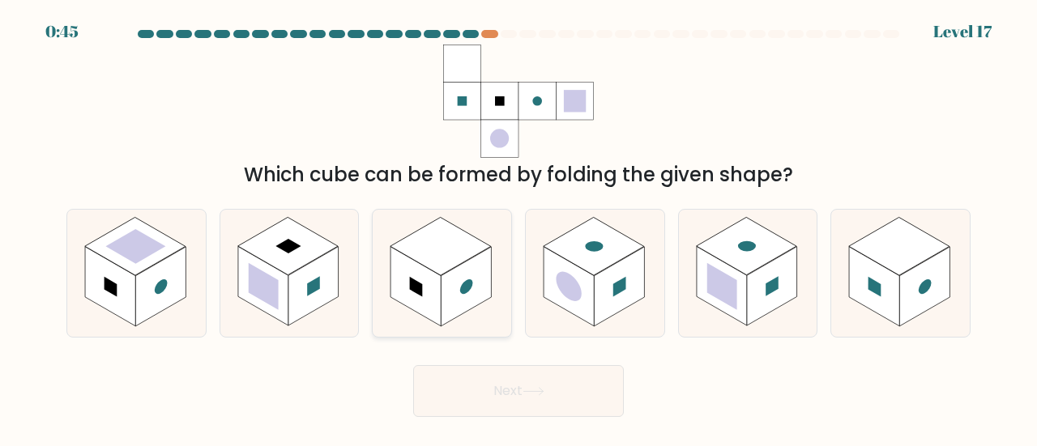
click at [442, 287] on rect at bounding box center [466, 286] width 50 height 79
click at [518, 228] on input "c." at bounding box center [518, 226] width 1 height 4
radio input "true"
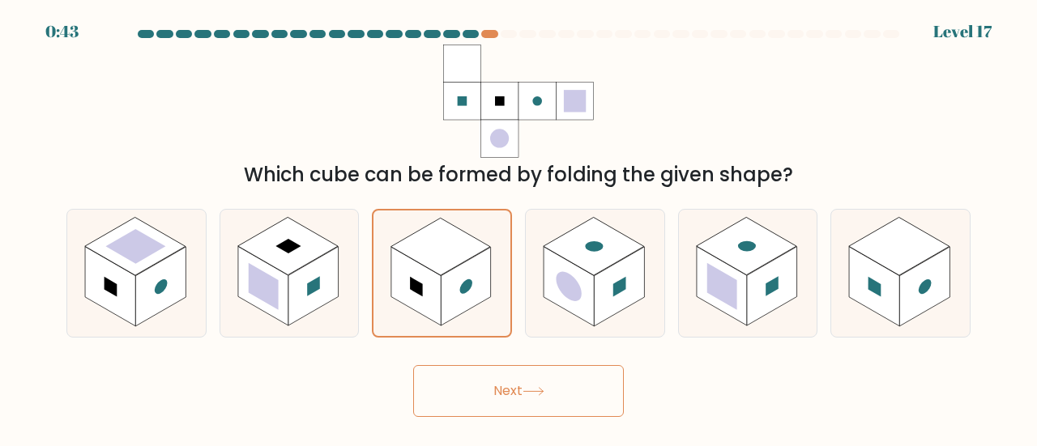
click at [552, 385] on button "Next" at bounding box center [518, 391] width 211 height 52
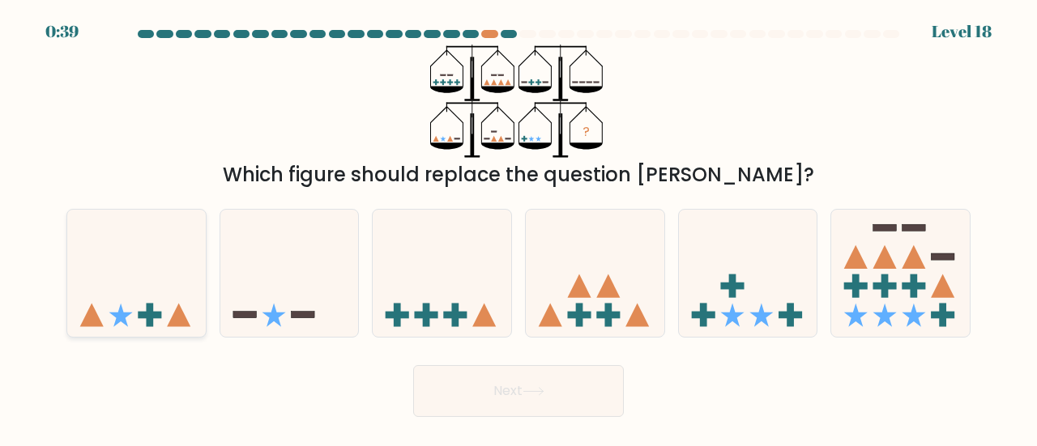
click at [121, 305] on icon at bounding box center [120, 315] width 23 height 23
click at [518, 228] on input "a." at bounding box center [518, 226] width 1 height 4
radio input "true"
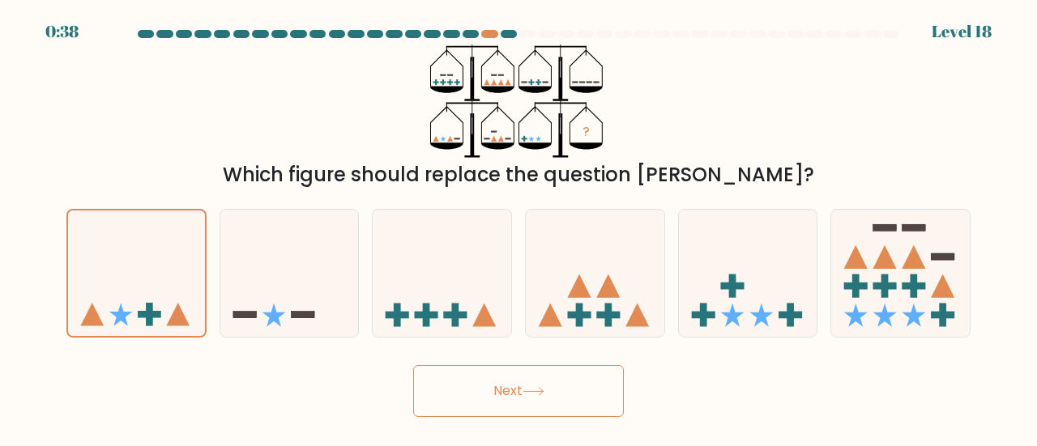
click at [521, 394] on button "Next" at bounding box center [518, 391] width 211 height 52
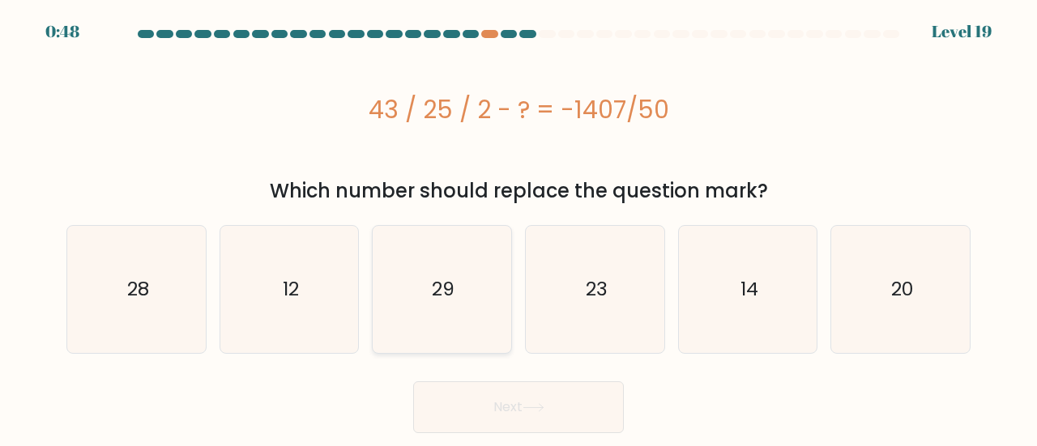
click at [436, 299] on text "29" at bounding box center [443, 289] width 23 height 27
click at [518, 228] on input "c. 29" at bounding box center [518, 226] width 1 height 4
radio input "true"
click at [544, 406] on icon at bounding box center [533, 407] width 22 height 9
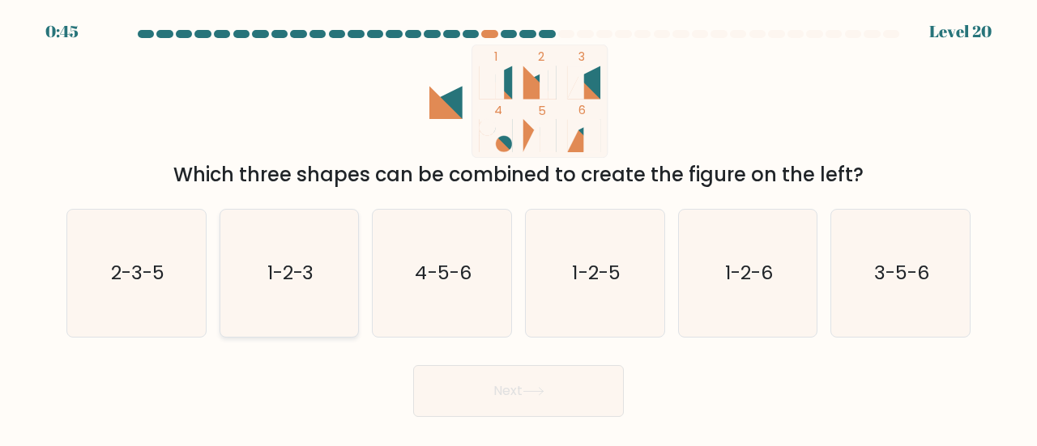
click at [279, 238] on icon "1-2-3" at bounding box center [289, 273] width 127 height 127
click at [518, 228] on input "b. 1-2-3" at bounding box center [518, 226] width 1 height 4
radio input "true"
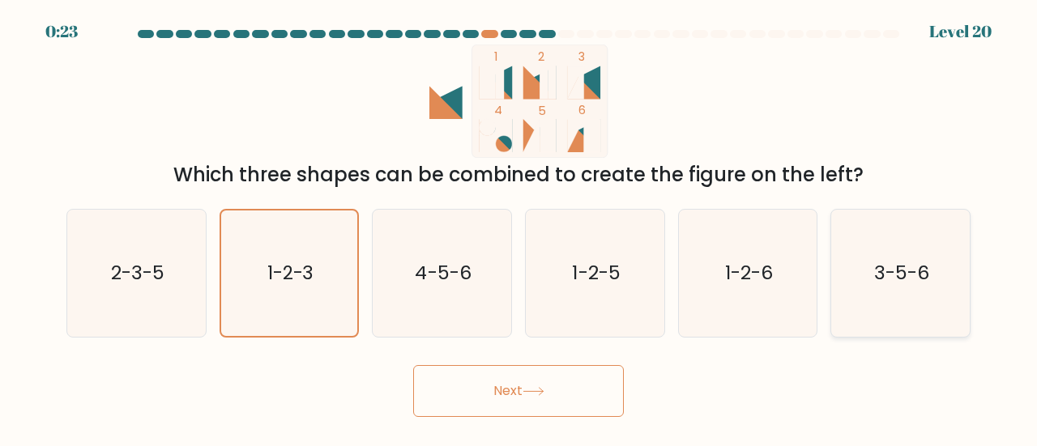
click at [919, 300] on icon "3-5-6" at bounding box center [900, 273] width 127 height 127
click at [519, 228] on input "f. 3-5-6" at bounding box center [518, 226] width 1 height 4
radio input "true"
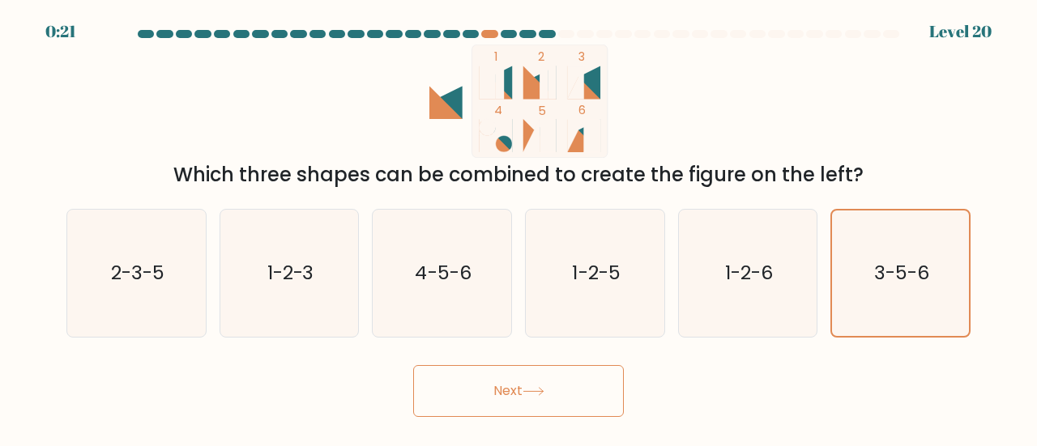
click at [577, 398] on button "Next" at bounding box center [518, 391] width 211 height 52
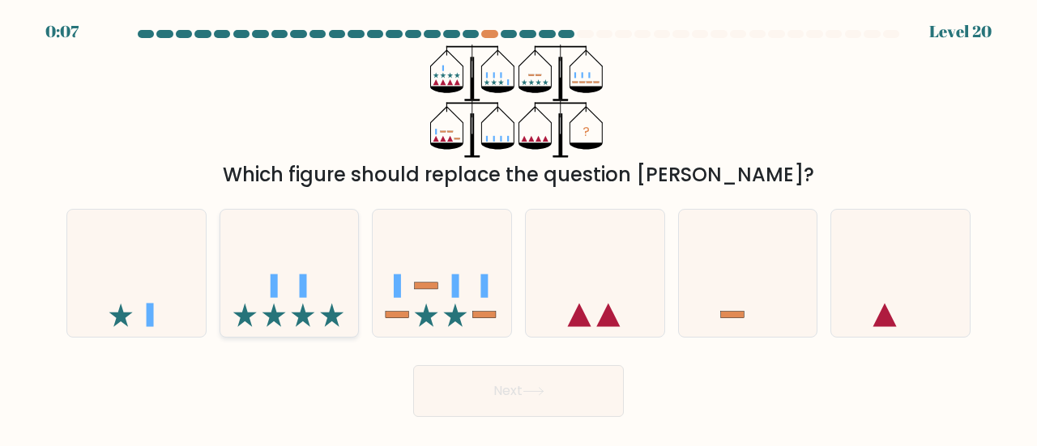
click at [323, 302] on icon at bounding box center [289, 273] width 139 height 114
click at [518, 228] on input "b." at bounding box center [518, 226] width 1 height 4
radio input "true"
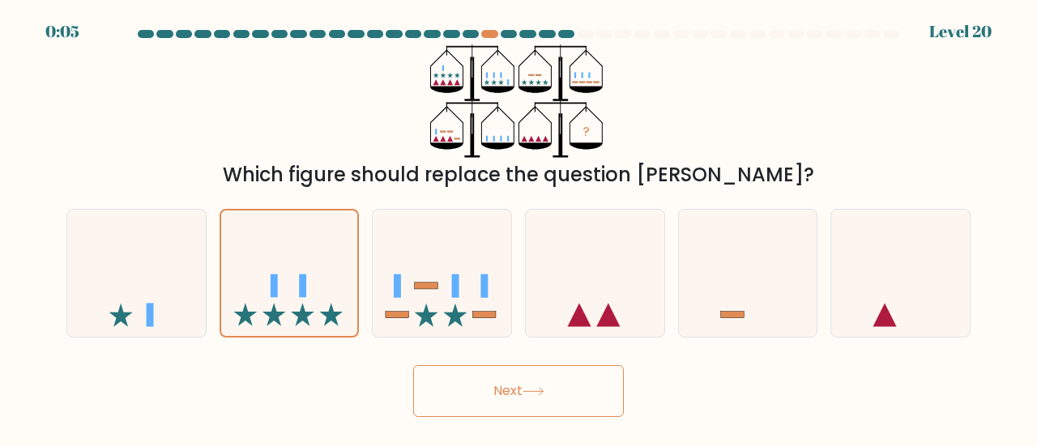
click at [502, 396] on button "Next" at bounding box center [518, 391] width 211 height 52
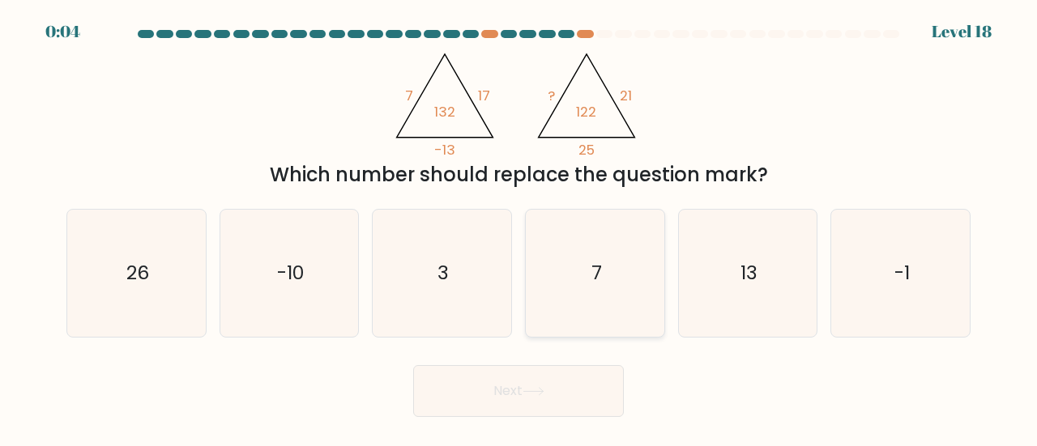
click at [609, 279] on icon "7" at bounding box center [594, 273] width 127 height 127
click at [519, 228] on input "d. 7" at bounding box center [518, 226] width 1 height 4
radio input "true"
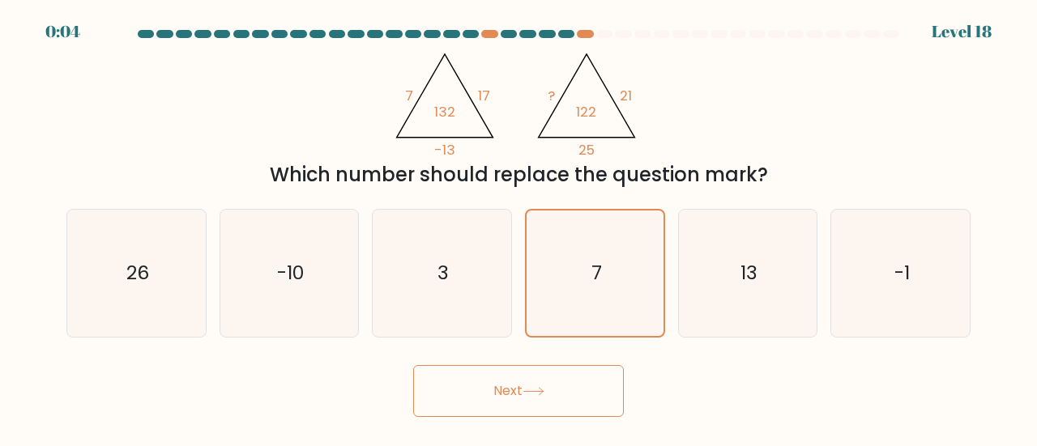
click at [570, 393] on button "Next" at bounding box center [518, 391] width 211 height 52
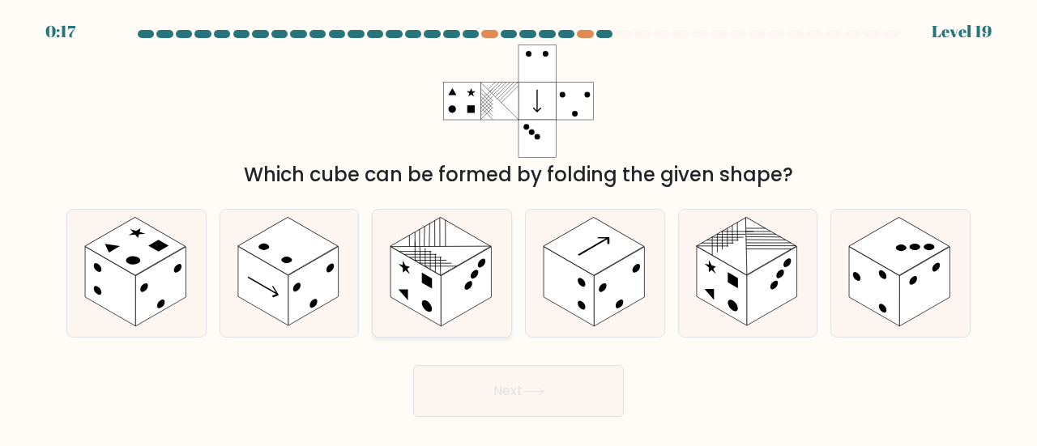
click at [433, 281] on rect at bounding box center [415, 286] width 50 height 79
click at [518, 228] on input "c." at bounding box center [518, 226] width 1 height 4
radio input "true"
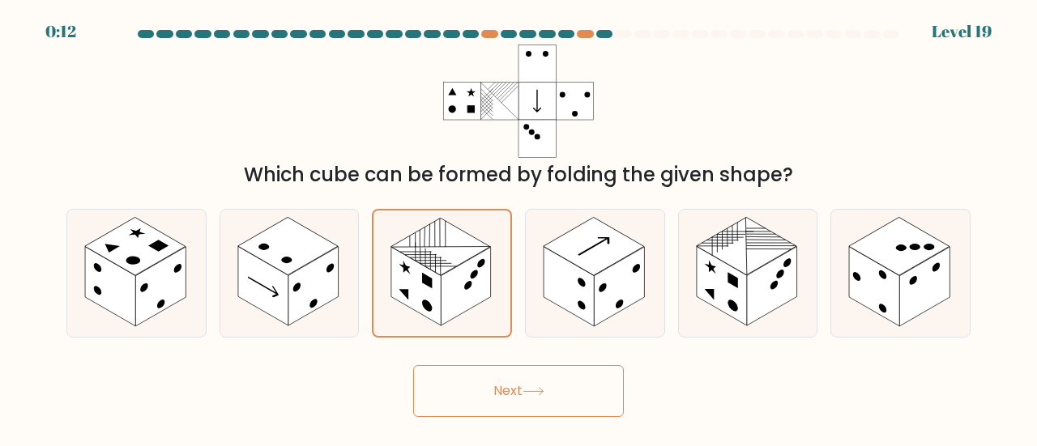
click at [543, 388] on icon at bounding box center [533, 391] width 22 height 9
click at [591, 390] on button "Next" at bounding box center [518, 391] width 211 height 52
click at [460, 294] on rect at bounding box center [465, 286] width 49 height 79
click at [518, 228] on input "c." at bounding box center [518, 226] width 1 height 4
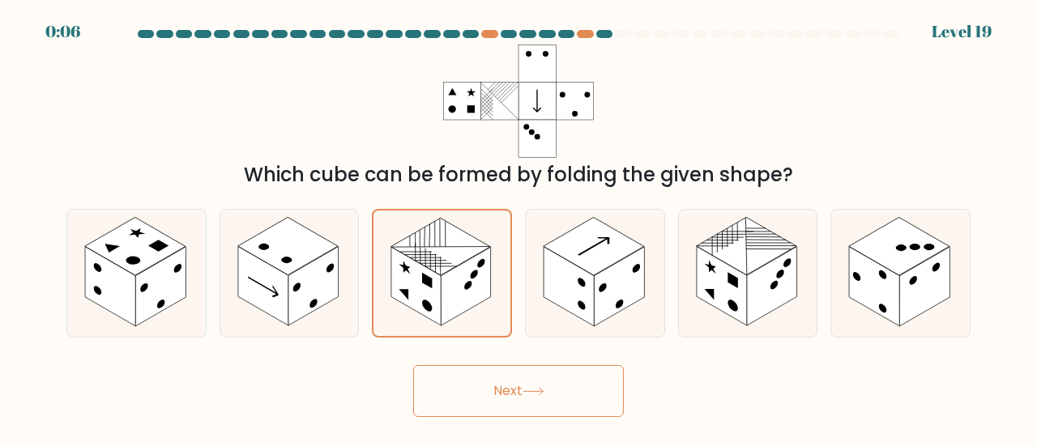
click at [522, 376] on button "Next" at bounding box center [518, 391] width 211 height 52
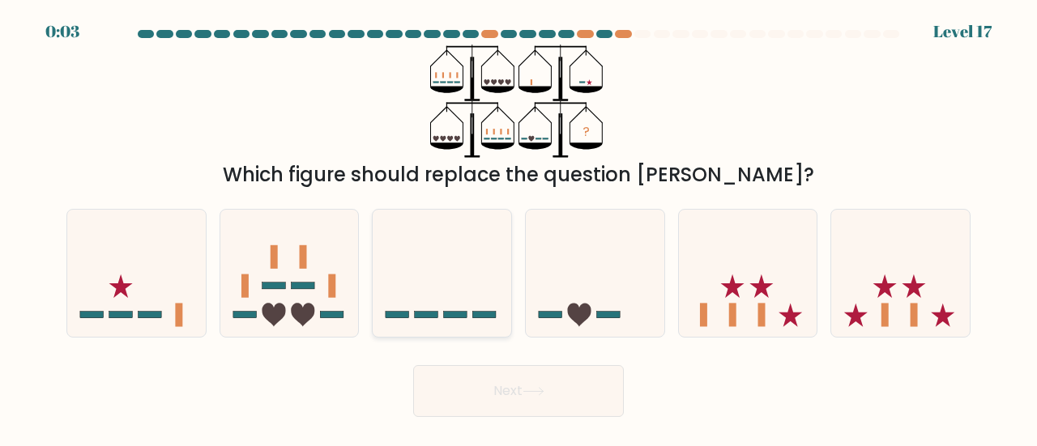
click at [439, 309] on icon at bounding box center [442, 273] width 139 height 114
click at [518, 228] on input "c." at bounding box center [518, 226] width 1 height 4
radio input "true"
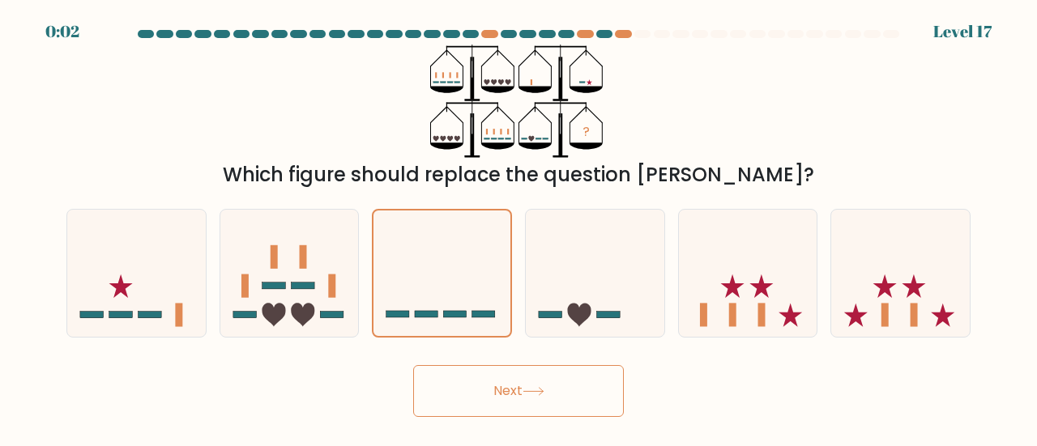
click at [552, 382] on button "Next" at bounding box center [518, 391] width 211 height 52
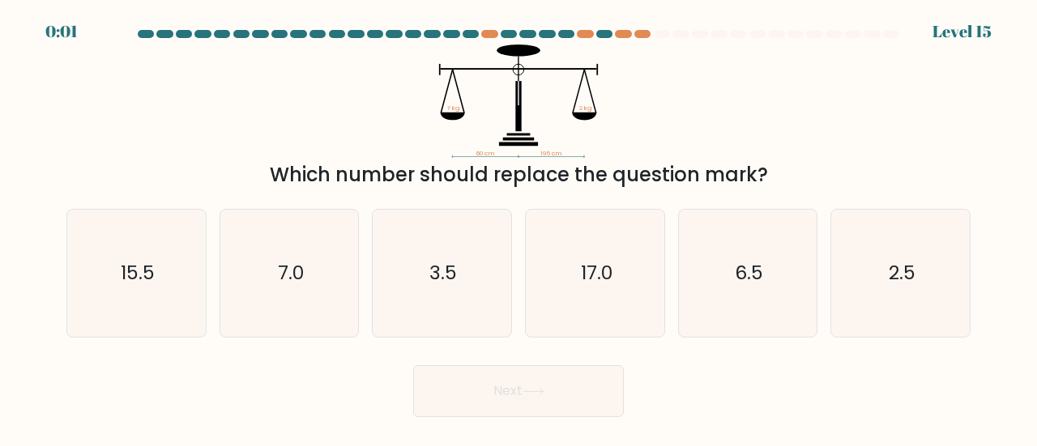
click at [552, 382] on button "Next" at bounding box center [518, 391] width 211 height 52
click at [744, 392] on div "Next" at bounding box center [518, 387] width 923 height 60
click at [770, 304] on icon "6.5" at bounding box center [747, 273] width 127 height 127
click at [519, 228] on input "e. 6.5" at bounding box center [518, 226] width 1 height 4
radio input "true"
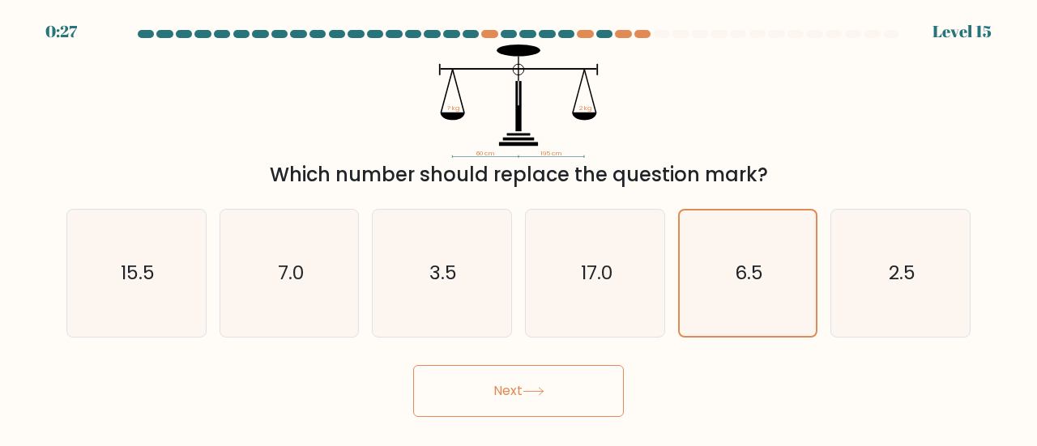
click at [522, 380] on button "Next" at bounding box center [518, 391] width 211 height 52
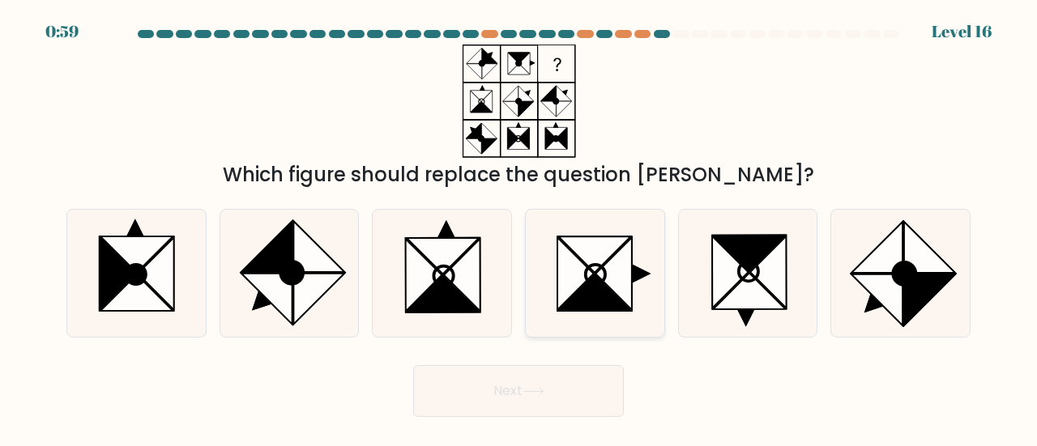
click at [604, 314] on icon at bounding box center [594, 273] width 127 height 127
click at [519, 228] on input "d." at bounding box center [518, 226] width 1 height 4
radio input "true"
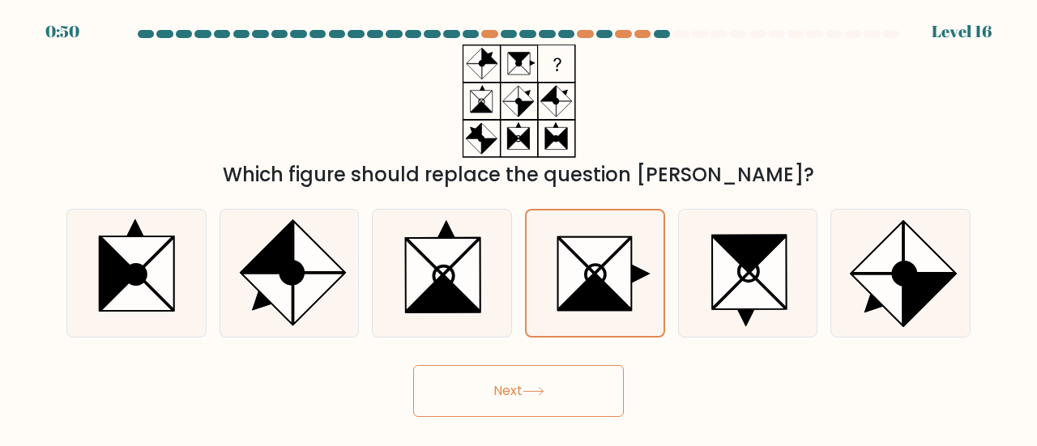
click at [531, 390] on icon at bounding box center [533, 391] width 22 height 9
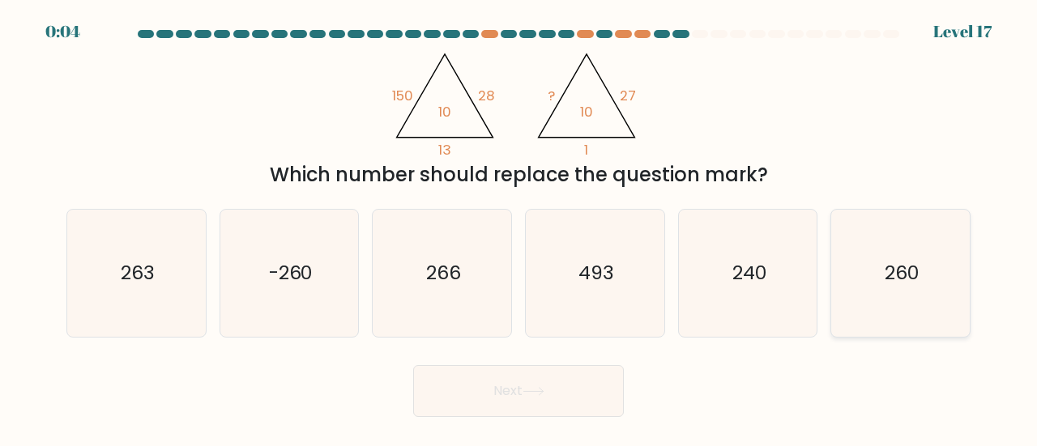
click at [941, 279] on icon "260" at bounding box center [900, 273] width 127 height 127
click at [519, 228] on input "f. 260" at bounding box center [518, 226] width 1 height 4
radio input "true"
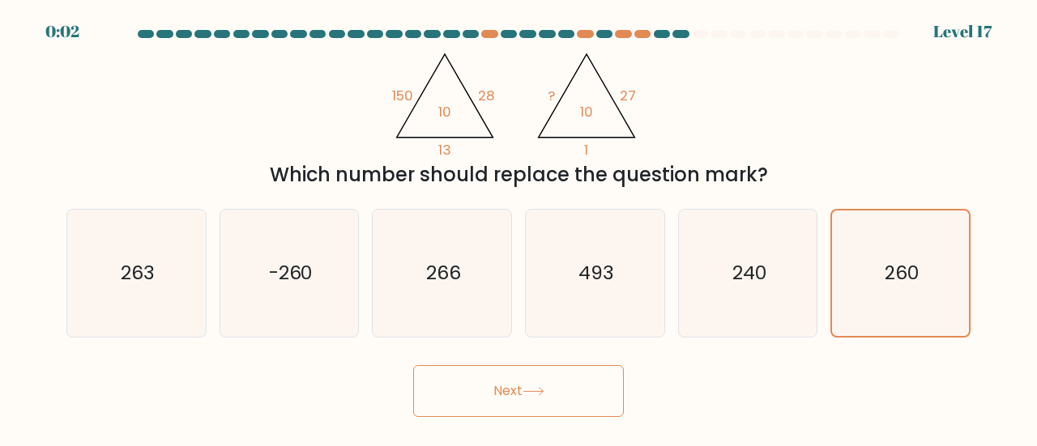
click at [519, 362] on div "Next" at bounding box center [518, 387] width 923 height 60
click at [488, 391] on button "Next" at bounding box center [518, 391] width 211 height 52
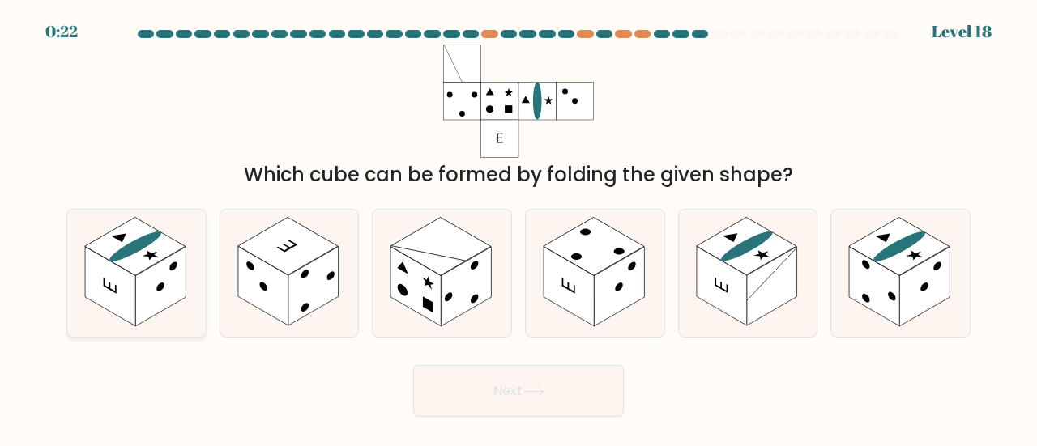
click at [139, 300] on rect at bounding box center [160, 286] width 50 height 79
click at [518, 228] on input "a." at bounding box center [518, 226] width 1 height 4
radio input "true"
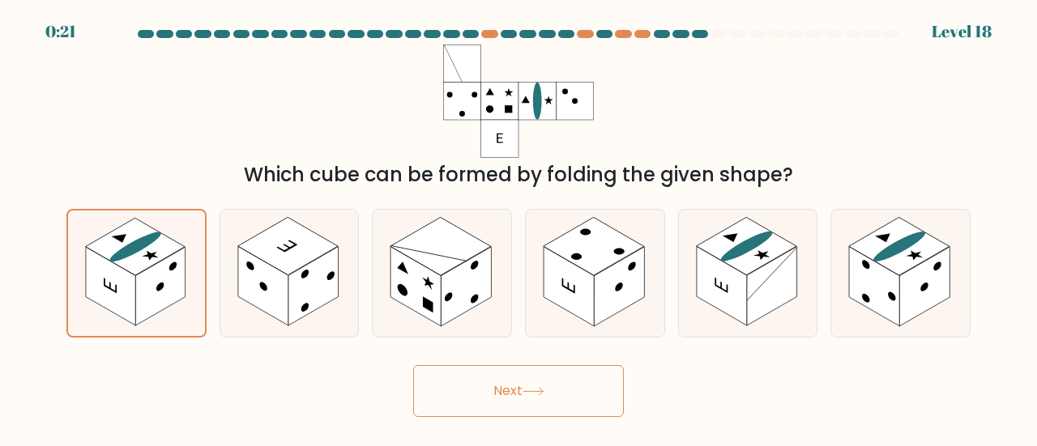
click at [477, 398] on button "Next" at bounding box center [518, 391] width 211 height 52
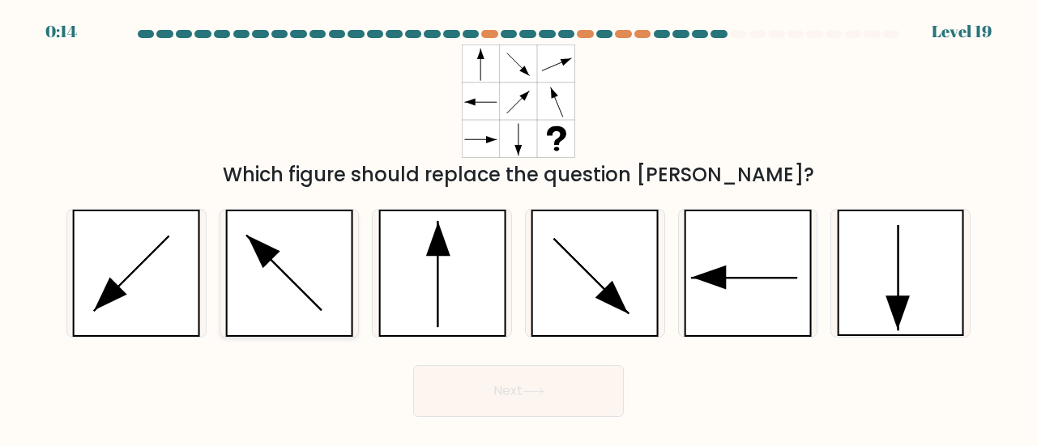
click at [305, 326] on icon at bounding box center [289, 273] width 128 height 127
click at [518, 228] on input "b." at bounding box center [518, 226] width 1 height 4
radio input "true"
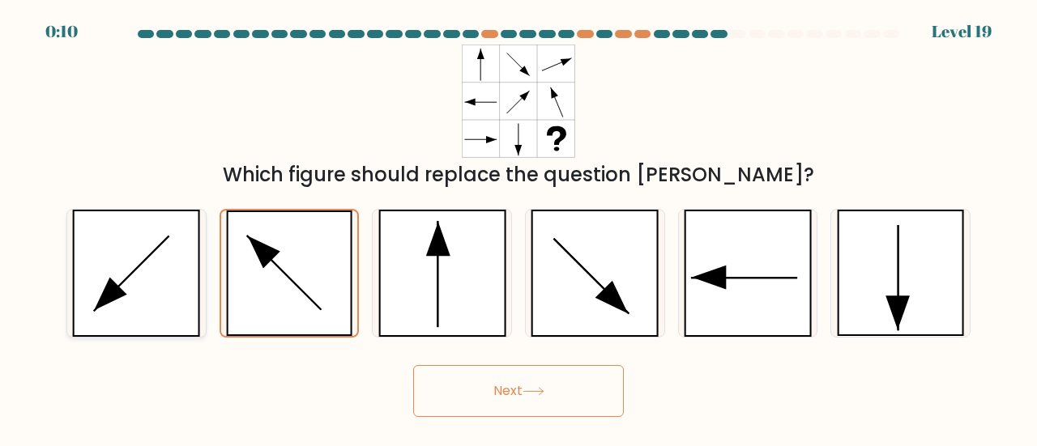
click at [169, 306] on icon at bounding box center [136, 273] width 128 height 127
click at [518, 228] on input "a." at bounding box center [518, 226] width 1 height 4
radio input "true"
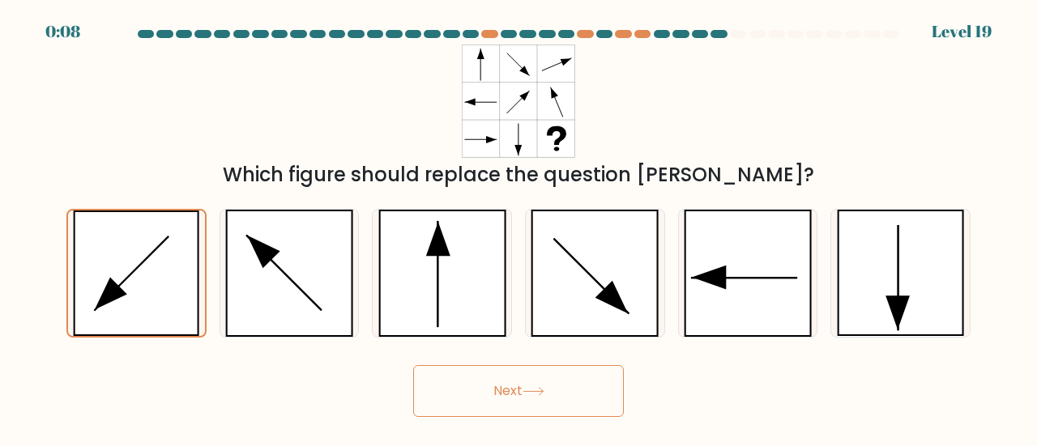
click at [531, 398] on button "Next" at bounding box center [518, 391] width 211 height 52
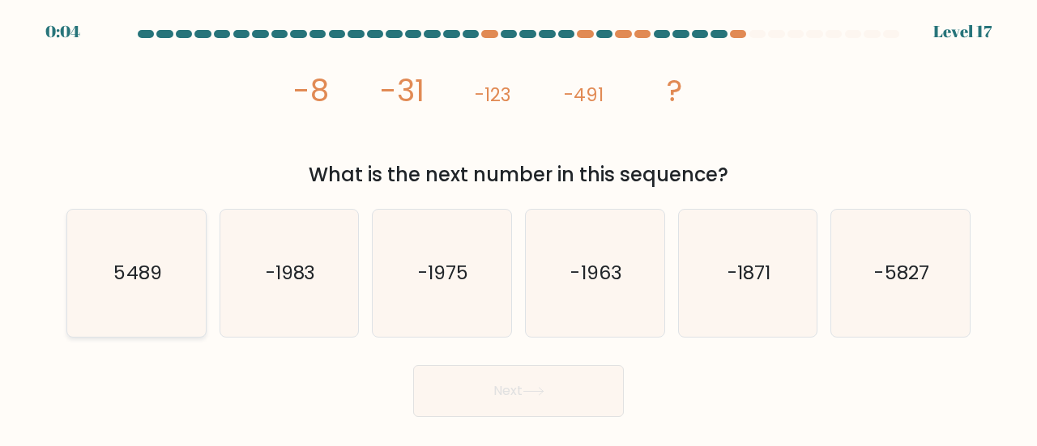
click at [146, 275] on text "5489" at bounding box center [137, 272] width 48 height 27
click at [518, 228] on input "a. 5489" at bounding box center [518, 226] width 1 height 4
radio input "true"
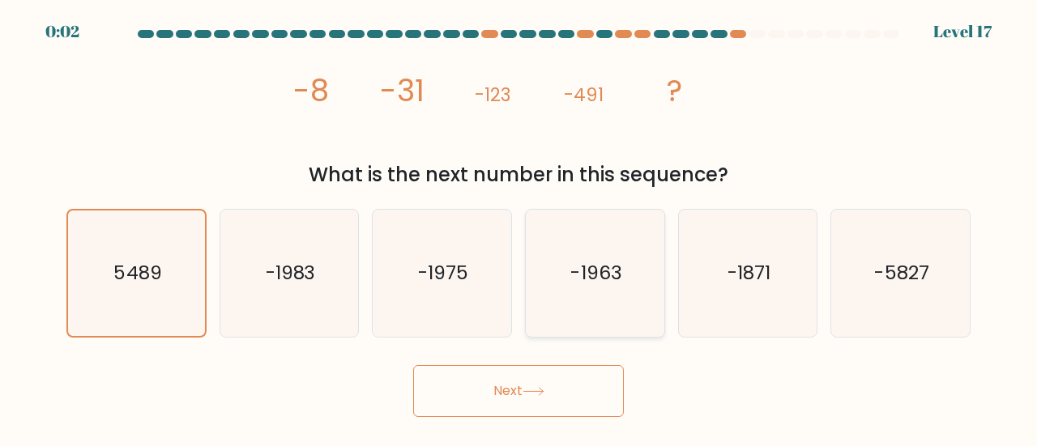
click at [554, 317] on icon "-1963" at bounding box center [594, 273] width 127 height 127
click at [519, 228] on input "d. -1963" at bounding box center [518, 226] width 1 height 4
radio input "true"
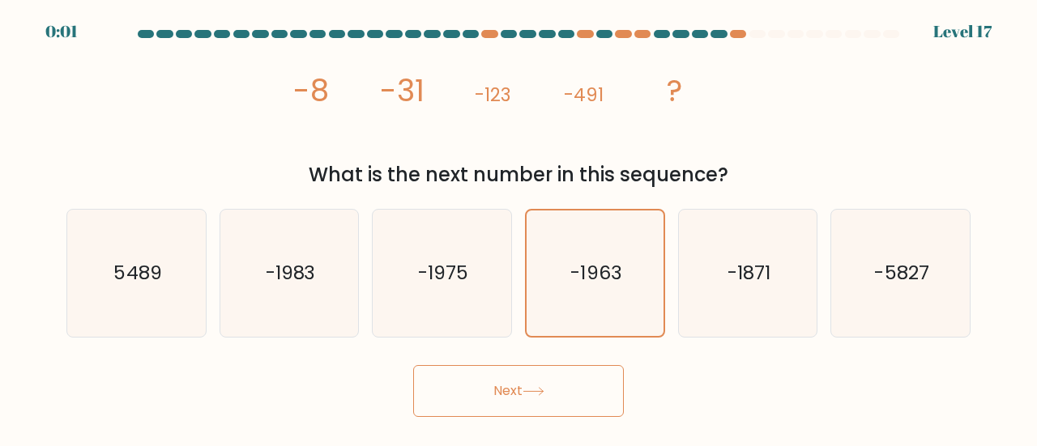
click at [534, 385] on button "Next" at bounding box center [518, 391] width 211 height 52
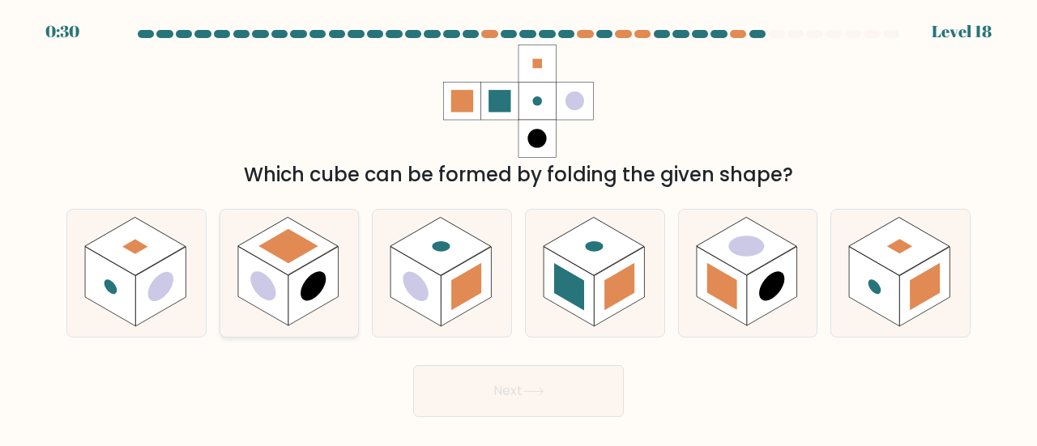
click at [296, 274] on rect at bounding box center [313, 286] width 50 height 79
click at [518, 228] on input "b." at bounding box center [518, 226] width 1 height 4
radio input "true"
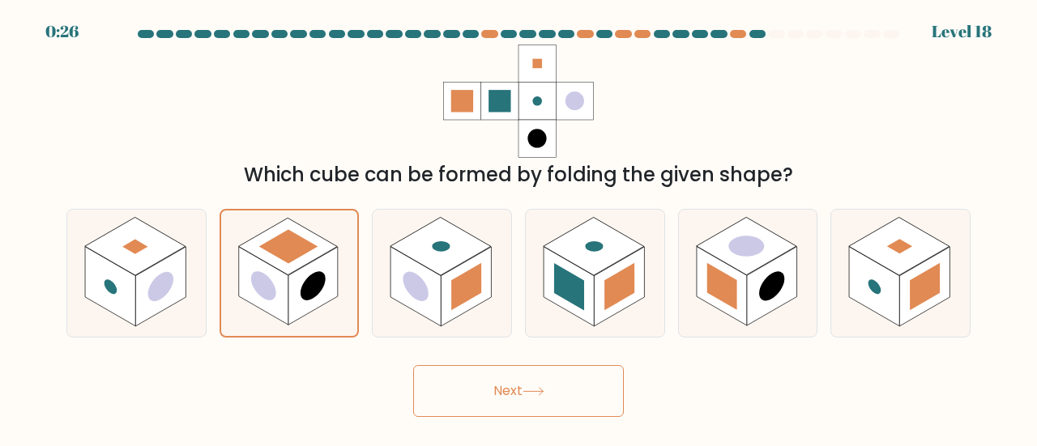
click at [506, 400] on button "Next" at bounding box center [518, 391] width 211 height 52
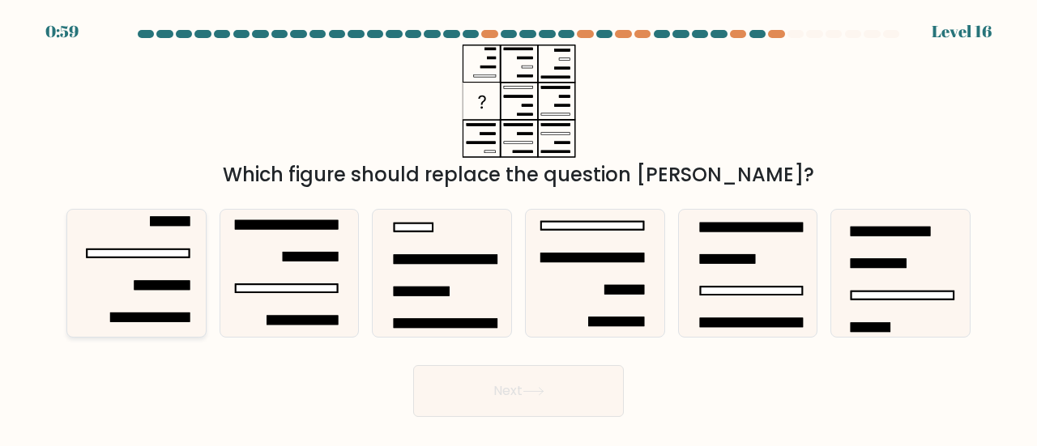
click at [141, 294] on icon at bounding box center [136, 273] width 127 height 127
click at [518, 228] on input "a." at bounding box center [518, 226] width 1 height 4
radio input "true"
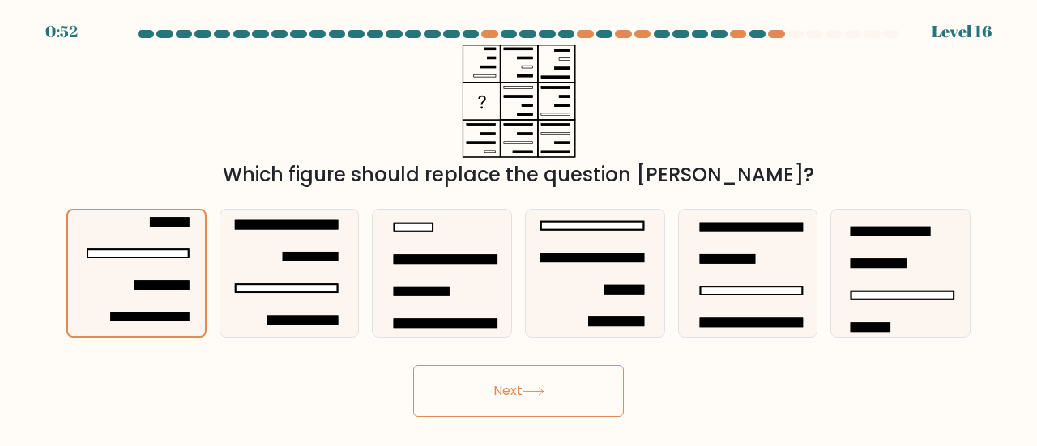
click at [549, 390] on button "Next" at bounding box center [518, 391] width 211 height 52
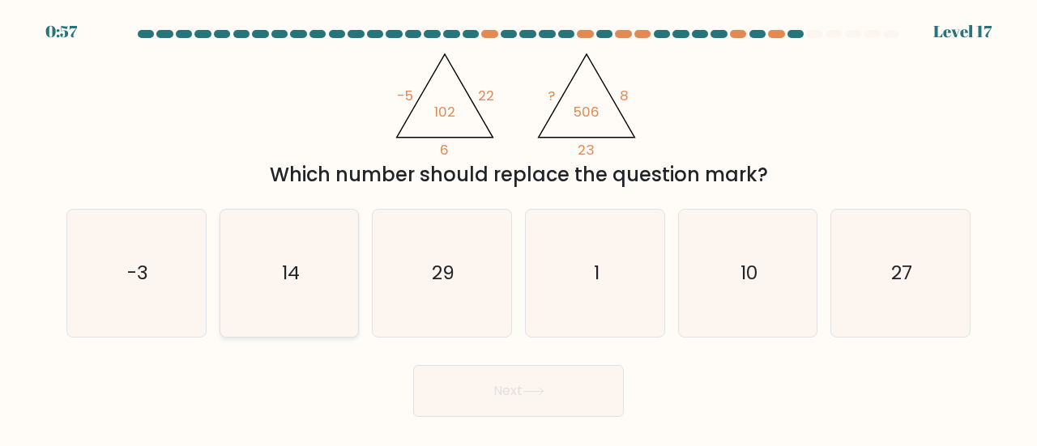
click at [284, 296] on icon "14" at bounding box center [289, 273] width 127 height 127
click at [518, 228] on input "b. 14" at bounding box center [518, 226] width 1 height 4
radio input "true"
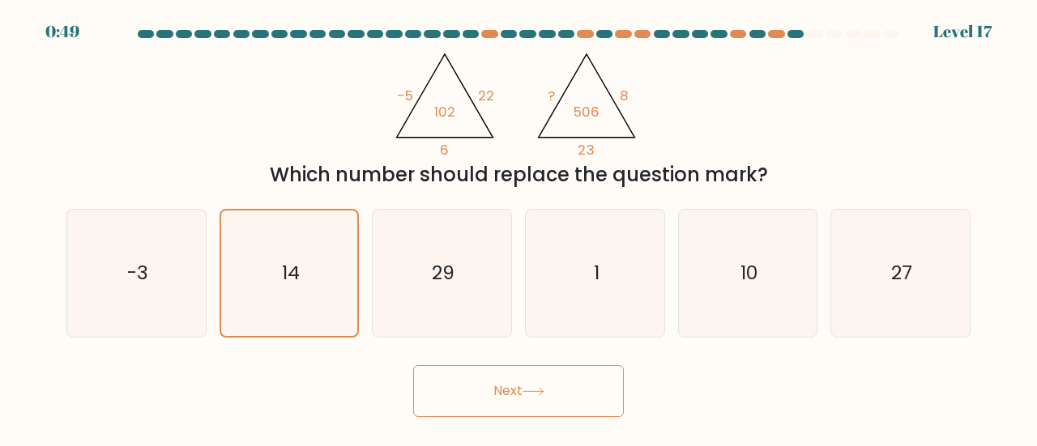
click at [492, 408] on button "Next" at bounding box center [518, 391] width 211 height 52
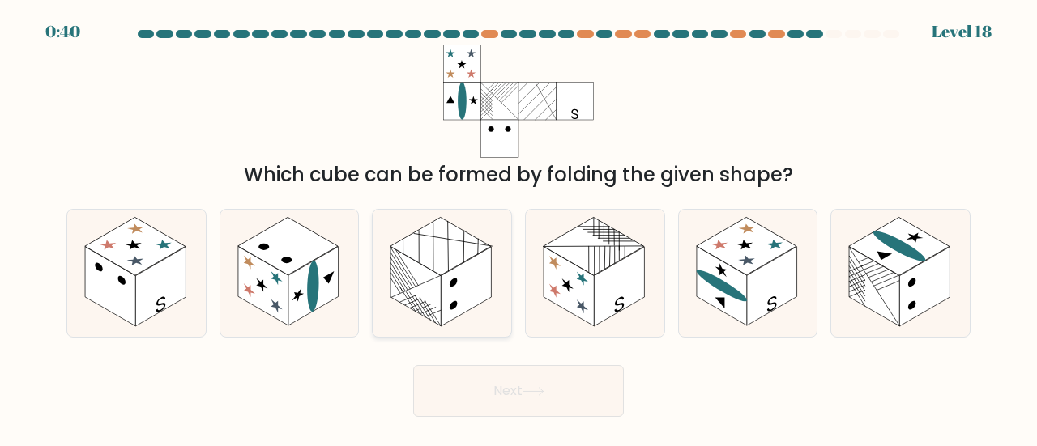
click at [463, 296] on rect at bounding box center [466, 286] width 50 height 79
click at [518, 228] on input "c." at bounding box center [518, 226] width 1 height 4
radio input "true"
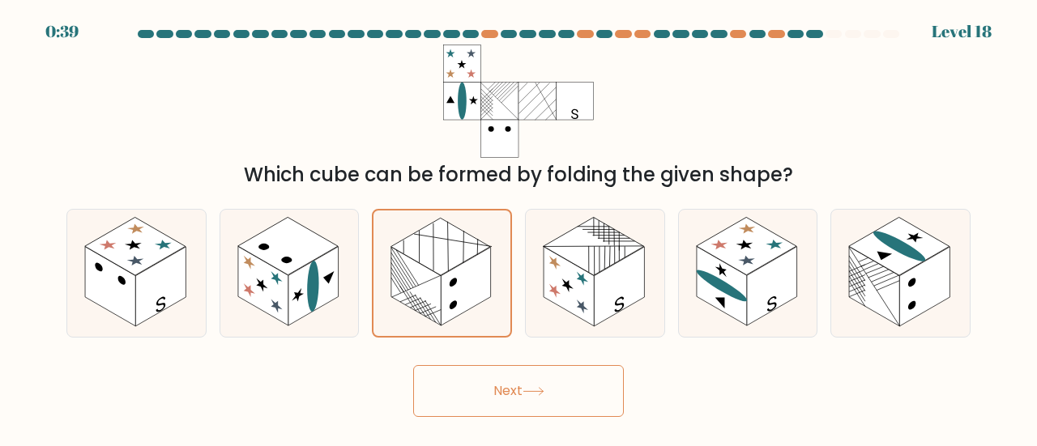
click at [570, 398] on button "Next" at bounding box center [518, 391] width 211 height 52
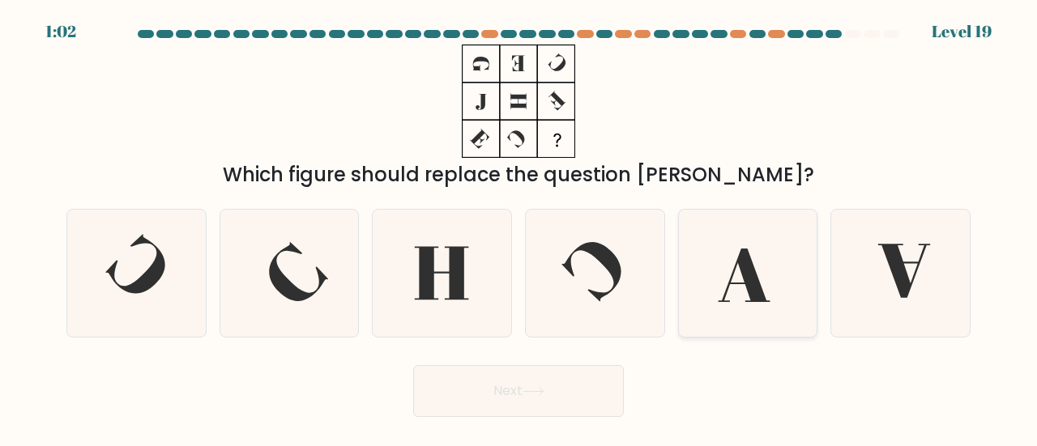
click at [757, 293] on icon at bounding box center [744, 275] width 52 height 53
click at [519, 228] on input "e." at bounding box center [518, 226] width 1 height 4
radio input "true"
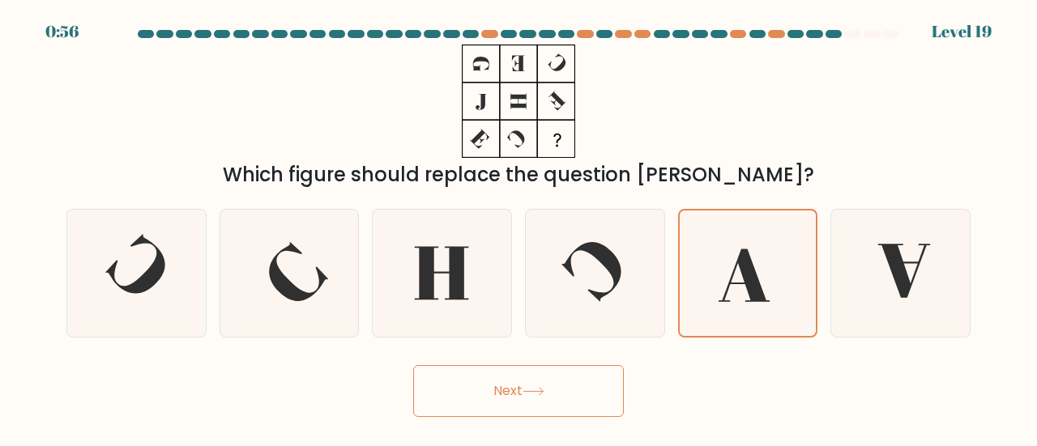
click at [574, 394] on button "Next" at bounding box center [518, 391] width 211 height 52
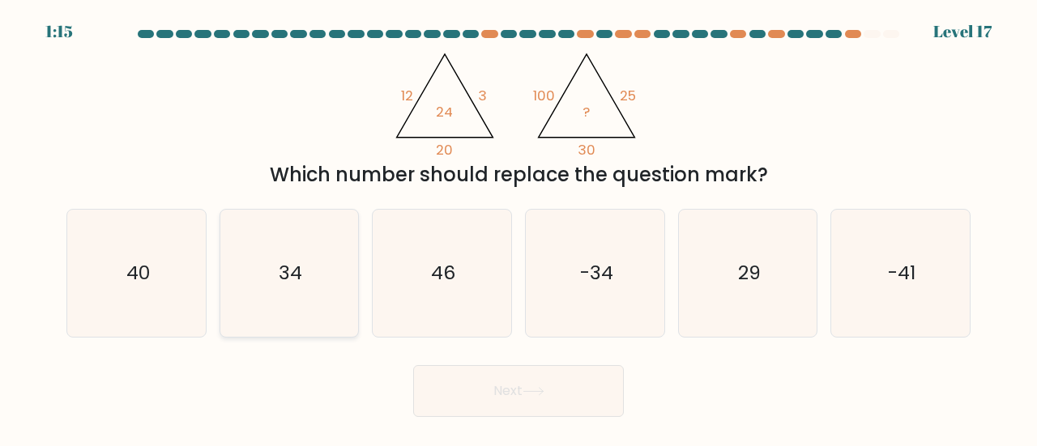
click at [284, 255] on icon "34" at bounding box center [289, 273] width 127 height 127
click at [518, 228] on input "b. 34" at bounding box center [518, 226] width 1 height 4
radio input "true"
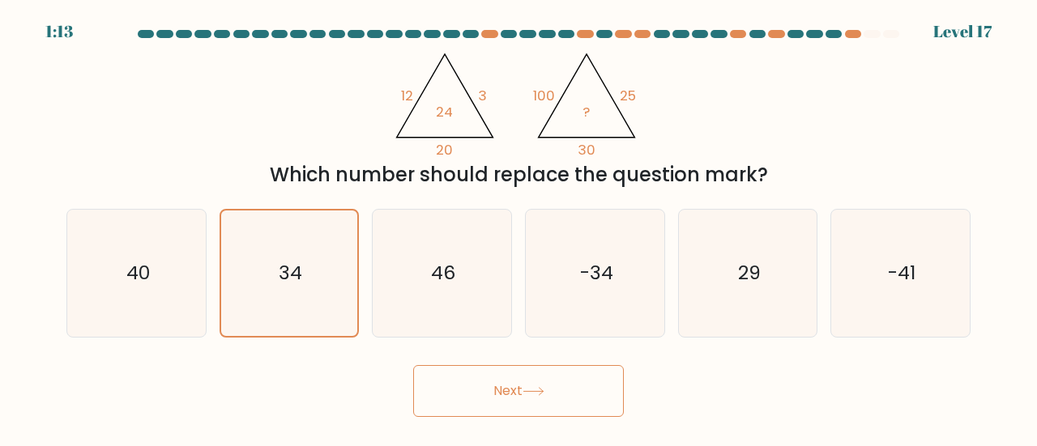
click at [540, 396] on button "Next" at bounding box center [518, 391] width 211 height 52
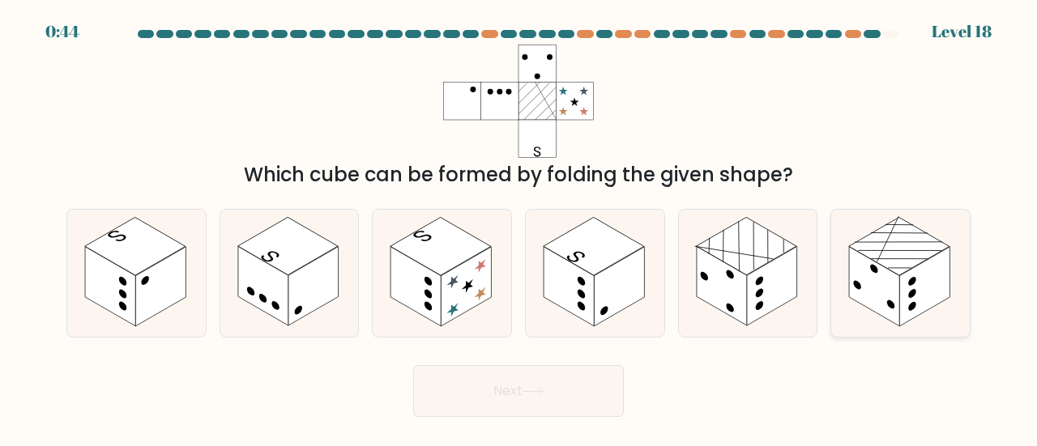
click at [896, 313] on rect at bounding box center [874, 286] width 50 height 79
click at [519, 228] on input "f." at bounding box center [518, 226] width 1 height 4
radio input "true"
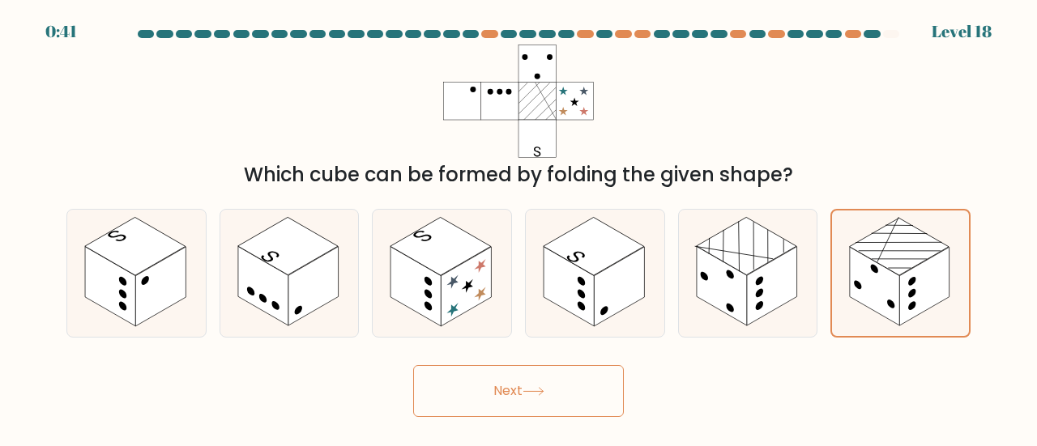
click at [497, 375] on button "Next" at bounding box center [518, 391] width 211 height 52
click at [492, 394] on button "Next" at bounding box center [518, 391] width 211 height 52
click at [530, 398] on button "Next" at bounding box center [518, 391] width 211 height 52
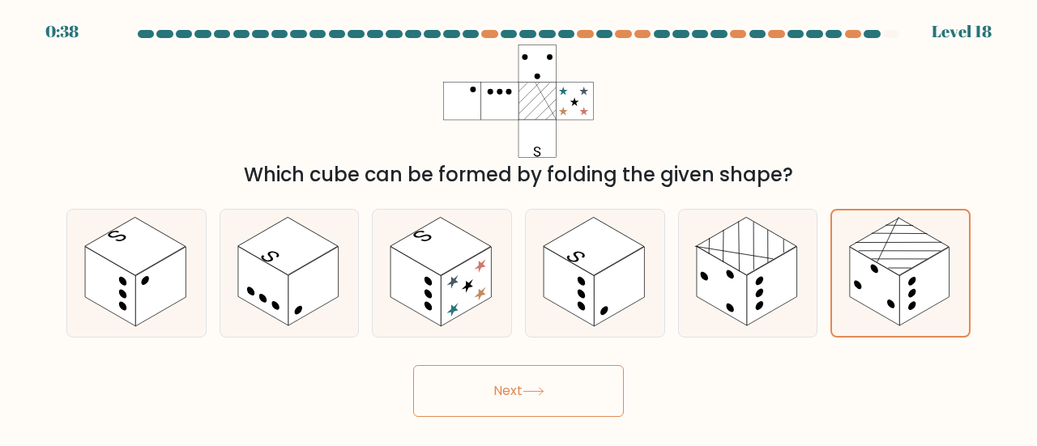
click at [530, 398] on button "Next" at bounding box center [518, 391] width 211 height 52
click at [475, 398] on button "Next" at bounding box center [518, 391] width 211 height 52
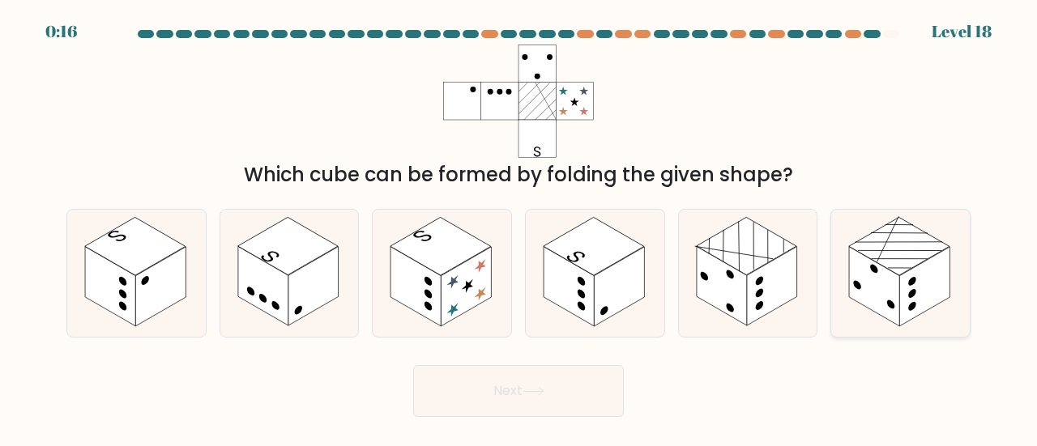
click at [901, 293] on rect at bounding box center [924, 286] width 50 height 79
click at [519, 228] on input "f." at bounding box center [518, 226] width 1 height 4
radio input "true"
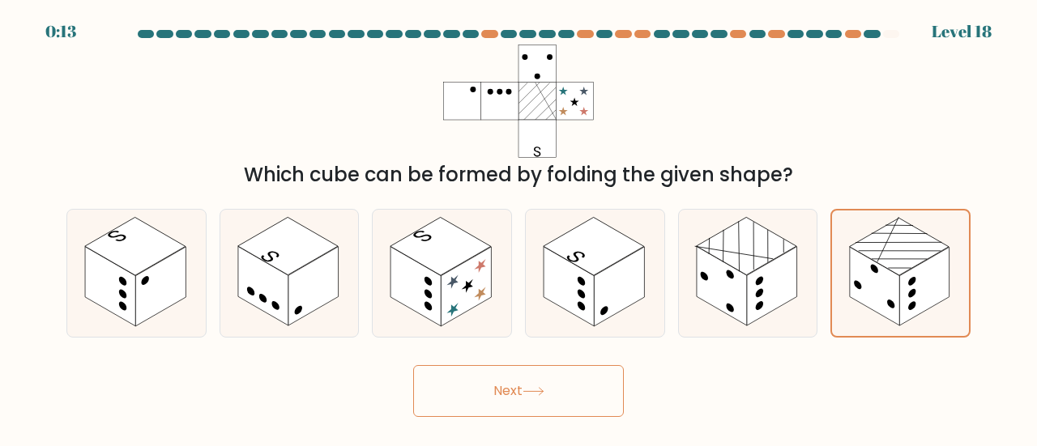
click at [510, 403] on button "Next" at bounding box center [518, 391] width 211 height 52
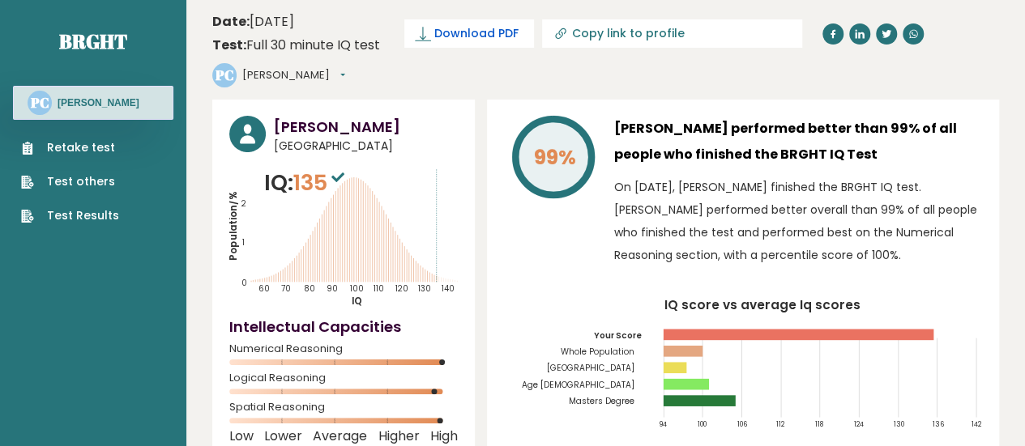
click at [463, 40] on span "Download PDF" at bounding box center [476, 33] width 84 height 17
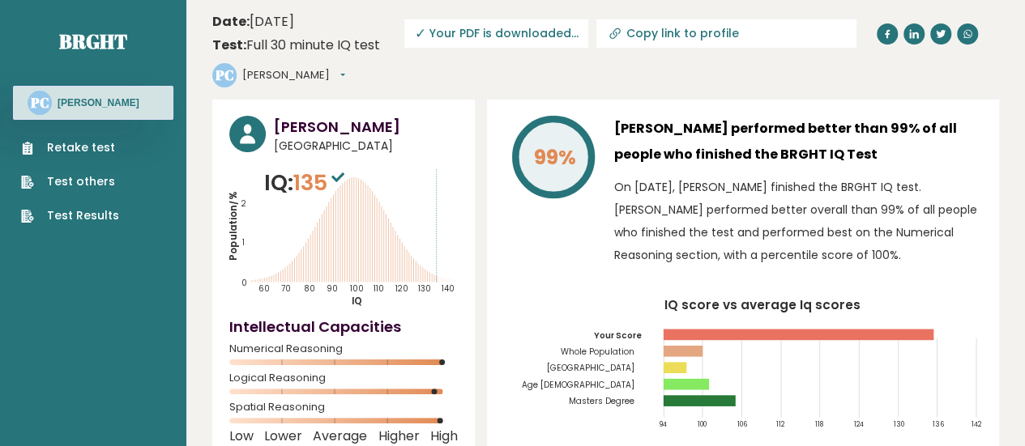
click at [493, 40] on span "✓ Your PDF is downloaded..." at bounding box center [496, 33] width 184 height 28
click at [434, 28] on span "✓ Your PDF is downloaded..." at bounding box center [496, 33] width 184 height 28
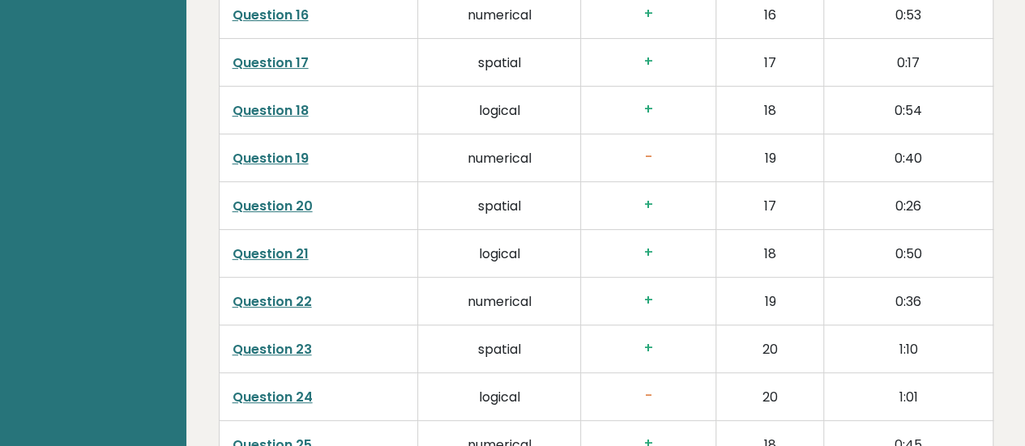
scroll to position [3329, 0]
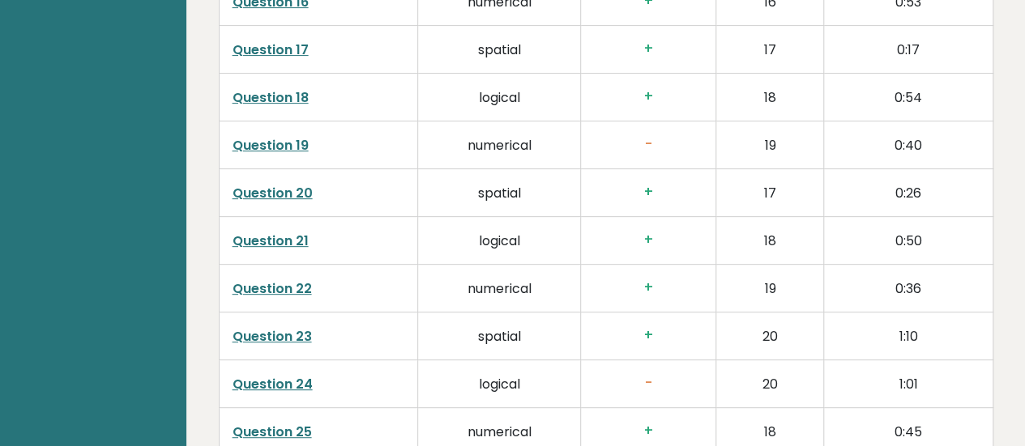
click at [274, 136] on link "Question 19" at bounding box center [270, 145] width 76 height 19
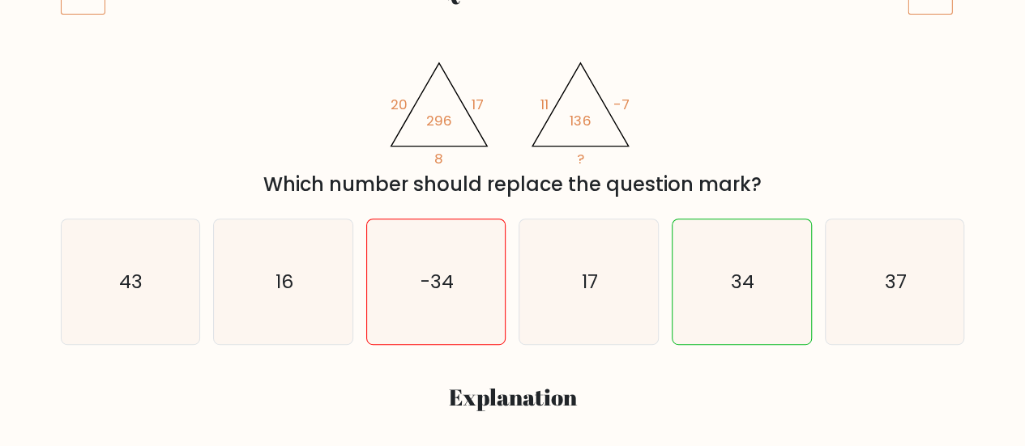
scroll to position [259, 0]
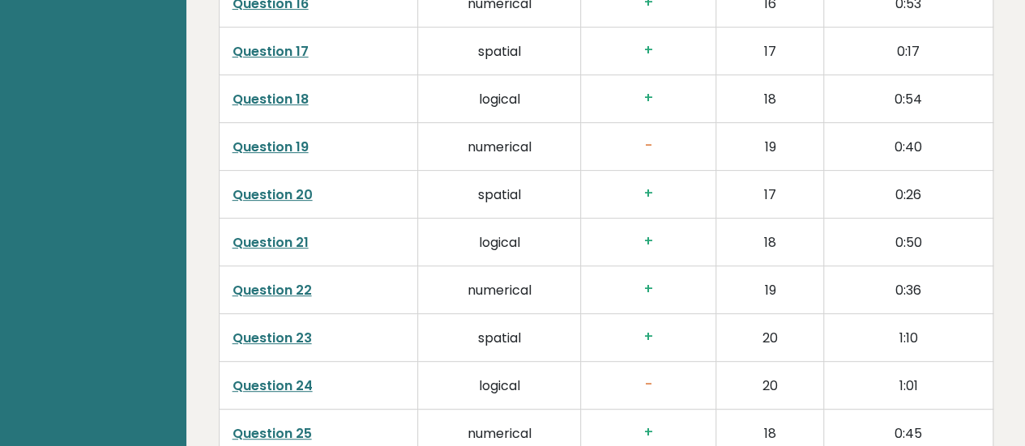
scroll to position [3358, 0]
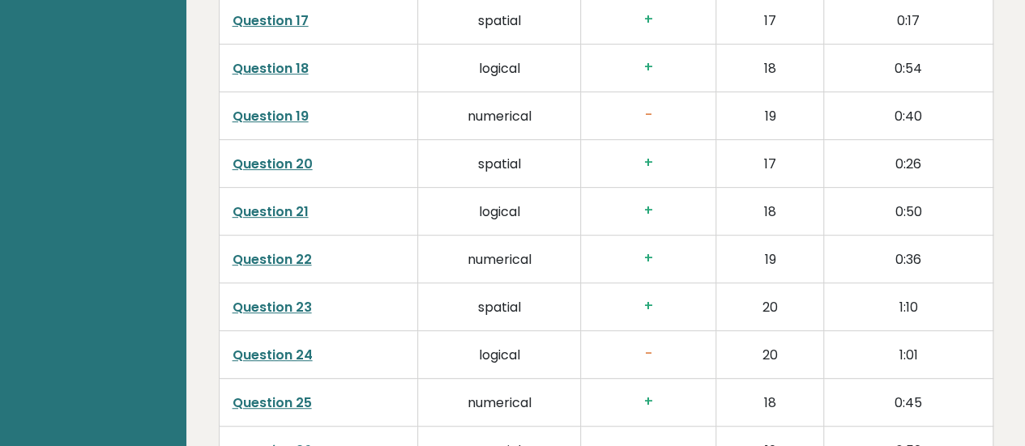
click at [288, 107] on link "Question 19" at bounding box center [270, 116] width 76 height 19
click at [282, 346] on link "Question 24" at bounding box center [272, 355] width 80 height 19
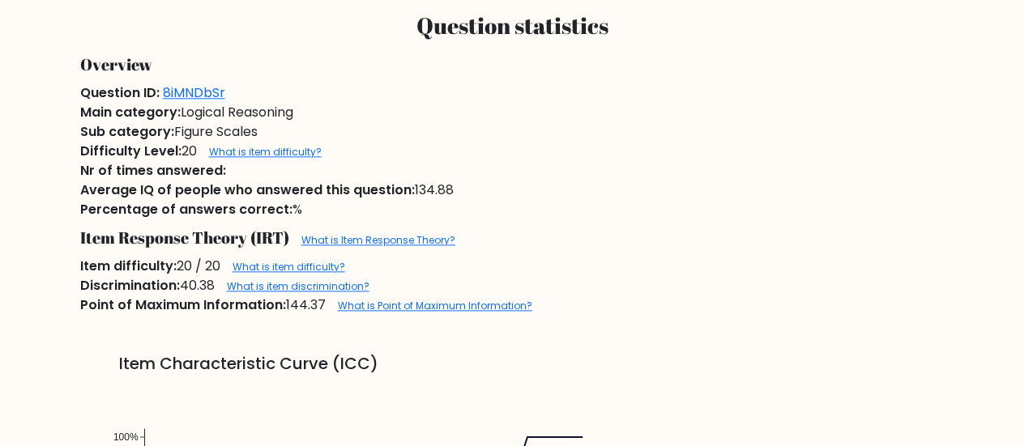
scroll to position [912, 0]
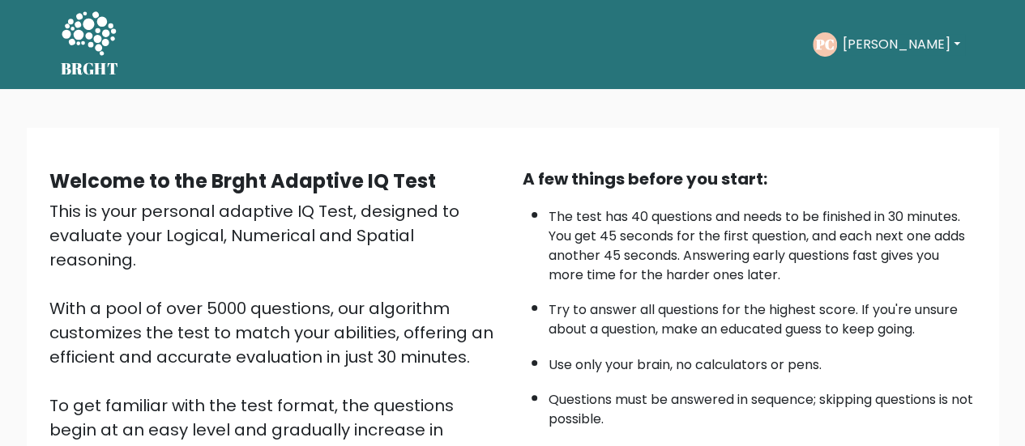
click at [880, 49] on button "[PERSON_NAME]" at bounding box center [900, 44] width 127 height 21
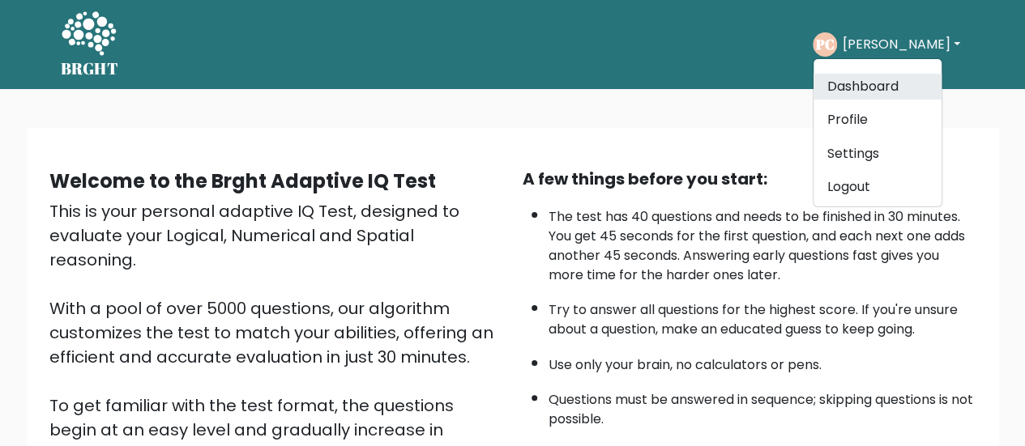
click at [880, 77] on link "Dashboard" at bounding box center [877, 87] width 128 height 26
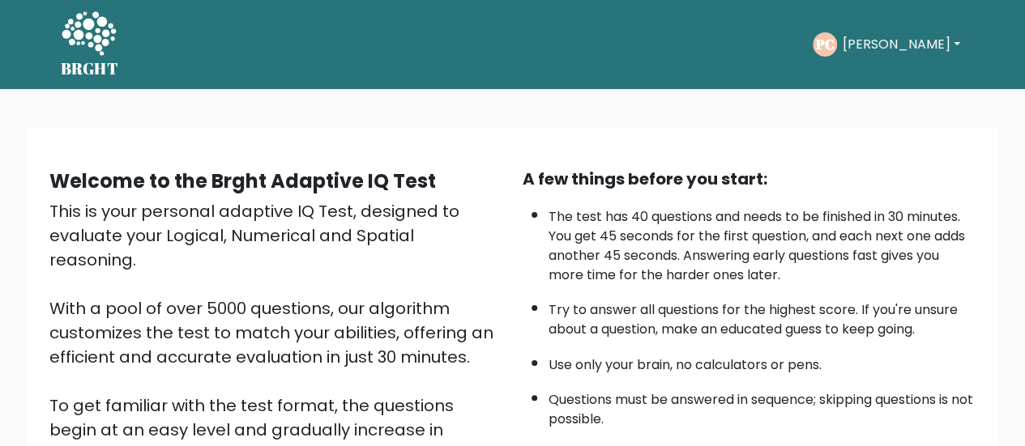
click at [878, 46] on button "[PERSON_NAME]" at bounding box center [900, 44] width 127 height 21
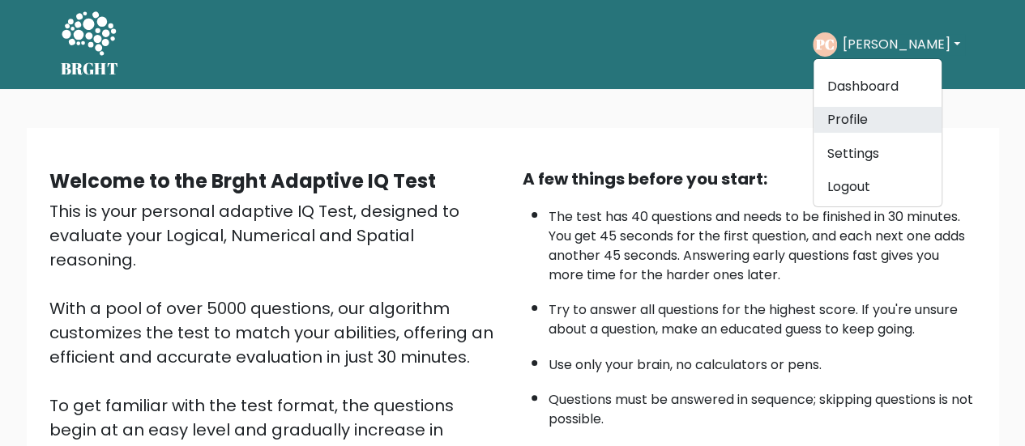
click at [886, 121] on link "Profile" at bounding box center [877, 120] width 128 height 26
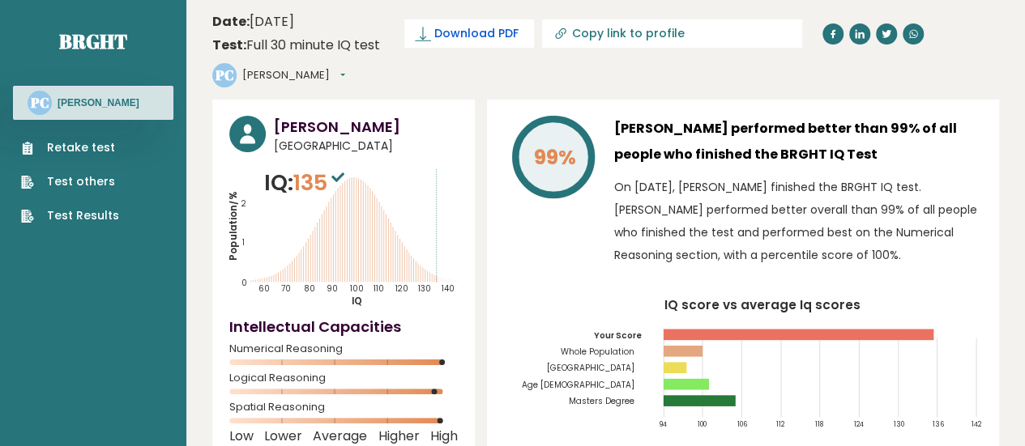
click at [464, 28] on span "Download PDF" at bounding box center [476, 33] width 84 height 17
